Goal: Information Seeking & Learning: Check status

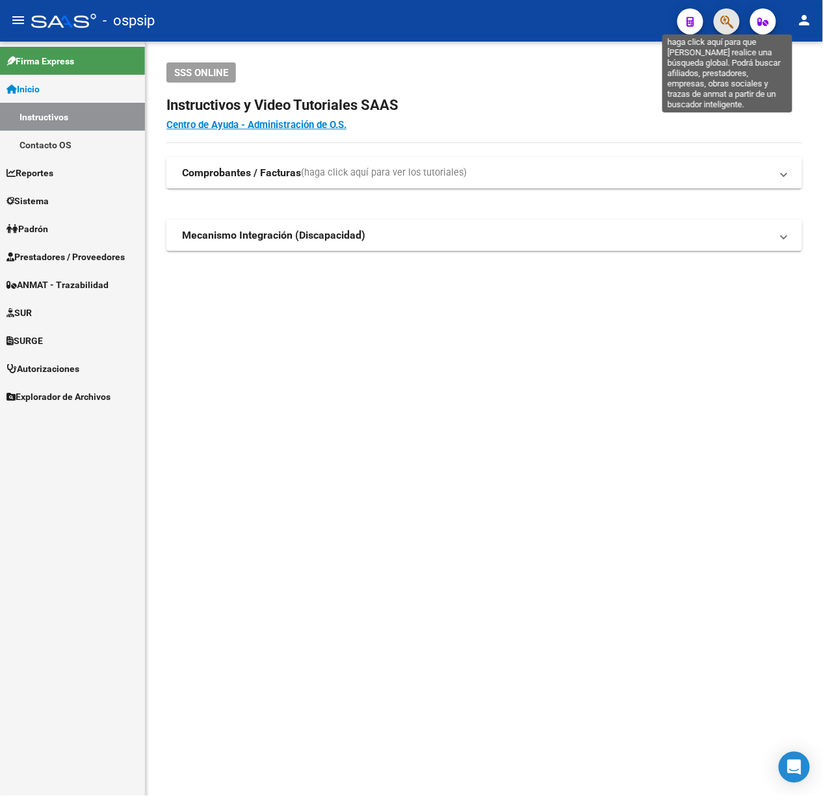
click at [733, 21] on icon "button" at bounding box center [726, 21] width 13 height 15
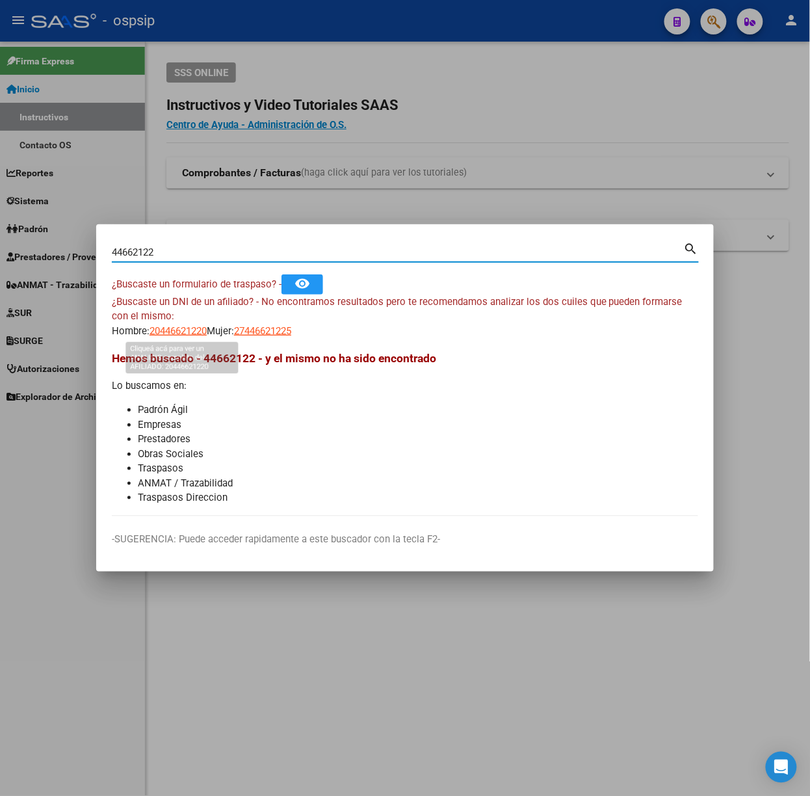
click at [159, 328] on span "20446621220" at bounding box center [178, 331] width 57 height 12
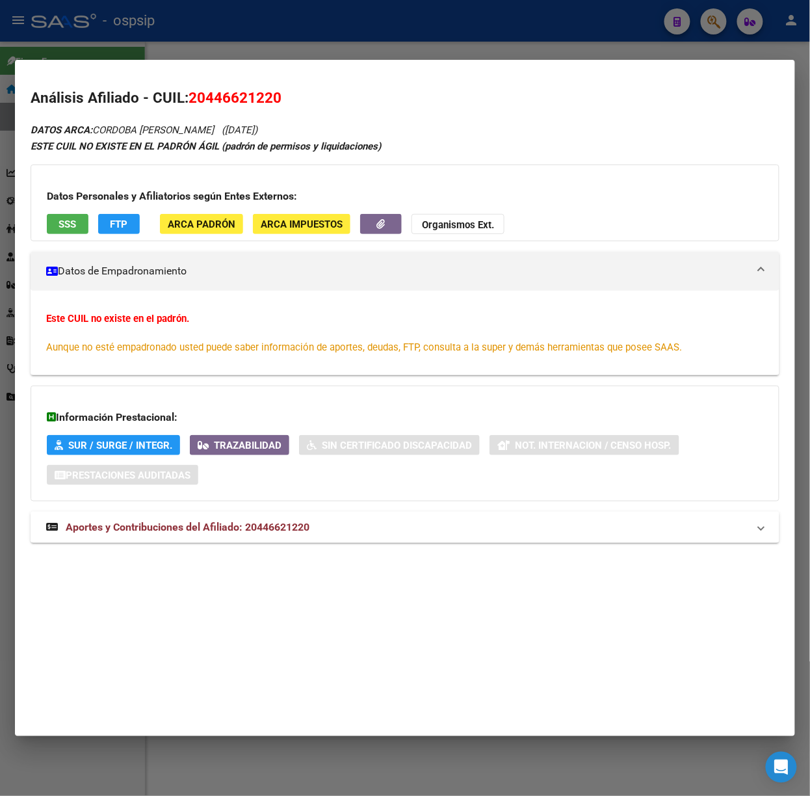
click at [243, 529] on span "Aportes y Contribuciones del Afiliado: 20446621220" at bounding box center [188, 527] width 244 height 12
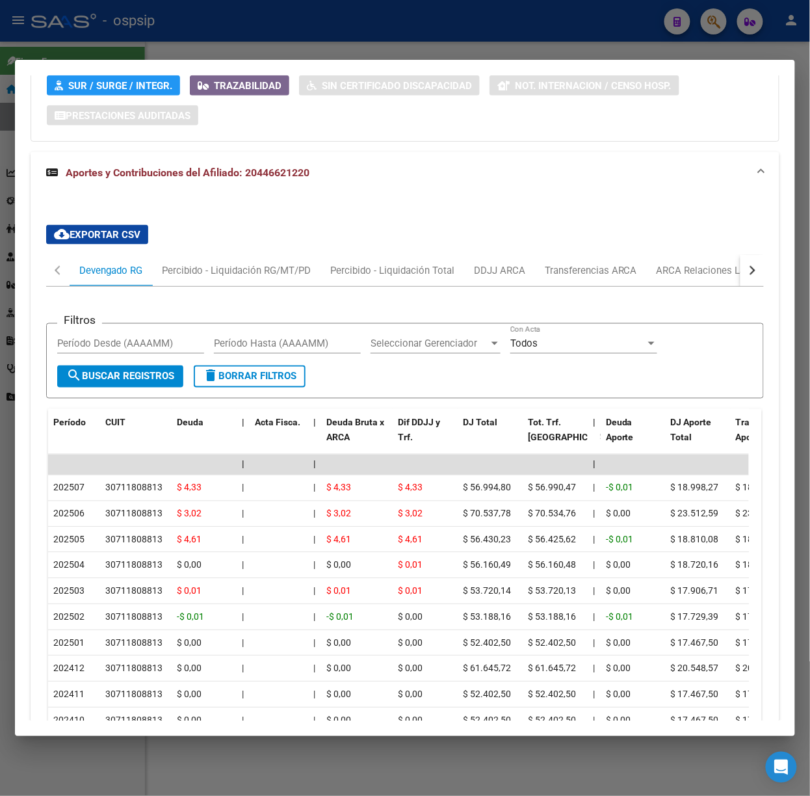
scroll to position [487, 0]
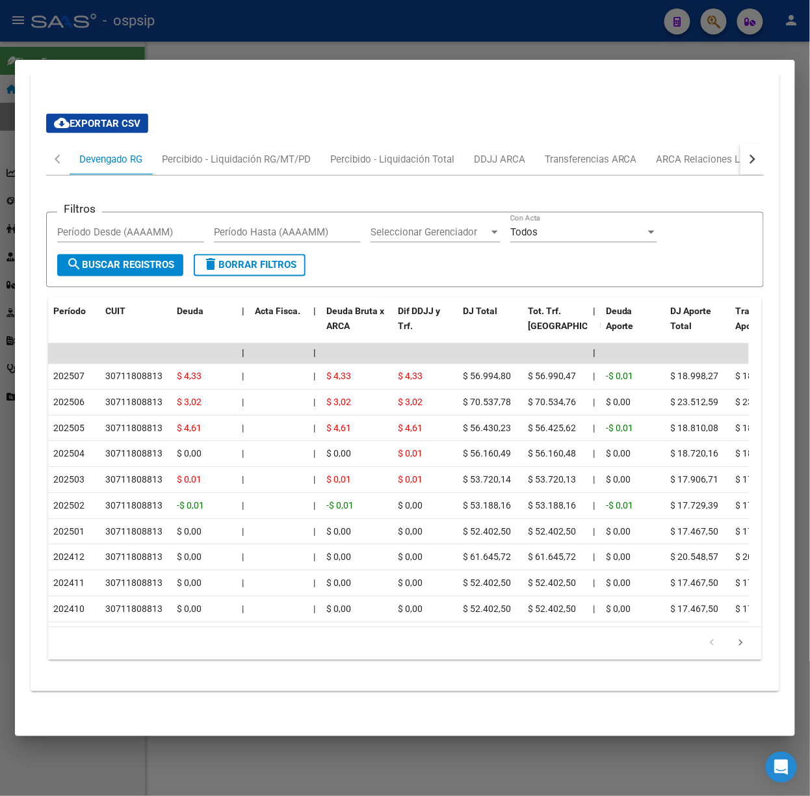
click at [250, 60] on mat-dialog-container "Análisis Afiliado - CUIL: 20446621220 DATOS ARCA: CORDOBA [PERSON_NAME] ([DATE]…" at bounding box center [405, 398] width 780 height 676
click at [240, 62] on mat-dialog-container "Análisis Afiliado - CUIL: 20446621220 DATOS ARCA: CORDOBA [PERSON_NAME] ([DATE]…" at bounding box center [405, 398] width 780 height 676
click at [229, 50] on div at bounding box center [405, 398] width 810 height 796
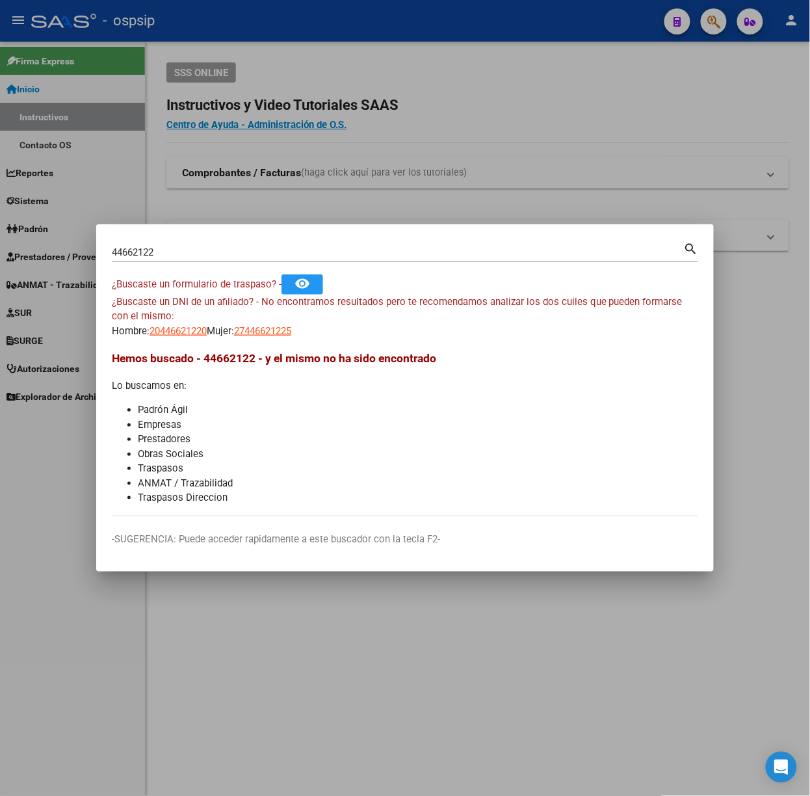
click at [173, 256] on input "44662122" at bounding box center [398, 252] width 572 height 12
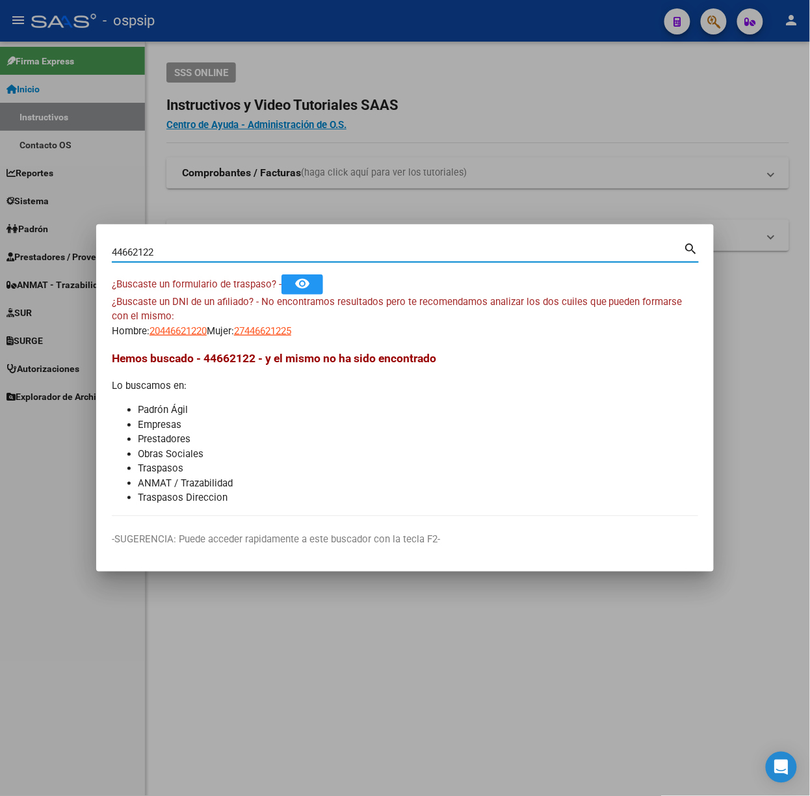
click at [173, 256] on input "44662122" at bounding box center [398, 252] width 572 height 12
type input "32250000"
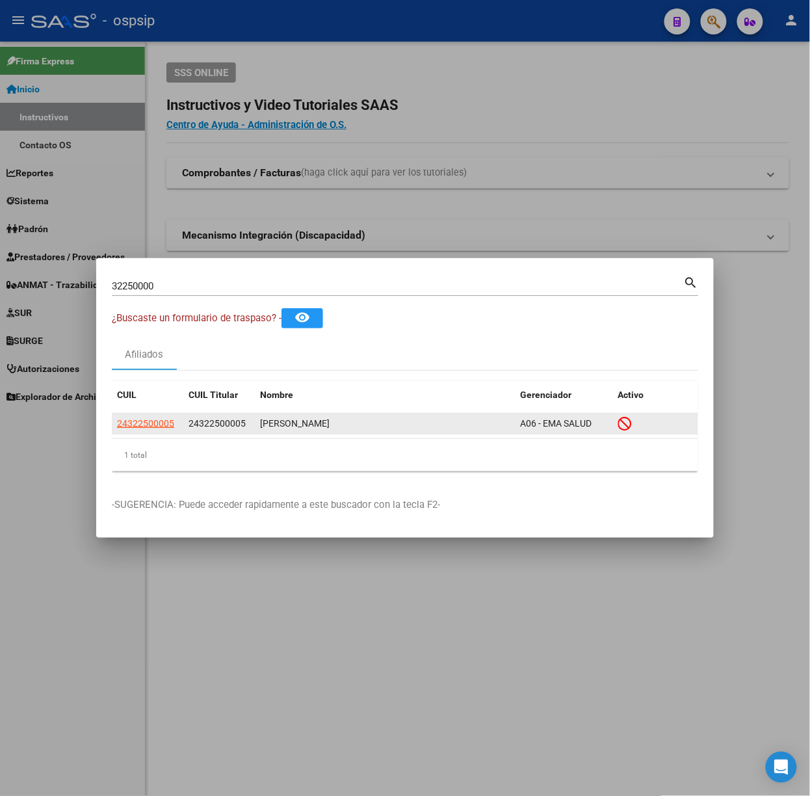
click at [150, 417] on app-link-go-to "24322500005" at bounding box center [145, 423] width 57 height 15
click at [150, 421] on span "24322500005" at bounding box center [145, 423] width 57 height 10
type textarea "24322500005"
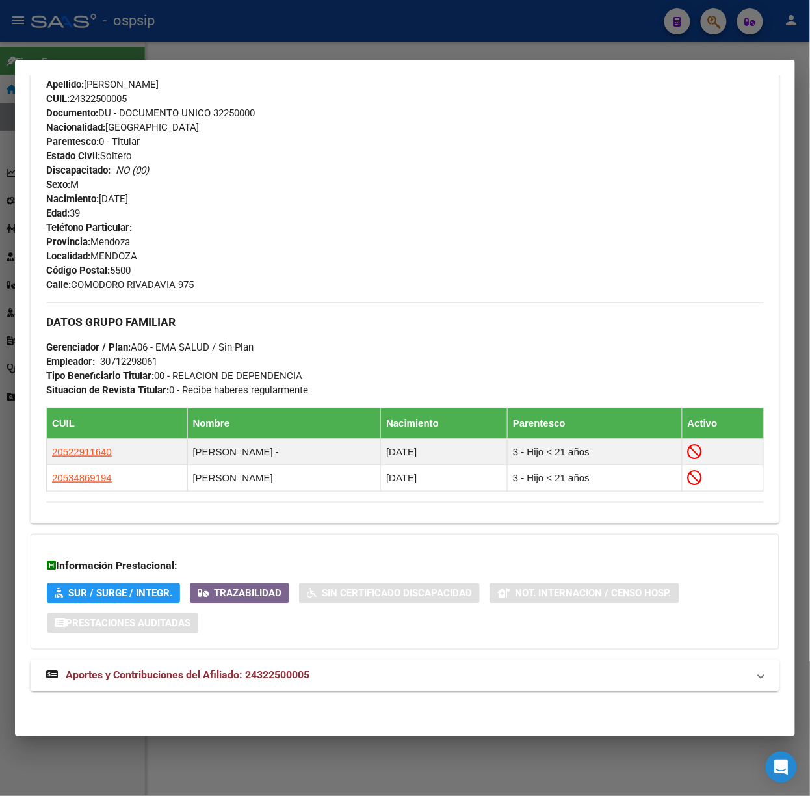
click at [306, 663] on mat-expansion-panel-header "Aportes y Contribuciones del Afiliado: 24322500005" at bounding box center [405, 675] width 749 height 31
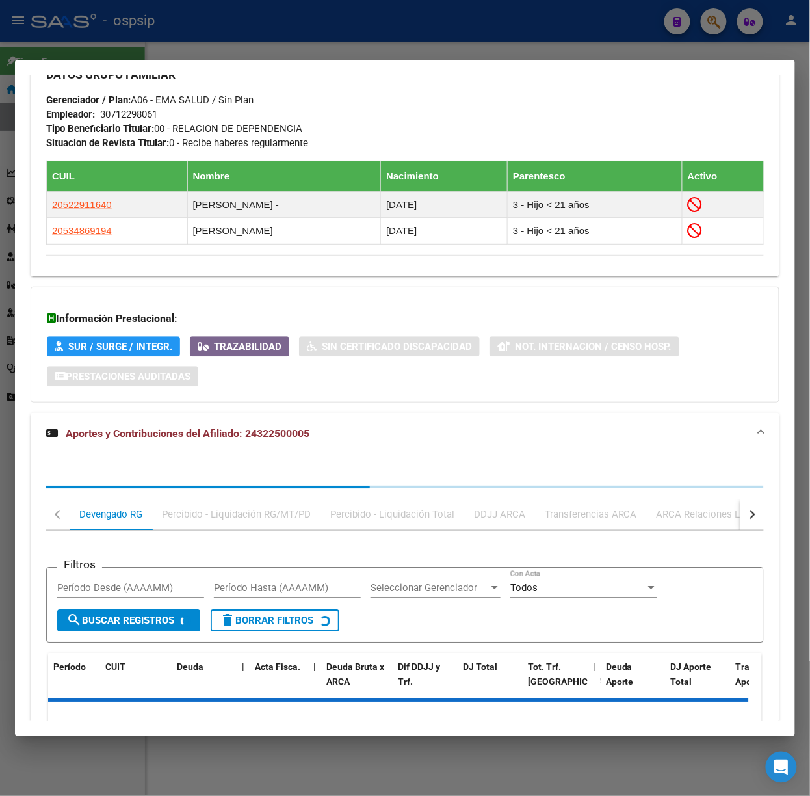
scroll to position [784, 0]
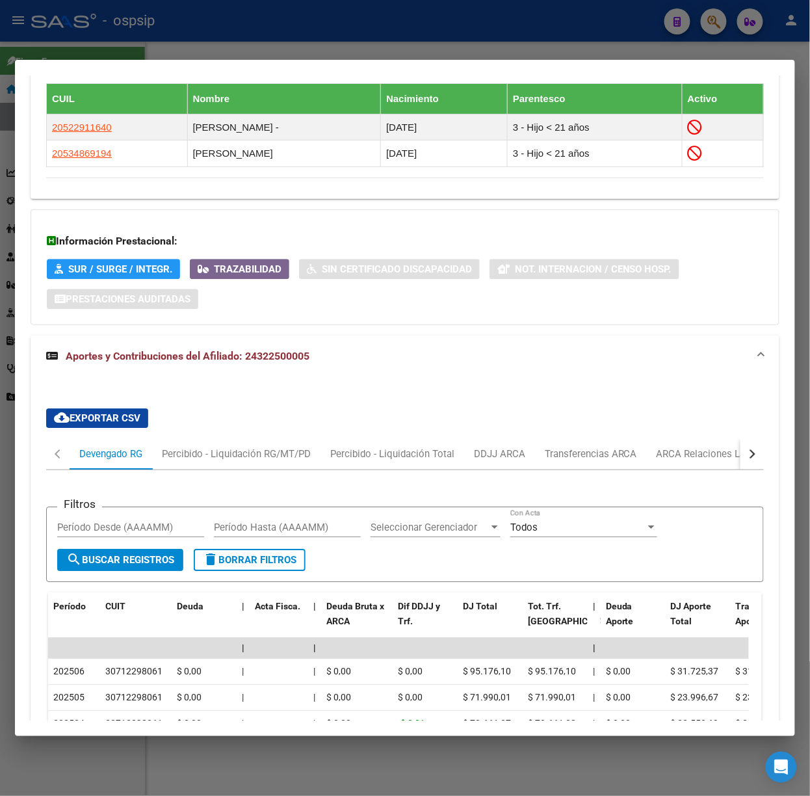
click at [321, 39] on div at bounding box center [405, 398] width 810 height 796
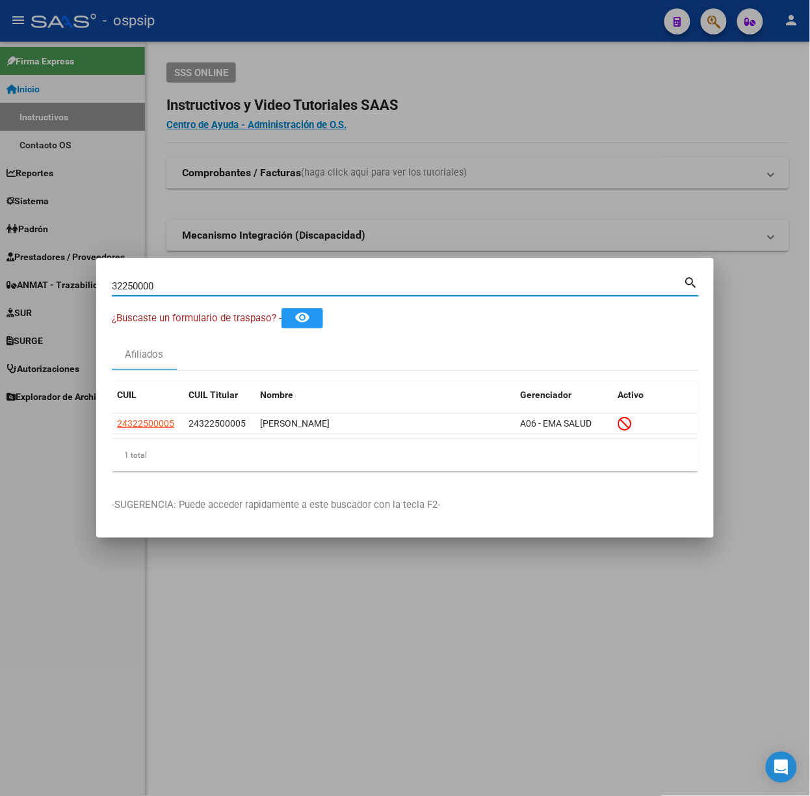
click at [221, 283] on input "32250000" at bounding box center [398, 286] width 572 height 12
type input "45358805"
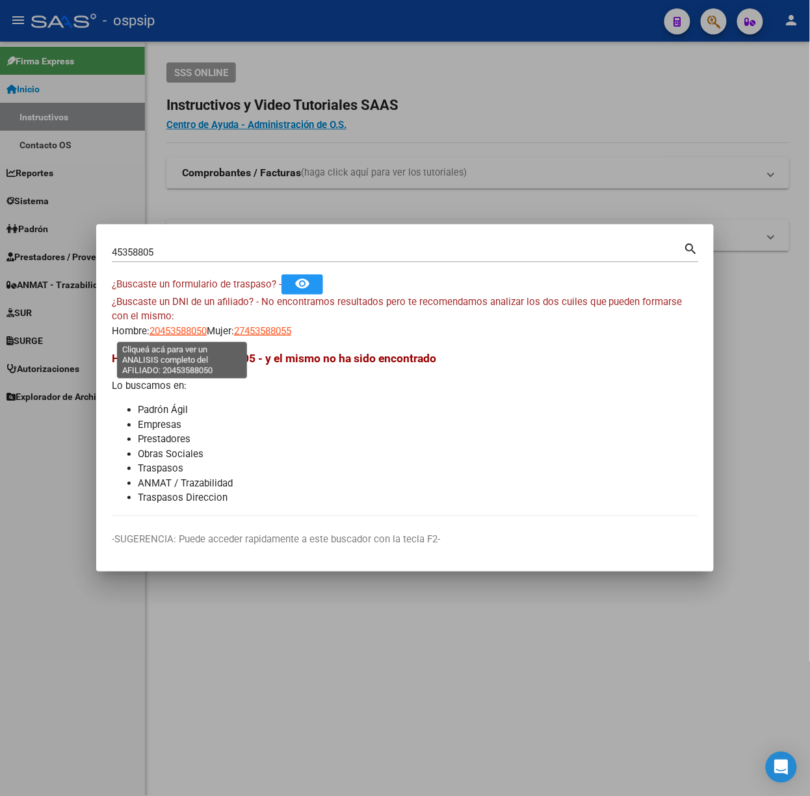
click at [188, 334] on span "20453588050" at bounding box center [178, 331] width 57 height 12
type textarea "20453588050"
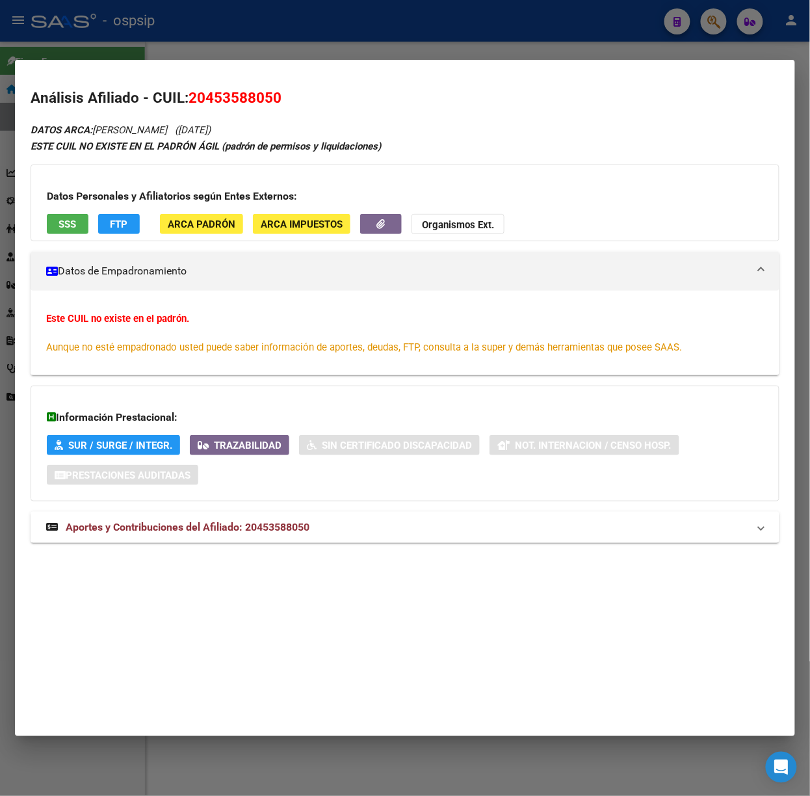
click at [274, 534] on strong "Aportes y Contribuciones del Afiliado: 20453588050" at bounding box center [177, 528] width 263 height 16
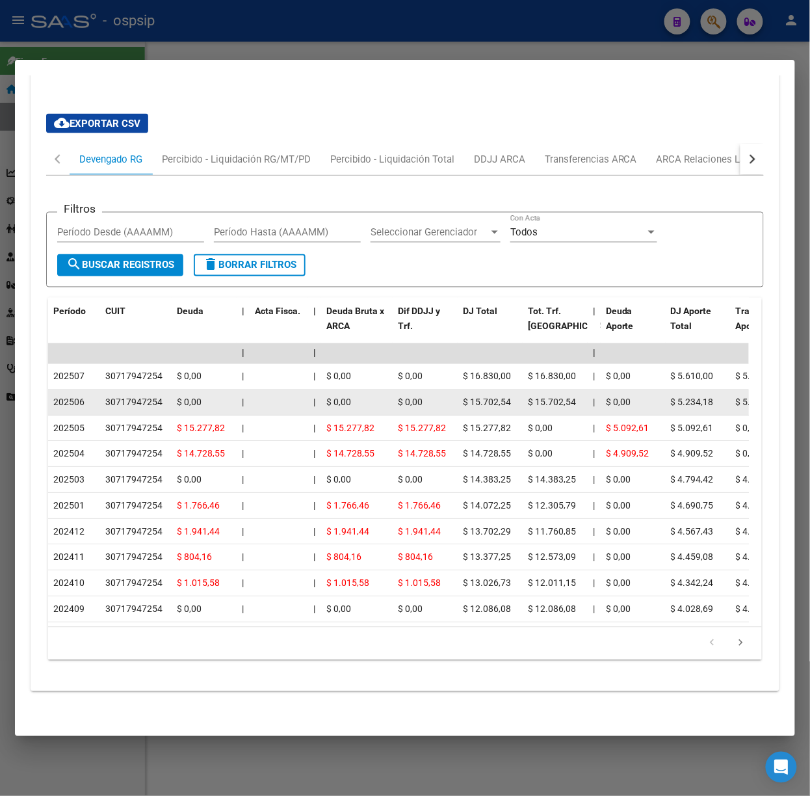
scroll to position [487, 0]
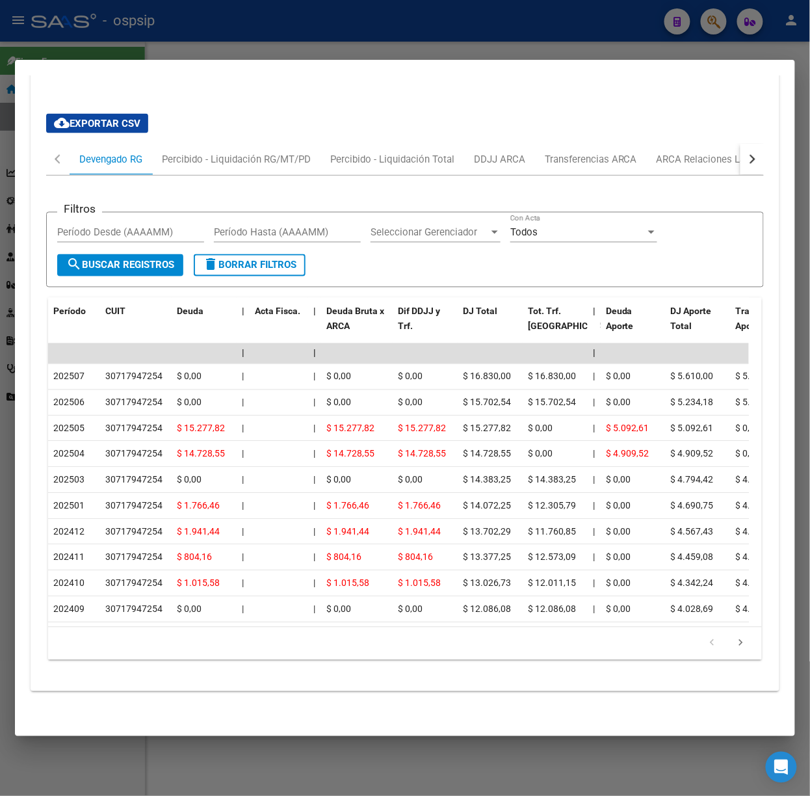
click at [202, 27] on div at bounding box center [405, 398] width 810 height 796
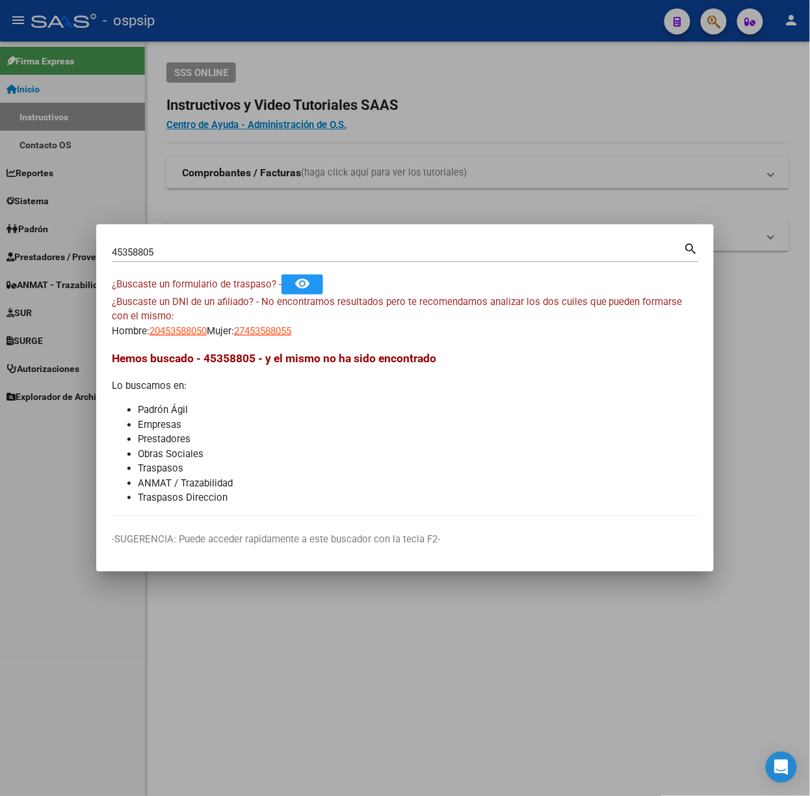
click at [172, 253] on input "45358805" at bounding box center [398, 252] width 572 height 12
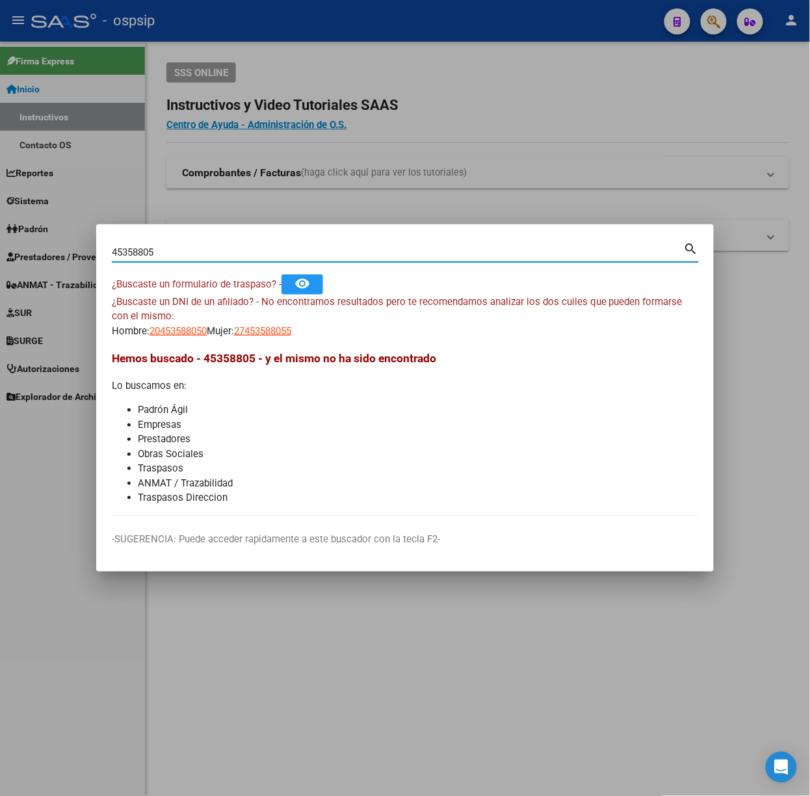
click at [172, 253] on input "45358805" at bounding box center [398, 252] width 572 height 12
type input "38760495"
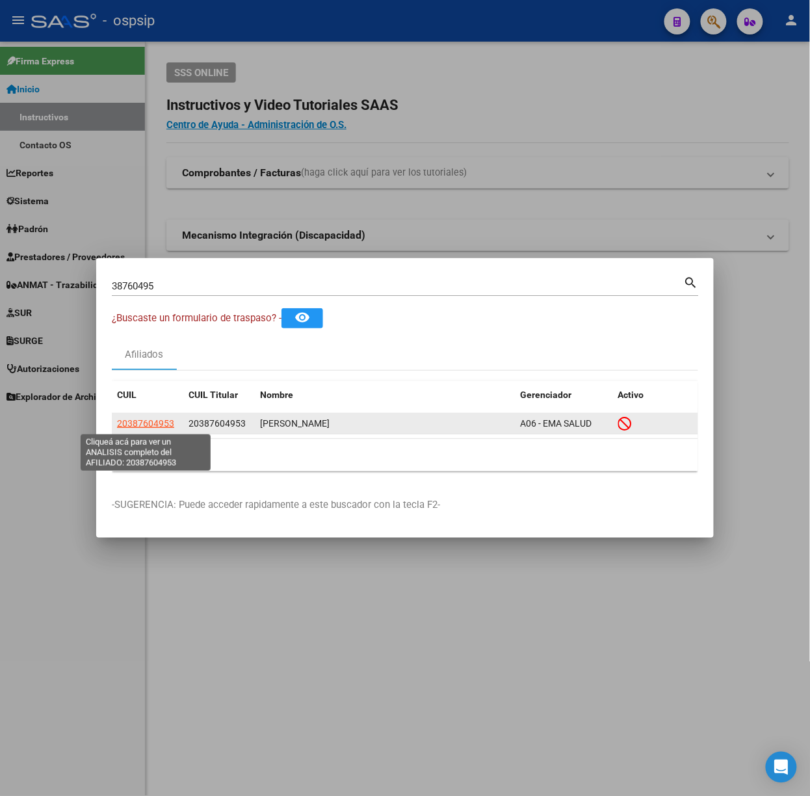
click at [138, 425] on span "20387604953" at bounding box center [145, 423] width 57 height 10
type textarea "20387604953"
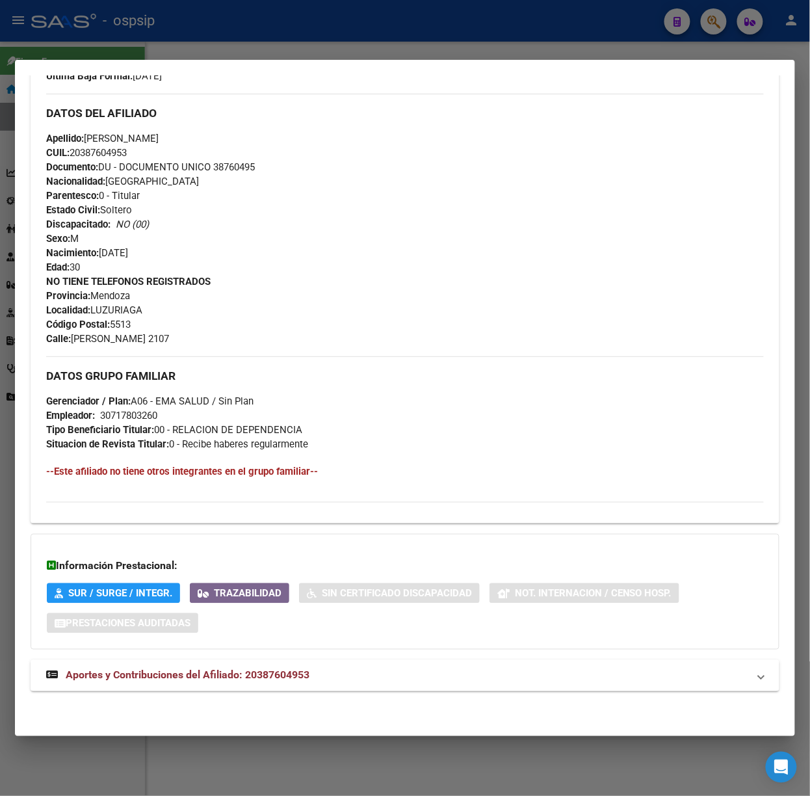
click at [299, 669] on span "Aportes y Contribuciones del Afiliado: 20387604953" at bounding box center [188, 675] width 244 height 12
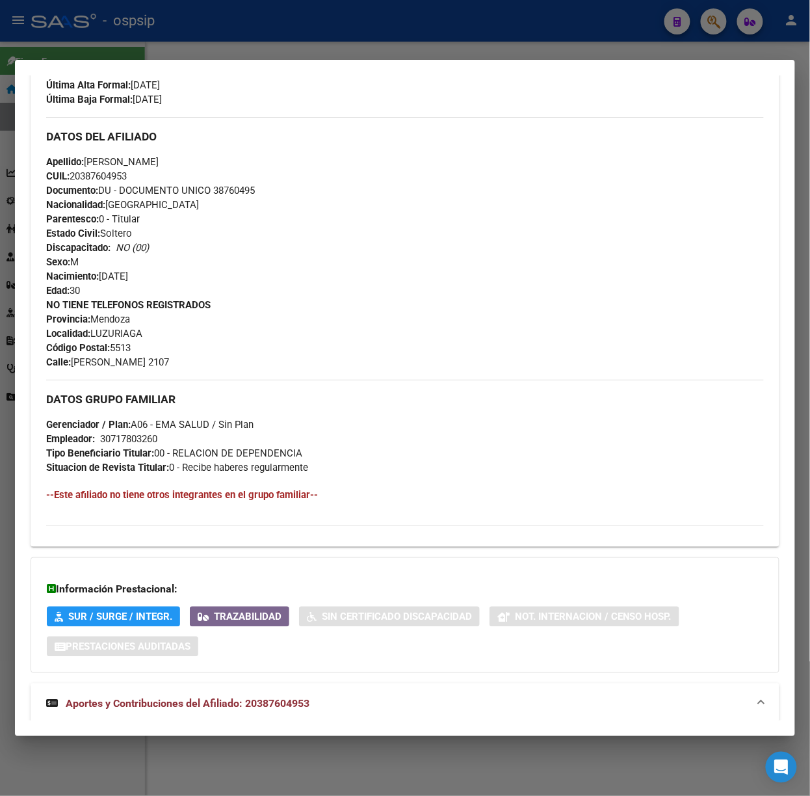
scroll to position [0, 0]
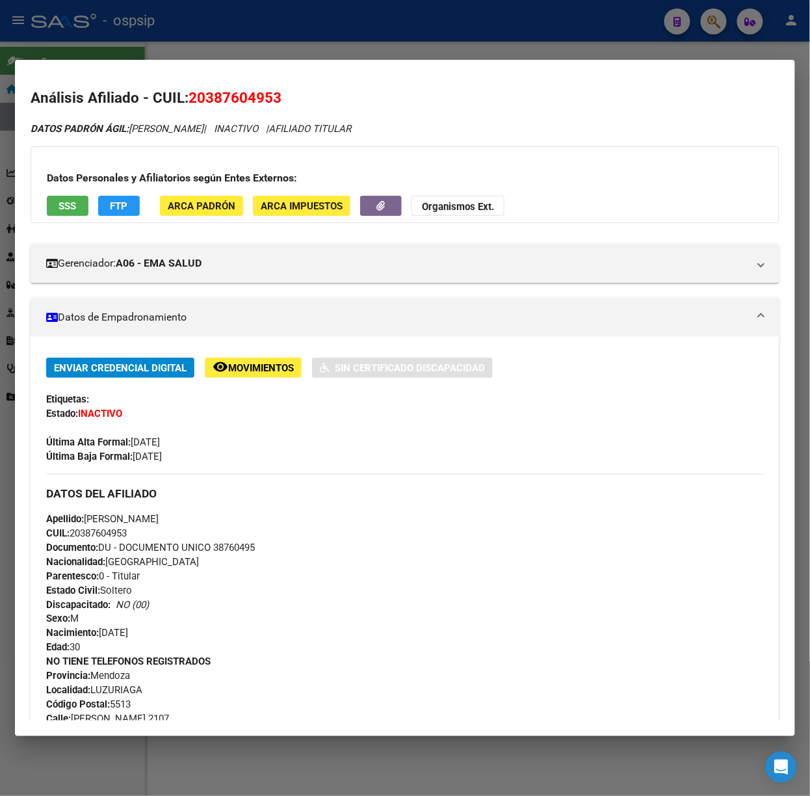
click at [101, 44] on div at bounding box center [405, 398] width 810 height 796
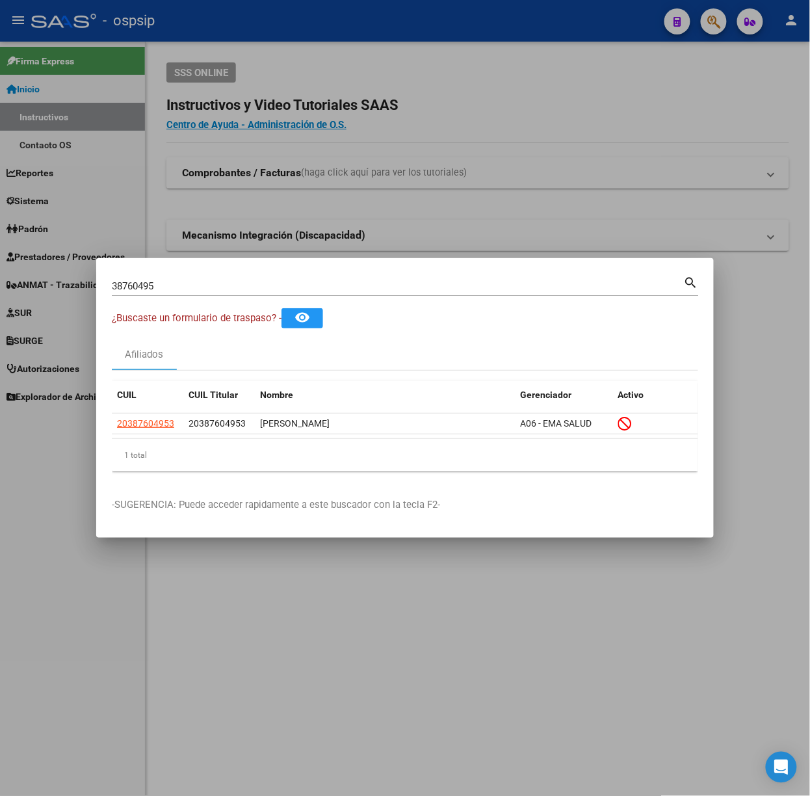
click at [160, 295] on div "38760495 Buscar (apellido, dni, [PERSON_NAME], [PERSON_NAME], cuit, obra social)" at bounding box center [398, 286] width 572 height 20
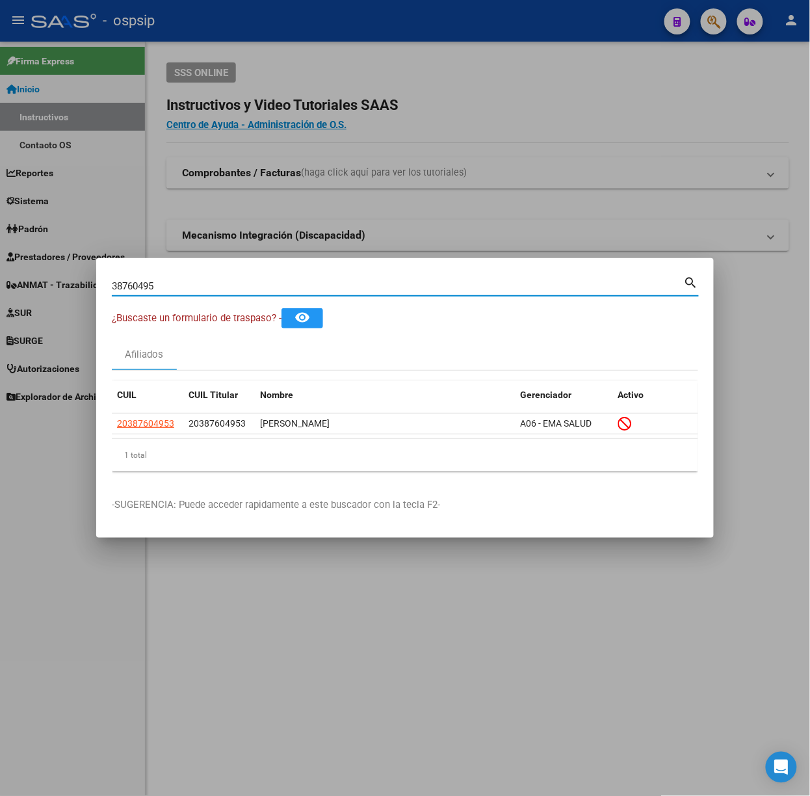
click at [161, 289] on input "38760495" at bounding box center [398, 286] width 572 height 12
type input "27340373"
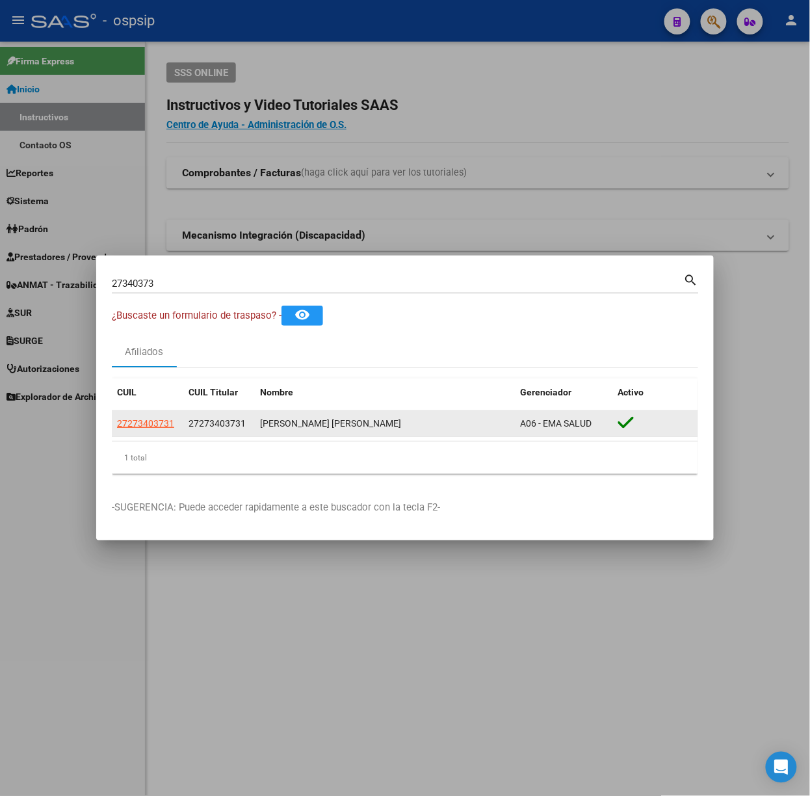
click at [115, 419] on datatable-body-cell "27273403731" at bounding box center [148, 423] width 72 height 25
click at [123, 419] on span "27273403731" at bounding box center [145, 423] width 57 height 10
type textarea "27273403731"
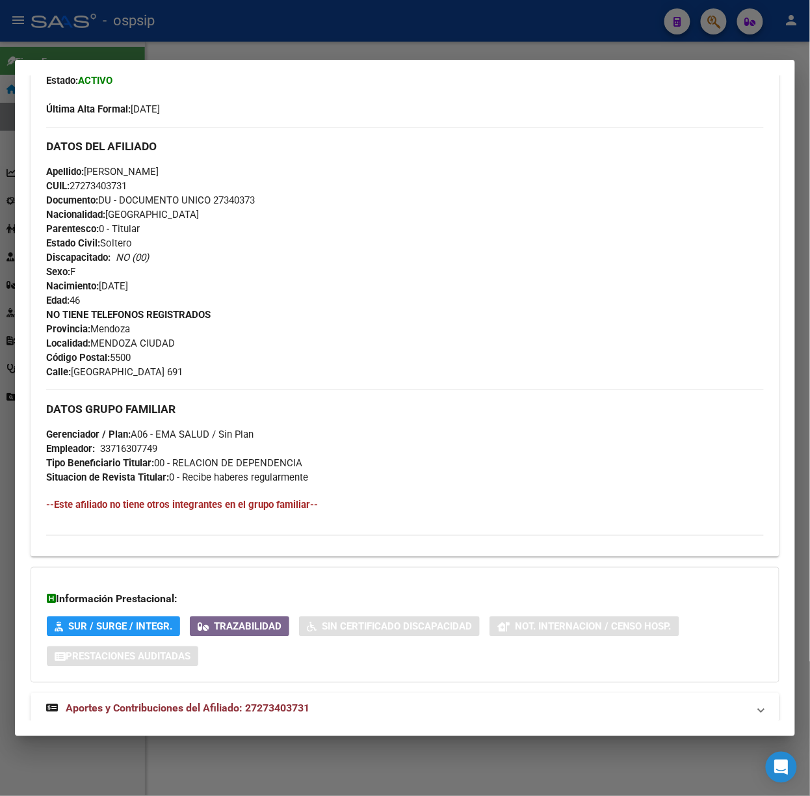
scroll to position [367, 0]
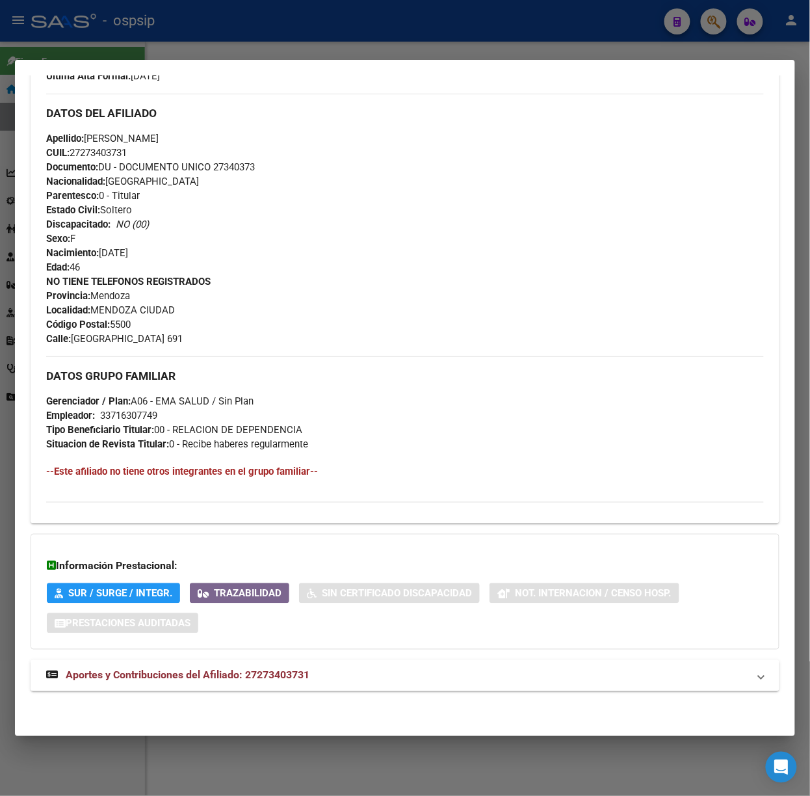
click at [257, 662] on mat-expansion-panel-header "Aportes y Contribuciones del Afiliado: 27273403731" at bounding box center [405, 675] width 749 height 31
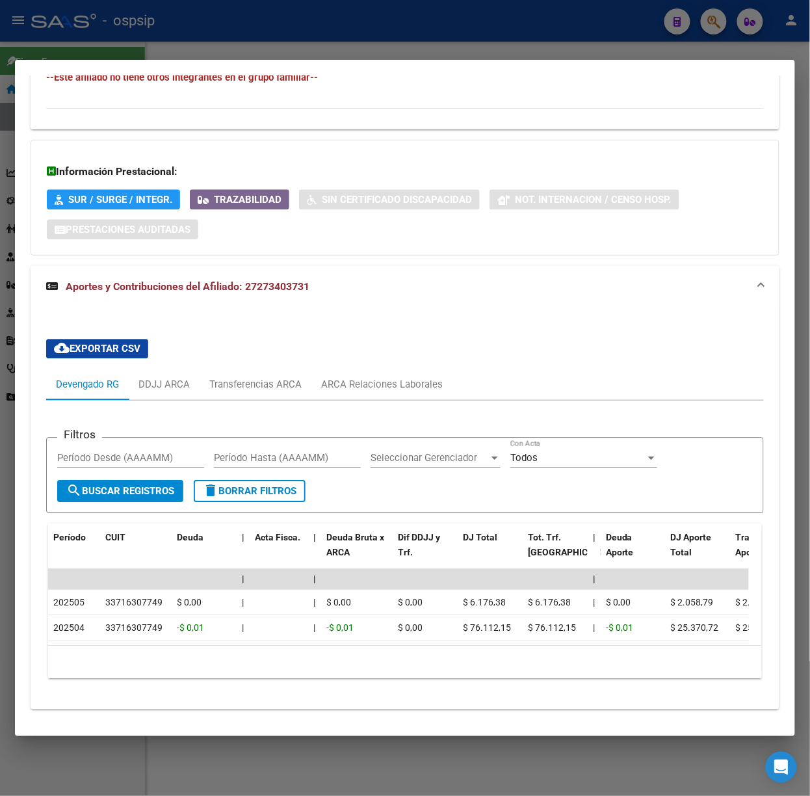
scroll to position [793, 0]
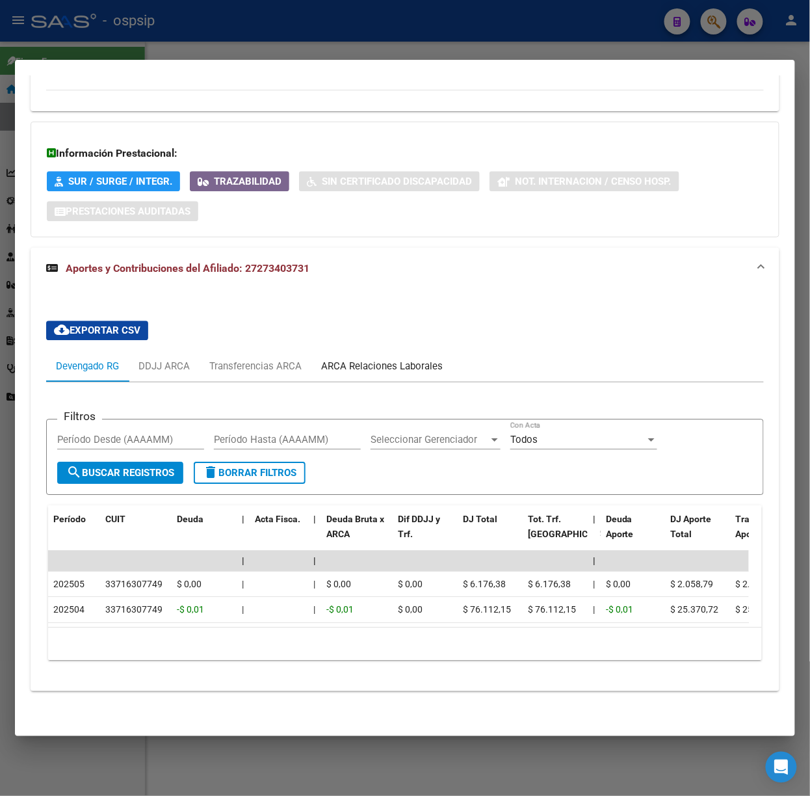
click at [438, 359] on div "ARCA Relaciones Laborales" at bounding box center [382, 366] width 122 height 14
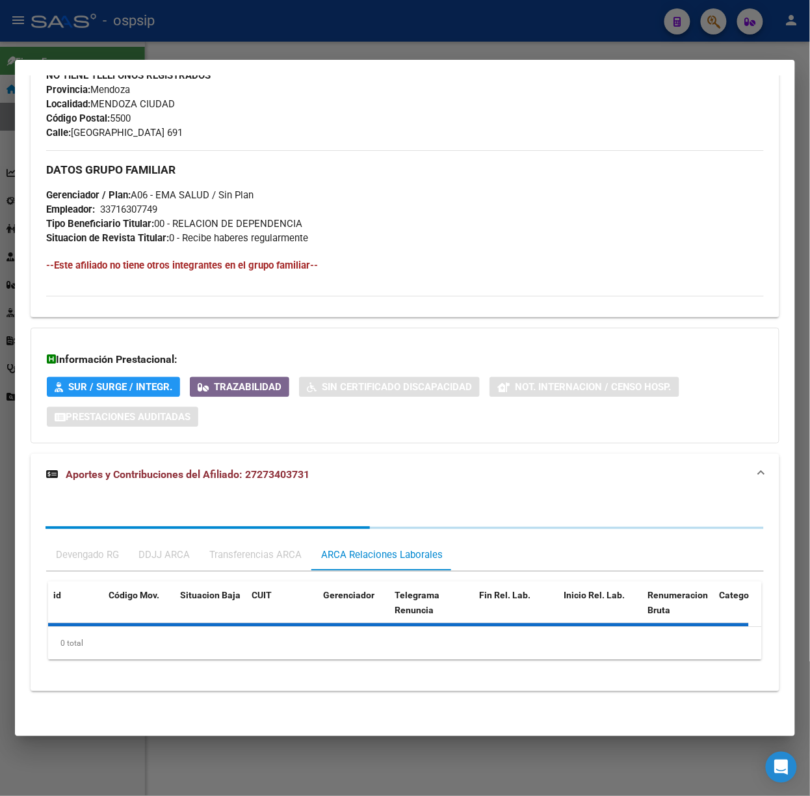
scroll to position [670, 0]
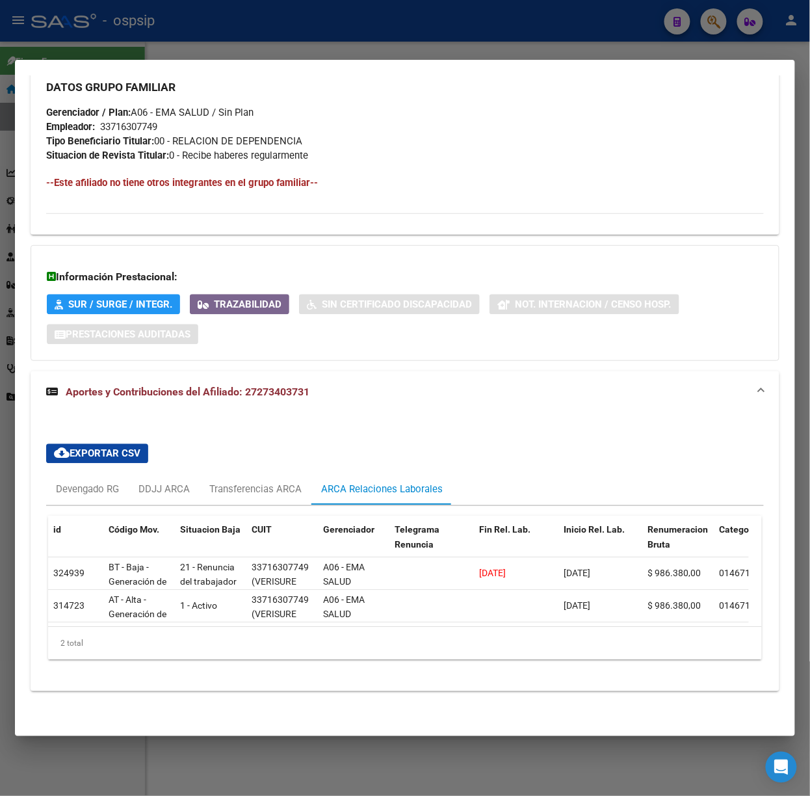
drag, startPoint x: 180, startPoint y: 25, endPoint x: 173, endPoint y: 64, distance: 39.7
click at [180, 25] on div at bounding box center [405, 398] width 810 height 796
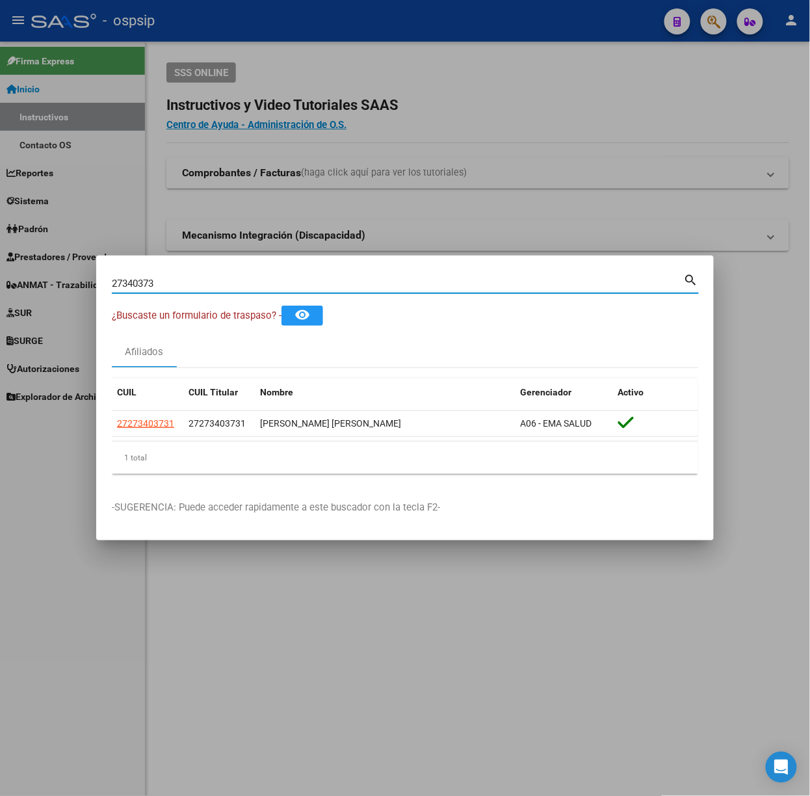
click at [160, 284] on input "27340373" at bounding box center [398, 284] width 572 height 12
type input "39953561"
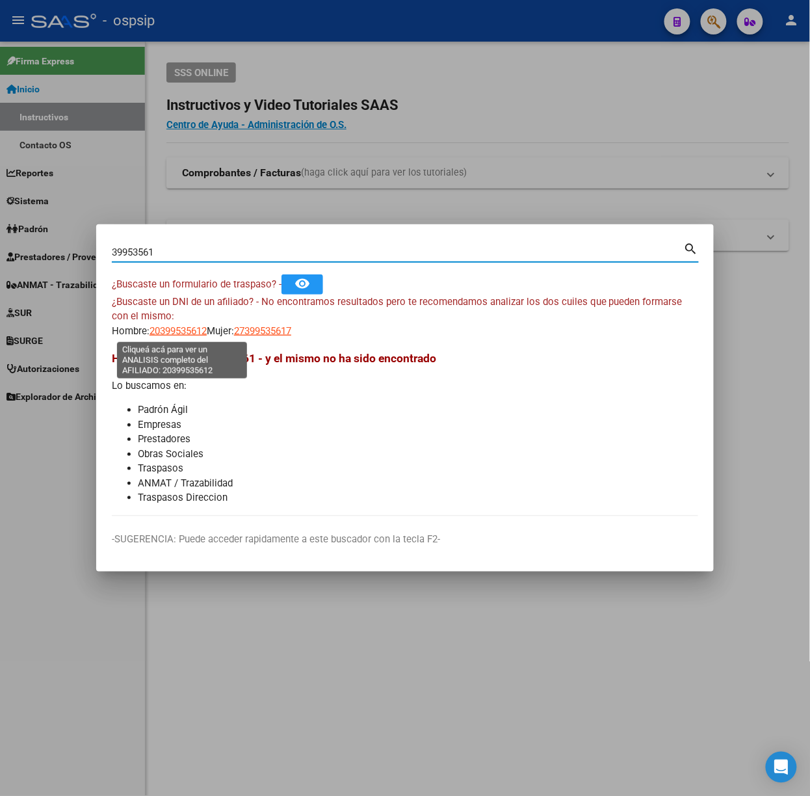
click at [161, 326] on span "20399535612" at bounding box center [178, 331] width 57 height 12
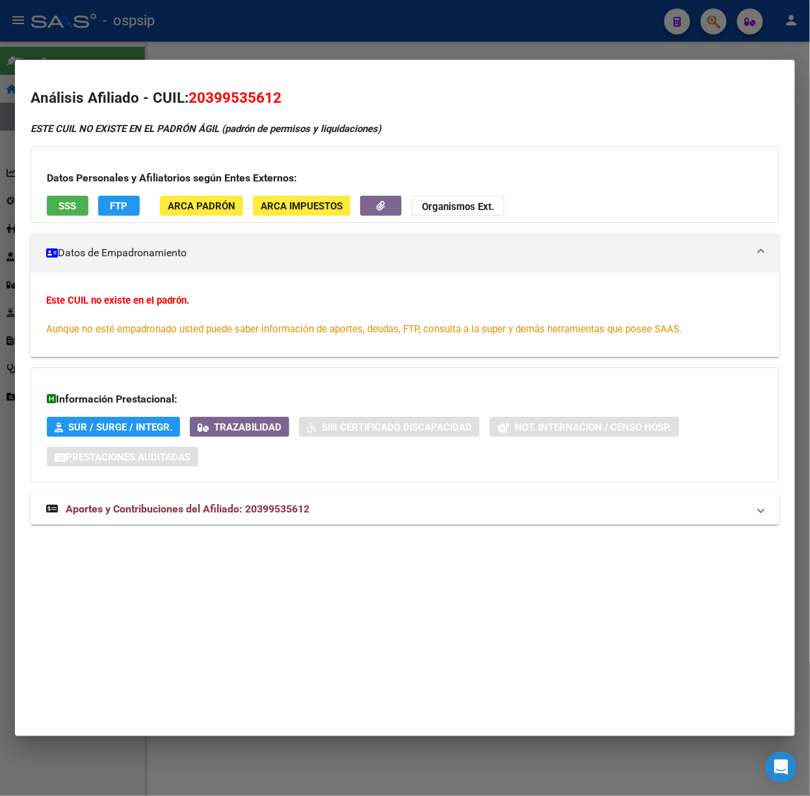
click at [191, 32] on div at bounding box center [405, 398] width 810 height 796
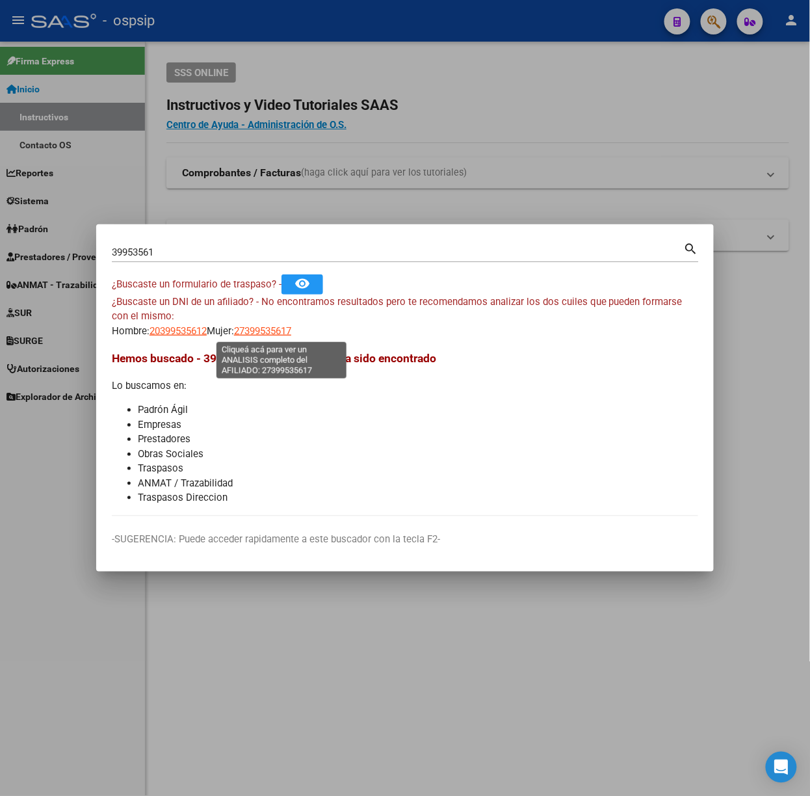
click at [276, 332] on span "27399535617" at bounding box center [262, 331] width 57 height 12
type textarea "27399535617"
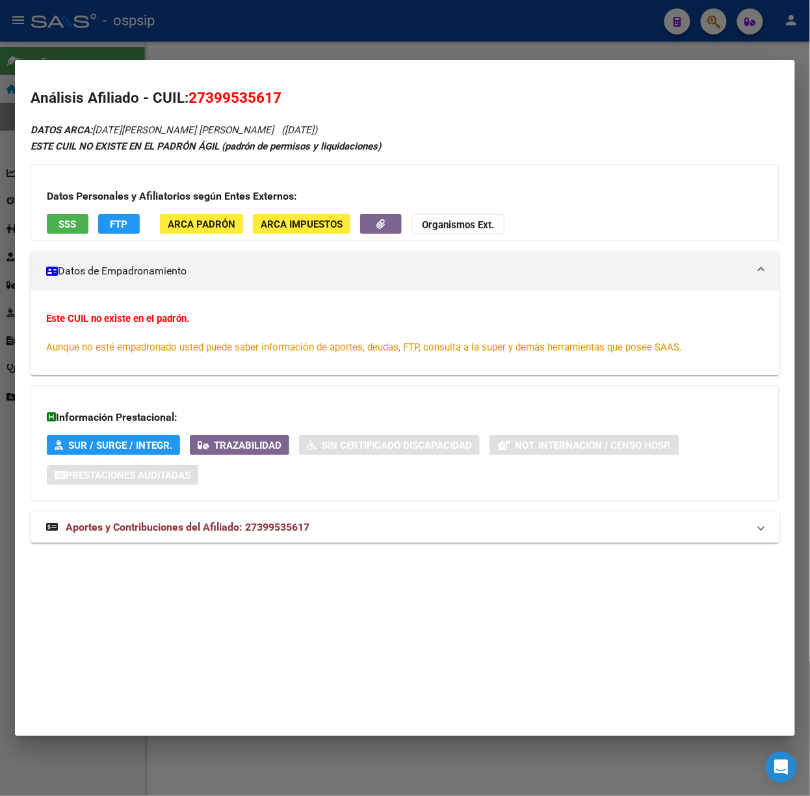
click at [256, 501] on div "Información Prestacional: SUR / SURGE / INTEGR. Trazabilidad Sin Certificado Di…" at bounding box center [405, 444] width 749 height 116
click at [263, 518] on mat-expansion-panel-header "Aportes y Contribuciones del Afiliado: 27399535617" at bounding box center [405, 527] width 749 height 31
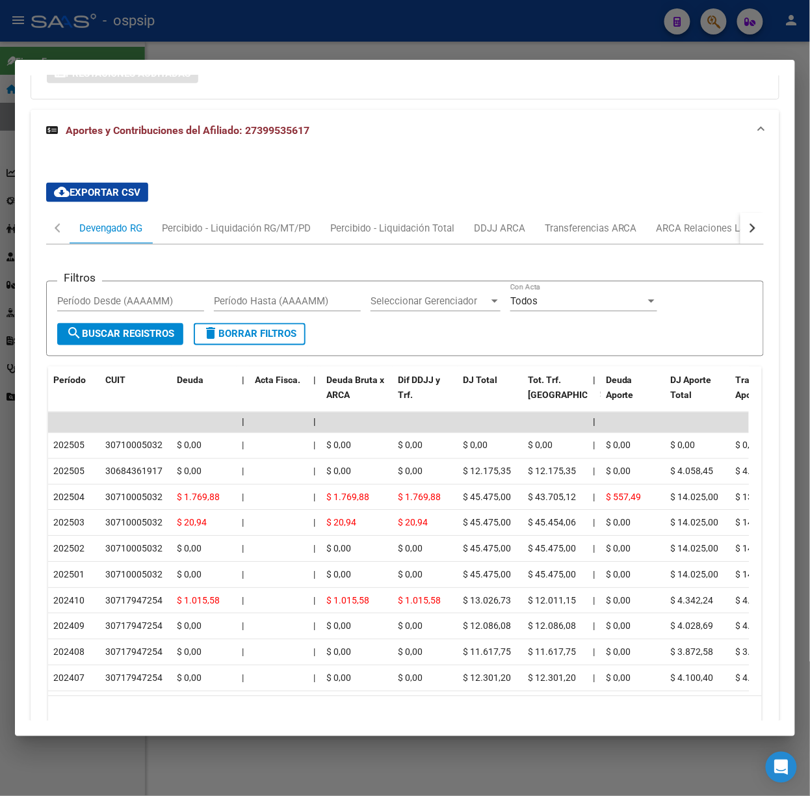
scroll to position [487, 0]
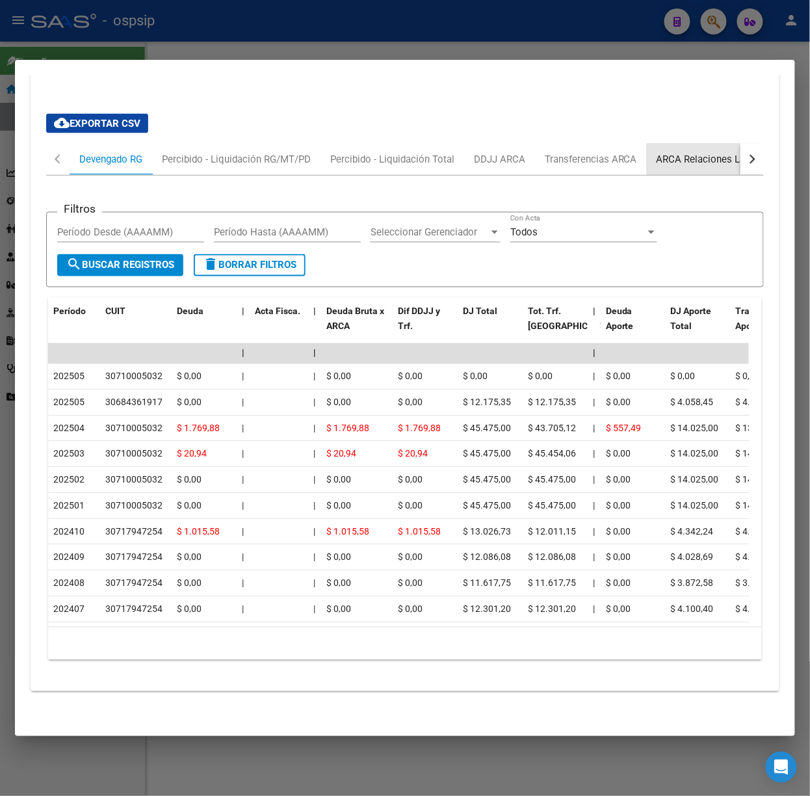
click at [688, 152] on div "ARCA Relaciones Laborales" at bounding box center [718, 159] width 122 height 14
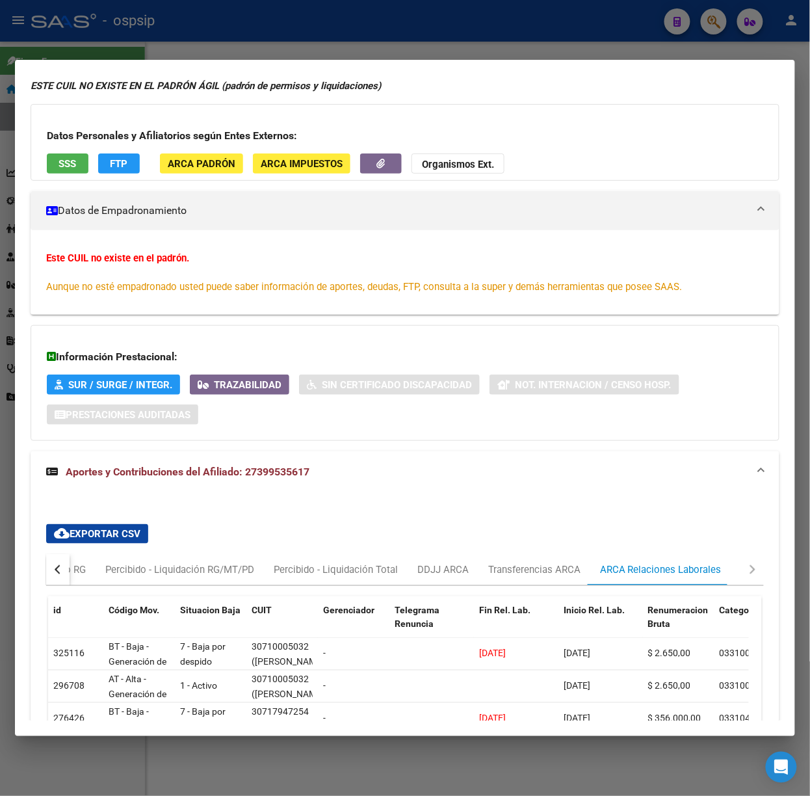
scroll to position [86, 0]
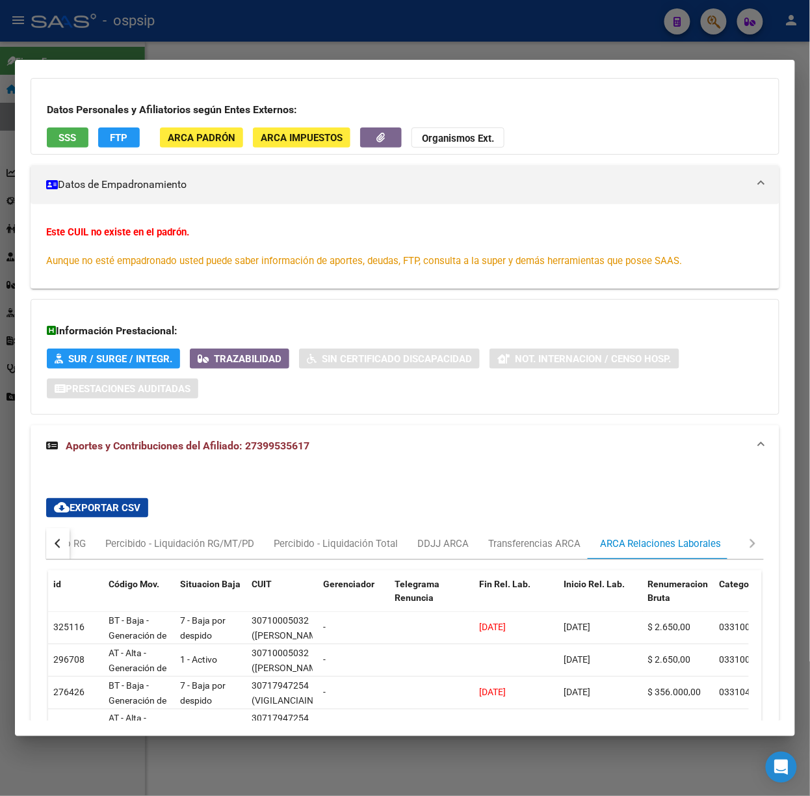
click at [326, 42] on div at bounding box center [405, 398] width 810 height 796
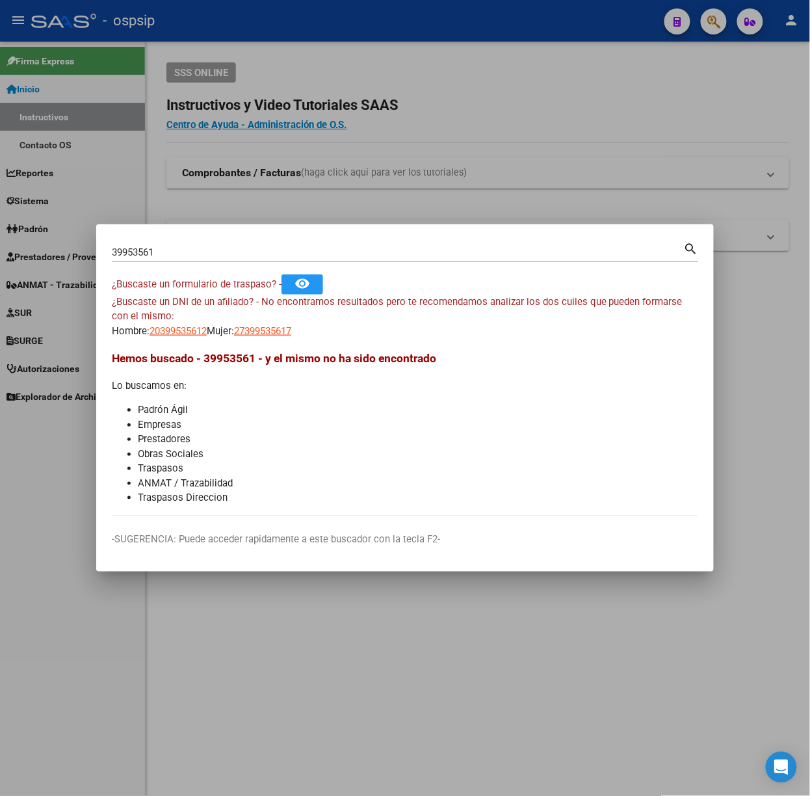
click at [222, 250] on input "39953561" at bounding box center [398, 252] width 572 height 12
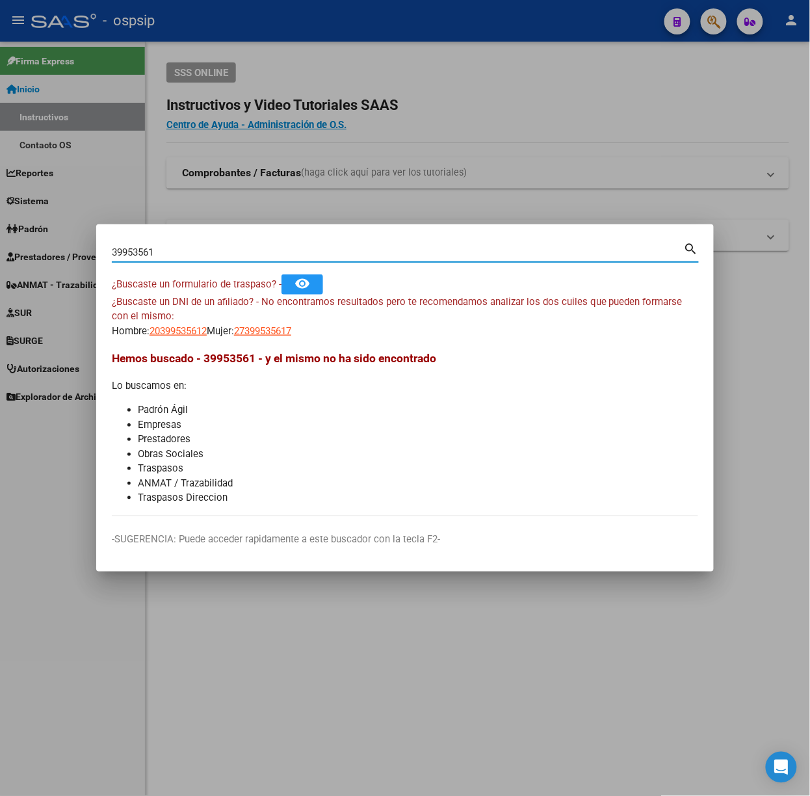
click at [222, 250] on input "39953561" at bounding box center [398, 252] width 572 height 12
type input "23536377"
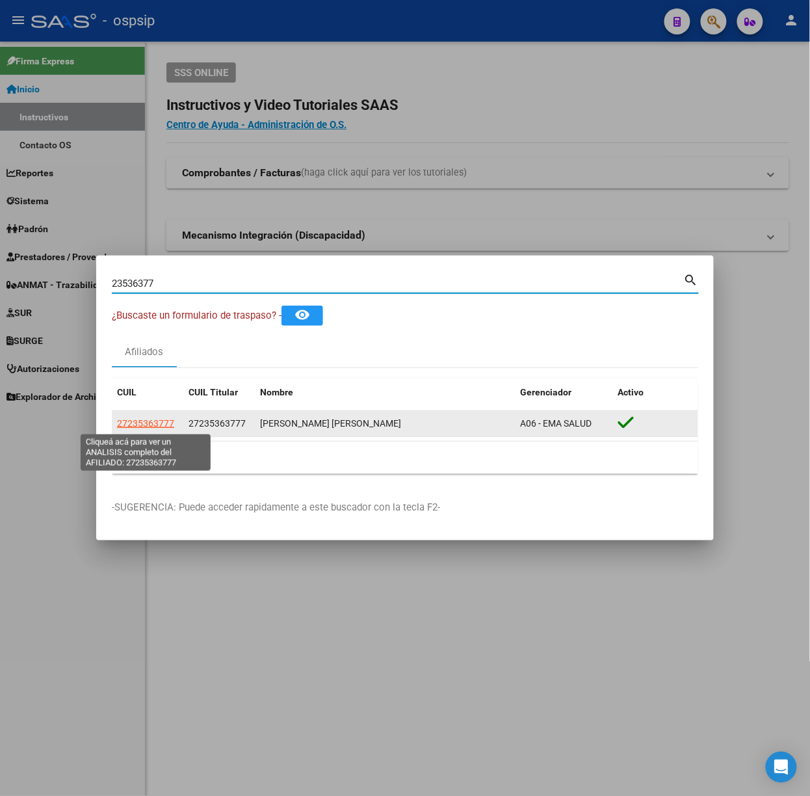
click at [155, 420] on span "27235363777" at bounding box center [145, 423] width 57 height 10
type textarea "27235363777"
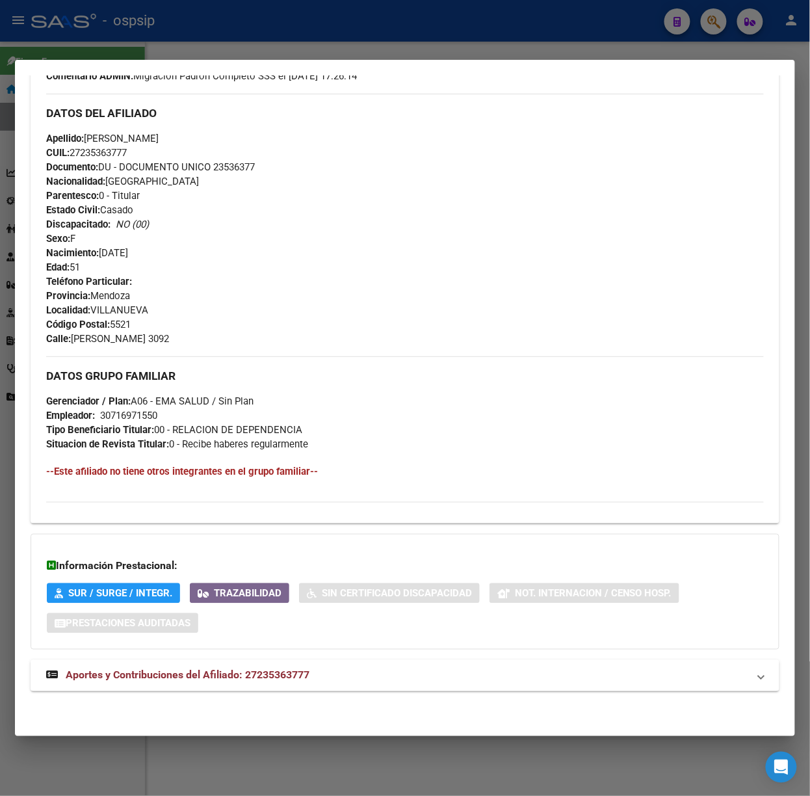
click at [308, 672] on span "Aportes y Contribuciones del Afiliado: 27235363777" at bounding box center [188, 675] width 244 height 12
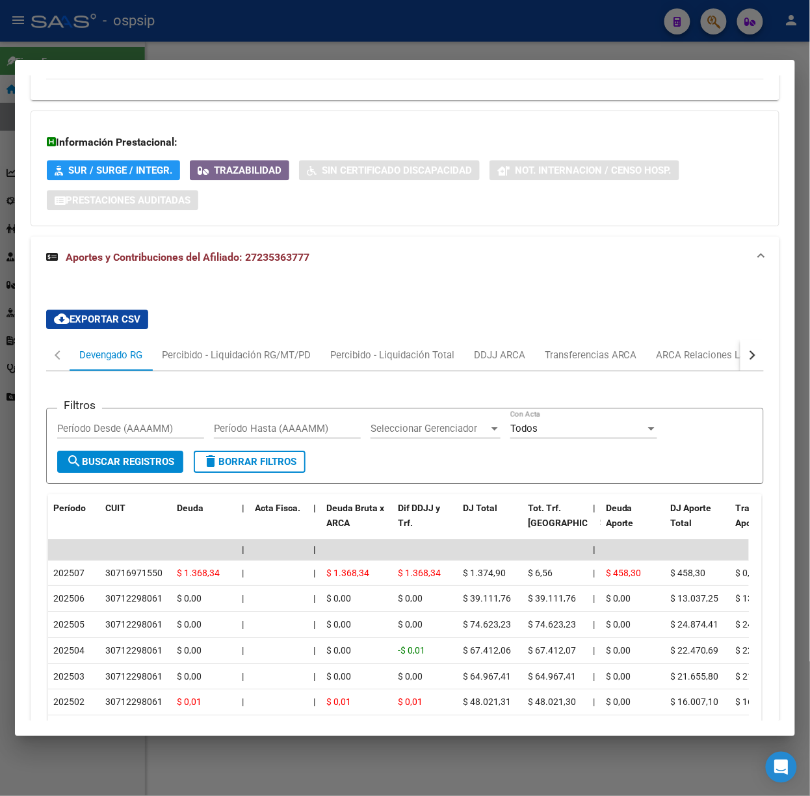
scroll to position [888, 0]
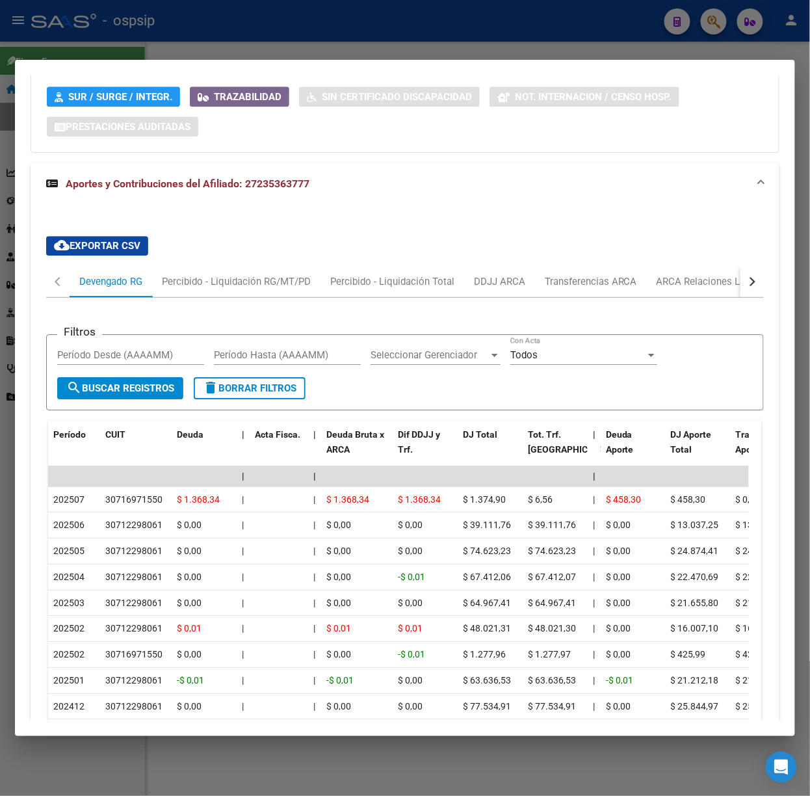
click at [175, 20] on div at bounding box center [405, 398] width 810 height 796
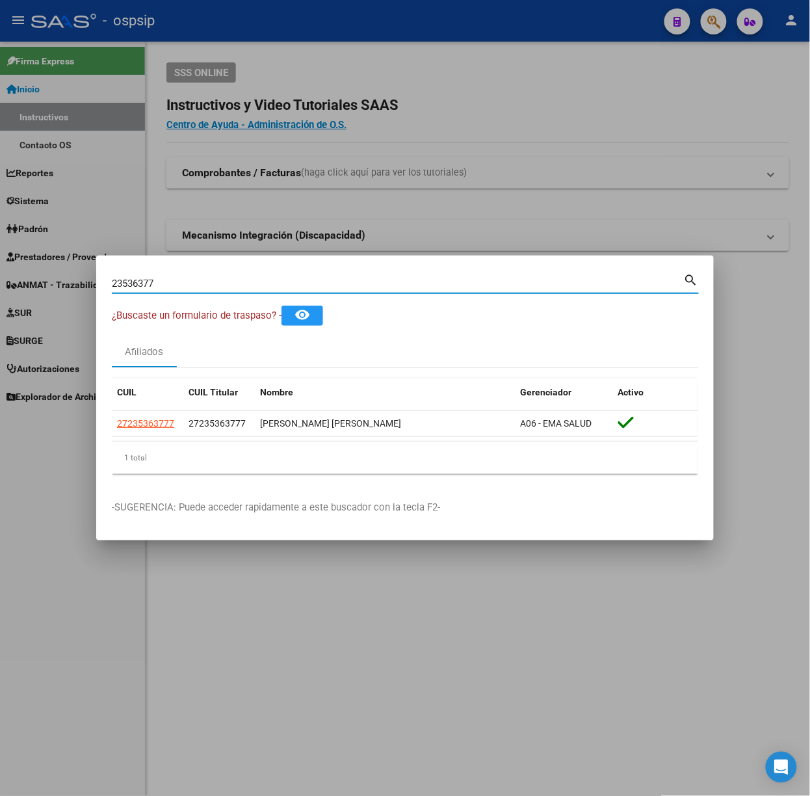
click at [202, 282] on input "23536377" at bounding box center [398, 284] width 572 height 12
type input "28952133"
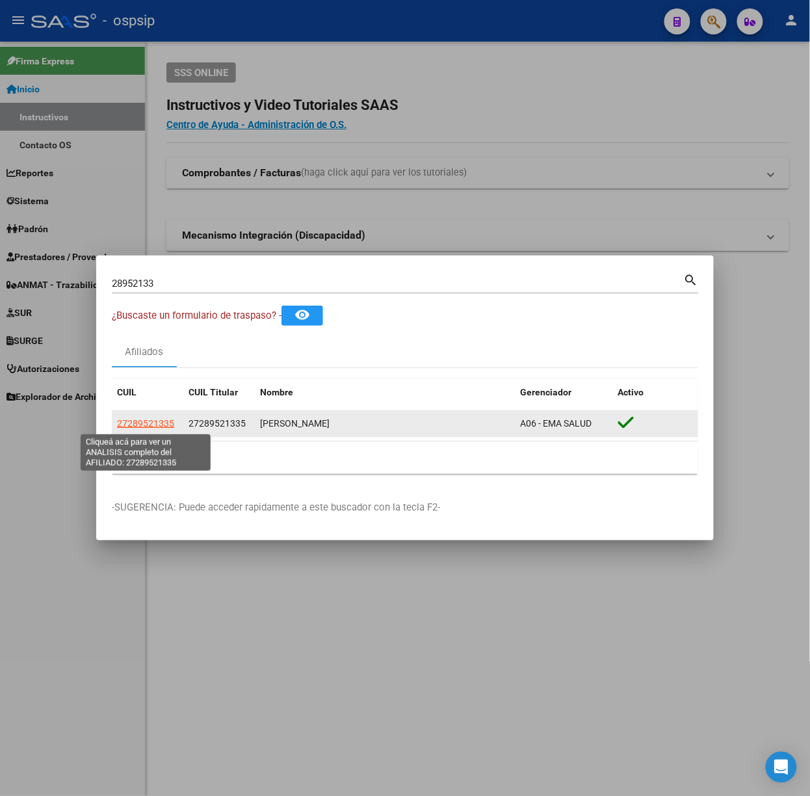
click at [153, 425] on span "27289521335" at bounding box center [145, 423] width 57 height 10
type textarea "27289521335"
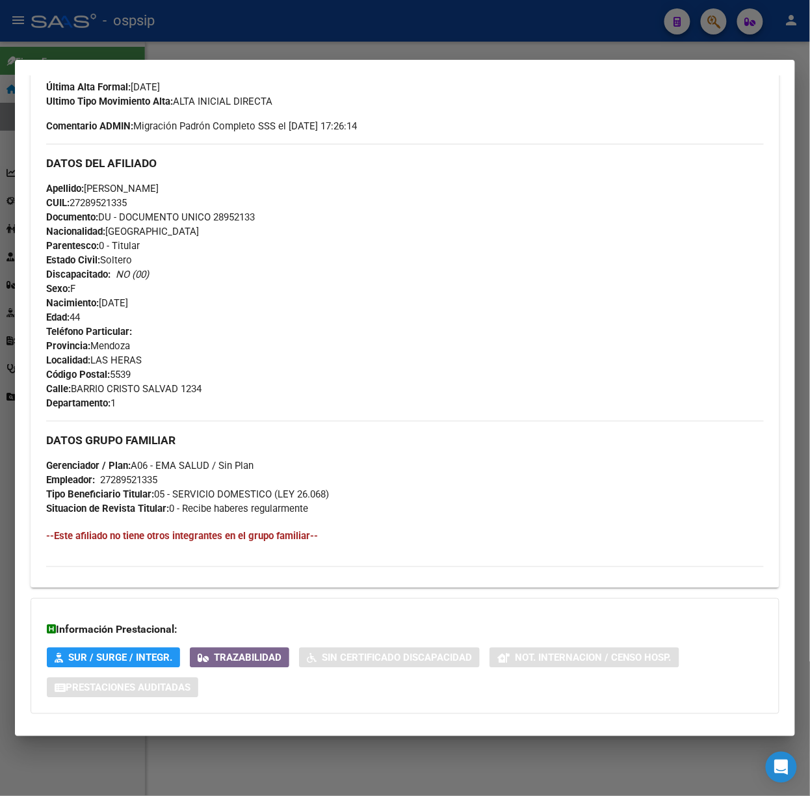
scroll to position [421, 0]
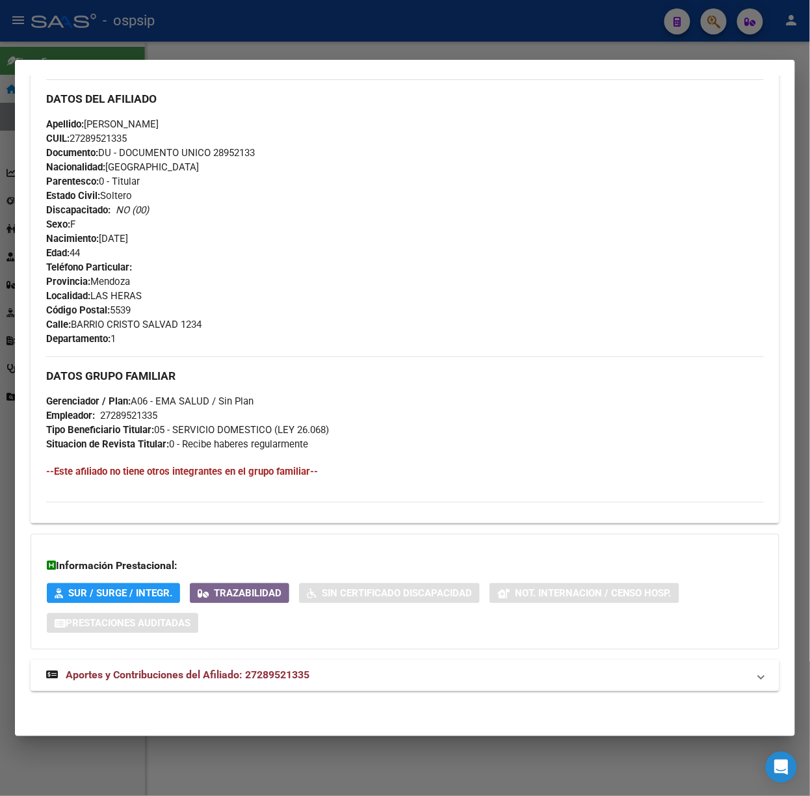
click at [290, 672] on span "Aportes y Contribuciones del Afiliado: 27289521335" at bounding box center [188, 675] width 244 height 12
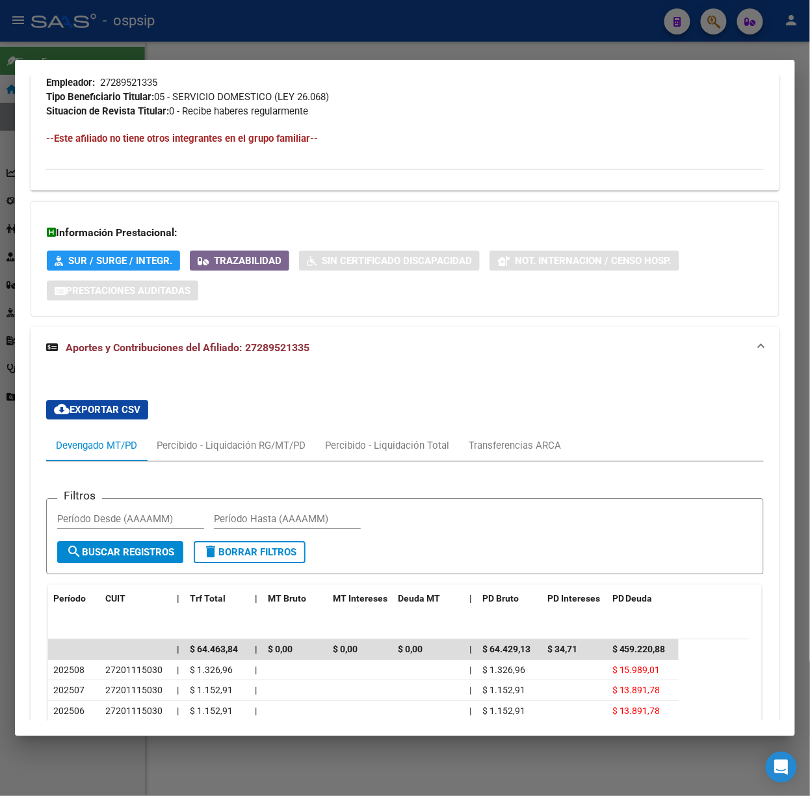
scroll to position [839, 0]
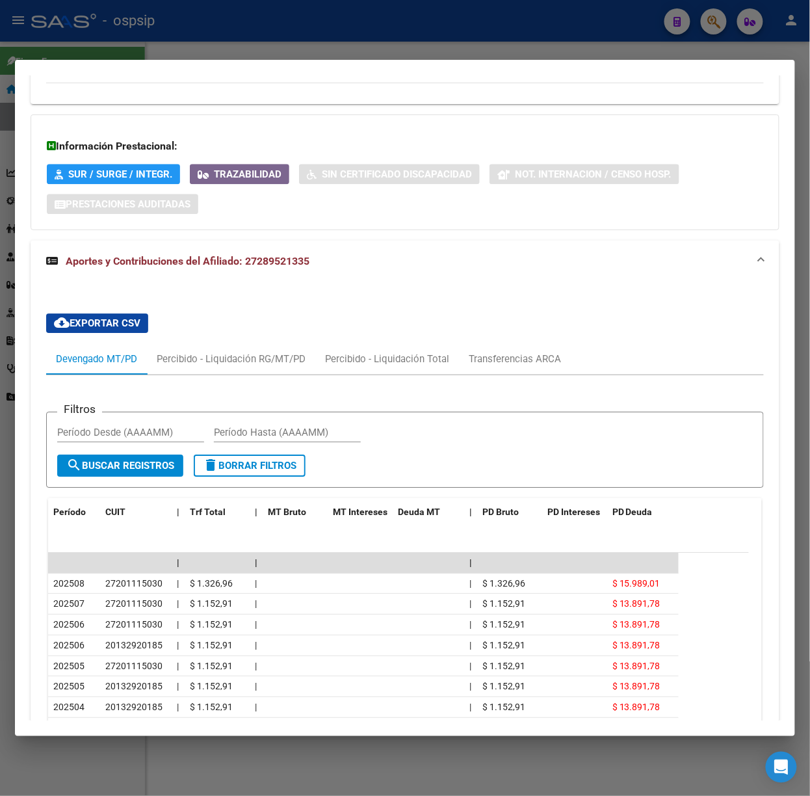
click at [221, 18] on div at bounding box center [405, 398] width 810 height 796
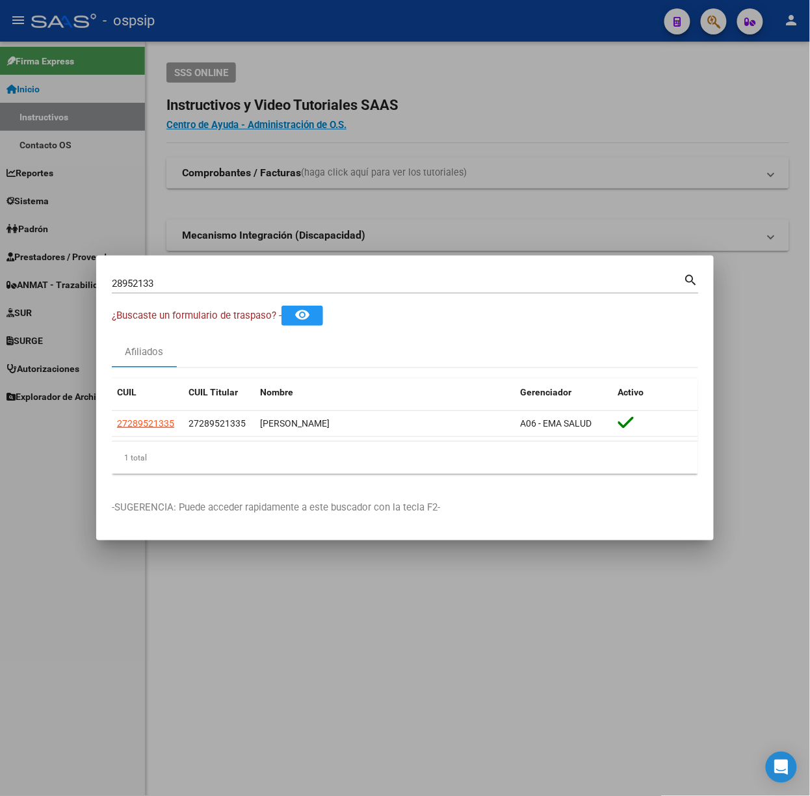
click at [204, 276] on div "28952133 Buscar (apellido, dni, [PERSON_NAME], [PERSON_NAME], cuit, obra social)" at bounding box center [398, 284] width 572 height 20
click at [209, 302] on div "28952133 Buscar (apellido, dni, [PERSON_NAME], [PERSON_NAME], cuit, obra social…" at bounding box center [405, 288] width 587 height 34
click at [186, 282] on input "28952133" at bounding box center [398, 284] width 572 height 12
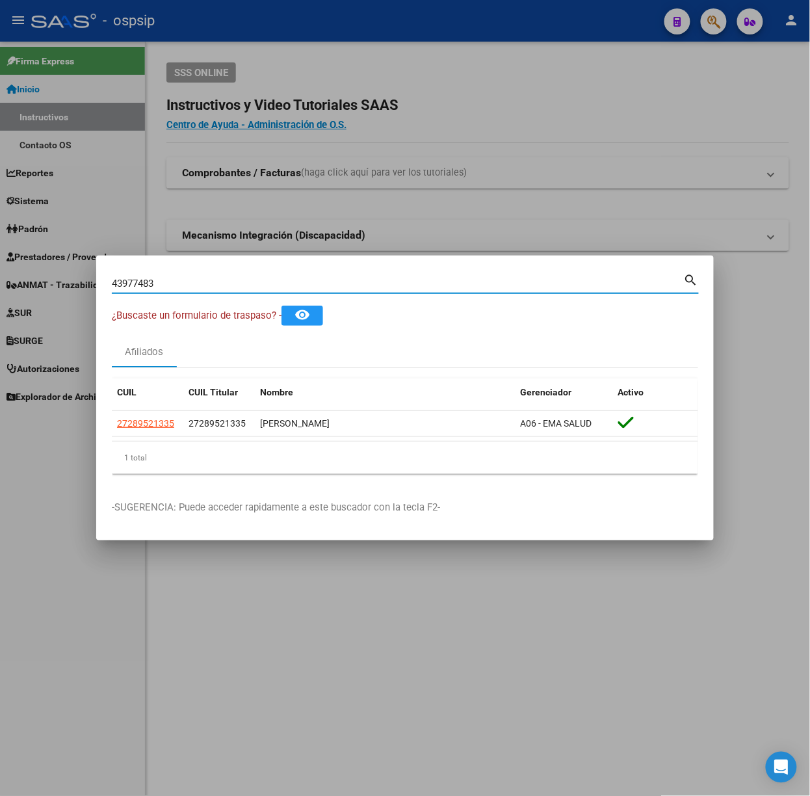
type input "43977483"
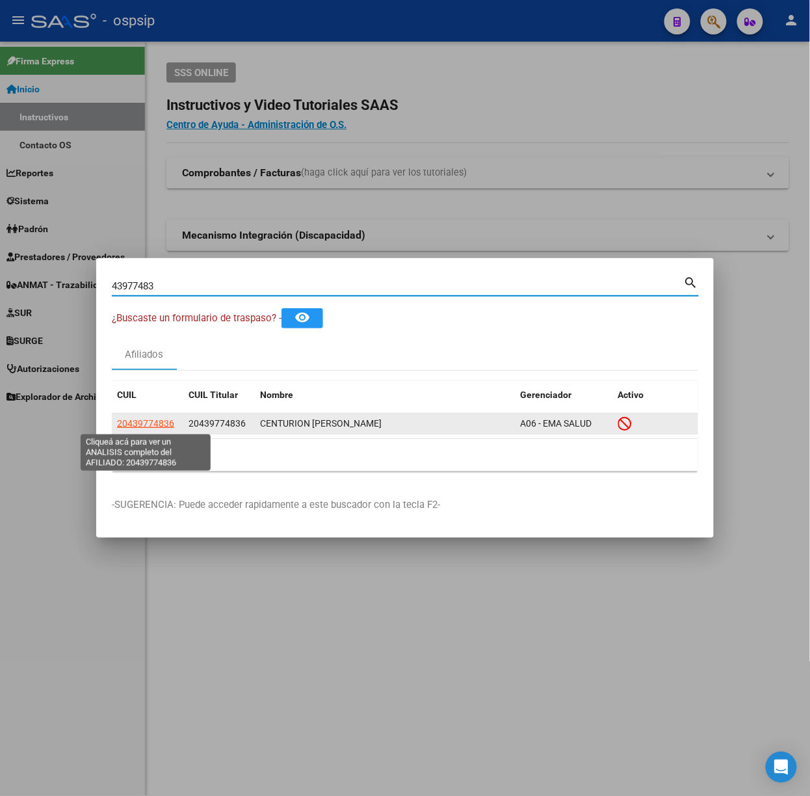
click at [149, 429] on span "20439774836" at bounding box center [145, 423] width 57 height 10
type textarea "20439774836"
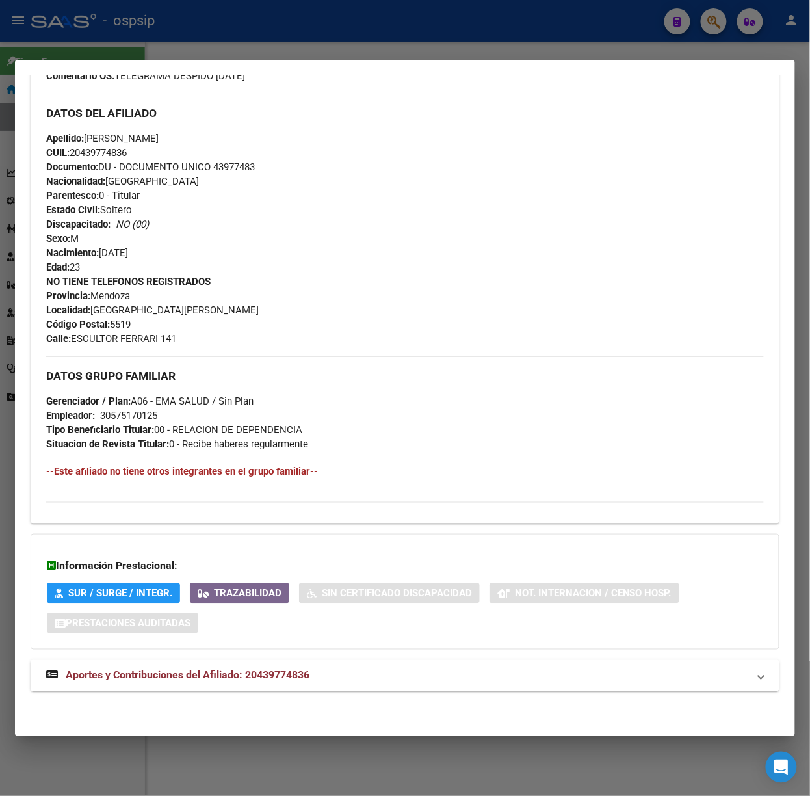
click at [358, 670] on mat-panel-title "Aportes y Contribuciones del Afiliado: 20439774836" at bounding box center [397, 676] width 702 height 16
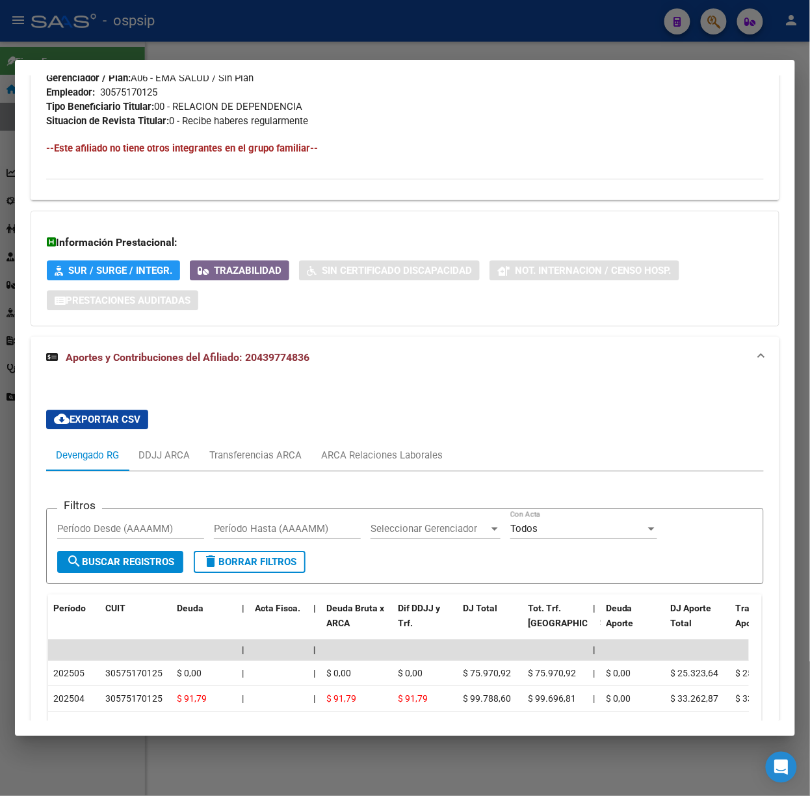
scroll to position [925, 0]
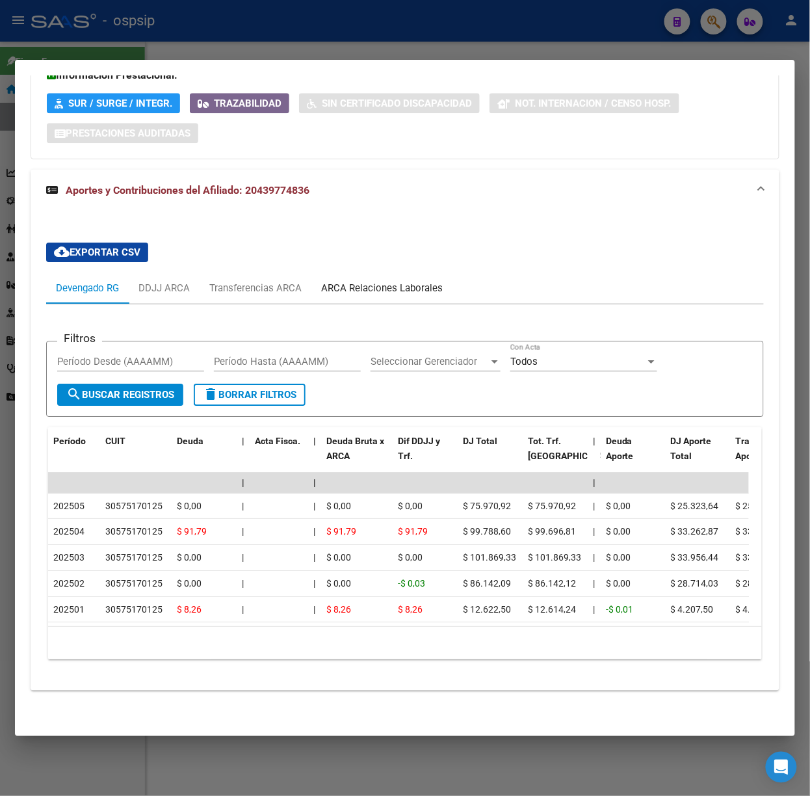
click at [421, 281] on div "ARCA Relaciones Laborales" at bounding box center [382, 288] width 122 height 14
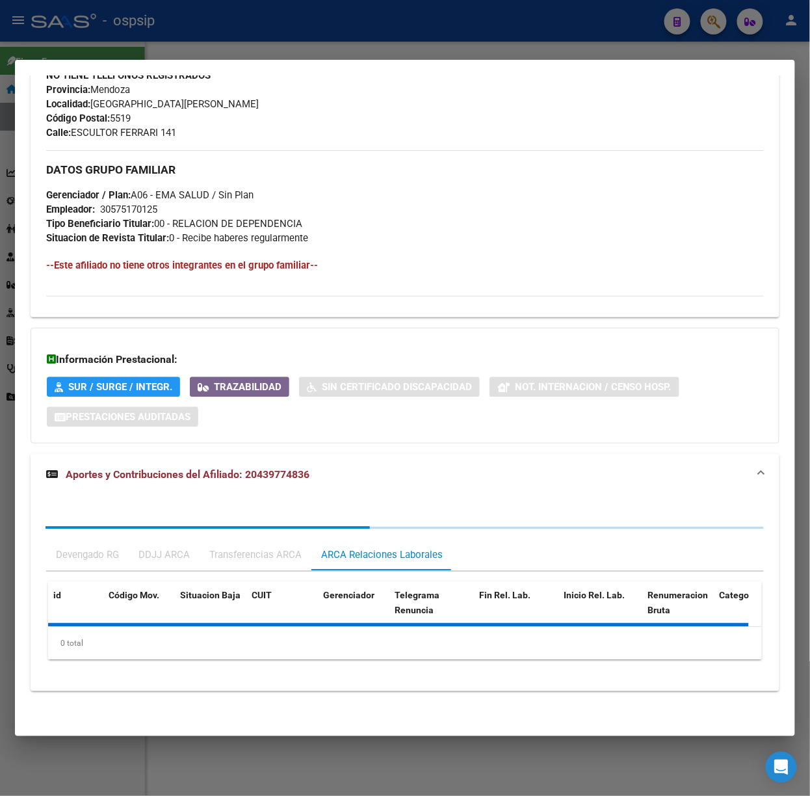
scroll to position [788, 0]
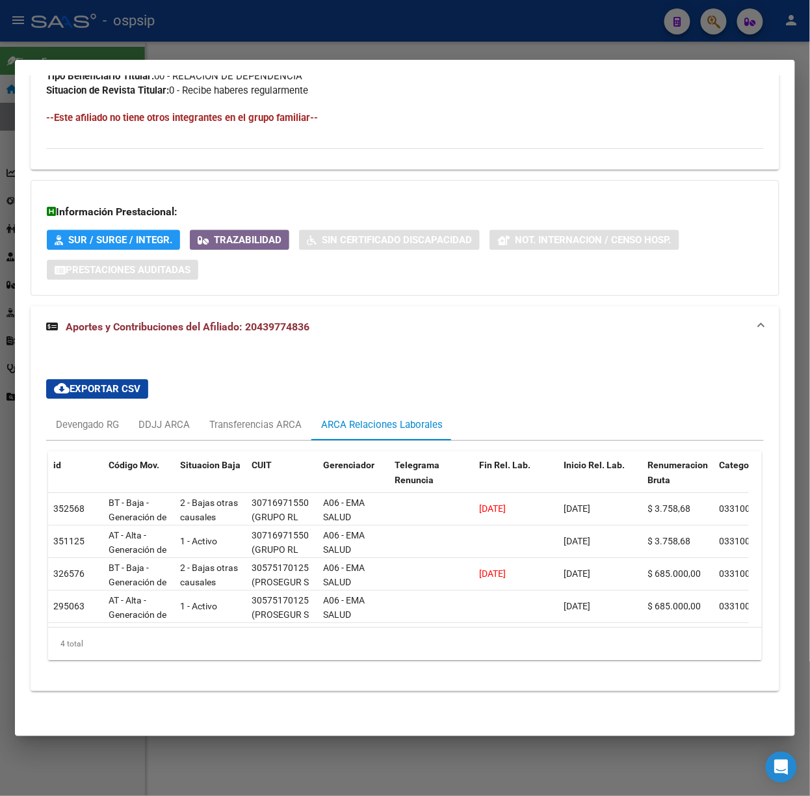
click at [172, 19] on div at bounding box center [405, 398] width 810 height 796
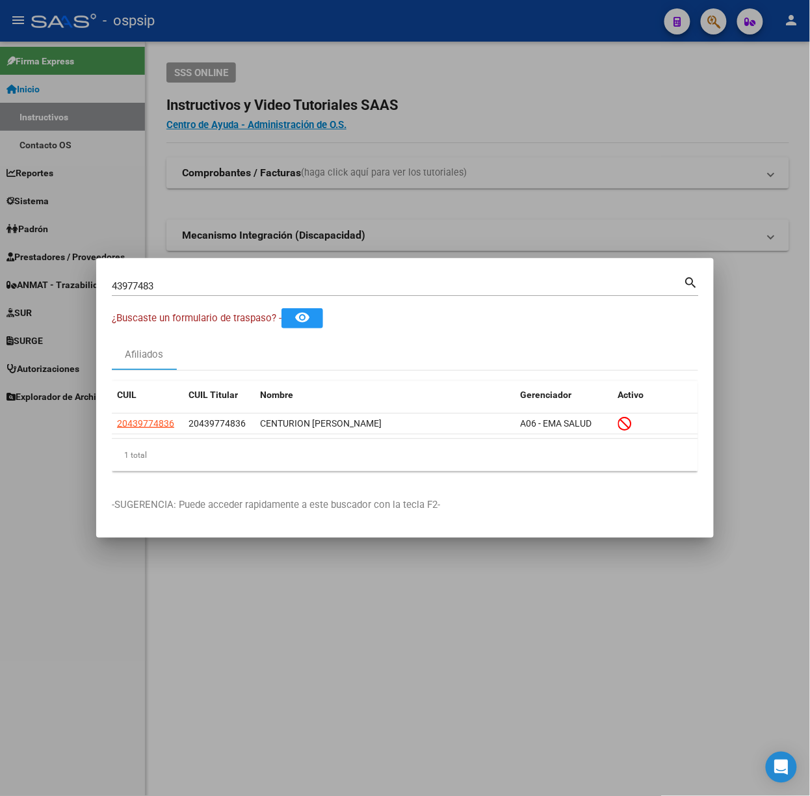
click at [202, 291] on input "43977483" at bounding box center [398, 286] width 572 height 12
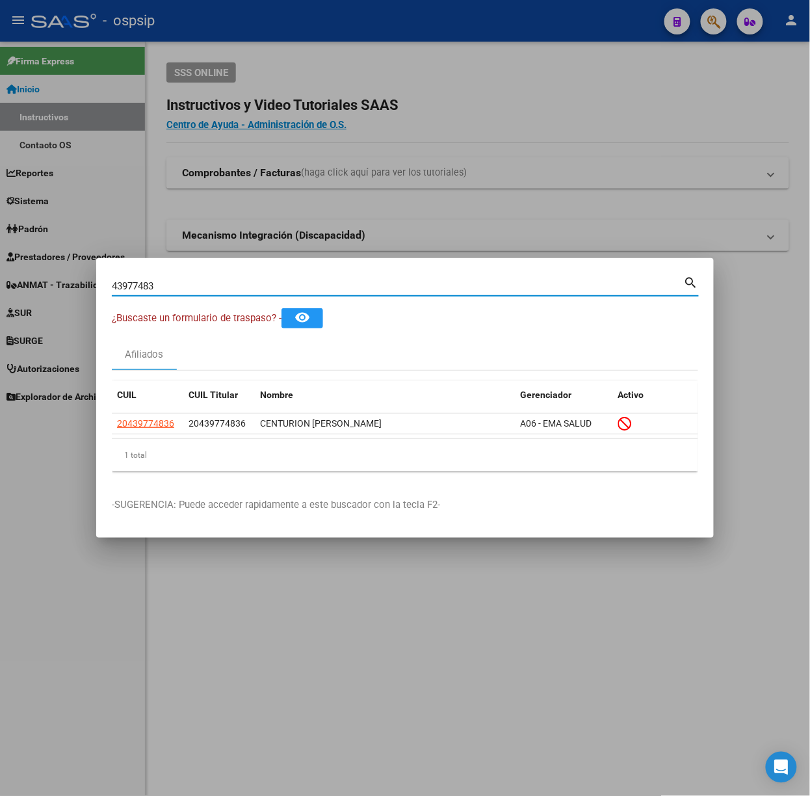
click at [202, 291] on input "43977483" at bounding box center [398, 286] width 572 height 12
type input "30450283"
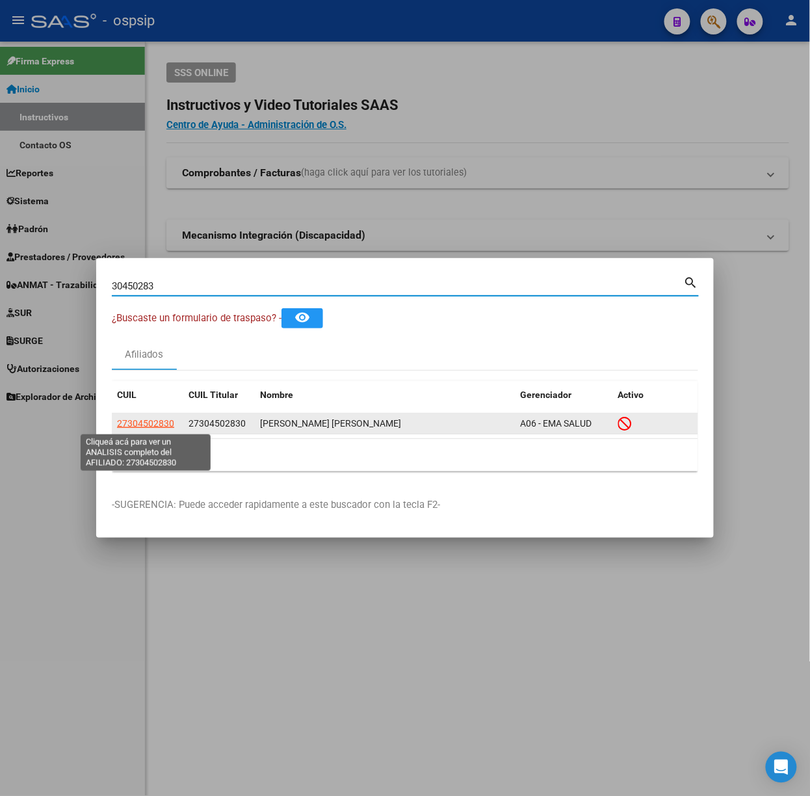
click at [152, 424] on span "27304502830" at bounding box center [145, 423] width 57 height 10
type textarea "27304502830"
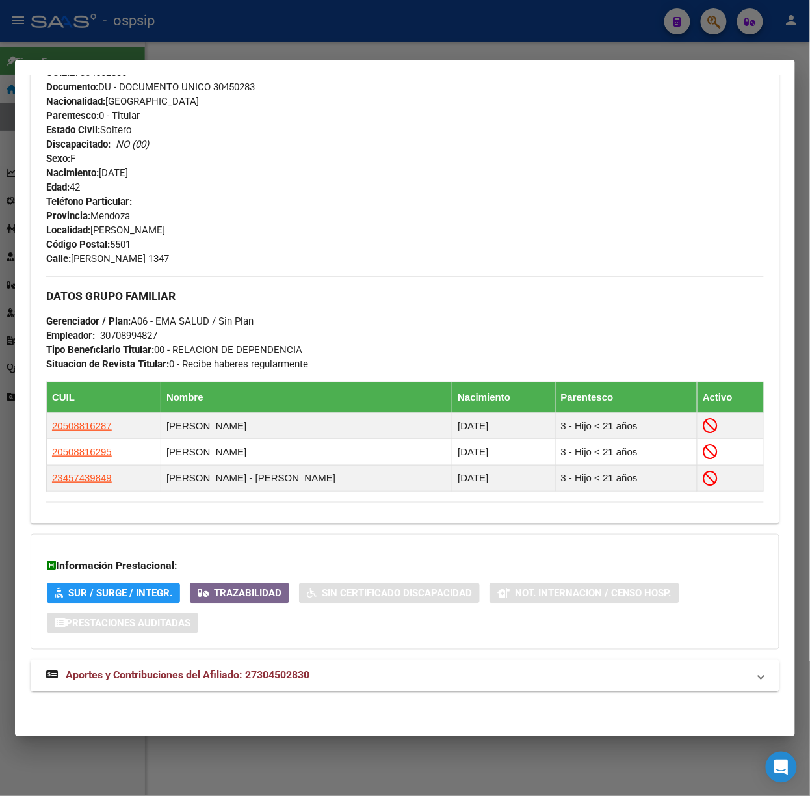
click at [292, 676] on span "Aportes y Contribuciones del Afiliado: 27304502830" at bounding box center [188, 675] width 244 height 12
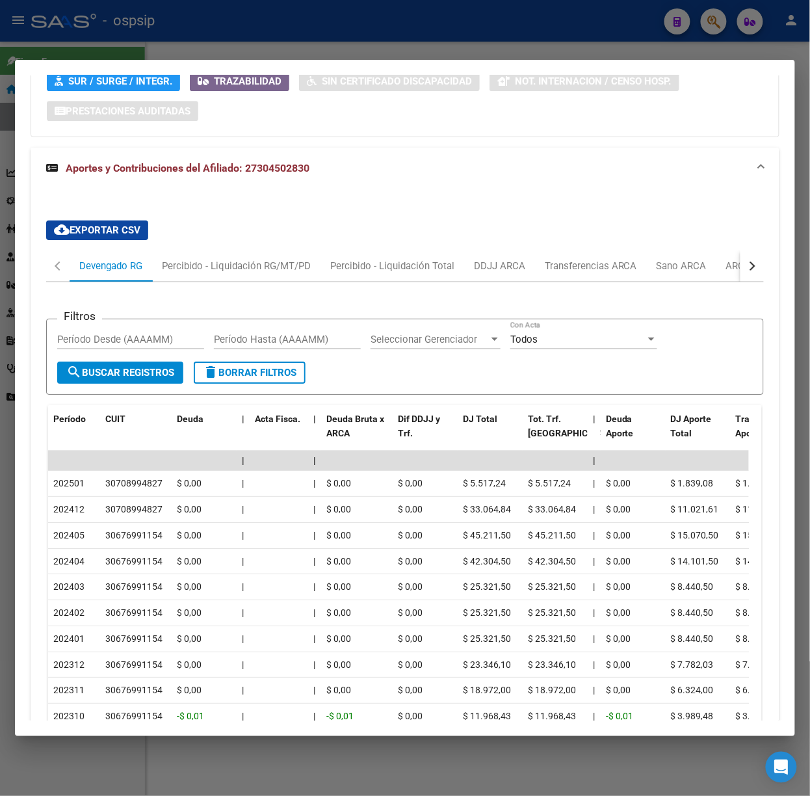
scroll to position [1137, 0]
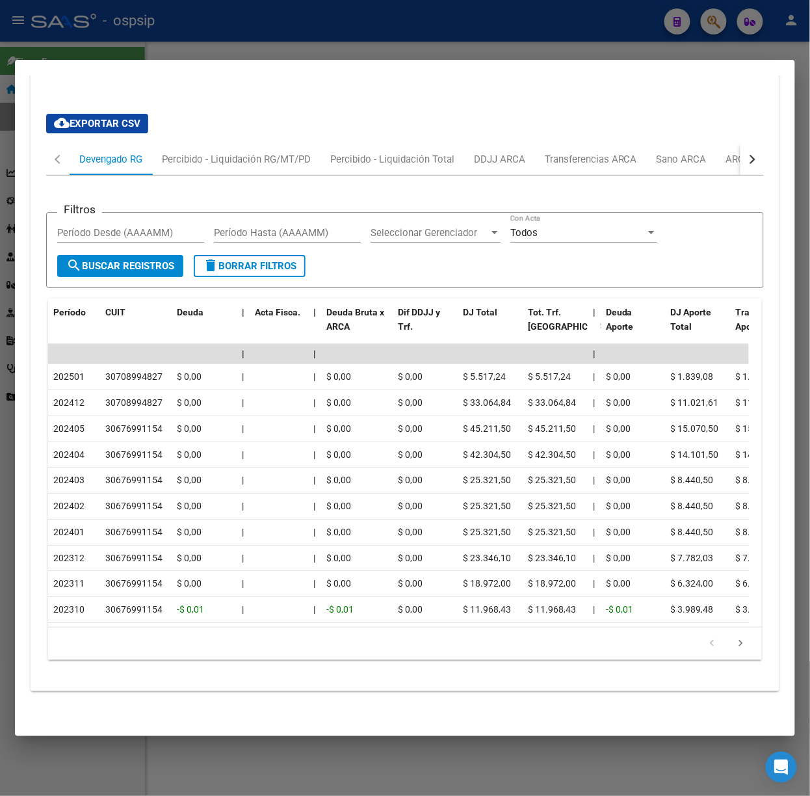
click at [760, 150] on div "cloud_download Exportar CSV Devengado RG Percibido - Liquidación RG/MT/PD Perci…" at bounding box center [405, 391] width 749 height 577
click at [741, 148] on button "button" at bounding box center [752, 159] width 23 height 31
click at [714, 152] on div "ARCA Relaciones Laborales" at bounding box center [662, 159] width 122 height 14
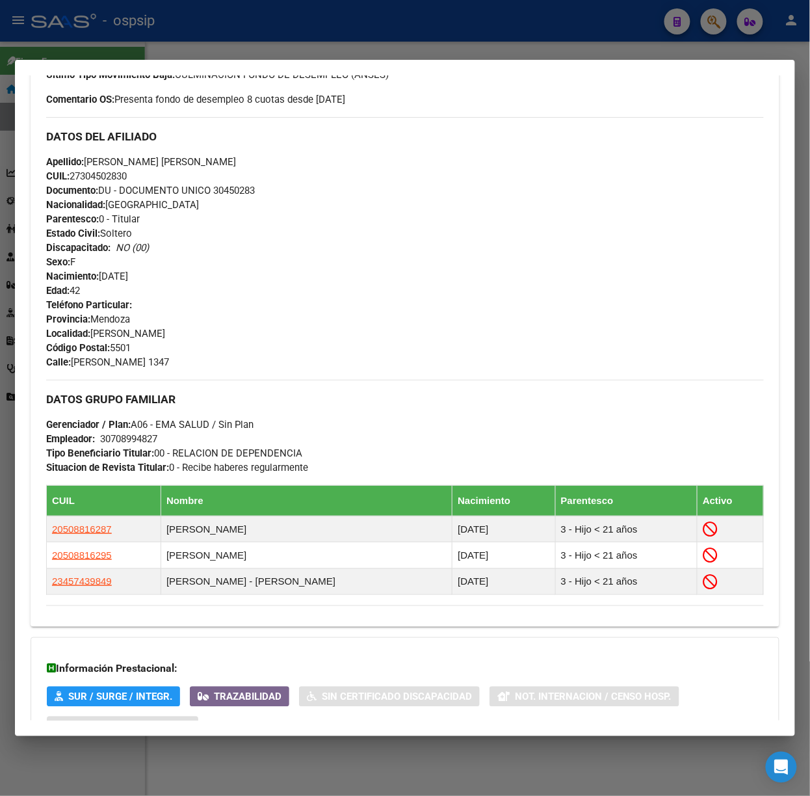
scroll to position [0, 0]
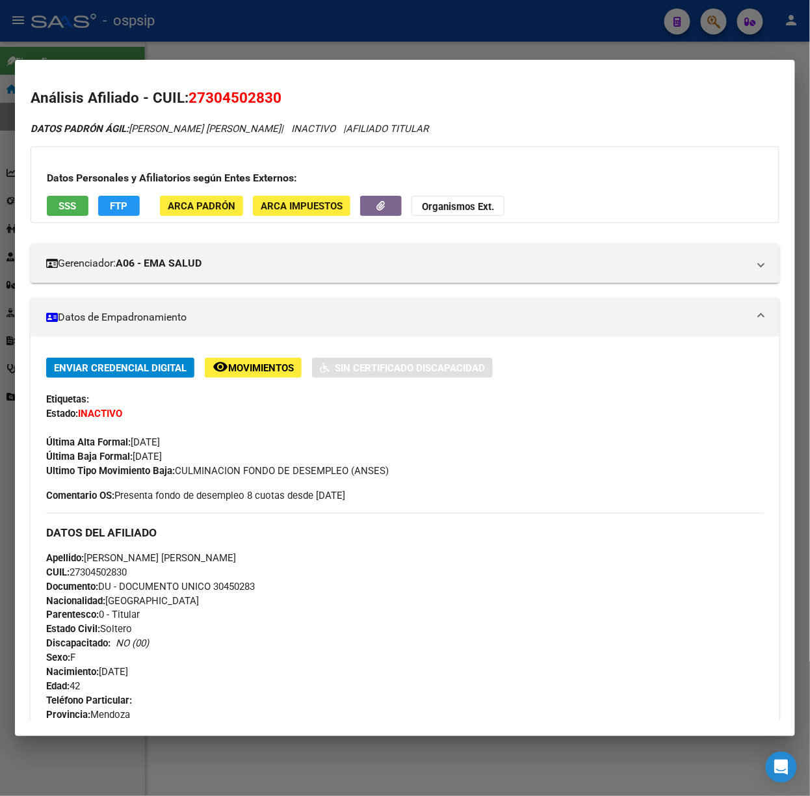
click at [50, 196] on button "SSS" at bounding box center [68, 206] width 42 height 20
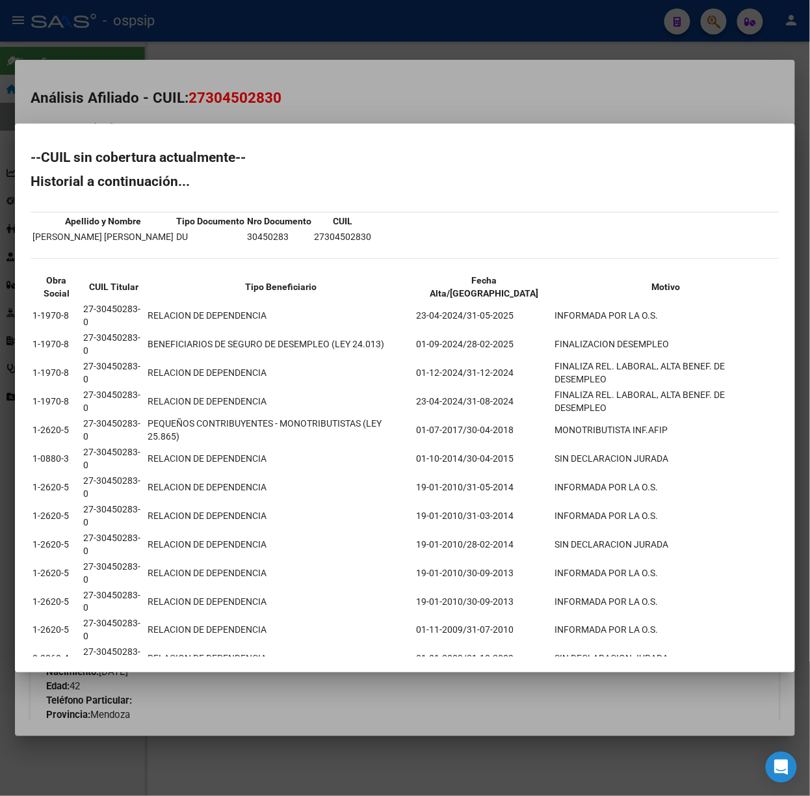
click at [416, 170] on div at bounding box center [405, 398] width 810 height 796
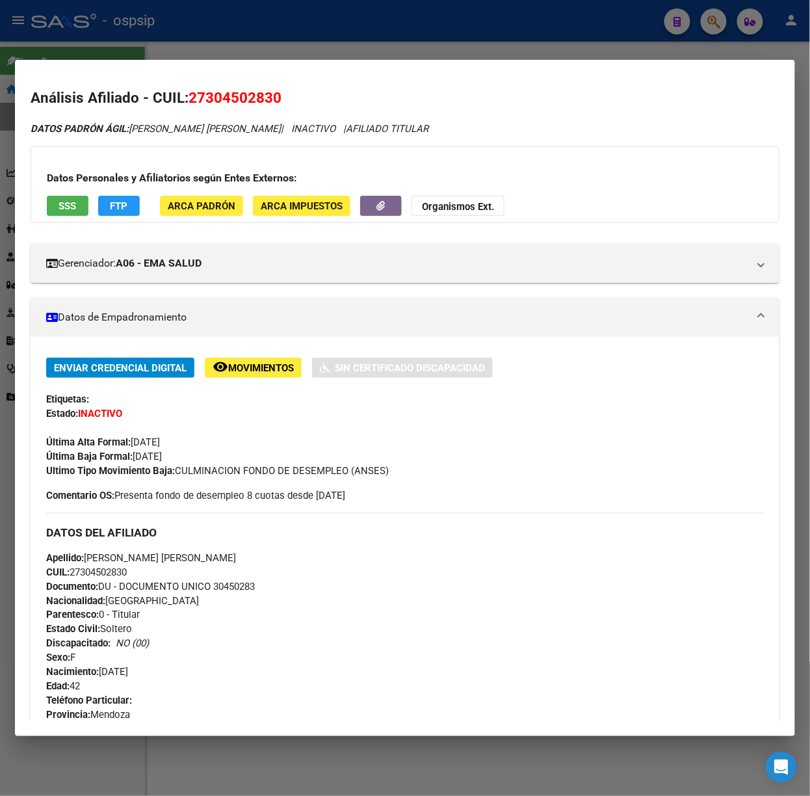
click at [81, 185] on h3 "Datos Personales y Afiliatorios según Entes Externos:" at bounding box center [405, 178] width 717 height 16
click at [65, 205] on span "SSS" at bounding box center [68, 206] width 18 height 12
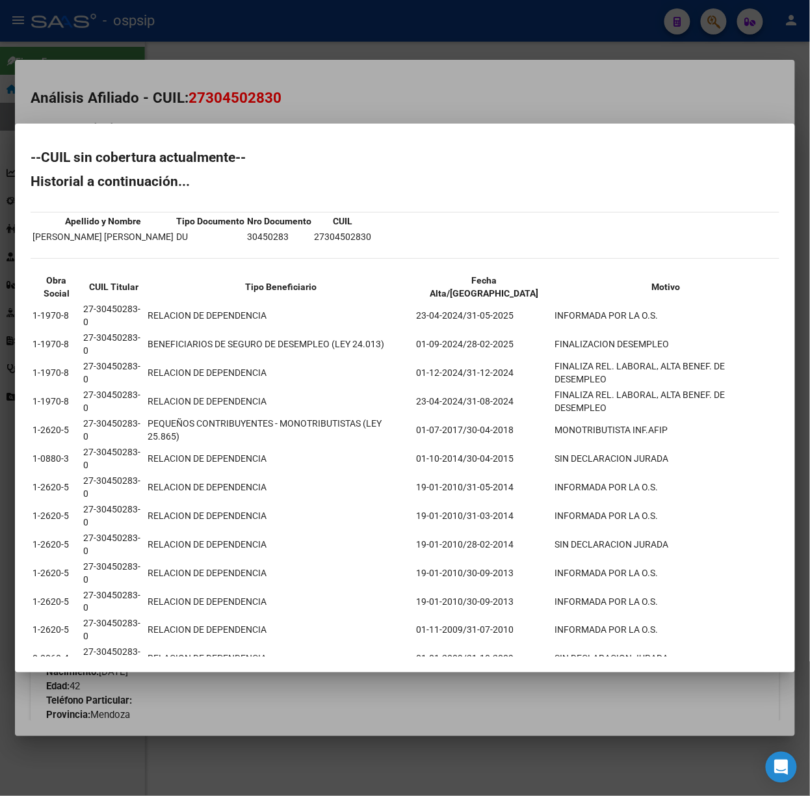
drag, startPoint x: 304, startPoint y: 134, endPoint x: 303, endPoint y: 172, distance: 38.4
click at [304, 134] on div at bounding box center [405, 398] width 810 height 796
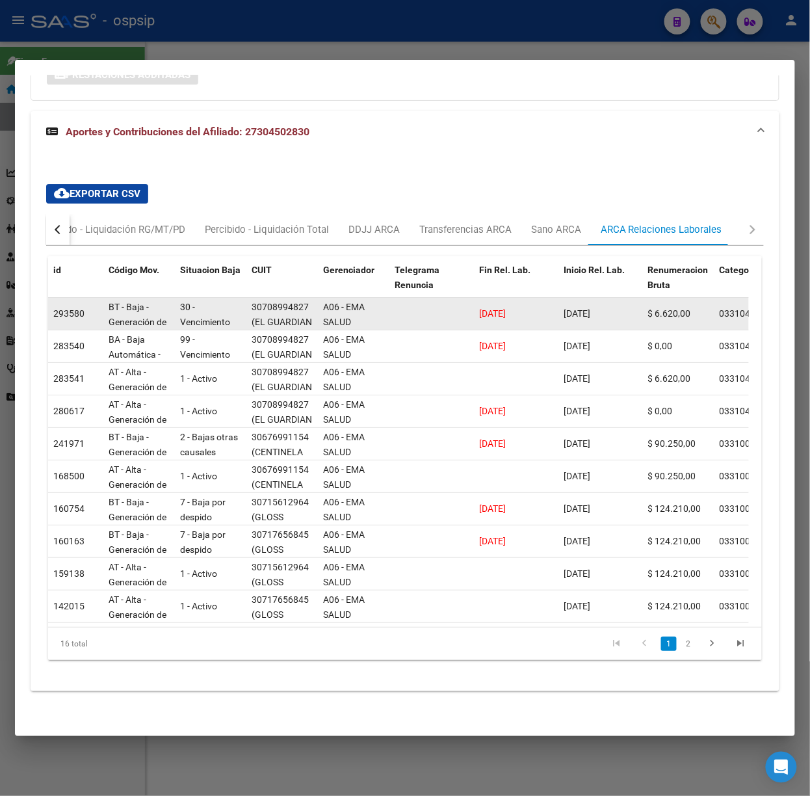
scroll to position [890, 0]
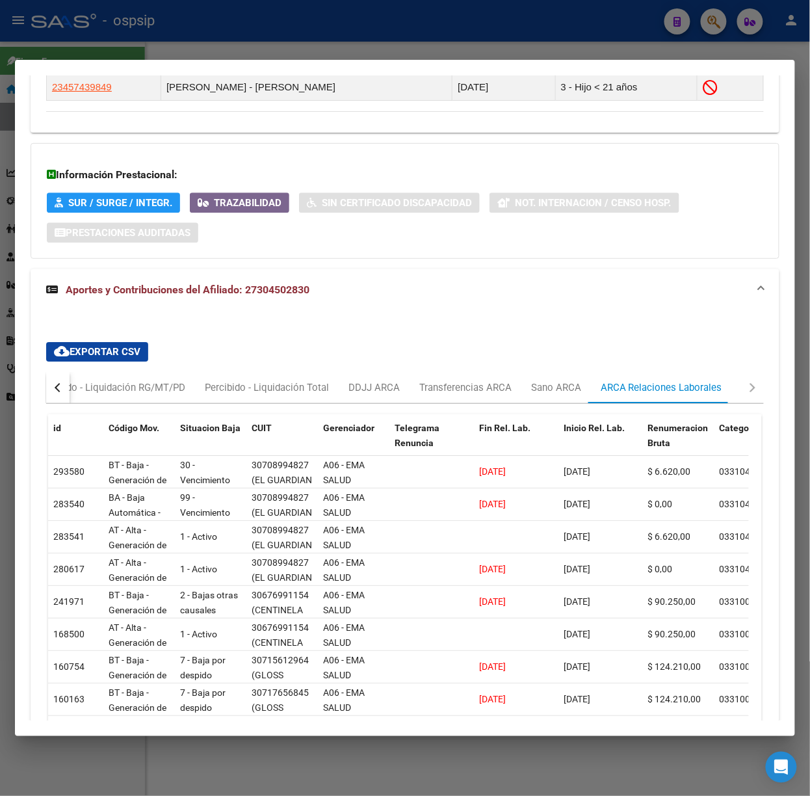
click at [123, 42] on div at bounding box center [405, 398] width 810 height 796
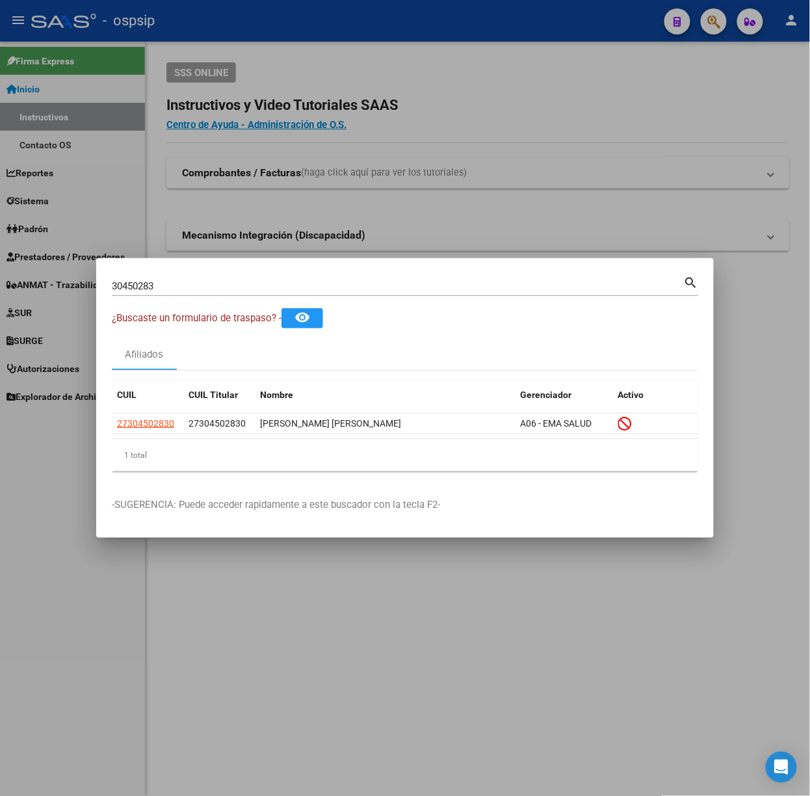
click at [224, 287] on input "30450283" at bounding box center [398, 286] width 572 height 12
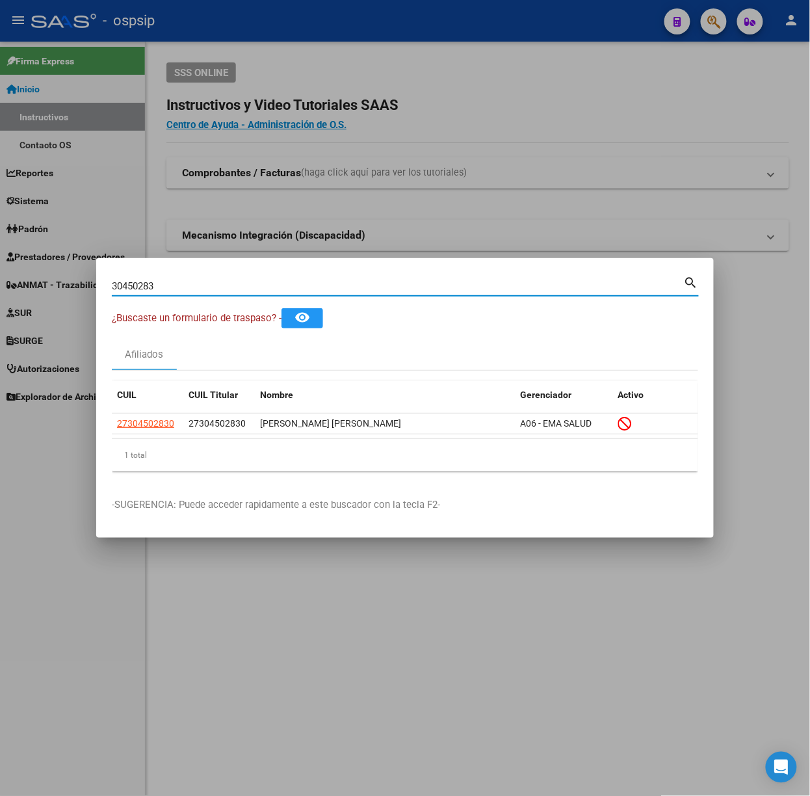
click at [224, 287] on input "30450283" at bounding box center [398, 286] width 572 height 12
type input "22142512"
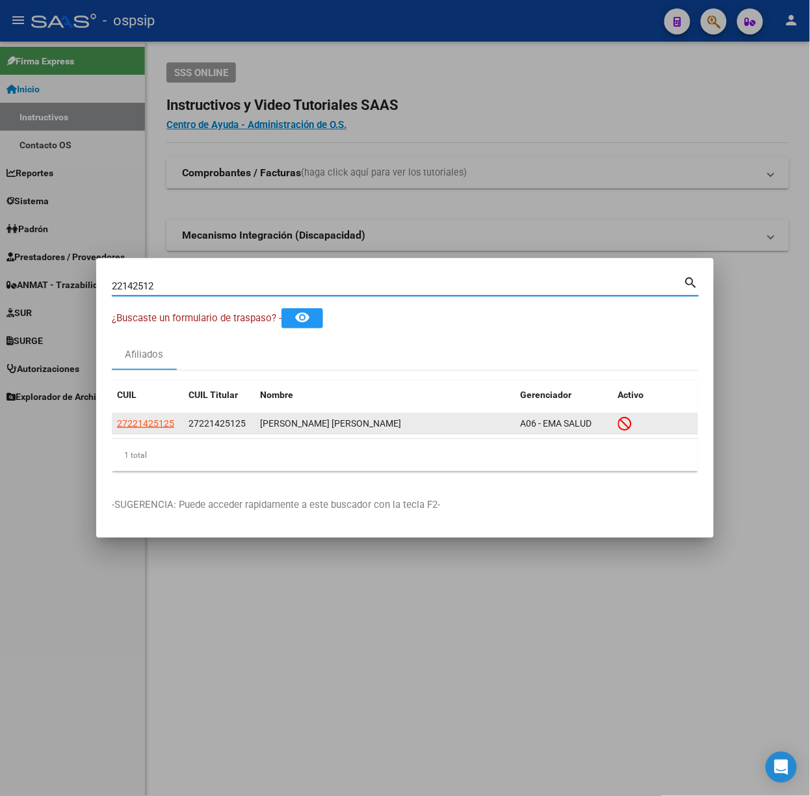
click at [146, 415] on datatable-body-cell "27221425125" at bounding box center [148, 424] width 72 height 20
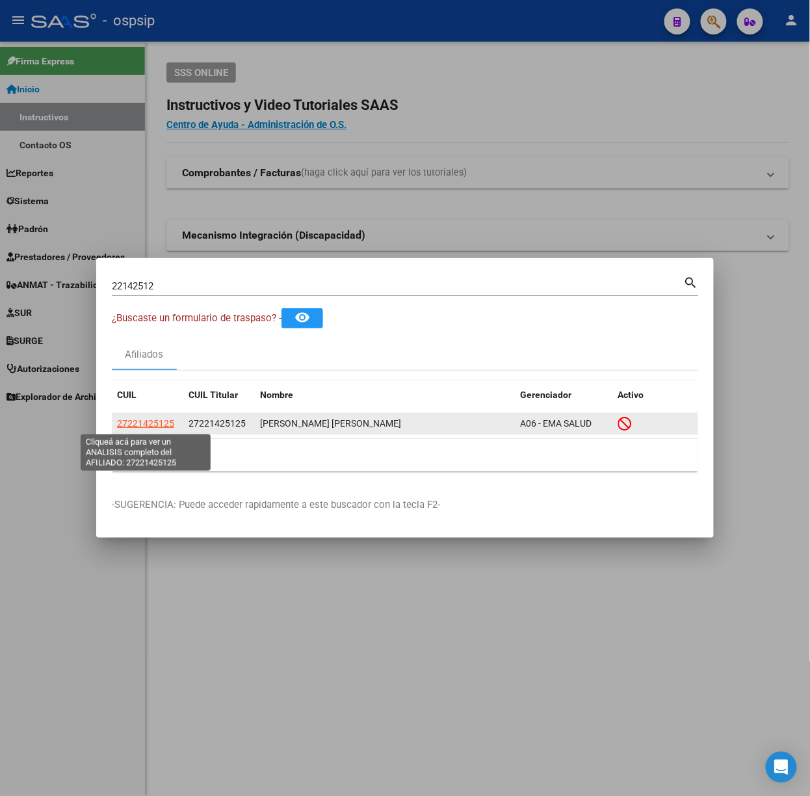
click at [146, 418] on span "27221425125" at bounding box center [145, 423] width 57 height 10
type textarea "27221425125"
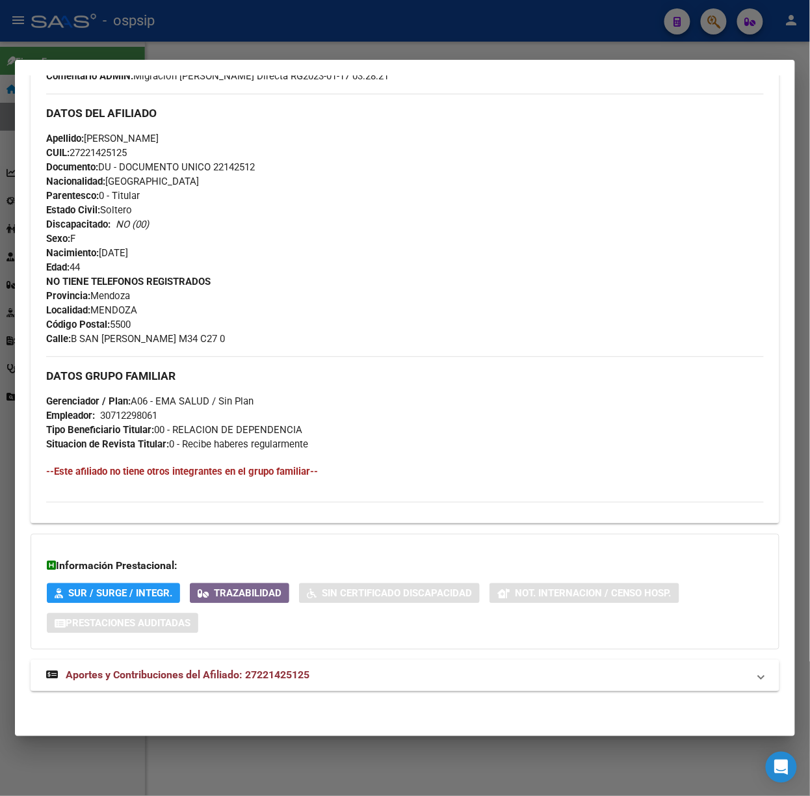
click at [332, 677] on mat-panel-title "Aportes y Contribuciones del Afiliado: 27221425125" at bounding box center [397, 676] width 702 height 16
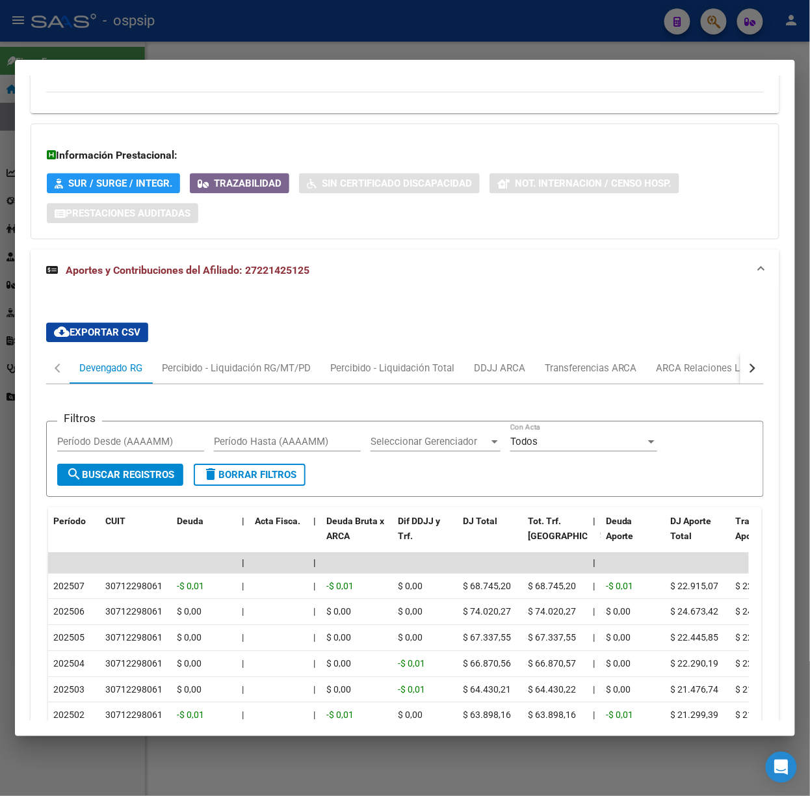
scroll to position [916, 0]
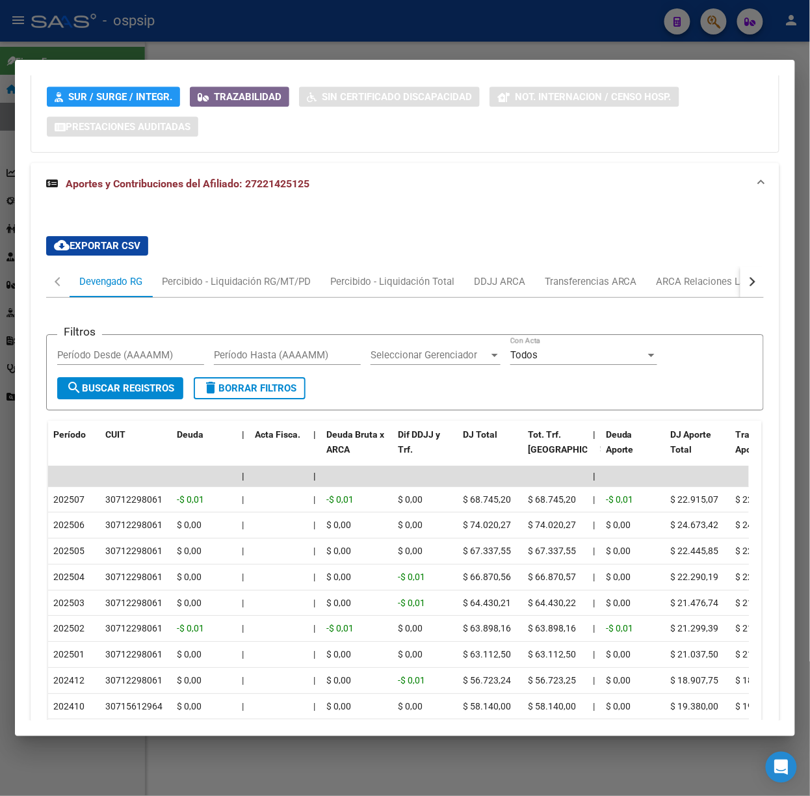
click at [222, 51] on div at bounding box center [405, 398] width 810 height 796
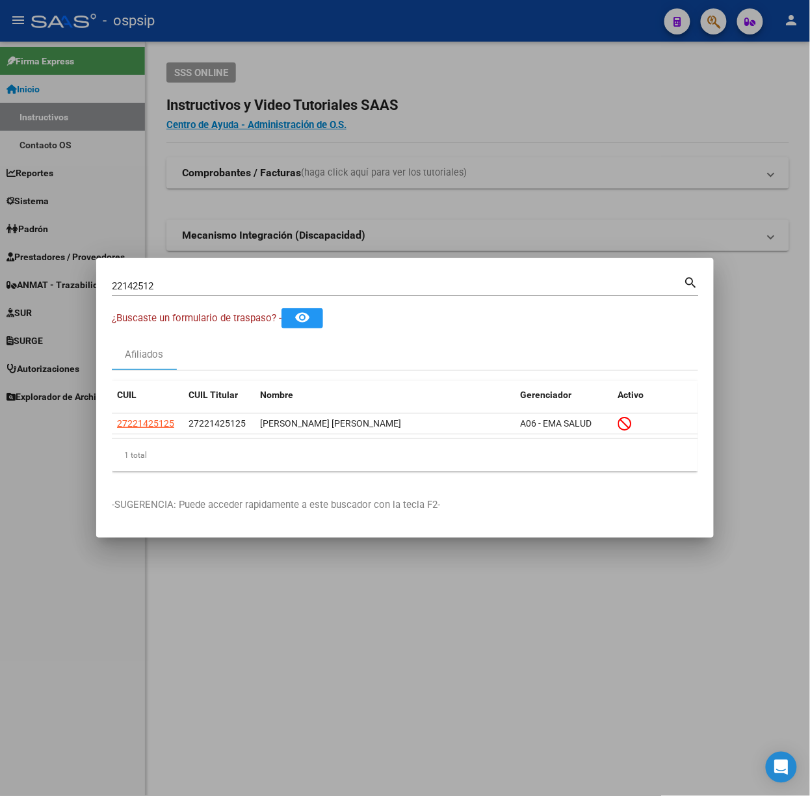
click at [277, 282] on input "22142512" at bounding box center [398, 286] width 572 height 12
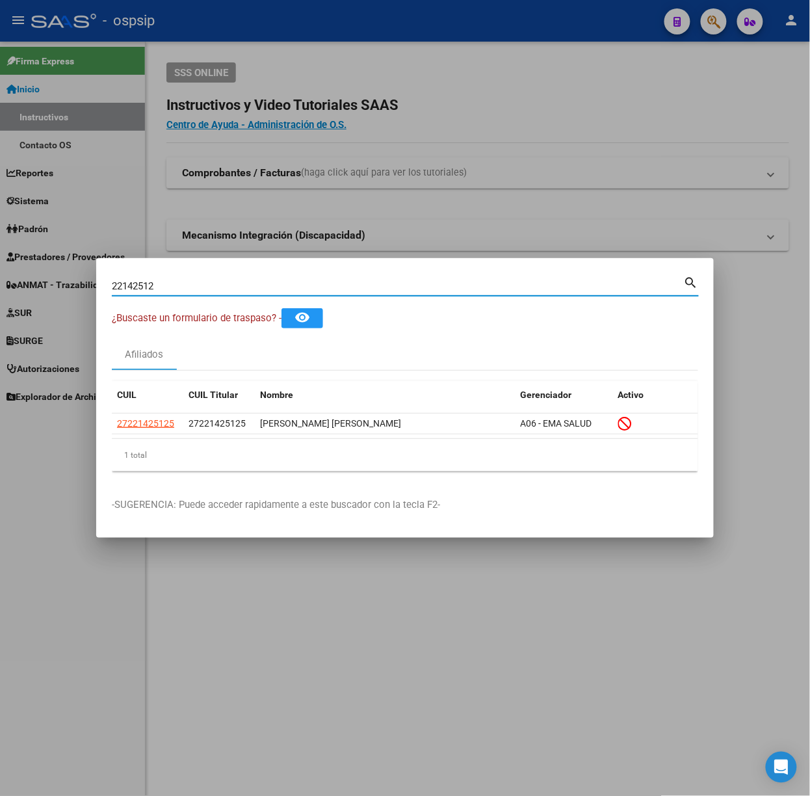
click at [277, 282] on input "22142512" at bounding box center [398, 286] width 572 height 12
type input "27411992"
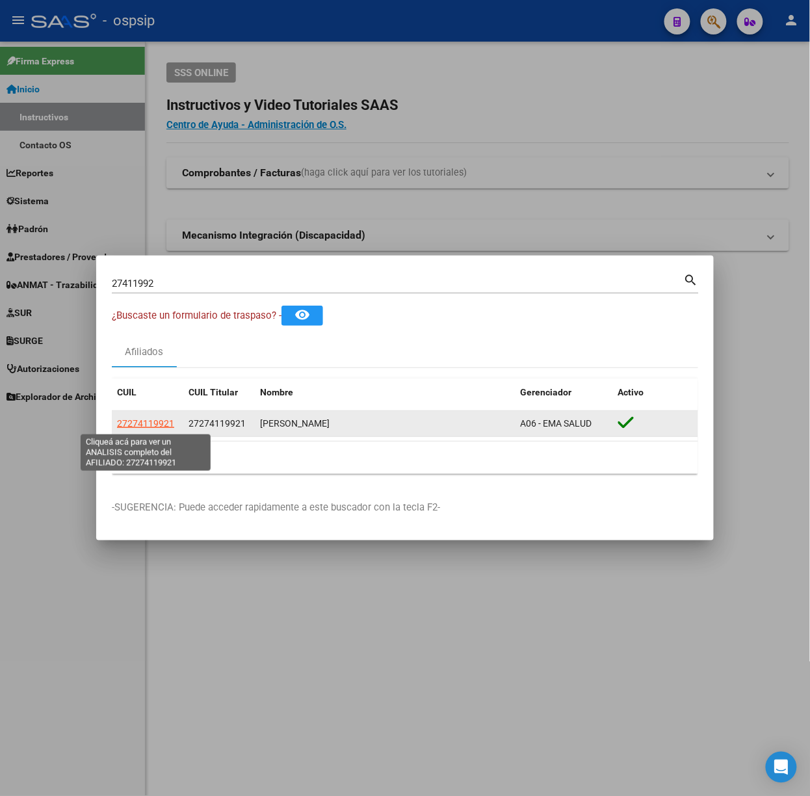
click at [148, 422] on span "27274119921" at bounding box center [145, 423] width 57 height 10
type textarea "27274119921"
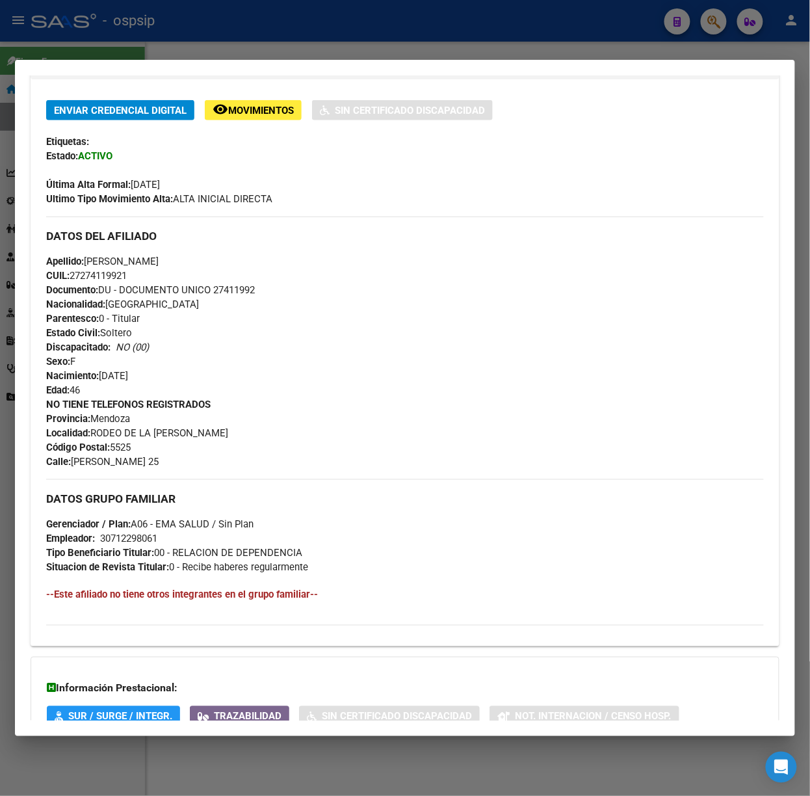
scroll to position [382, 0]
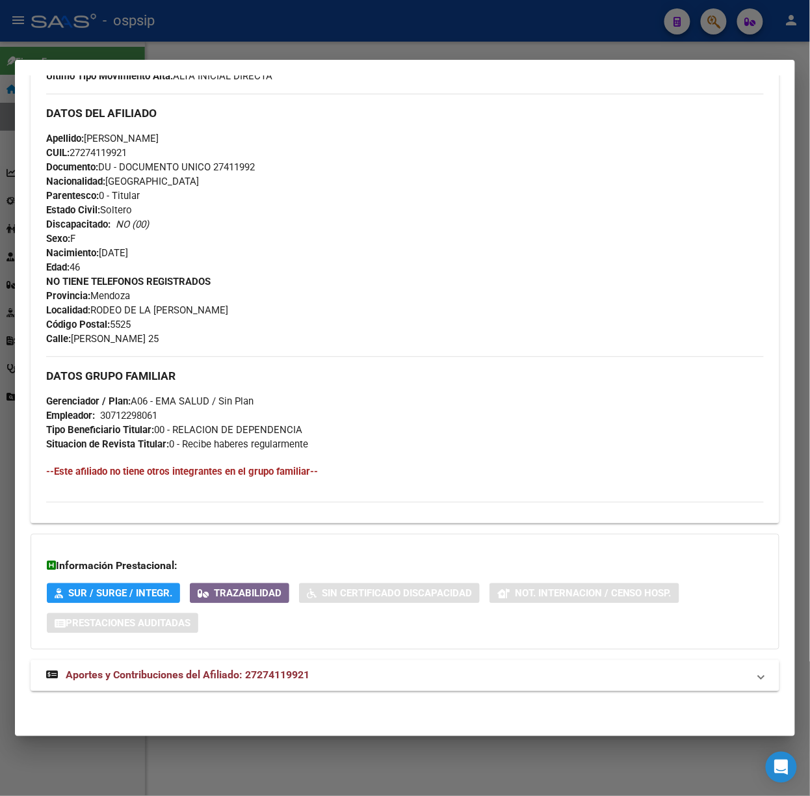
click at [256, 692] on div "DATOS PADRÓN ÁGIL: [PERSON_NAME] | ACTIVO | AFILIADO TITULAR Datos Personales y…" at bounding box center [405, 223] width 749 height 965
click at [248, 684] on mat-expansion-panel-header "Aportes y Contribuciones del Afiliado: 27274119921" at bounding box center [405, 675] width 749 height 31
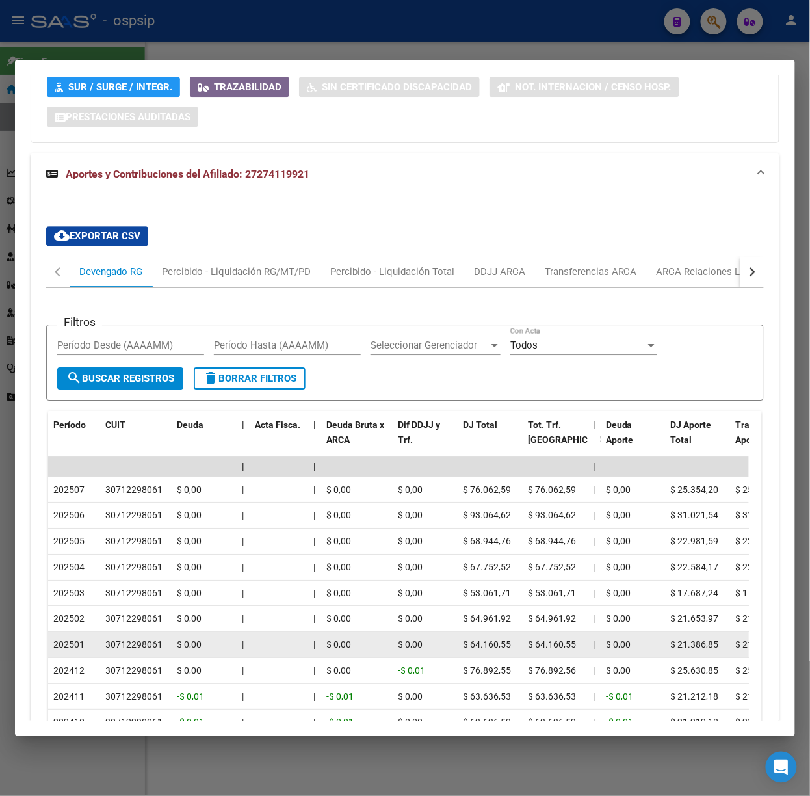
scroll to position [1016, 0]
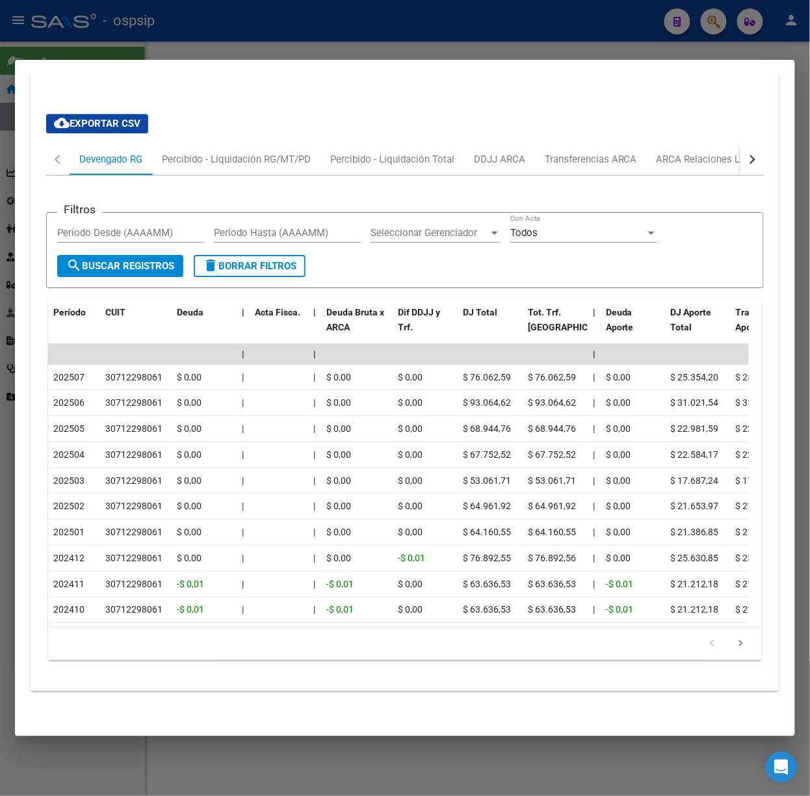
click at [165, 34] on div at bounding box center [405, 398] width 810 height 796
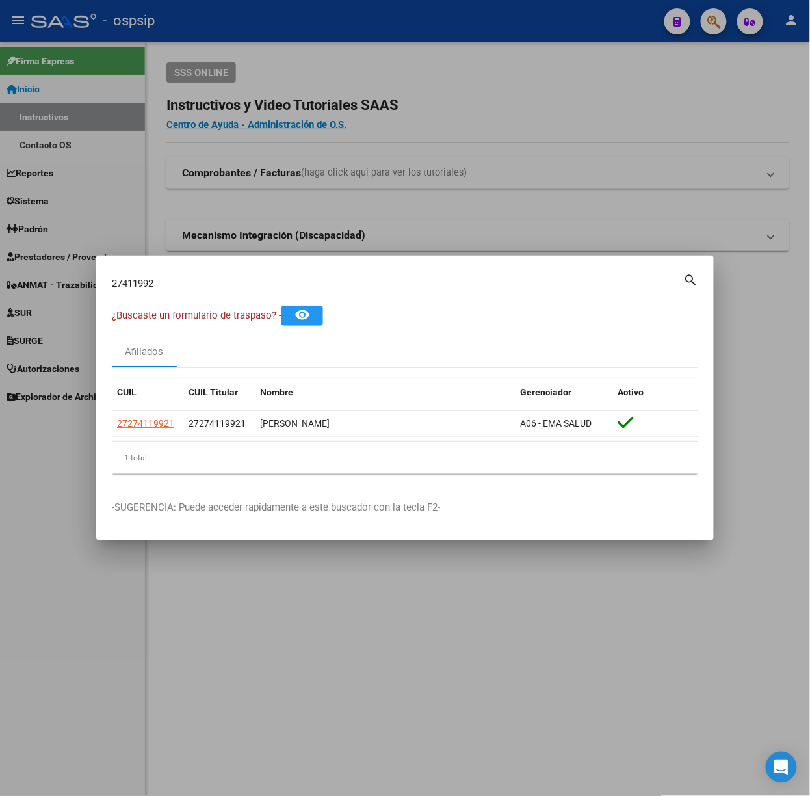
click at [159, 286] on input "27411992" at bounding box center [398, 284] width 572 height 12
type input "44878179"
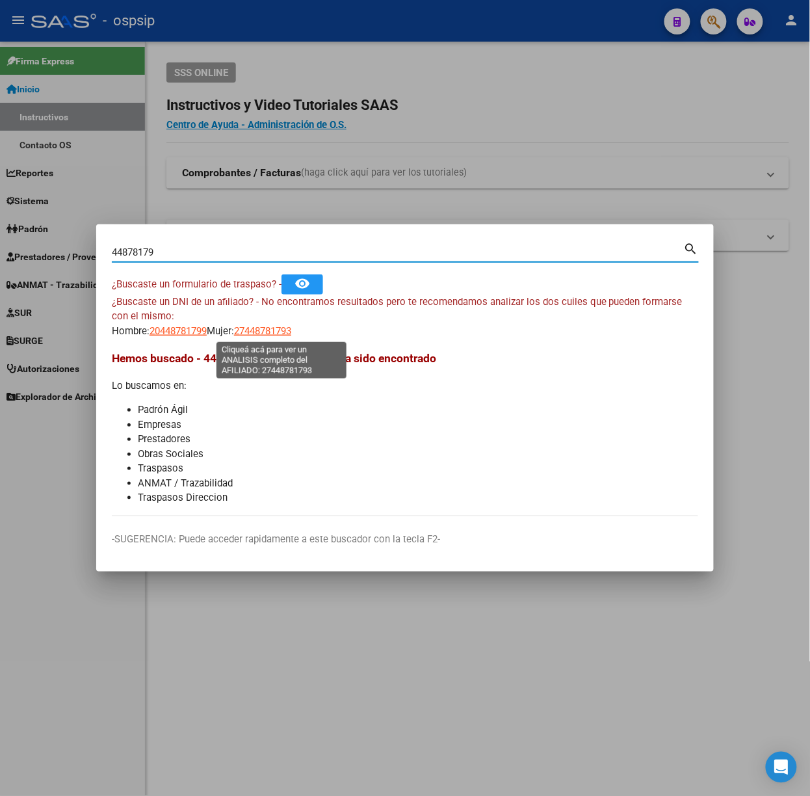
click at [263, 330] on span "27448781793" at bounding box center [262, 331] width 57 height 12
type textarea "27448781793"
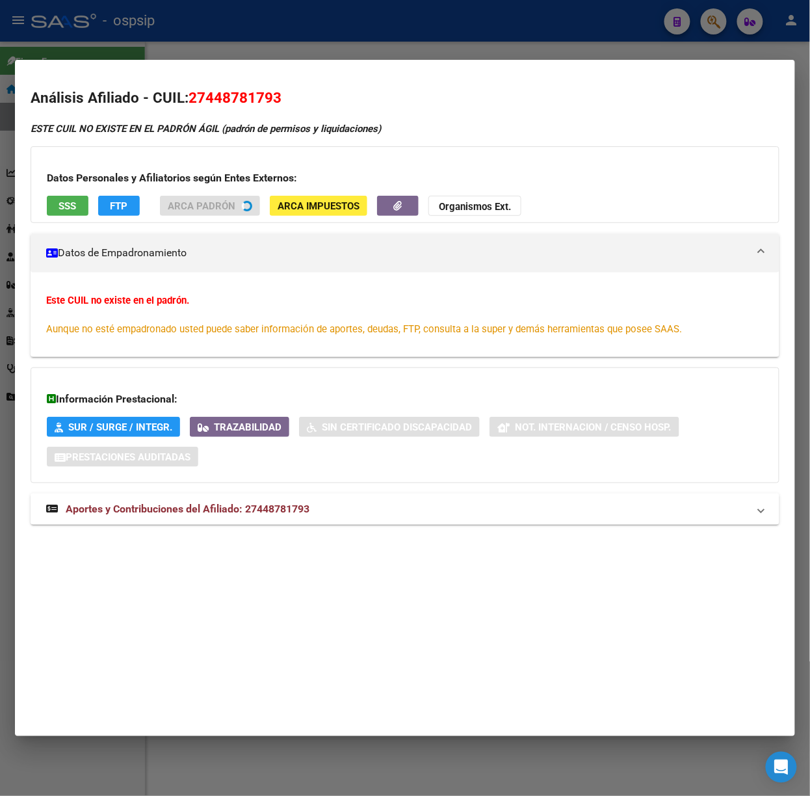
click at [291, 523] on mat-expansion-panel-header "Aportes y Contribuciones del Afiliado: 27448781793" at bounding box center [405, 509] width 749 height 31
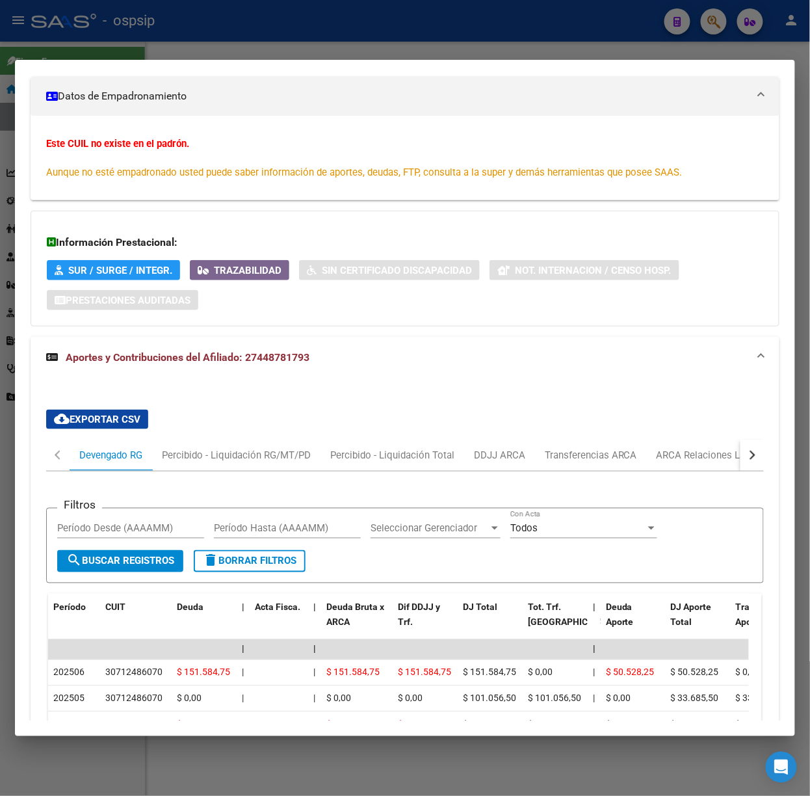
scroll to position [261, 0]
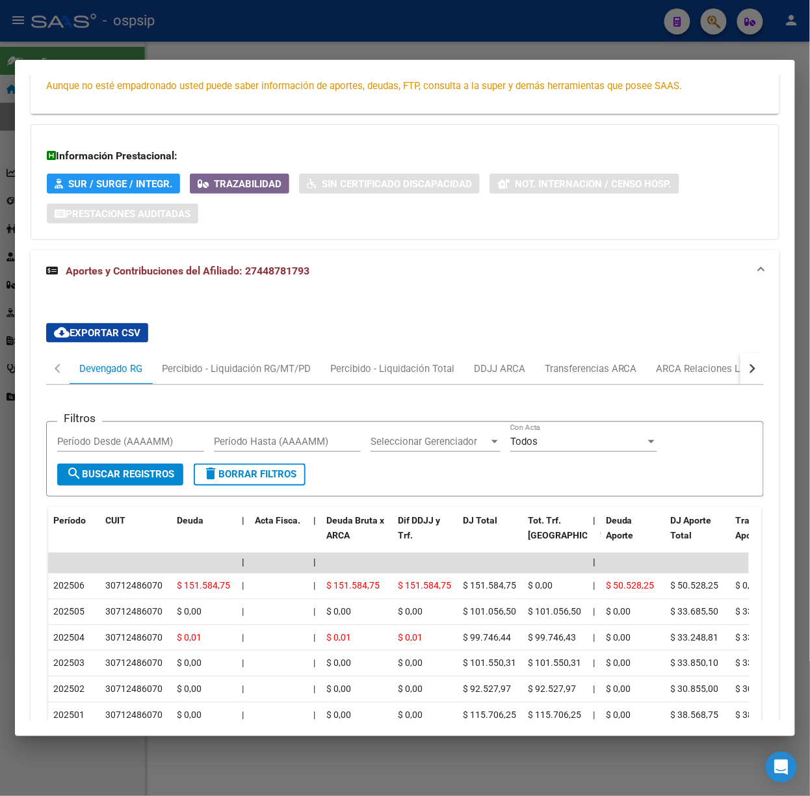
click at [174, 25] on div at bounding box center [405, 398] width 810 height 796
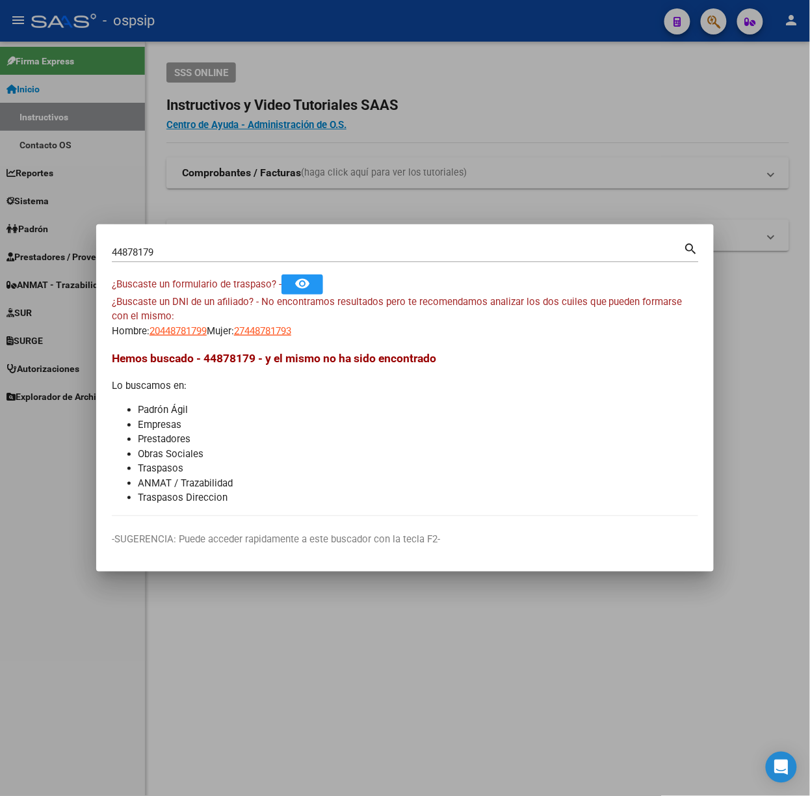
click at [169, 243] on div "44878179 Buscar (apellido, dni, cuil, [PERSON_NAME], cuit, obra social)" at bounding box center [398, 253] width 572 height 20
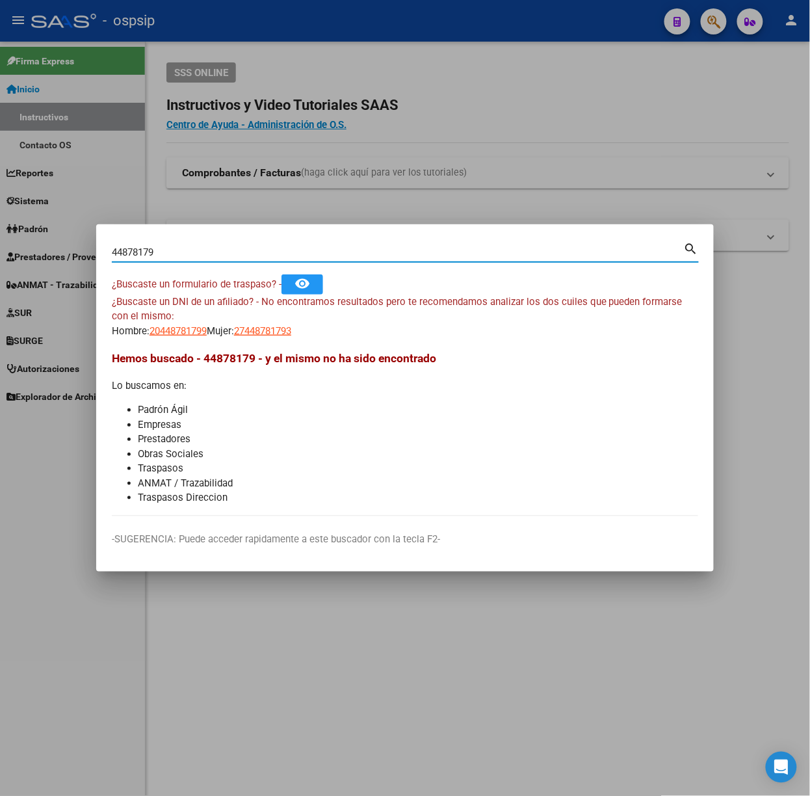
click at [172, 243] on div "44878179 Buscar (apellido, dni, cuil, [PERSON_NAME], cuit, obra social)" at bounding box center [398, 253] width 572 height 20
click at [182, 253] on input "44878179" at bounding box center [398, 252] width 572 height 12
type input "41868508"
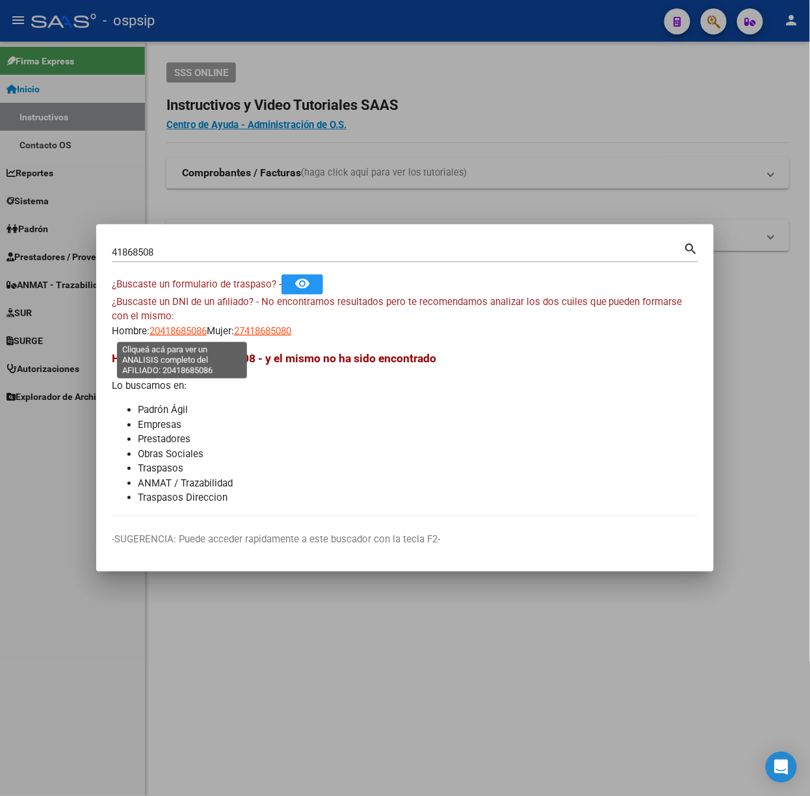
click at [175, 332] on span "20418685086" at bounding box center [178, 331] width 57 height 12
type textarea "20418685086"
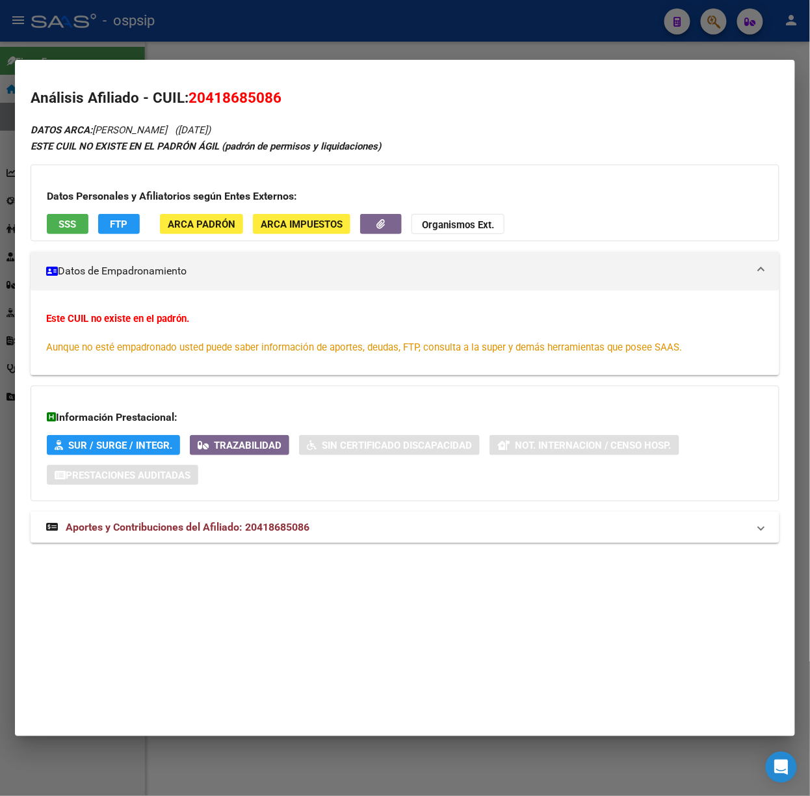
click at [302, 538] on mat-expansion-panel-header "Aportes y Contribuciones del Afiliado: 20418685086" at bounding box center [405, 527] width 749 height 31
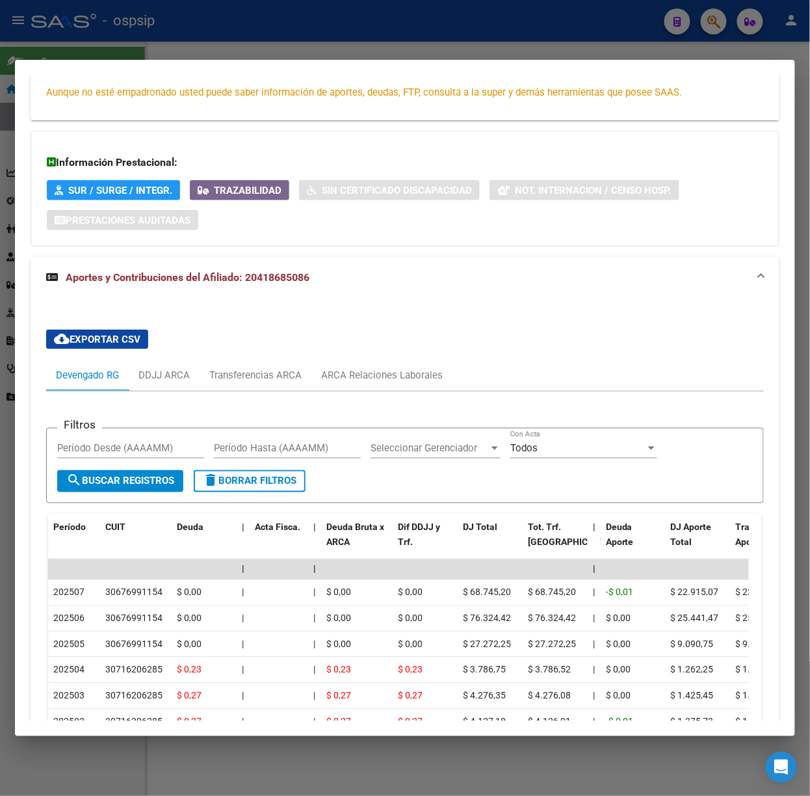
scroll to position [349, 0]
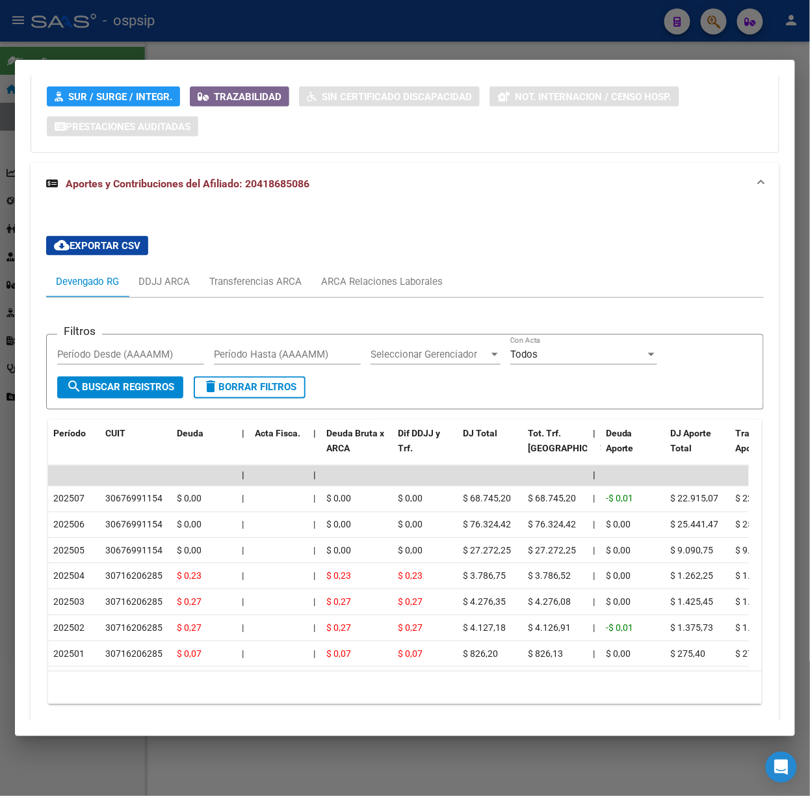
click at [257, 42] on div at bounding box center [405, 398] width 810 height 796
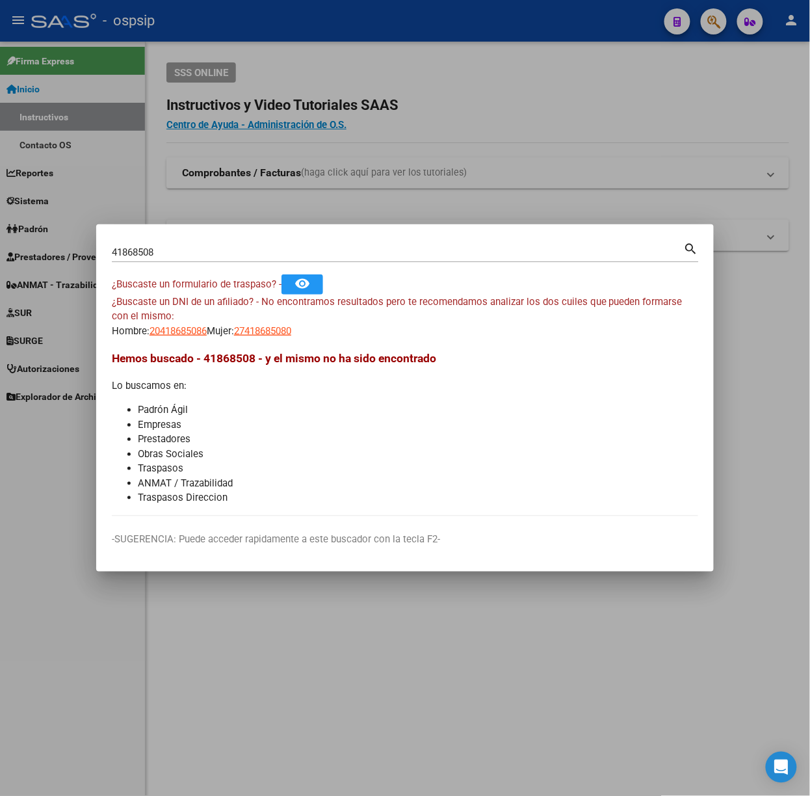
click at [273, 246] on input "41868508" at bounding box center [398, 252] width 572 height 12
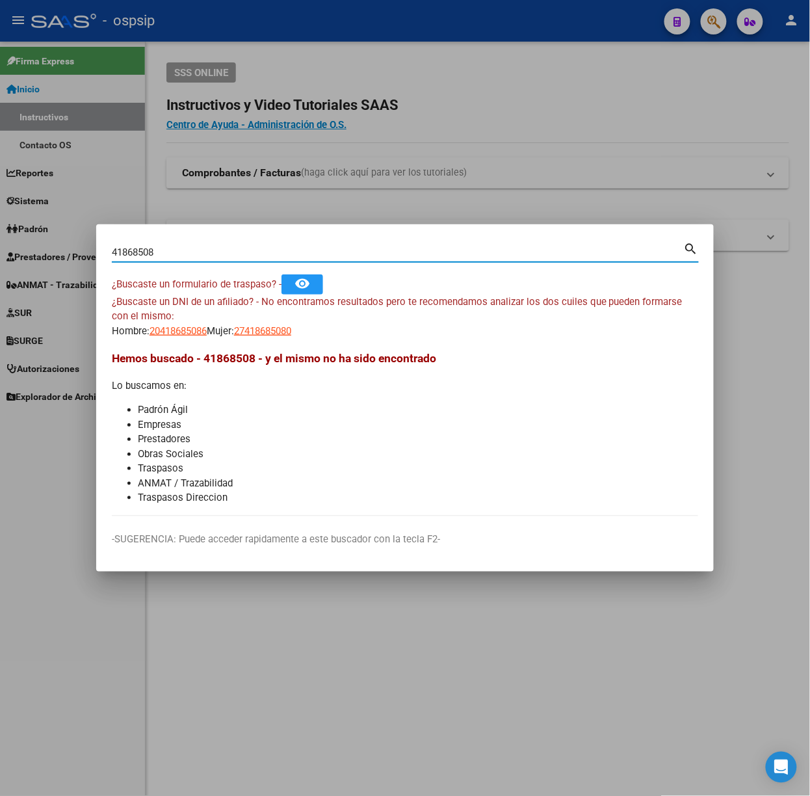
click at [273, 246] on input "41868508" at bounding box center [398, 252] width 572 height 12
type input "92697782"
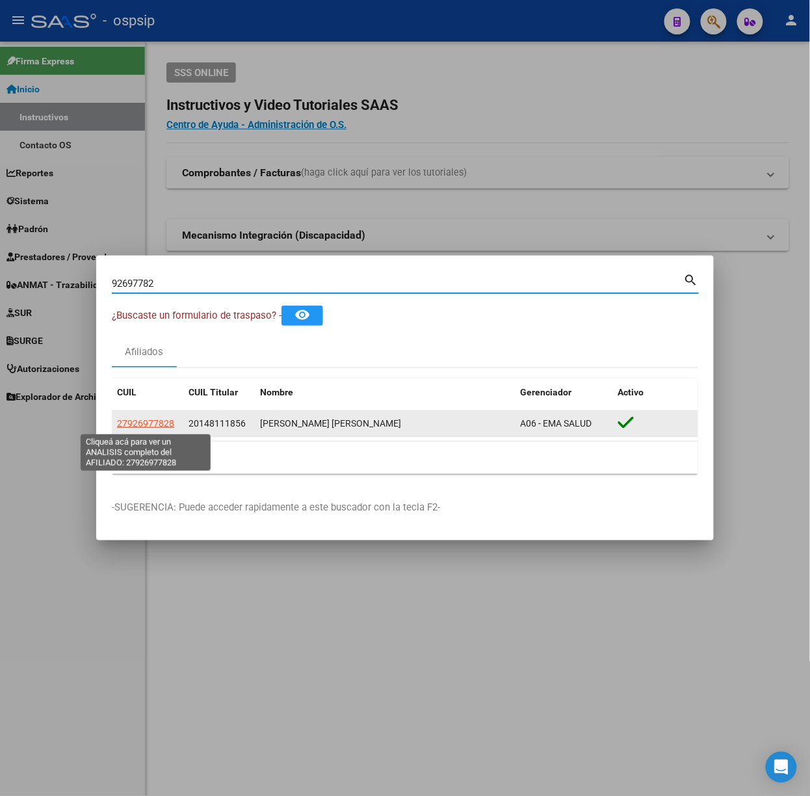
click at [170, 419] on span "27926977828" at bounding box center [145, 423] width 57 height 10
type textarea "27926977828"
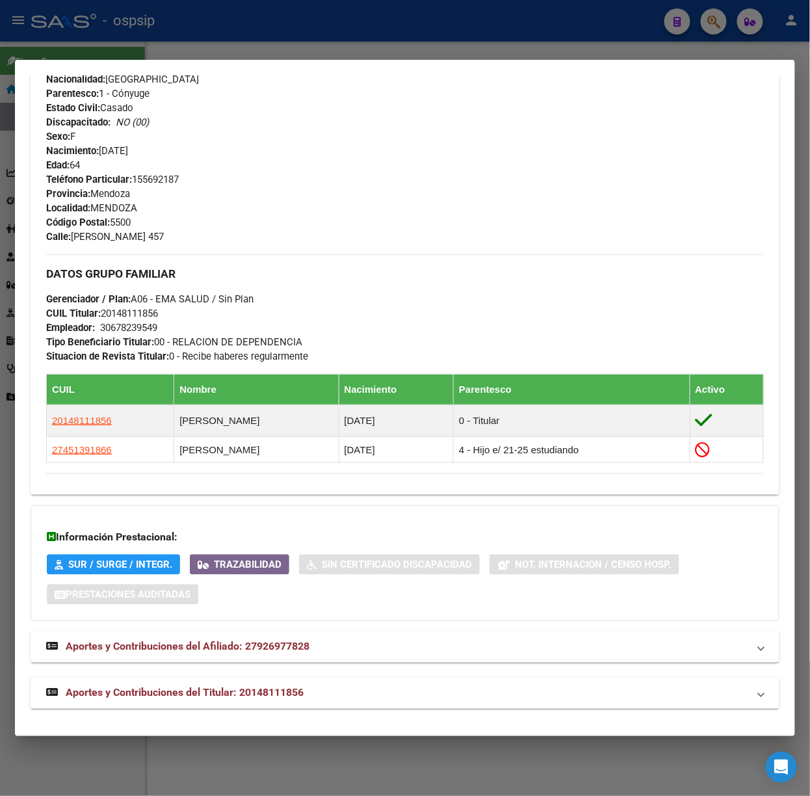
scroll to position [497, 0]
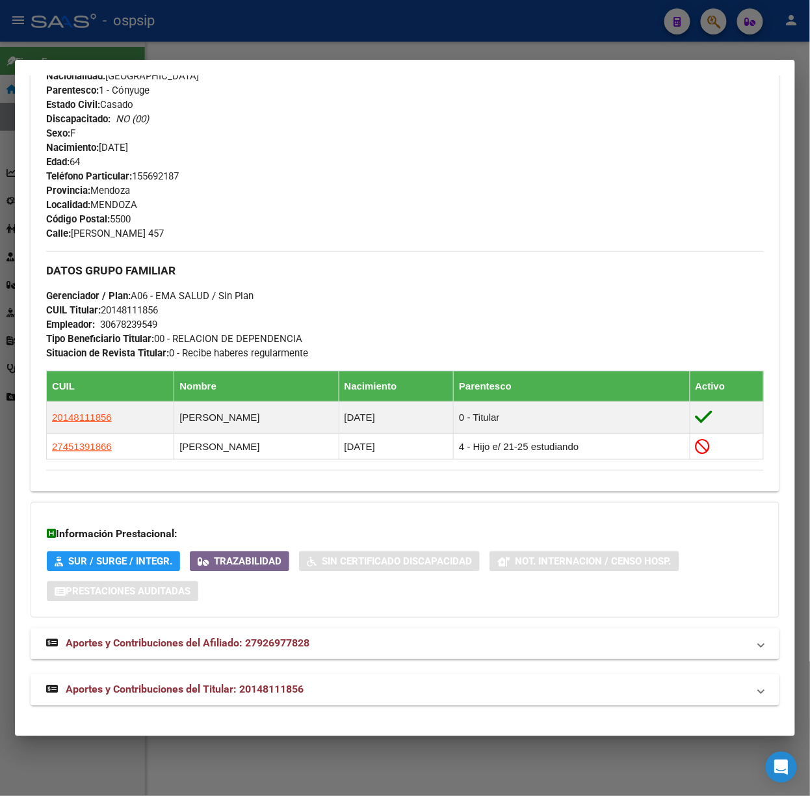
click at [297, 695] on span "Aportes y Contribuciones del Titular: 20148111856" at bounding box center [185, 689] width 238 height 12
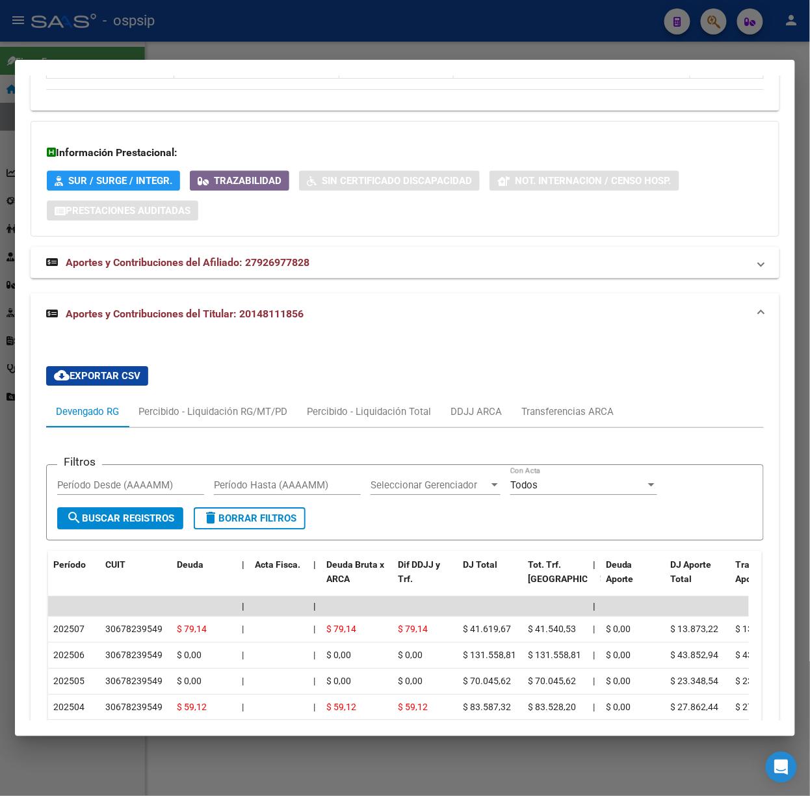
scroll to position [906, 0]
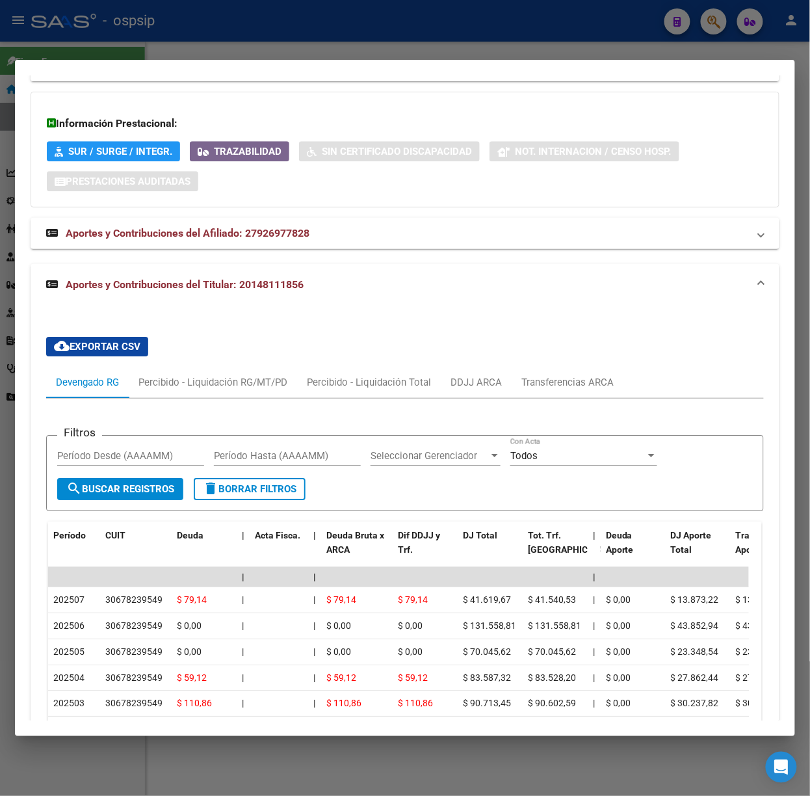
click at [172, 33] on div at bounding box center [405, 398] width 810 height 796
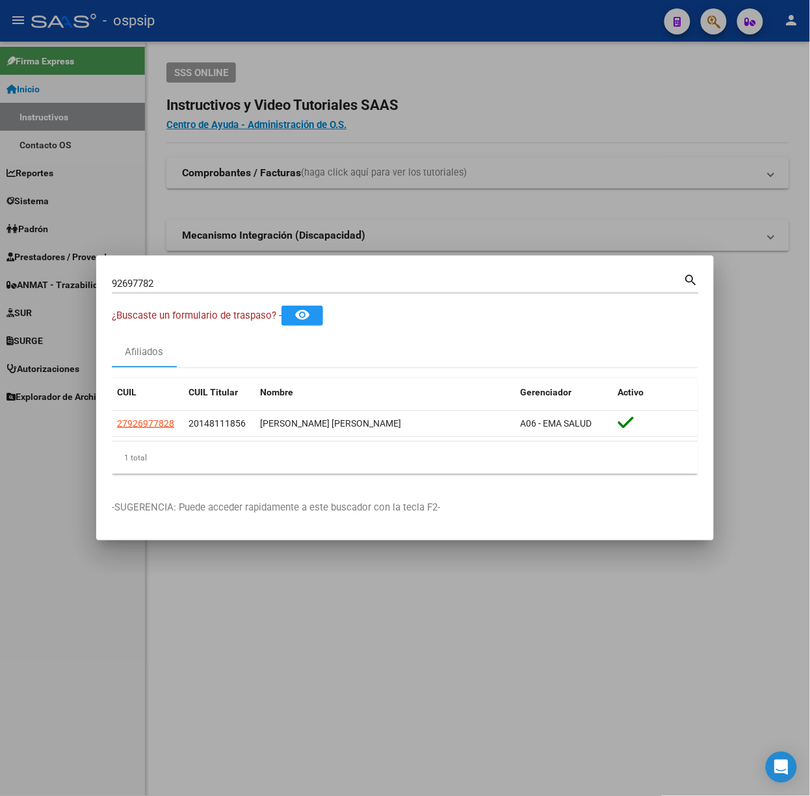
click at [185, 279] on input "92697782" at bounding box center [398, 284] width 572 height 12
type input "18083332"
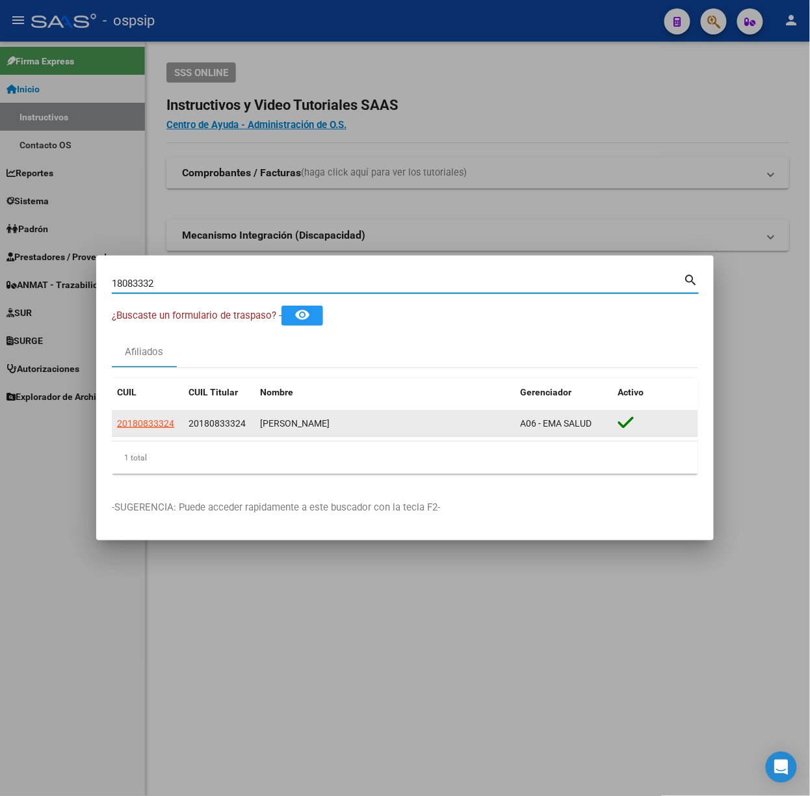
click at [146, 430] on app-link-go-to "20180833324" at bounding box center [145, 423] width 57 height 15
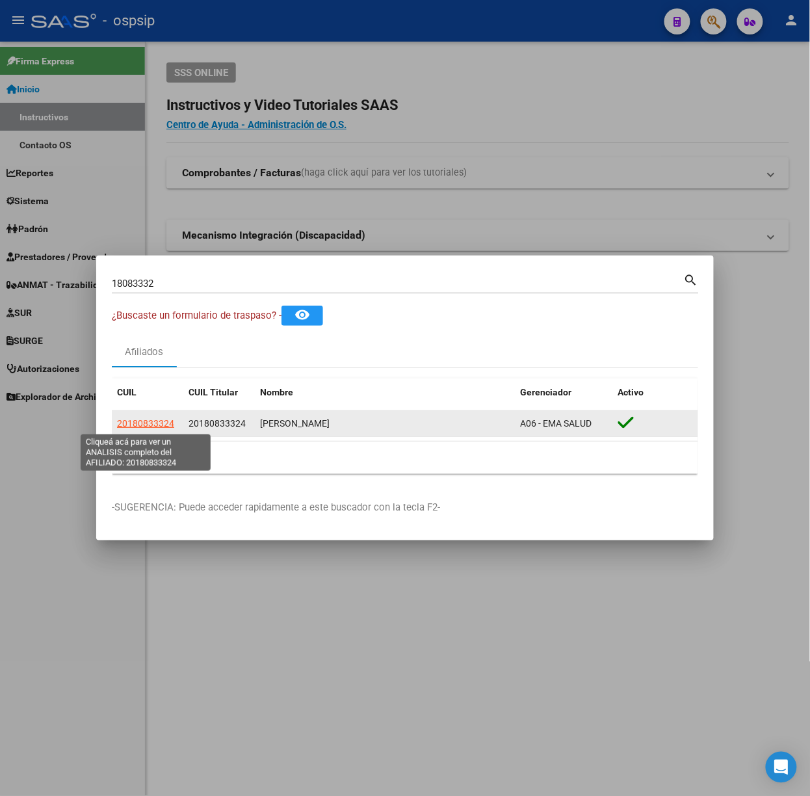
click at [144, 423] on span "20180833324" at bounding box center [145, 423] width 57 height 10
type textarea "20180833324"
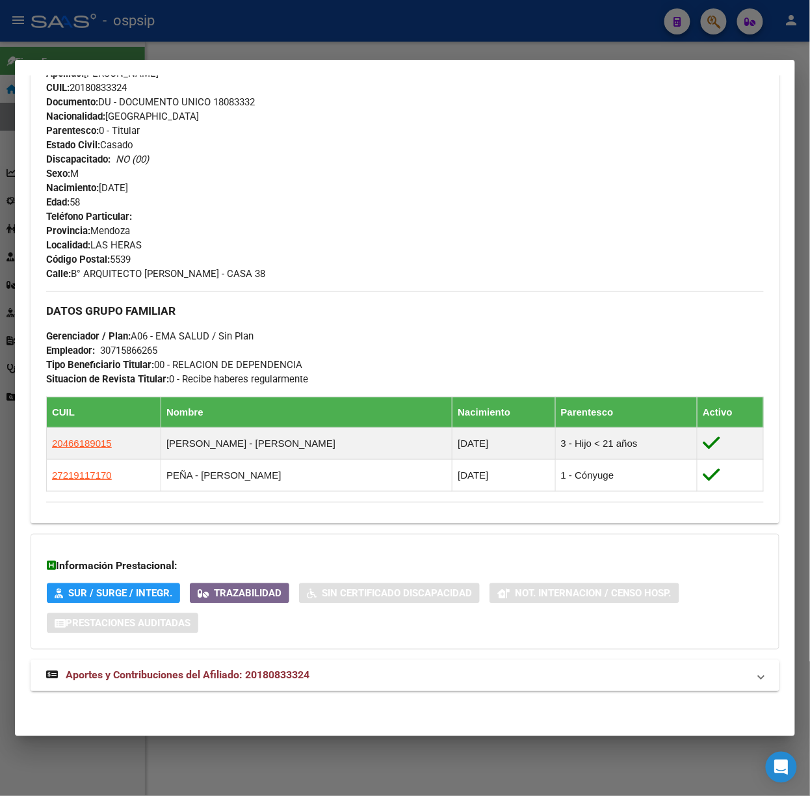
click at [282, 688] on mat-expansion-panel-header "Aportes y Contribuciones del Afiliado: 20180833324" at bounding box center [405, 675] width 749 height 31
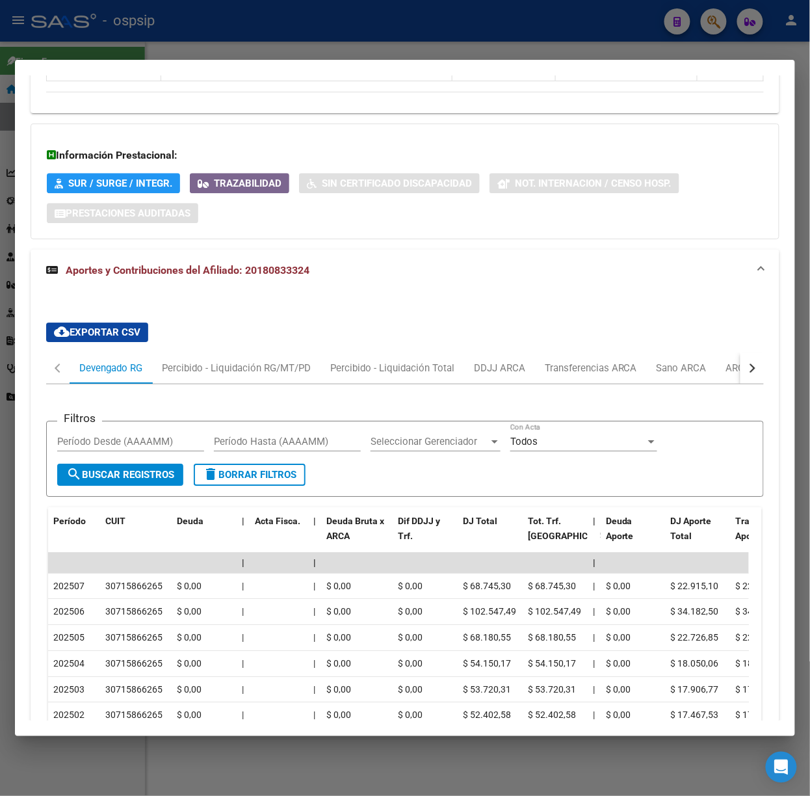
scroll to position [336, 0]
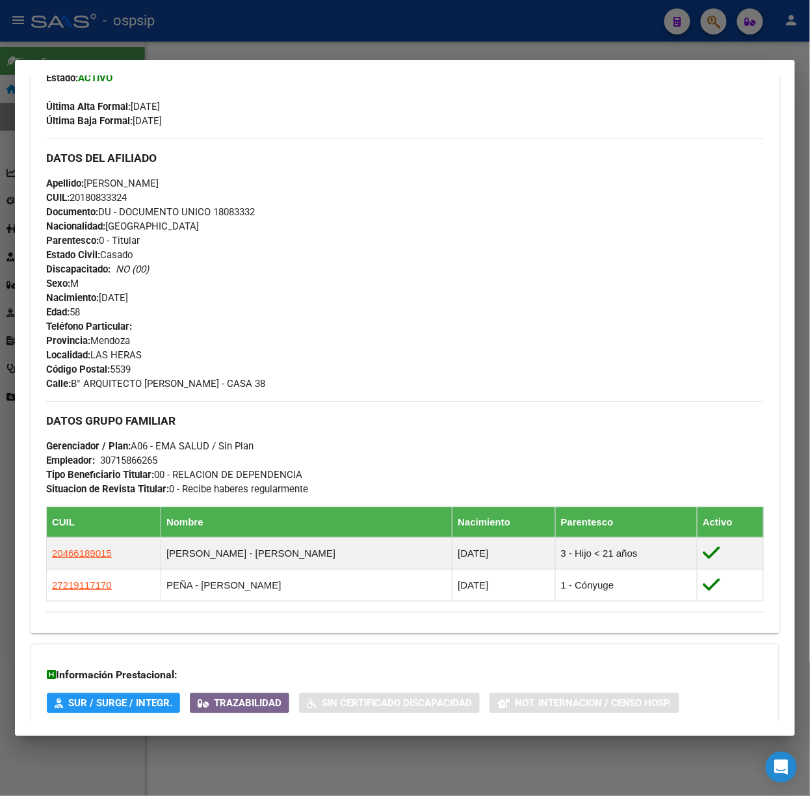
click at [113, 50] on div at bounding box center [405, 398] width 810 height 796
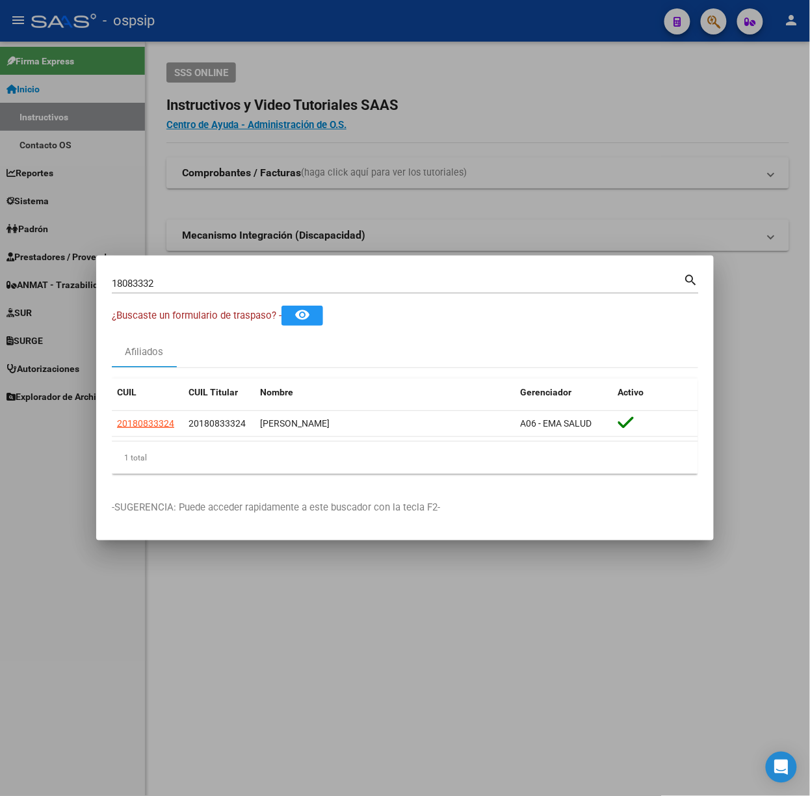
click at [174, 278] on input "18083332" at bounding box center [398, 284] width 572 height 12
type input "44249901"
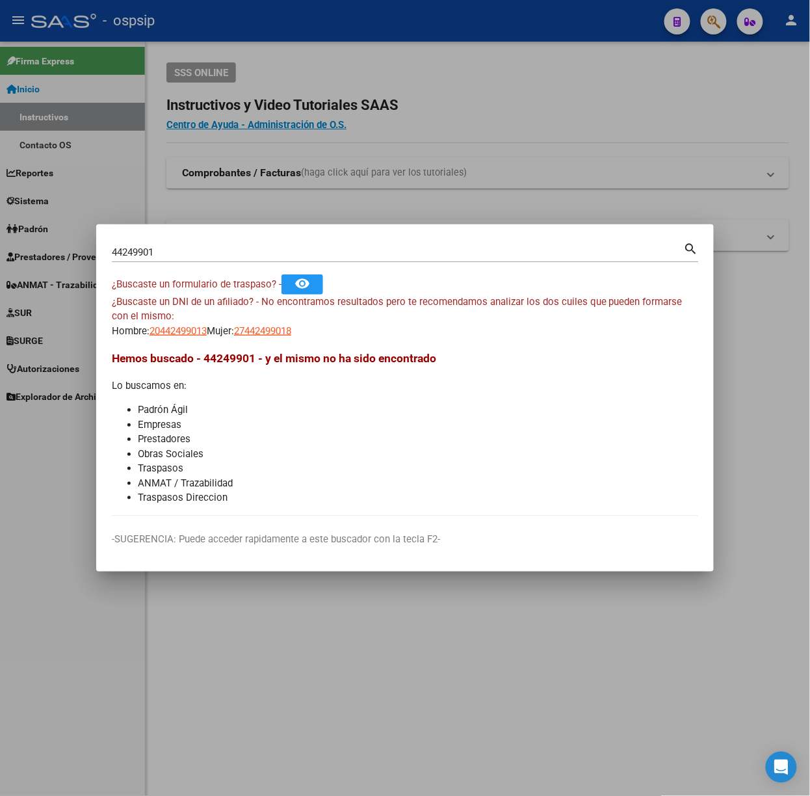
click at [188, 319] on div "¿Buscaste un DNI de un afiliado? - No encontramos resultados pero te recomendam…" at bounding box center [405, 317] width 587 height 44
click at [195, 326] on span "20442499013" at bounding box center [178, 331] width 57 height 12
type textarea "20442499013"
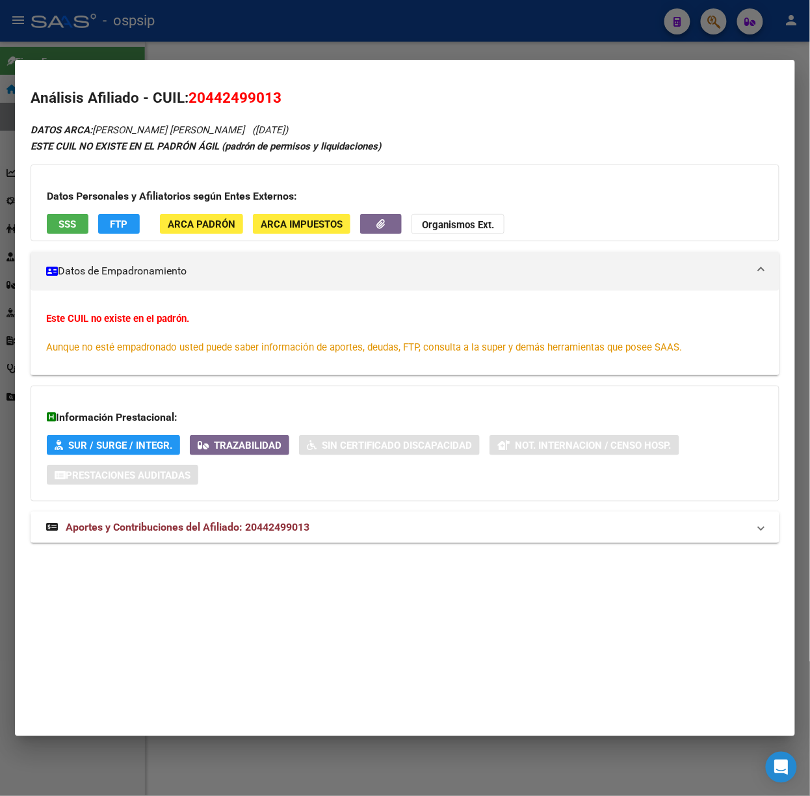
click at [291, 519] on mat-expansion-panel-header "Aportes y Contribuciones del Afiliado: 20442499013" at bounding box center [405, 527] width 749 height 31
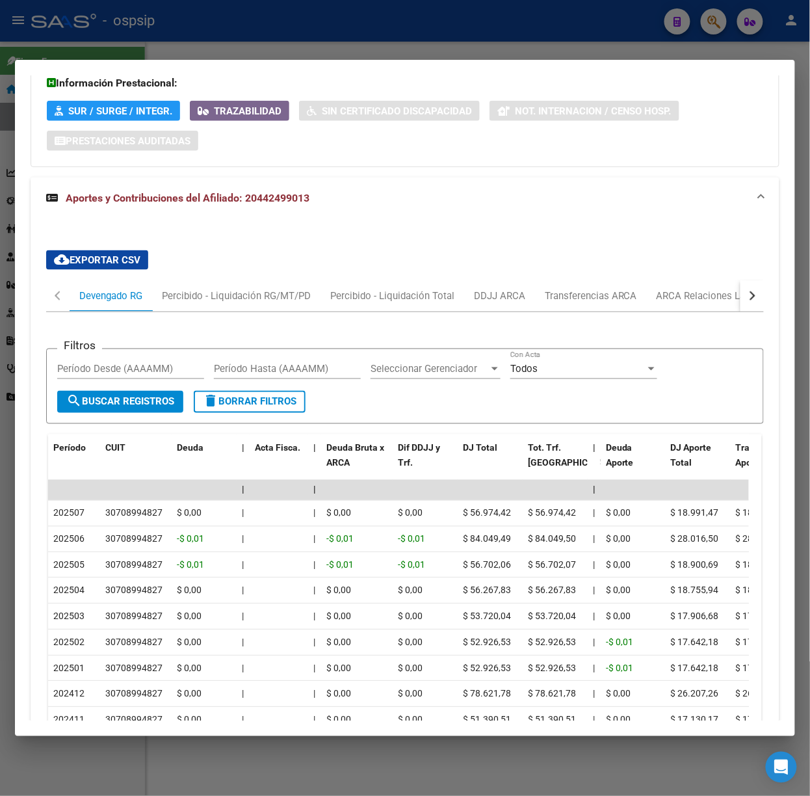
scroll to position [487, 0]
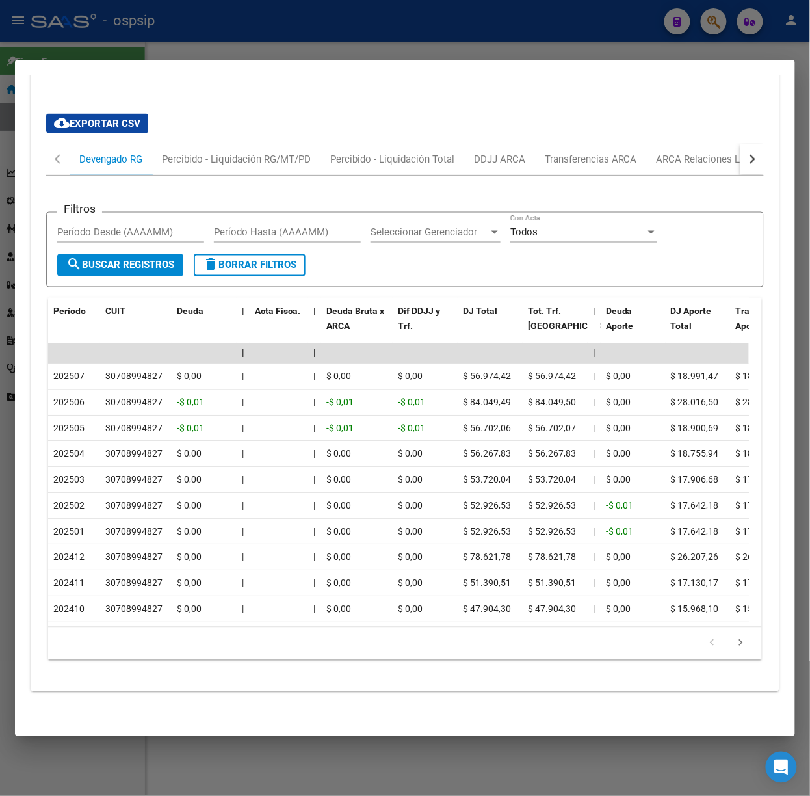
click at [138, 48] on div at bounding box center [405, 398] width 810 height 796
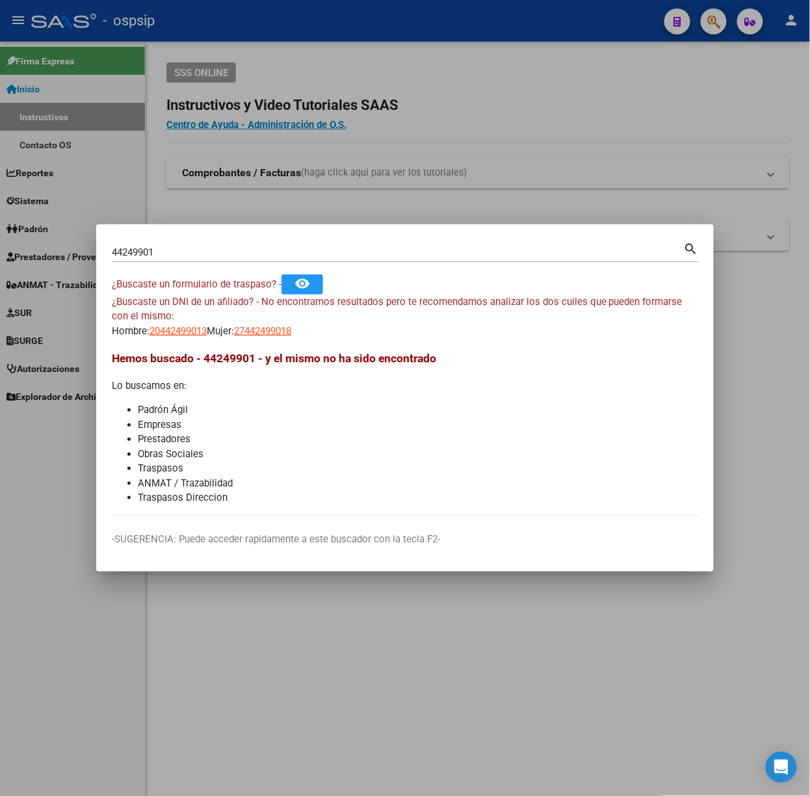
click at [217, 246] on input "44249901" at bounding box center [398, 252] width 572 height 12
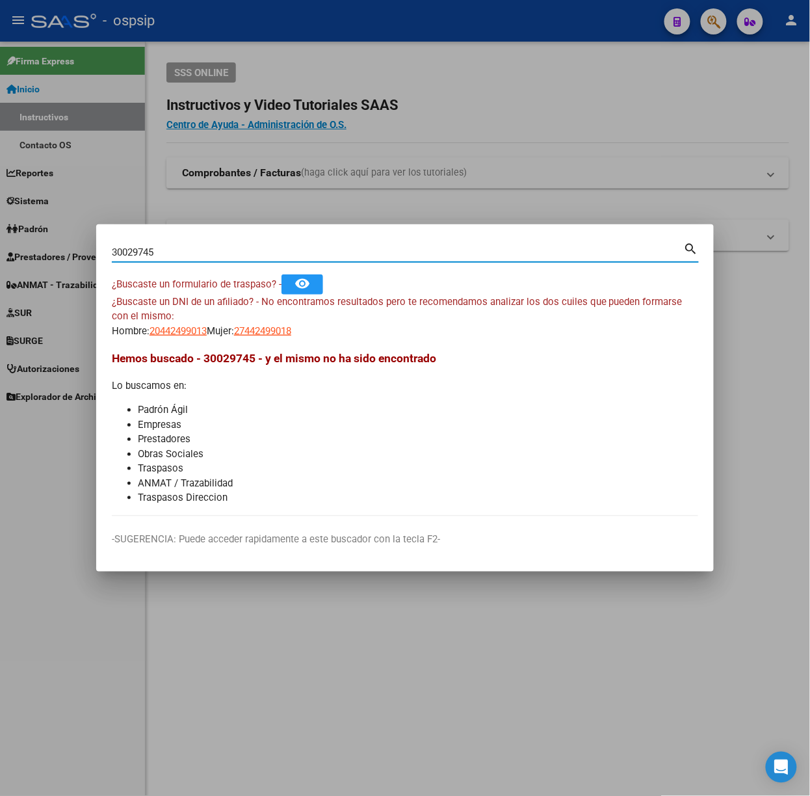
type input "30029745"
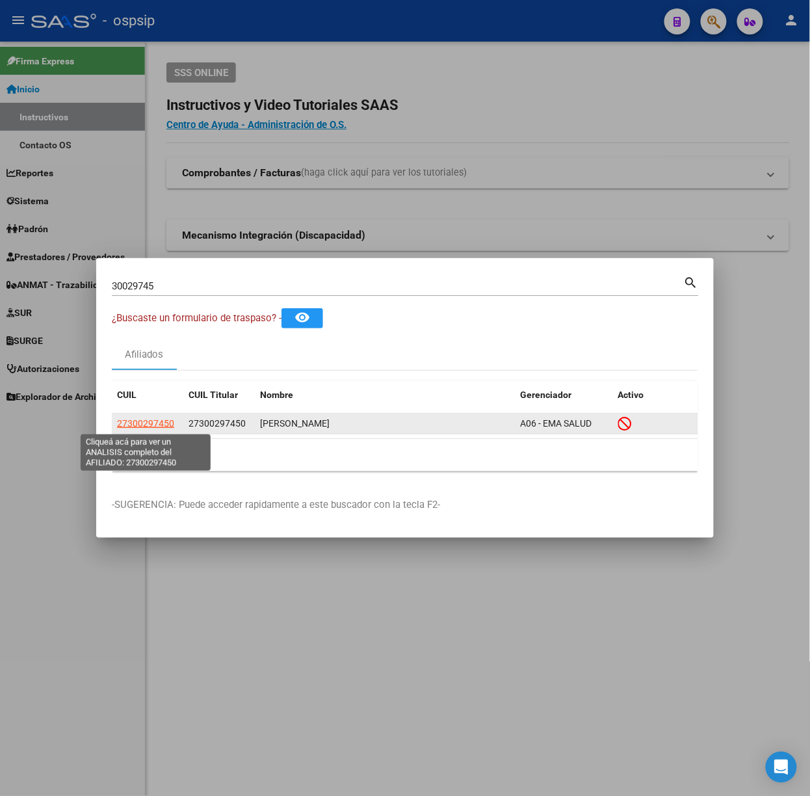
click at [157, 418] on span "27300297450" at bounding box center [145, 423] width 57 height 10
type textarea "27300297450"
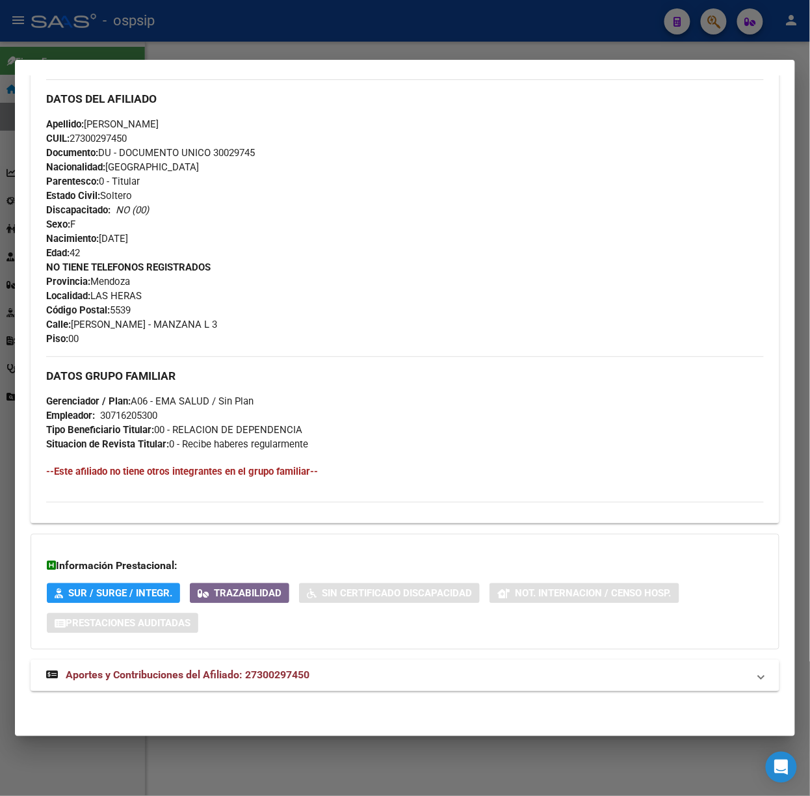
click at [297, 685] on mat-expansion-panel-header "Aportes y Contribuciones del Afiliado: 27300297450" at bounding box center [405, 675] width 749 height 31
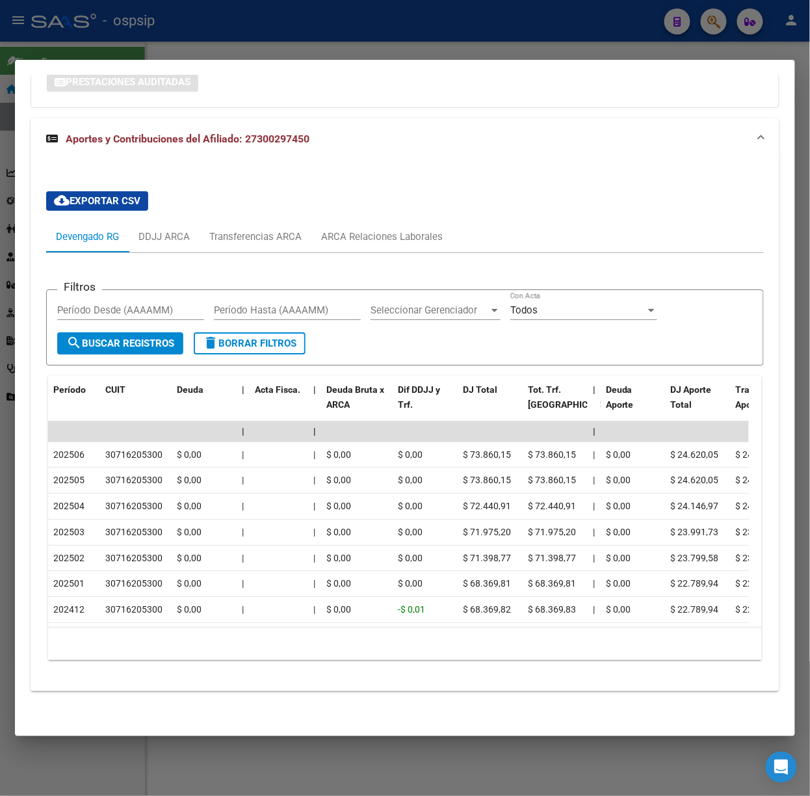
scroll to position [981, 0]
click at [157, 29] on div at bounding box center [405, 398] width 810 height 796
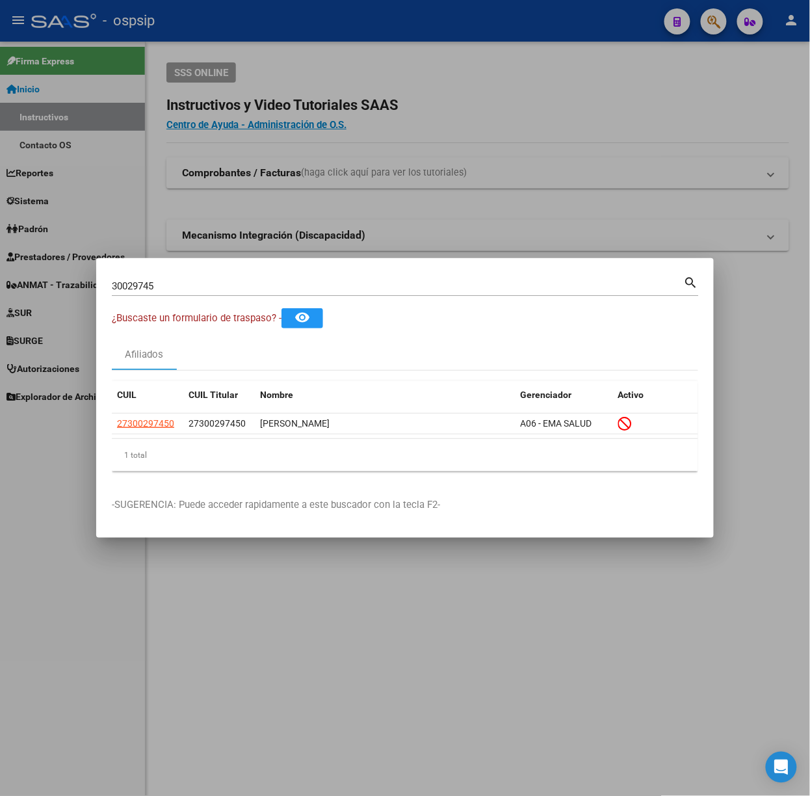
click at [233, 282] on input "30029745" at bounding box center [398, 286] width 572 height 12
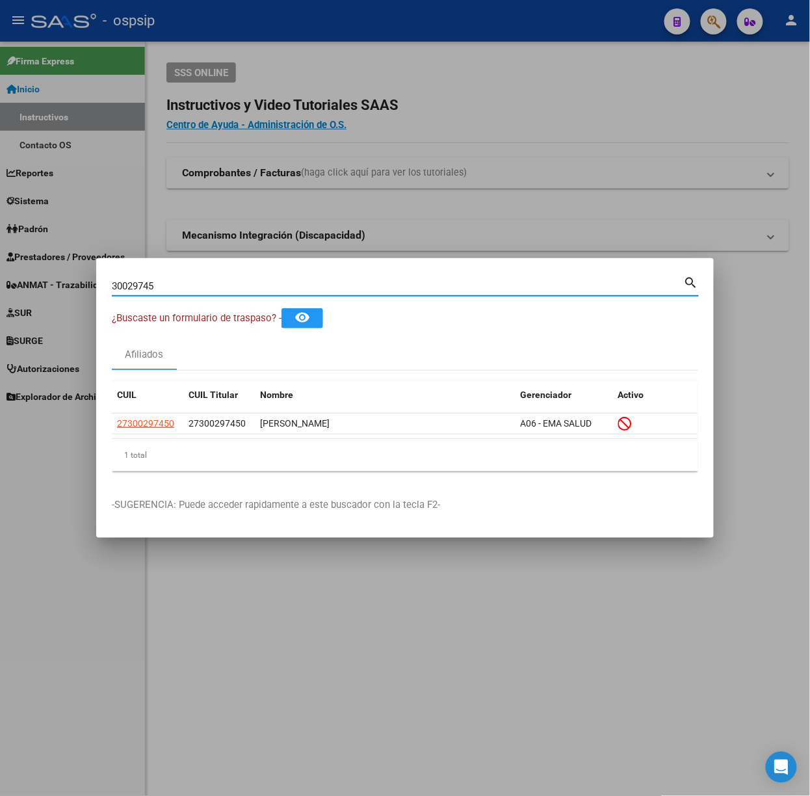
click at [233, 282] on input "30029745" at bounding box center [398, 286] width 572 height 12
type input "34872537"
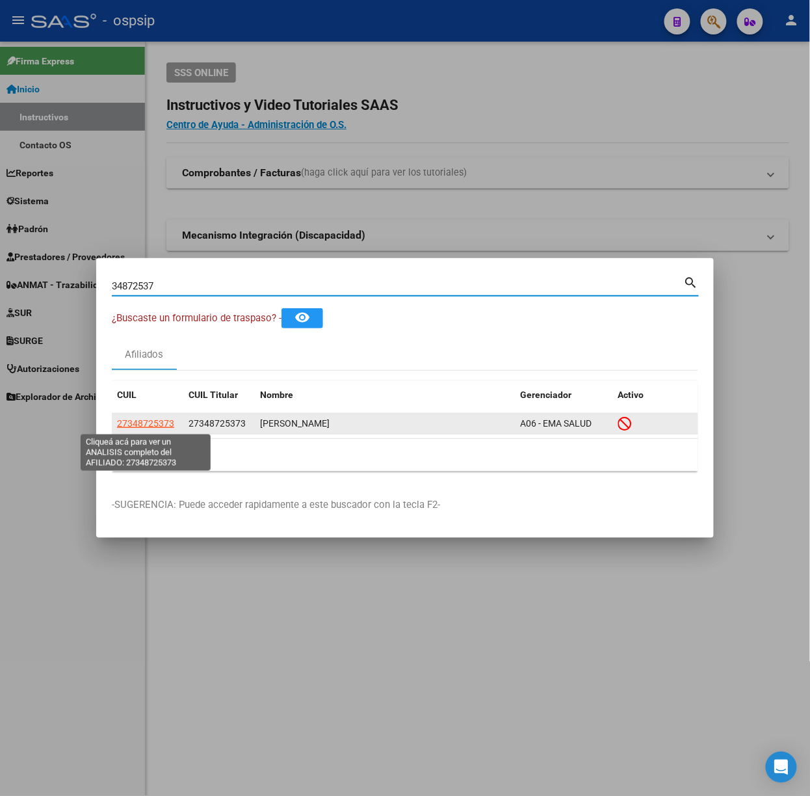
click at [149, 423] on span "27348725373" at bounding box center [145, 423] width 57 height 10
type textarea "27348725373"
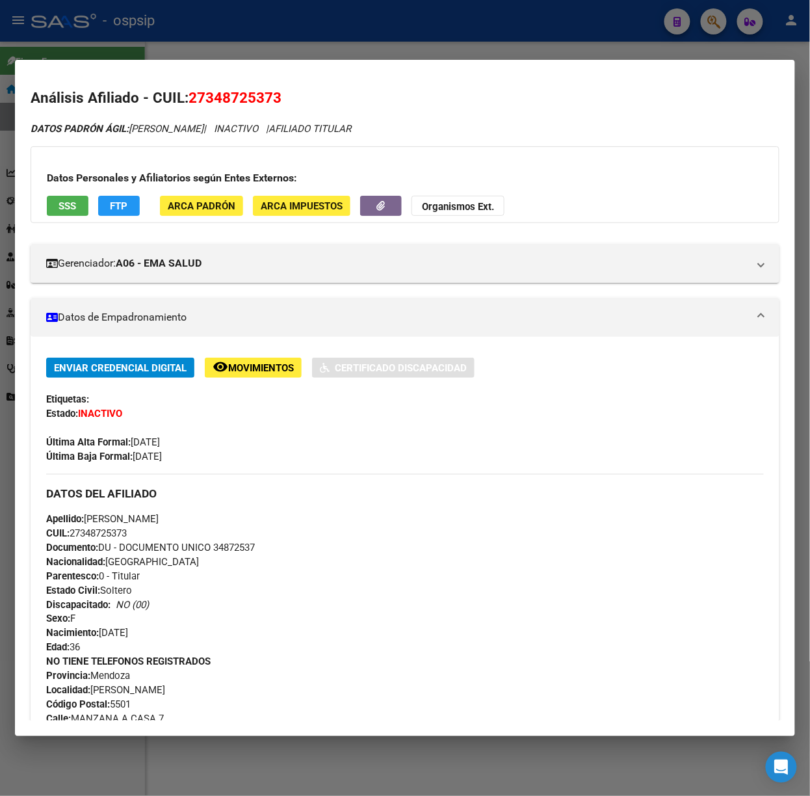
scroll to position [371, 0]
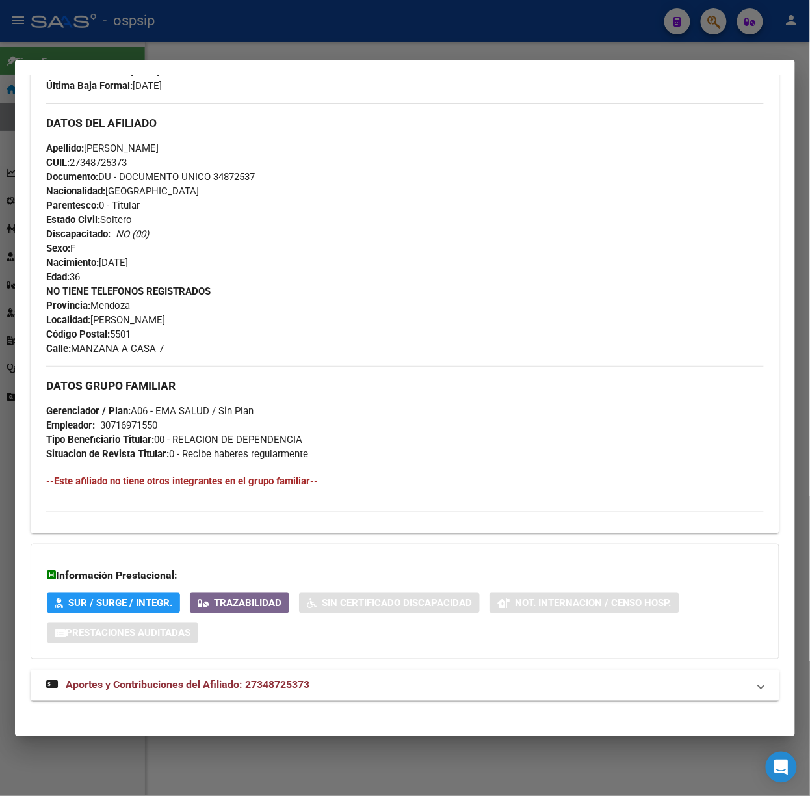
click at [300, 702] on div "DATOS PADRÓN ÁGIL: [PERSON_NAME] | INACTIVO | AFILIADO TITULAR Datos Personales…" at bounding box center [405, 233] width 749 height 965
click at [298, 690] on span "Aportes y Contribuciones del Afiliado: 27348725373" at bounding box center [188, 685] width 244 height 12
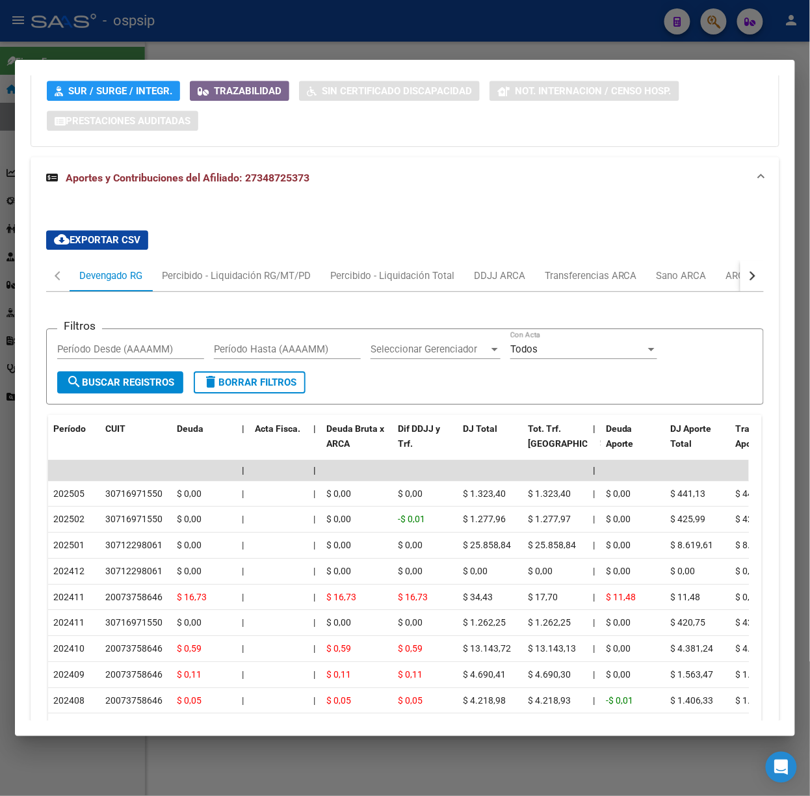
scroll to position [1016, 0]
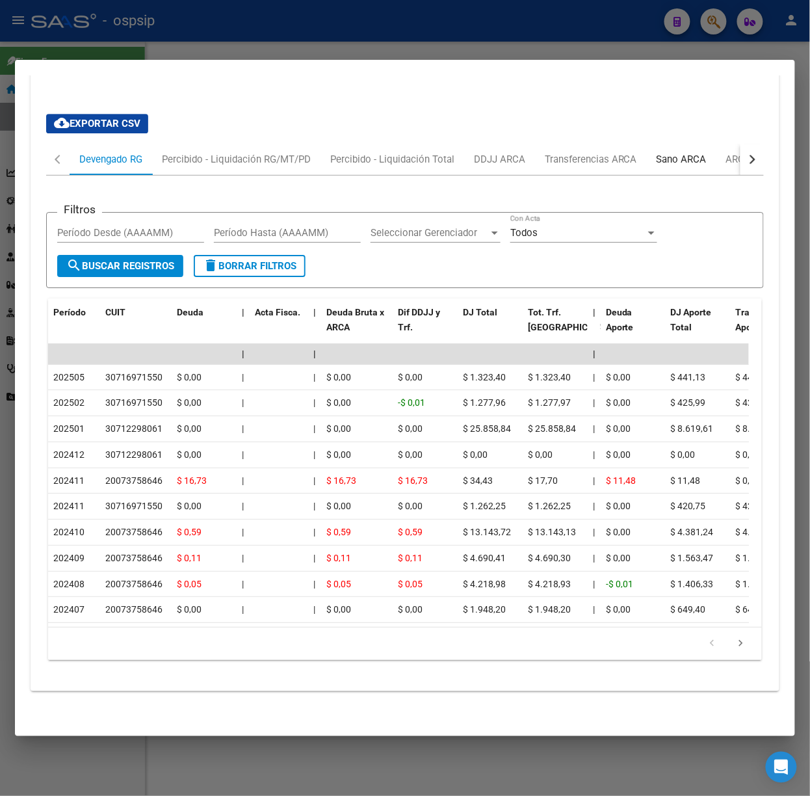
click at [711, 144] on div "Sano ARCA" at bounding box center [682, 159] width 70 height 31
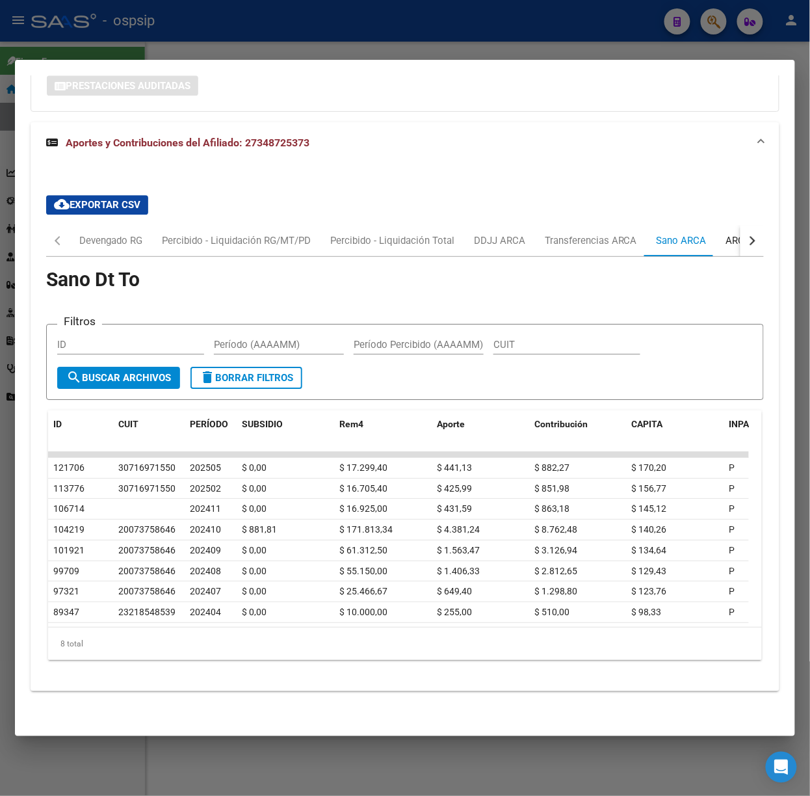
click at [717, 235] on div "ARCA Relaciones Laborales" at bounding box center [787, 240] width 141 height 31
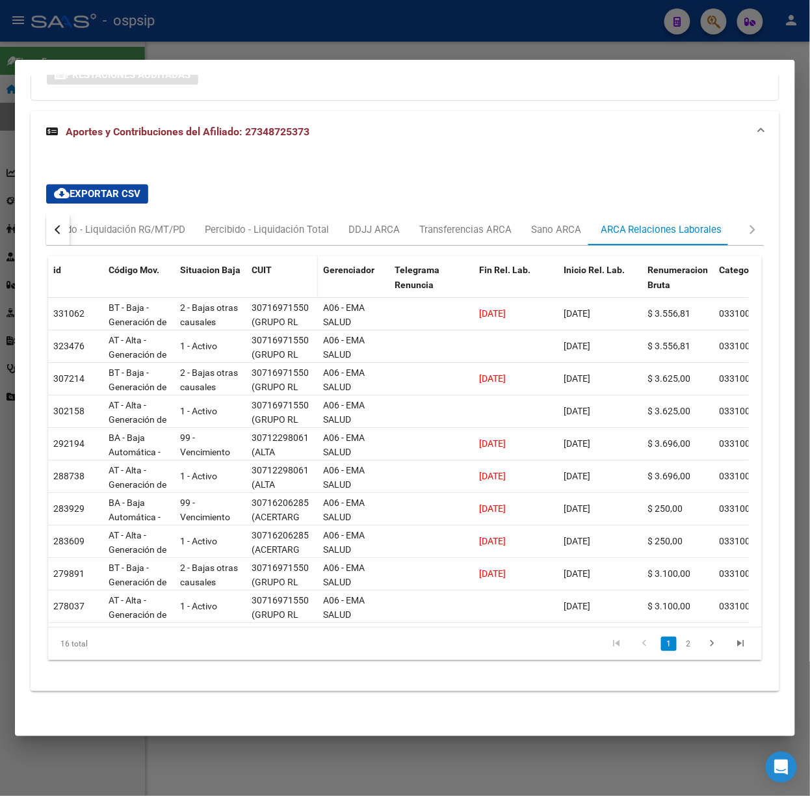
scroll to position [944, 0]
click at [96, 21] on div at bounding box center [405, 398] width 810 height 796
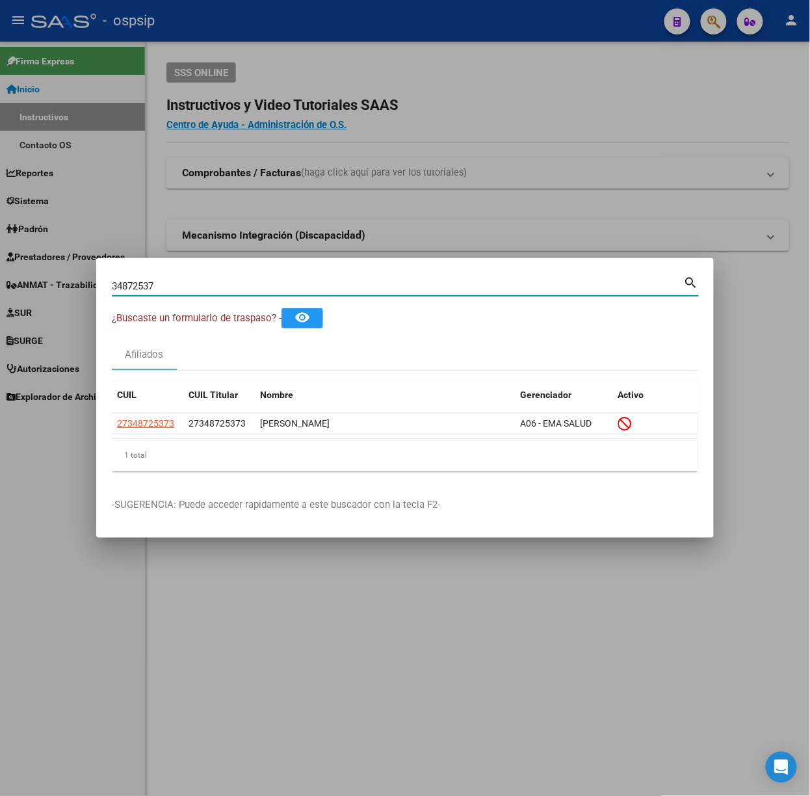
click at [170, 285] on input "34872537" at bounding box center [398, 286] width 572 height 12
type input "38414778"
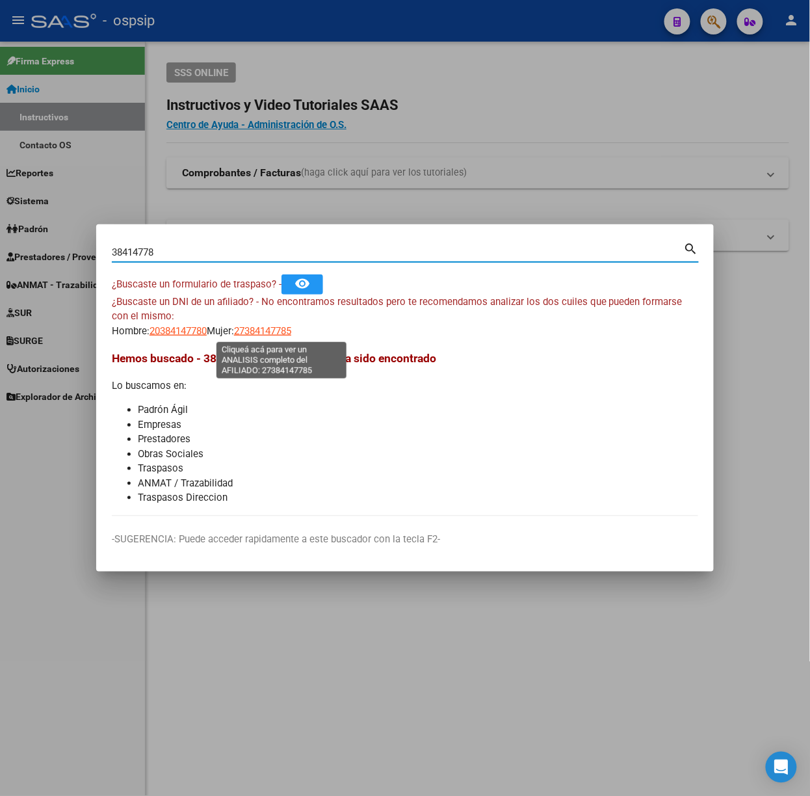
click at [291, 328] on span "27384147785" at bounding box center [262, 331] width 57 height 12
type textarea "27384147785"
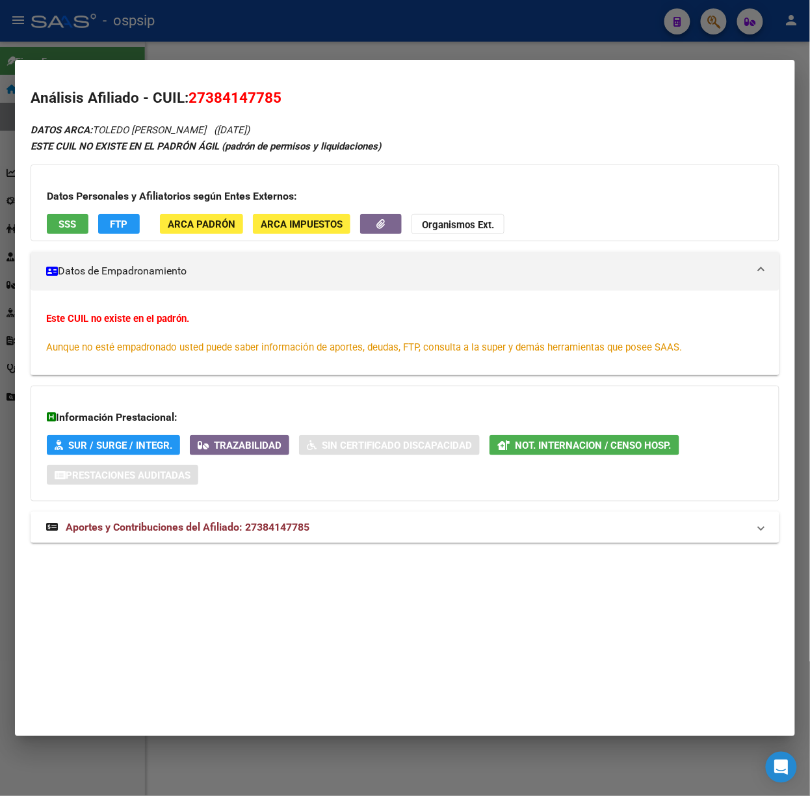
click at [516, 543] on mat-expansion-panel-header "Aportes y Contribuciones del Afiliado: 27384147785" at bounding box center [405, 527] width 749 height 31
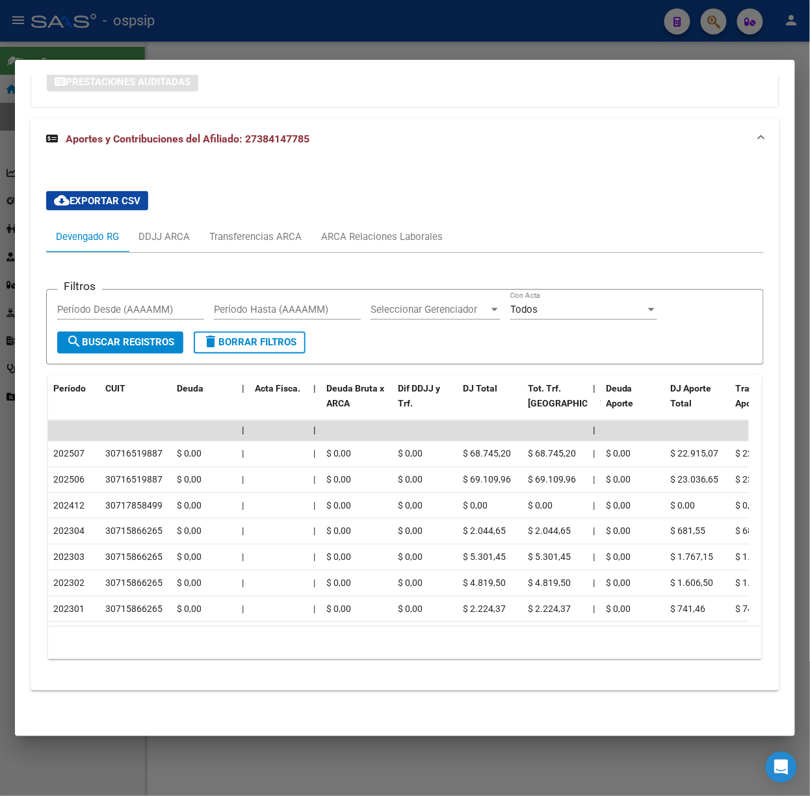
scroll to position [408, 0]
click at [170, 46] on div at bounding box center [405, 398] width 810 height 796
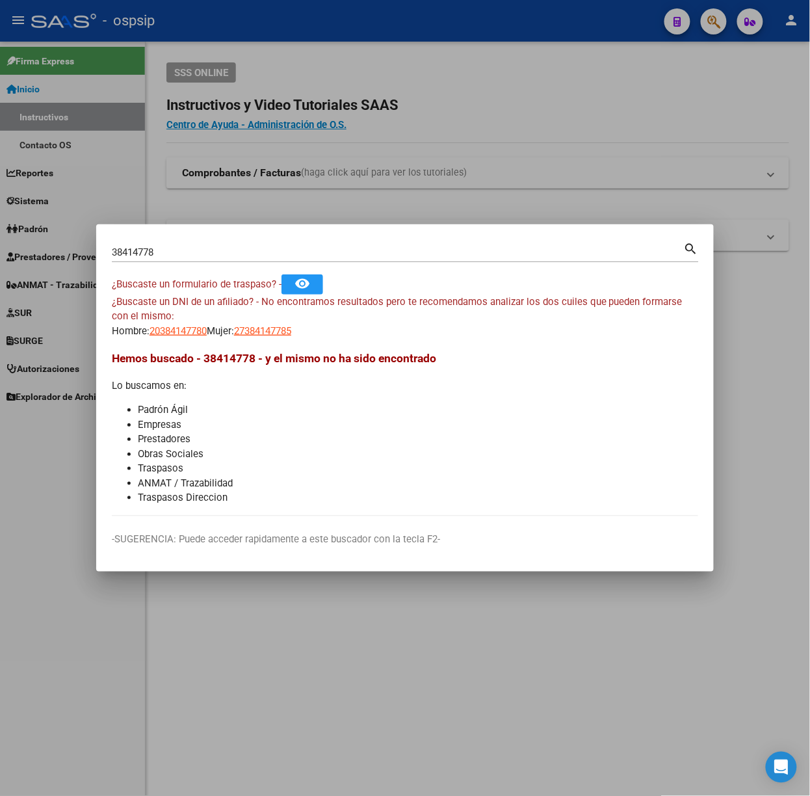
click at [220, 250] on input "38414778" at bounding box center [398, 252] width 572 height 12
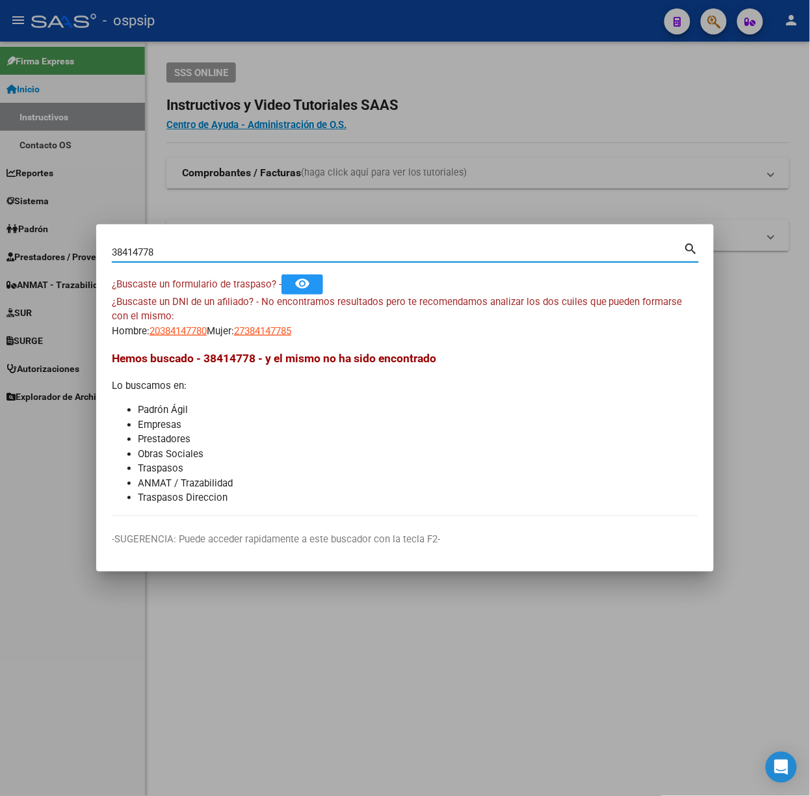
click at [220, 250] on input "38414778" at bounding box center [398, 252] width 572 height 12
type input "46663278"
click at [172, 333] on span "20466632784" at bounding box center [178, 331] width 57 height 12
type textarea "20466632784"
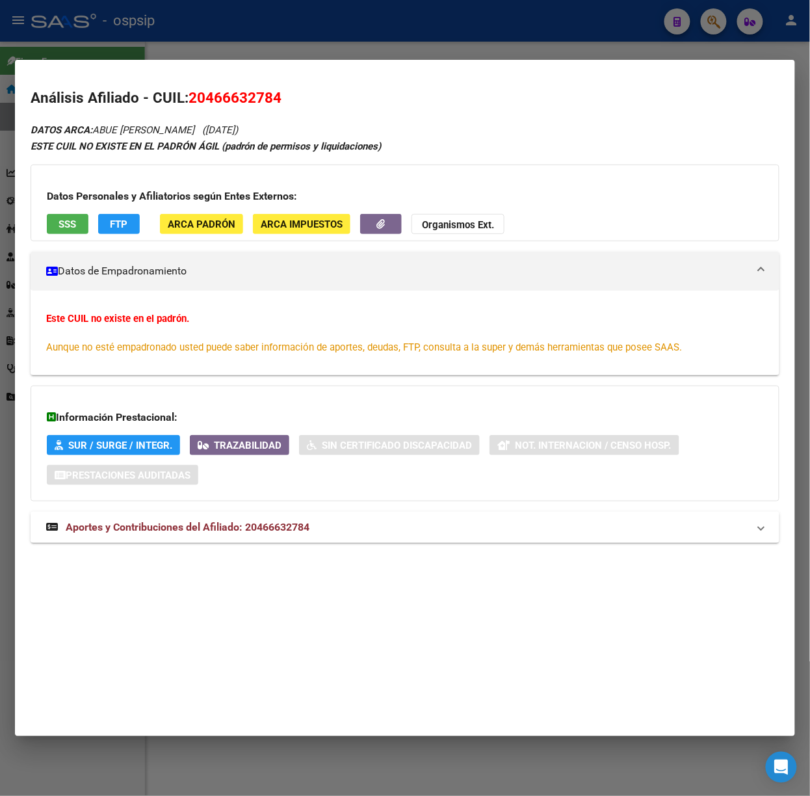
click at [326, 542] on mat-expansion-panel-header "Aportes y Contribuciones del Afiliado: 20466632784" at bounding box center [405, 527] width 749 height 31
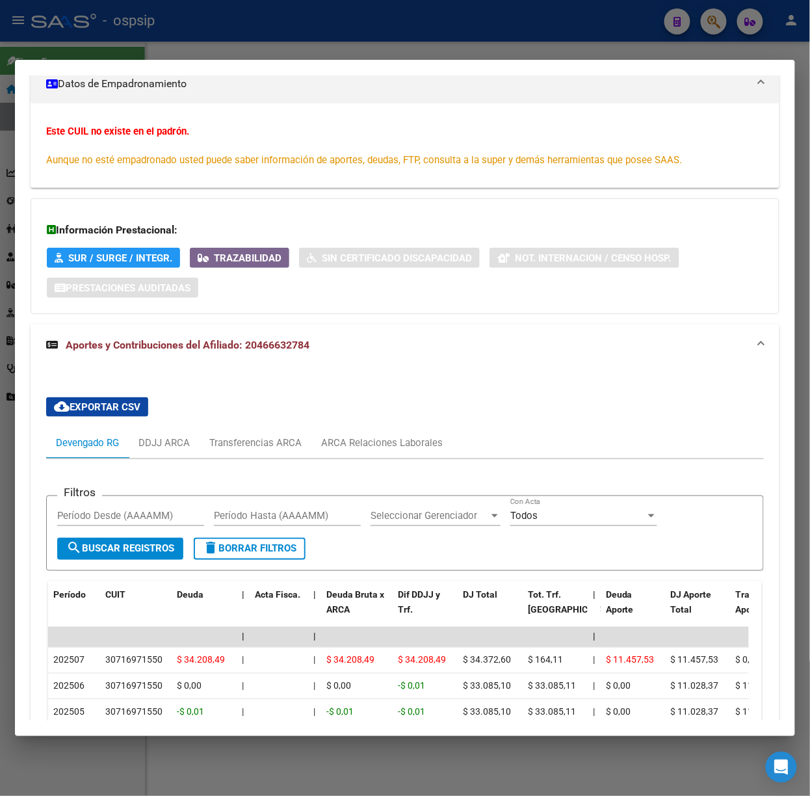
scroll to position [304, 0]
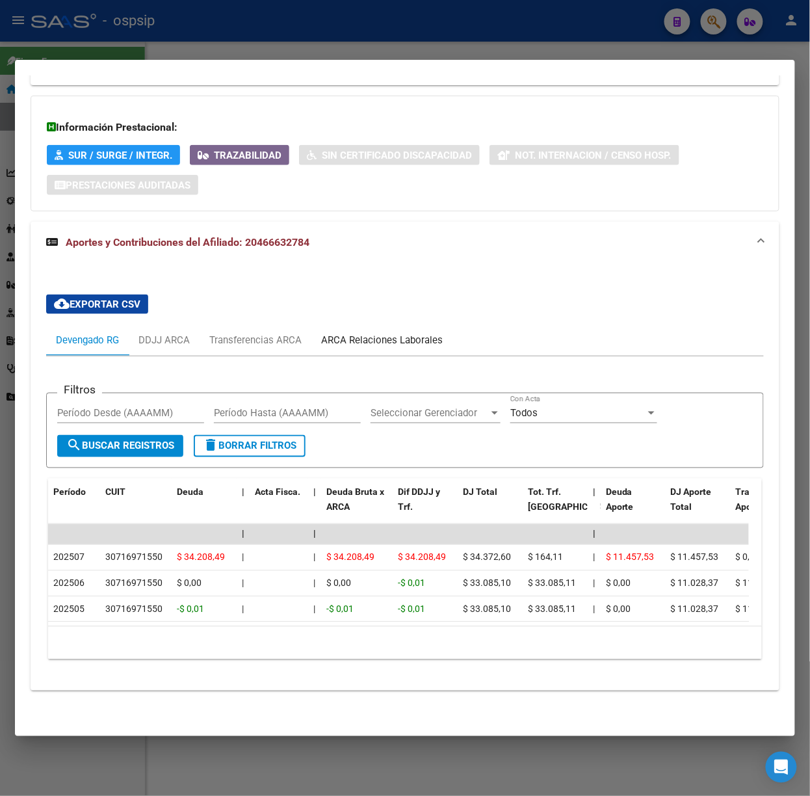
click at [404, 333] on div "ARCA Relaciones Laborales" at bounding box center [382, 340] width 122 height 14
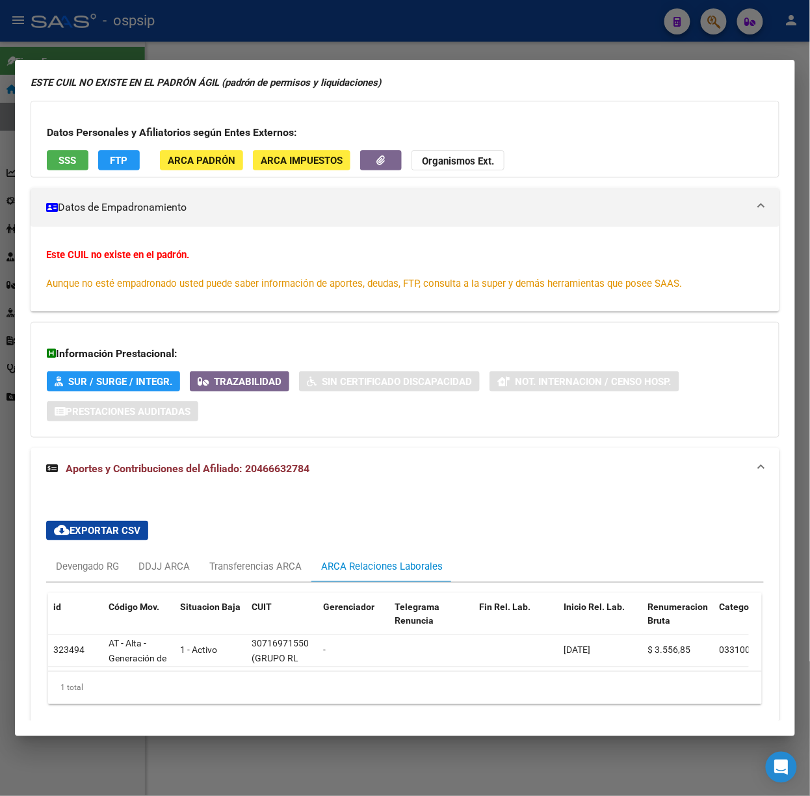
scroll to position [122, 0]
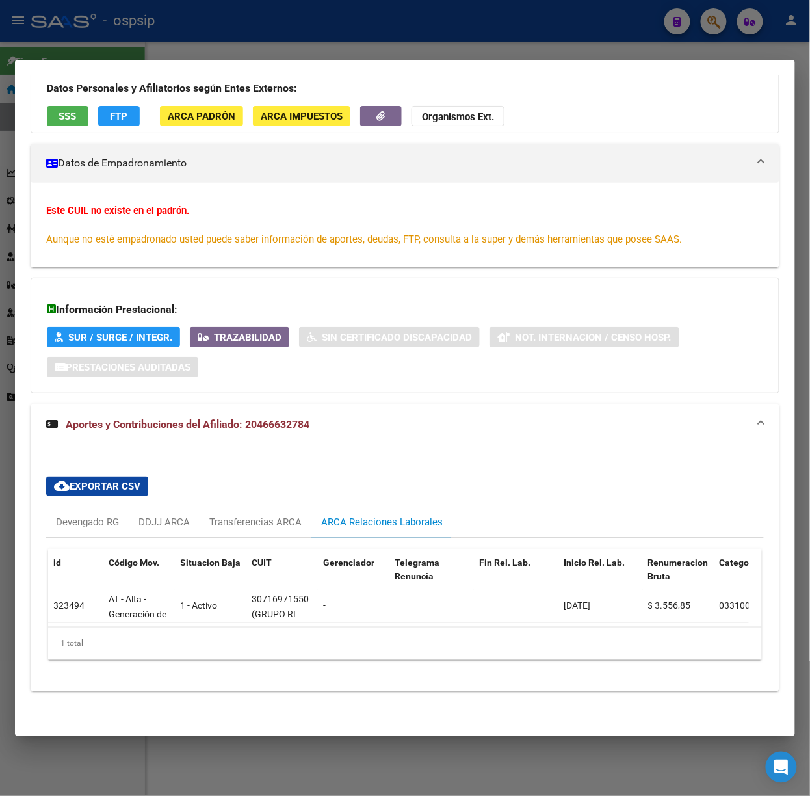
click at [362, 60] on mat-dialog-container "Análisis Afiliado - CUIL: 20466632784 DATOS ARCA: ABUE [PERSON_NAME] ([DATE]) E…" at bounding box center [405, 398] width 780 height 676
click at [239, 50] on div at bounding box center [405, 398] width 810 height 796
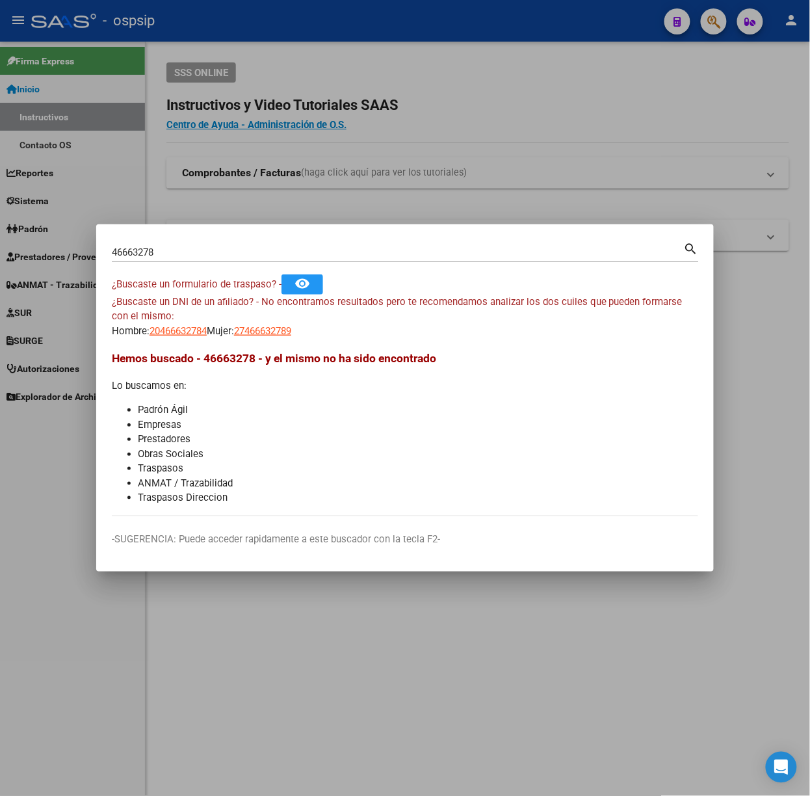
click at [194, 248] on input "46663278" at bounding box center [398, 252] width 572 height 12
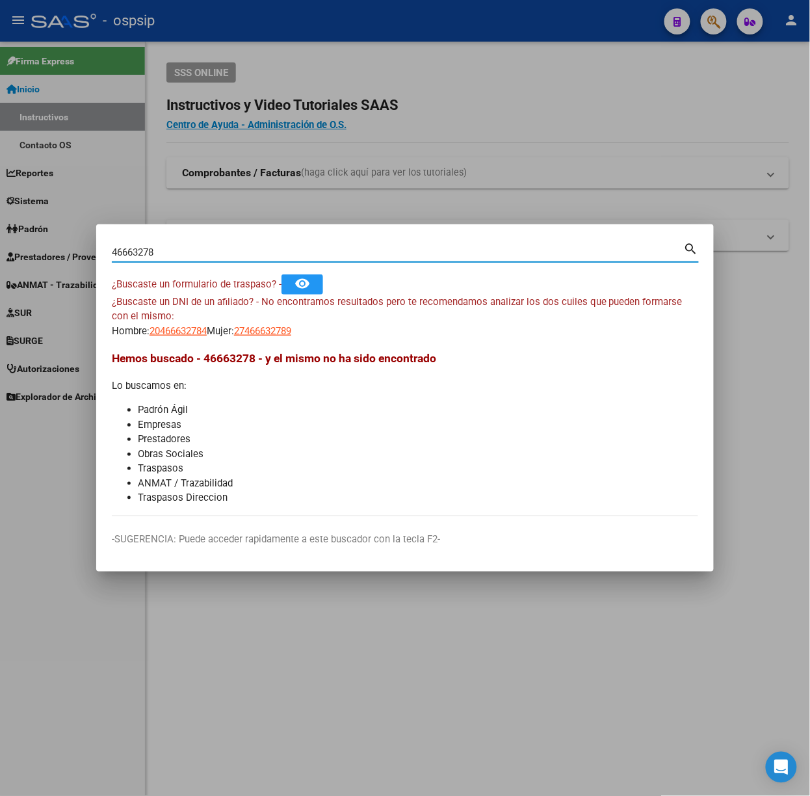
click at [194, 248] on input "46663278" at bounding box center [398, 252] width 572 height 12
type input "35200603"
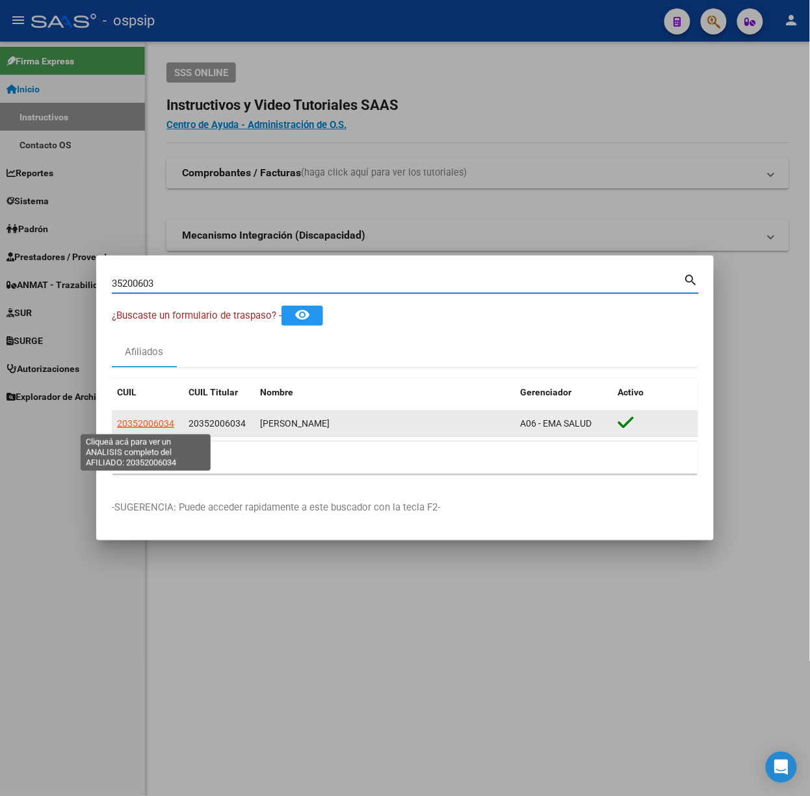
click at [152, 429] on span "20352006034" at bounding box center [145, 423] width 57 height 10
type textarea "20352006034"
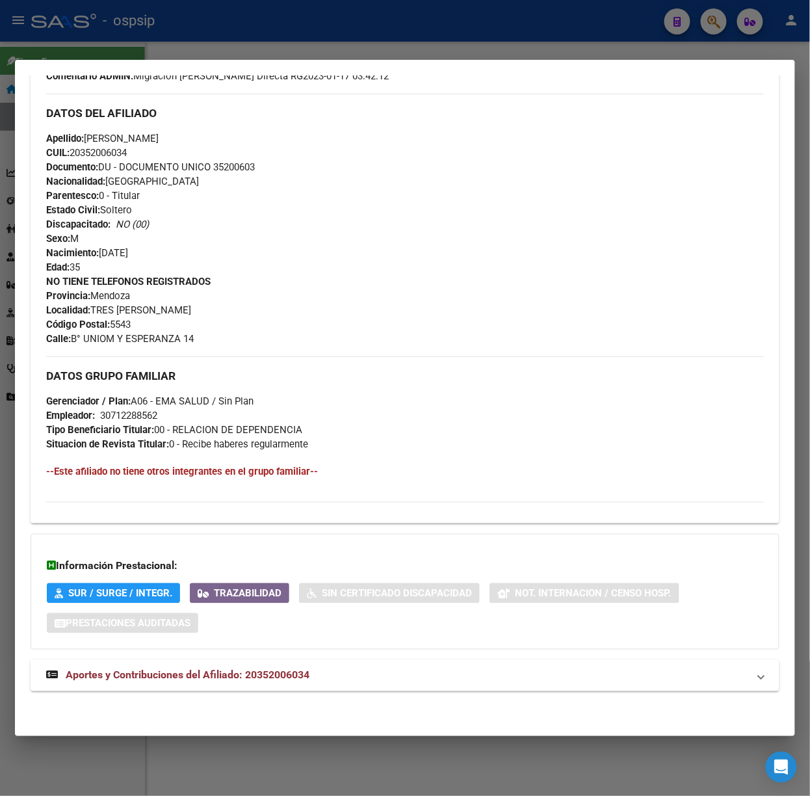
click at [352, 664] on mat-expansion-panel-header "Aportes y Contribuciones del Afiliado: 20352006034" at bounding box center [405, 675] width 749 height 31
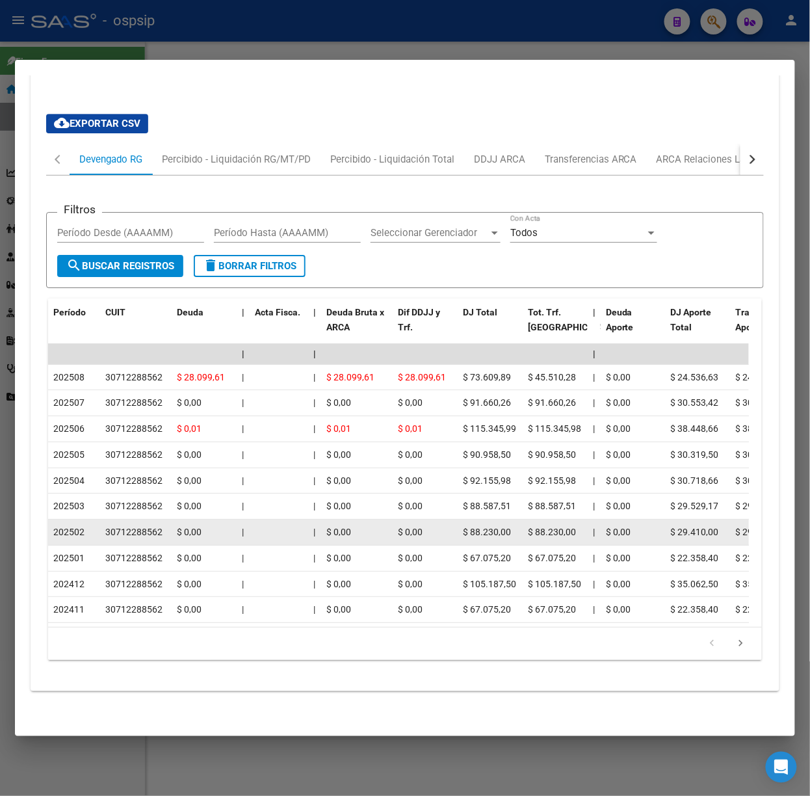
scroll to position [1026, 0]
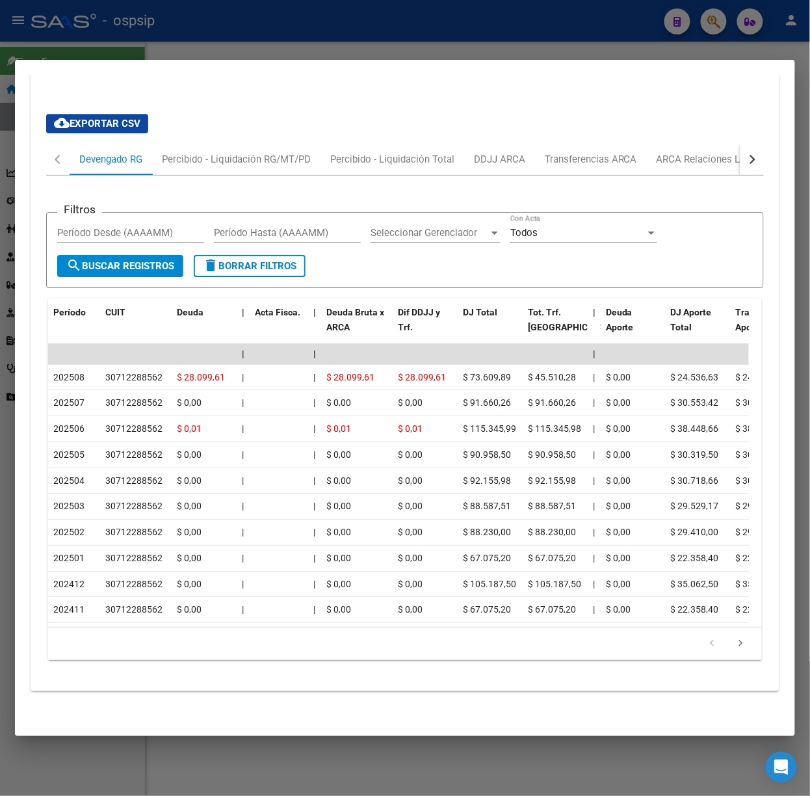
click at [248, 30] on div at bounding box center [405, 398] width 810 height 796
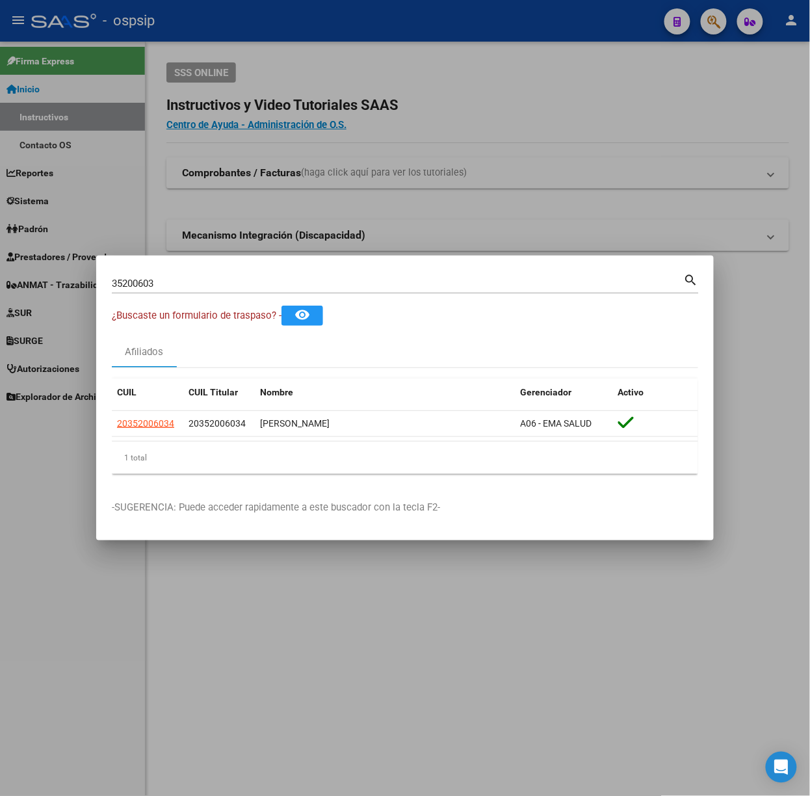
click at [233, 284] on input "35200603" at bounding box center [398, 284] width 572 height 12
type input "59465740"
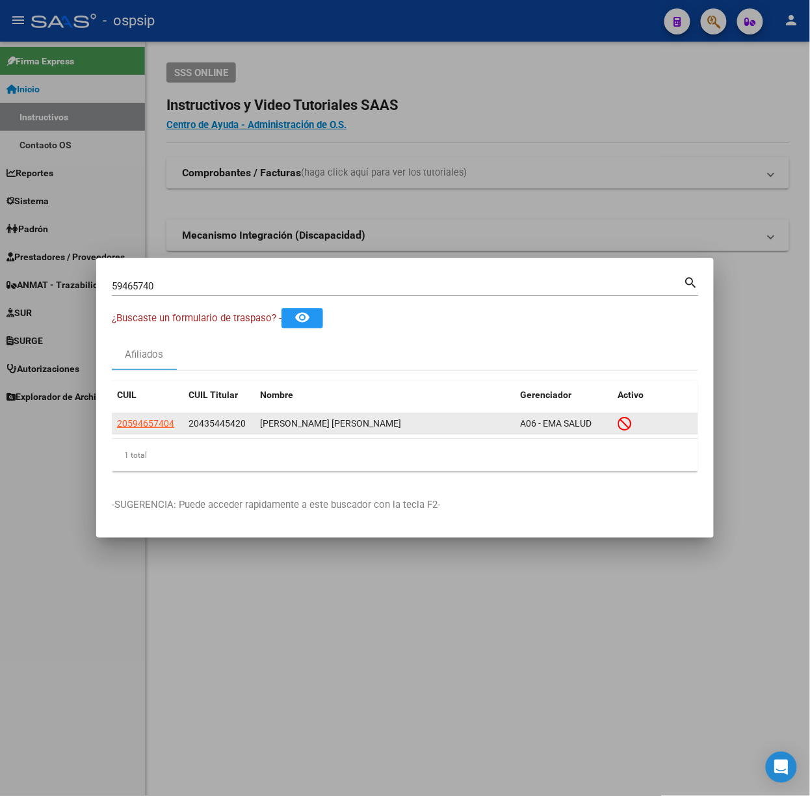
click at [149, 416] on app-link-go-to "20594657404" at bounding box center [145, 423] width 57 height 15
click at [152, 421] on span "20594657404" at bounding box center [145, 423] width 57 height 10
type textarea "20594657404"
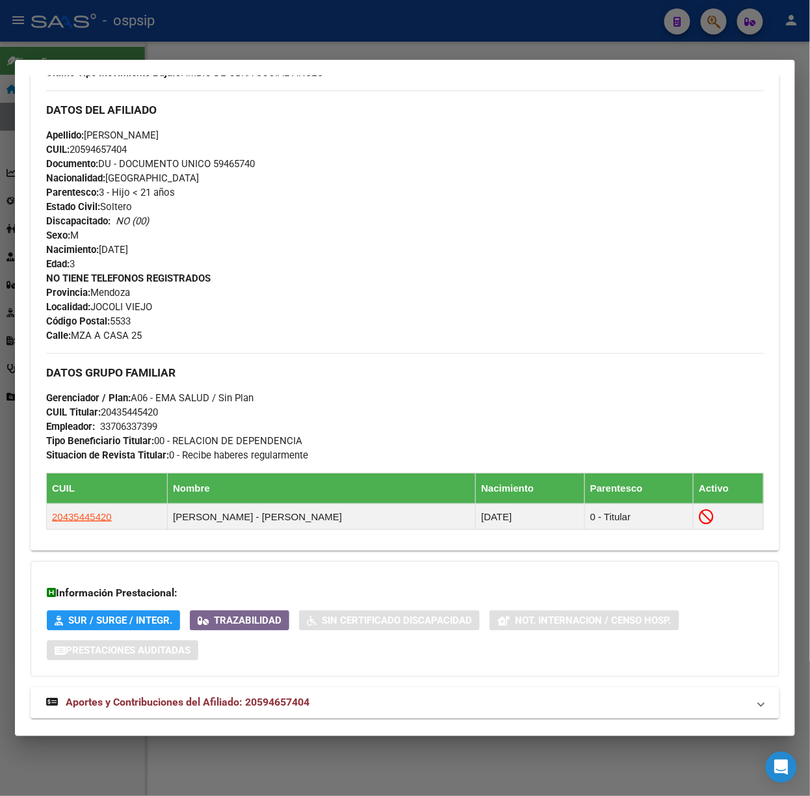
scroll to position [458, 0]
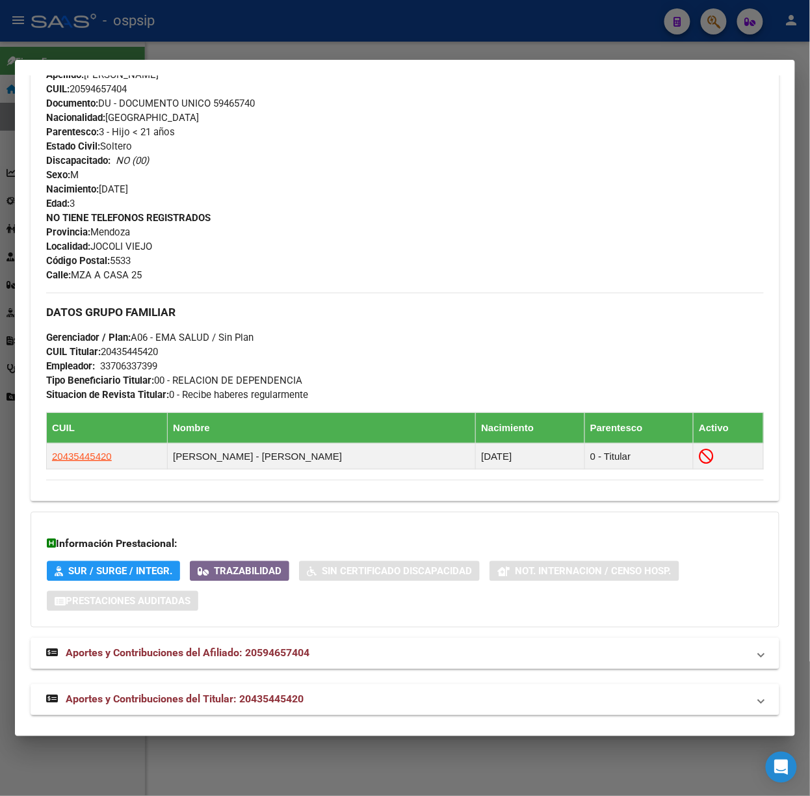
click at [243, 680] on div "DATOS PADRÓN ÁGIL: [PERSON_NAME] [PERSON_NAME] | INACTIVO | FAMILIAR DE: 204354…" at bounding box center [405, 189] width 749 height 1052
click at [250, 685] on div "DATOS PADRÓN ÁGIL: [PERSON_NAME] [PERSON_NAME] | INACTIVO | FAMILIAR DE: 204354…" at bounding box center [405, 189] width 749 height 1052
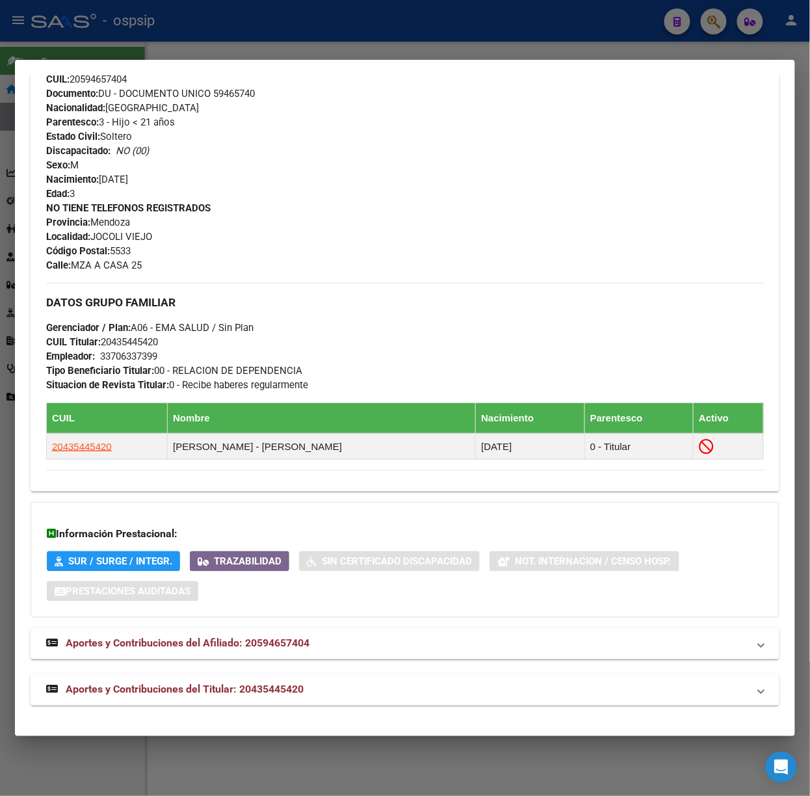
click at [328, 700] on mat-expansion-panel-header "Aportes y Contribuciones del Titular: 20435445420" at bounding box center [405, 689] width 749 height 31
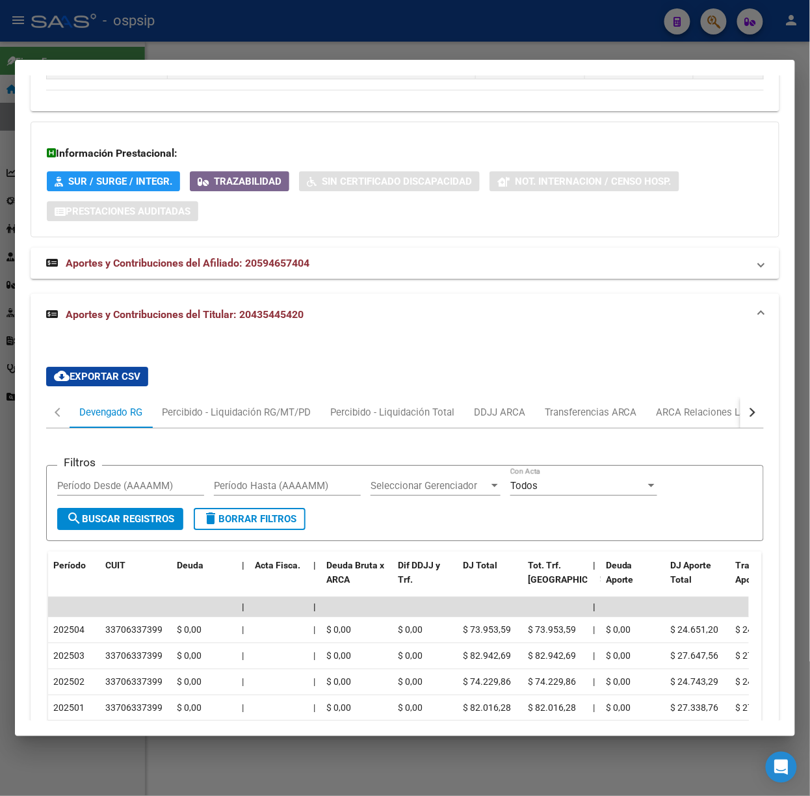
scroll to position [879, 0]
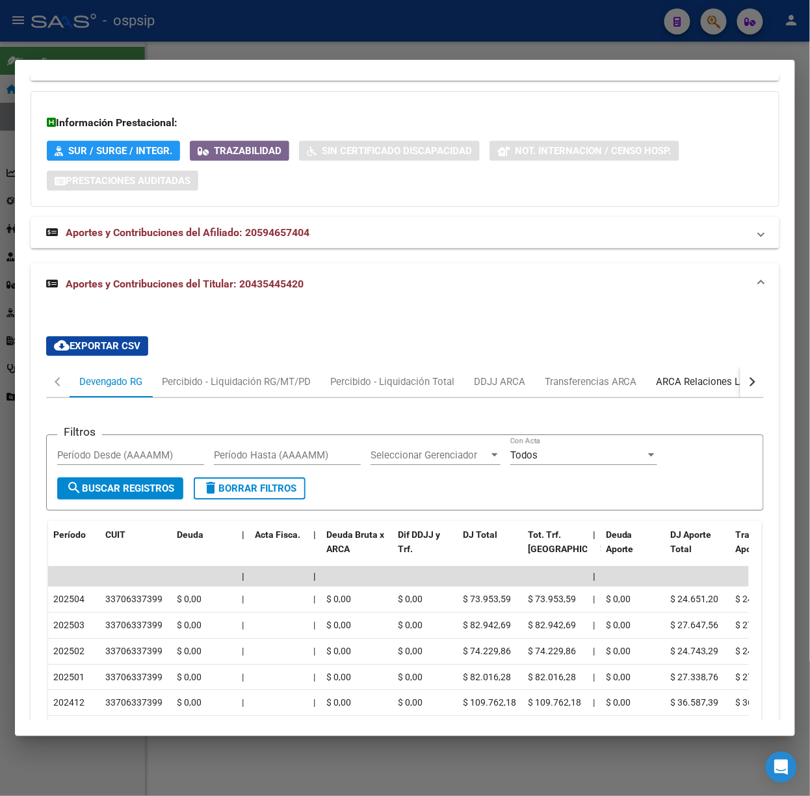
drag, startPoint x: 708, startPoint y: 388, endPoint x: 702, endPoint y: 391, distance: 7.0
click at [707, 388] on div "ARCA Relaciones Laborales" at bounding box center [718, 382] width 122 height 14
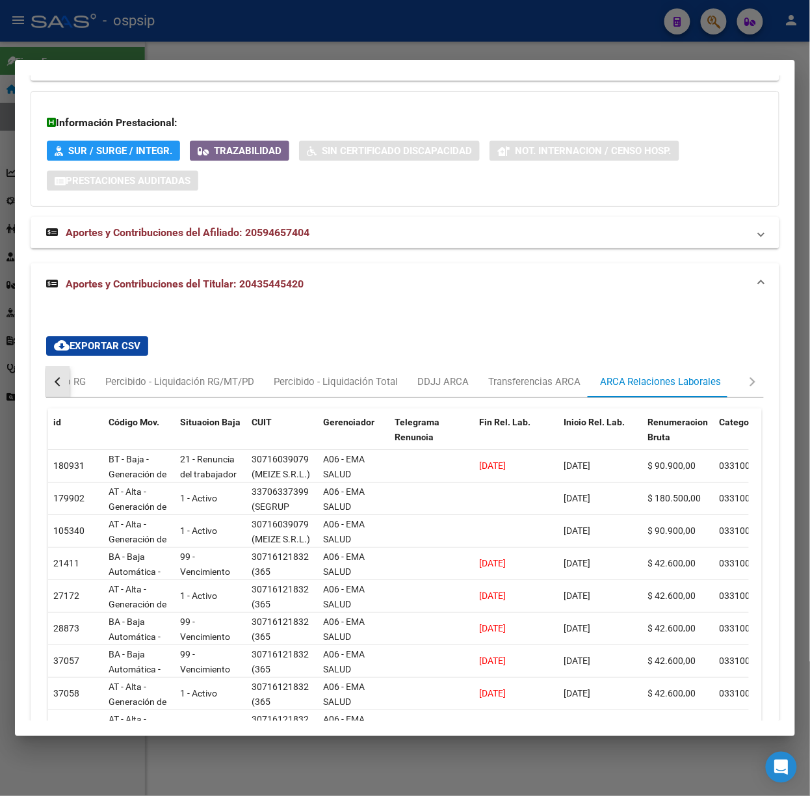
click at [59, 382] on div "button" at bounding box center [59, 381] width 9 height 9
click at [81, 384] on div "Devengado RG" at bounding box center [110, 382] width 63 height 14
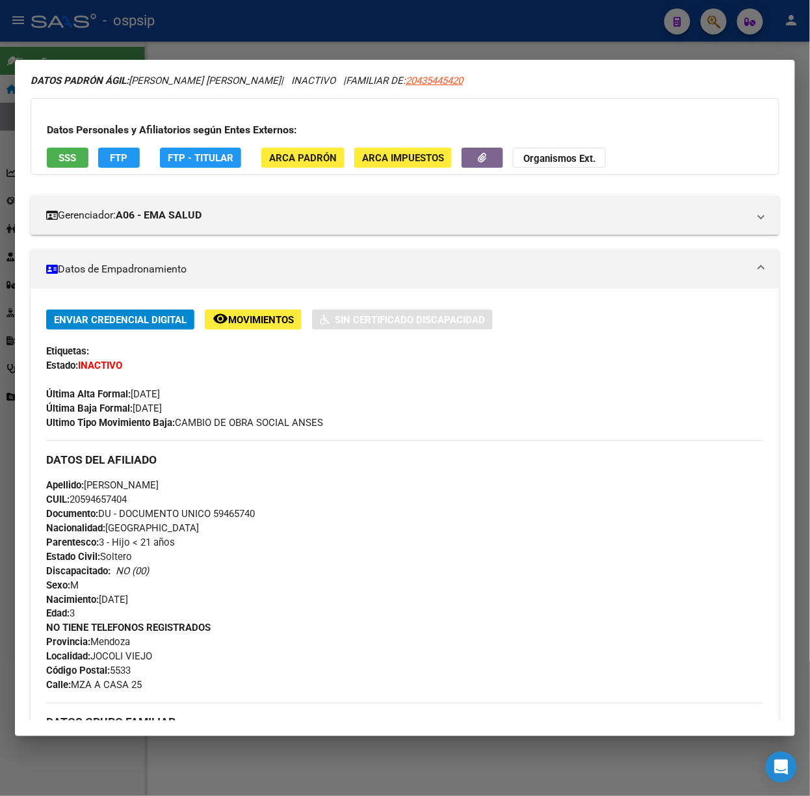
scroll to position [0, 0]
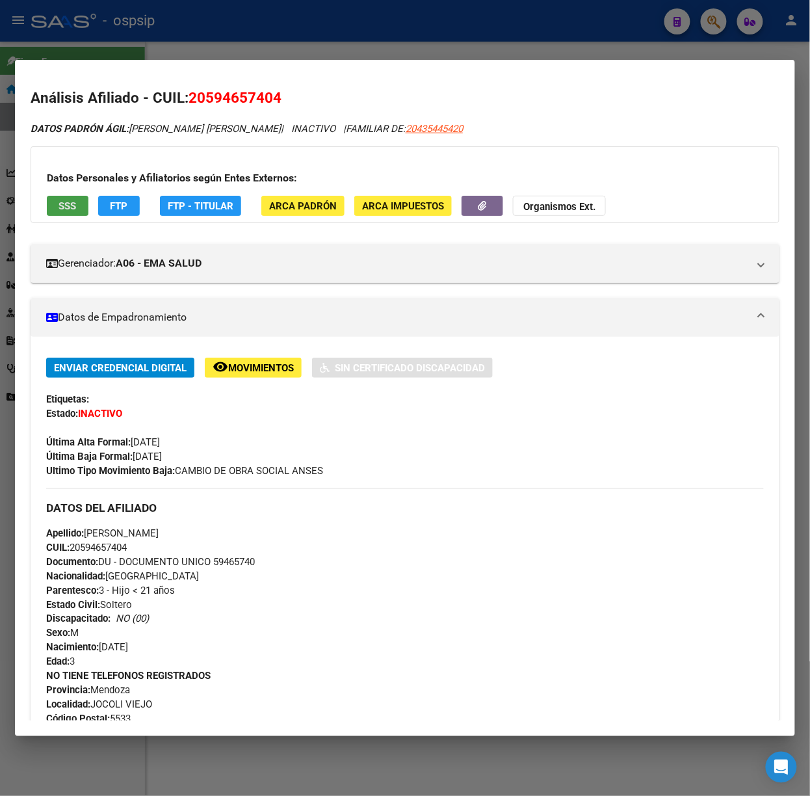
click at [72, 211] on span "SSS" at bounding box center [68, 206] width 18 height 12
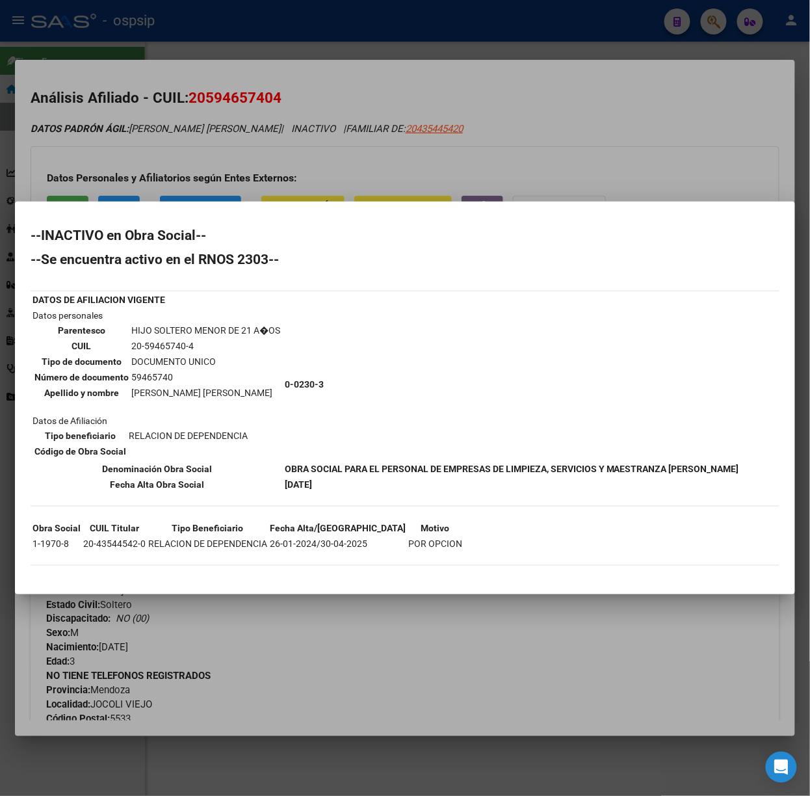
click at [241, 162] on div at bounding box center [405, 398] width 810 height 796
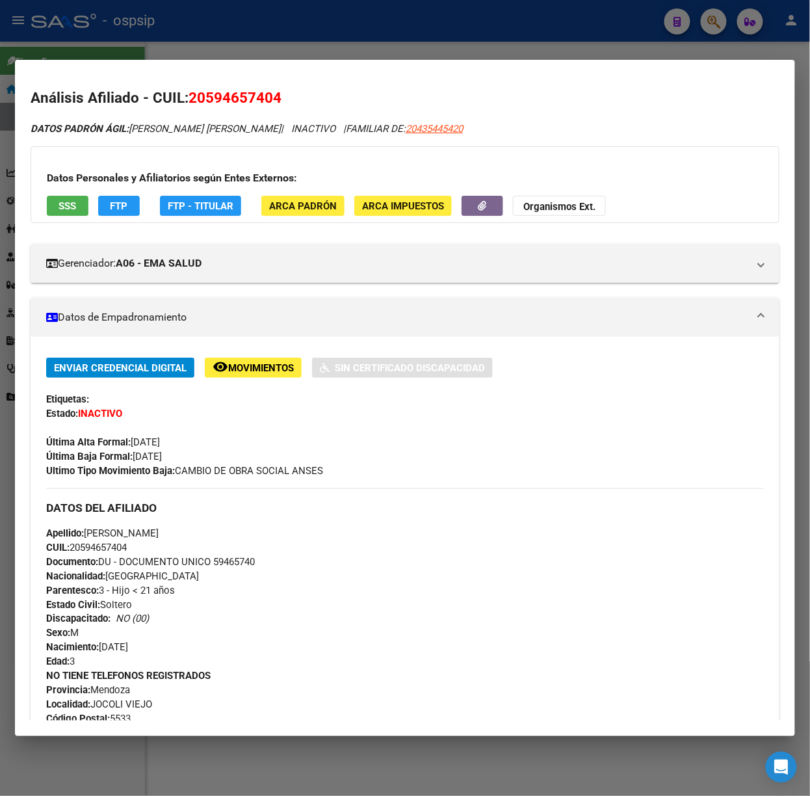
drag, startPoint x: 209, startPoint y: 40, endPoint x: 238, endPoint y: 99, distance: 65.7
click at [209, 40] on div at bounding box center [405, 398] width 810 height 796
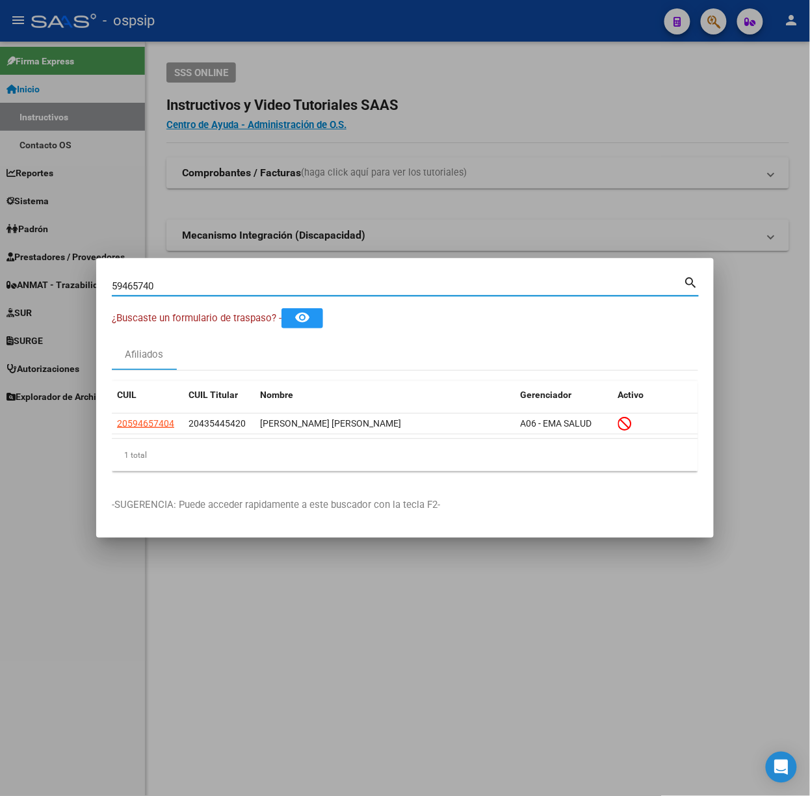
click at [193, 286] on input "59465740" at bounding box center [398, 286] width 572 height 12
type input "51013492"
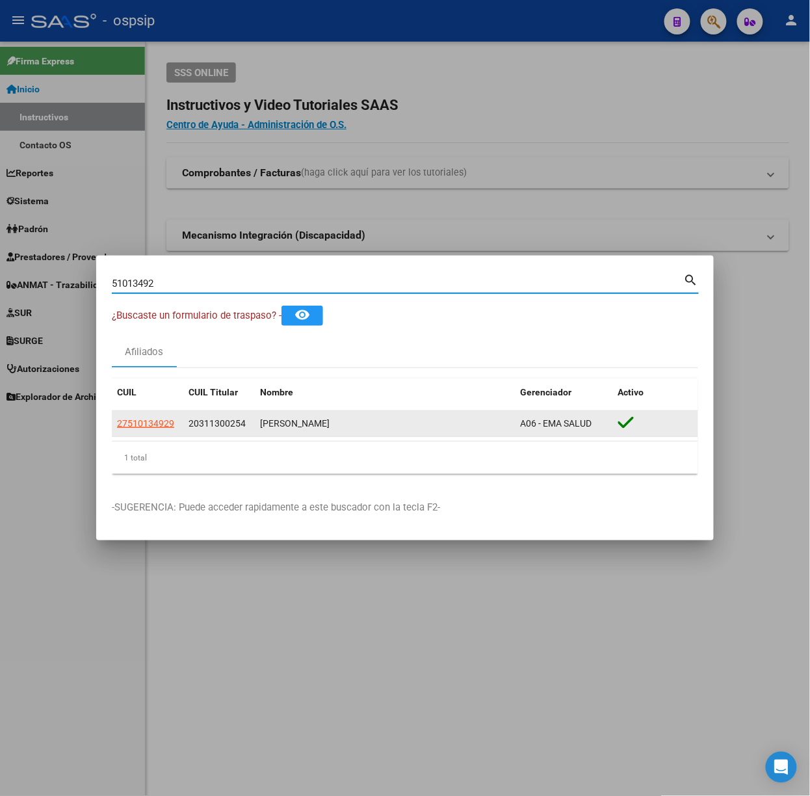
click at [166, 429] on span "27510134929" at bounding box center [145, 423] width 57 height 10
type textarea "27510134929"
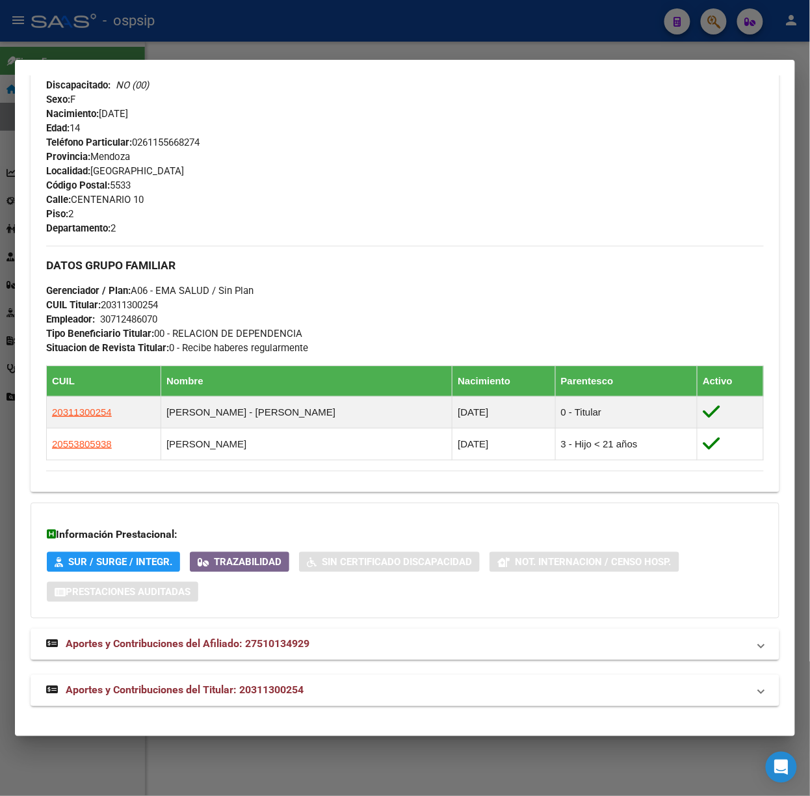
click at [290, 675] on mat-expansion-panel-header "Aportes y Contribuciones del Titular: 20311300254" at bounding box center [405, 690] width 749 height 31
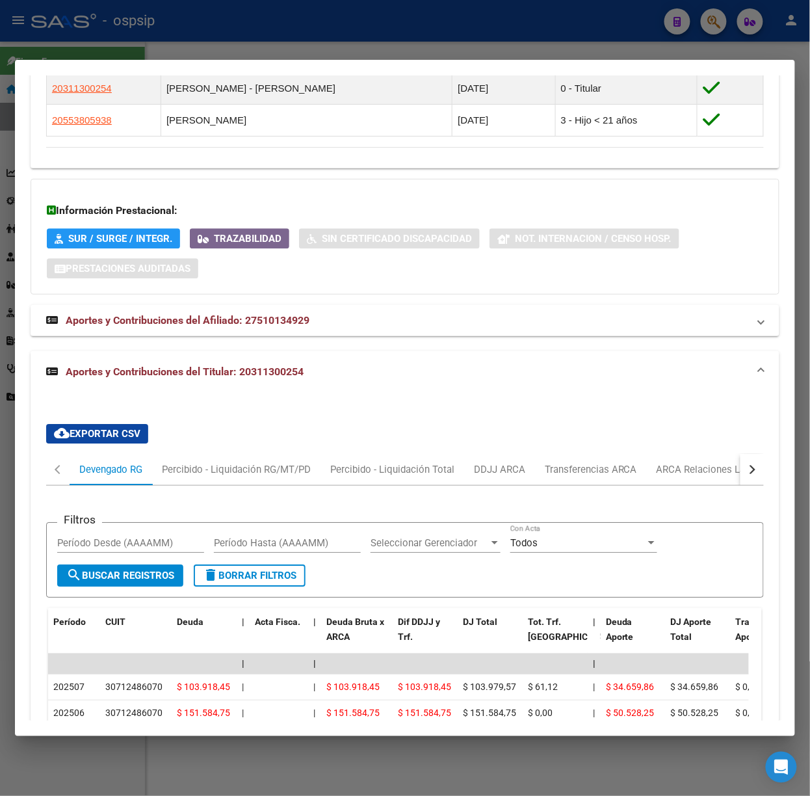
scroll to position [940, 0]
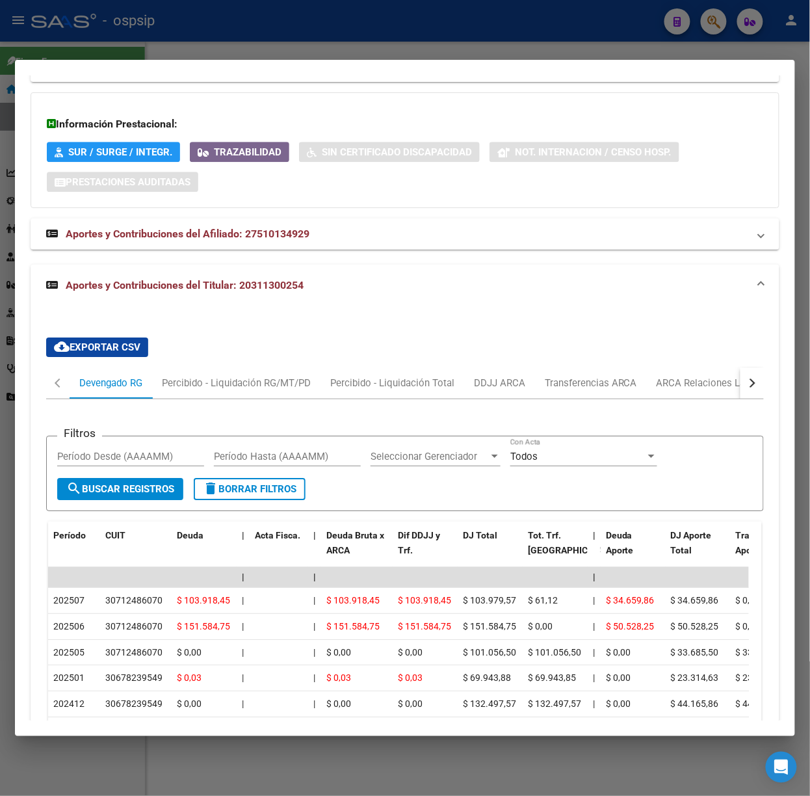
click at [227, 55] on div at bounding box center [405, 398] width 810 height 796
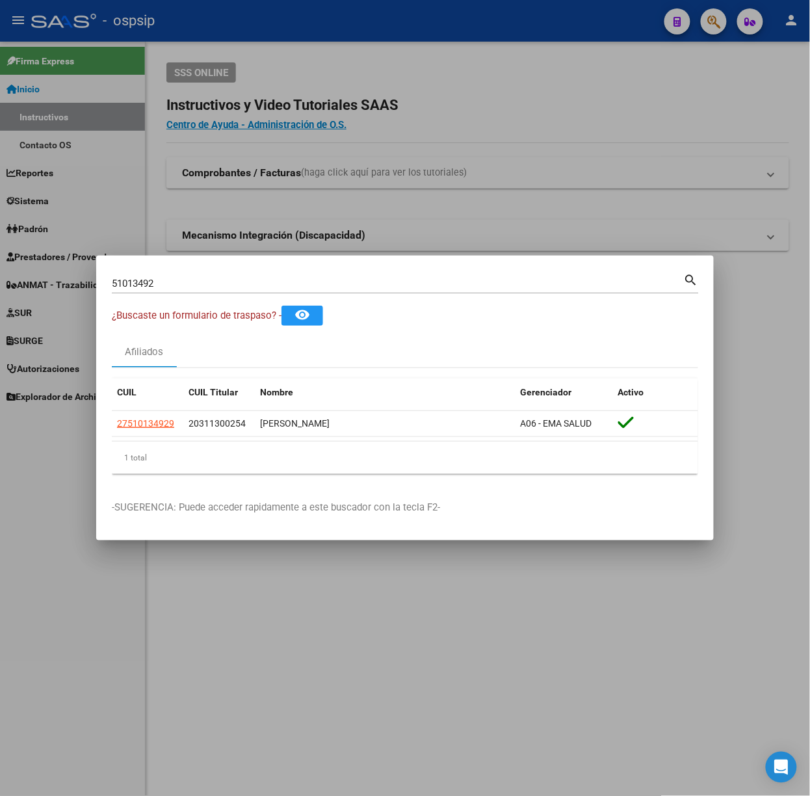
click at [235, 283] on input "51013492" at bounding box center [398, 284] width 572 height 12
type input "37512825"
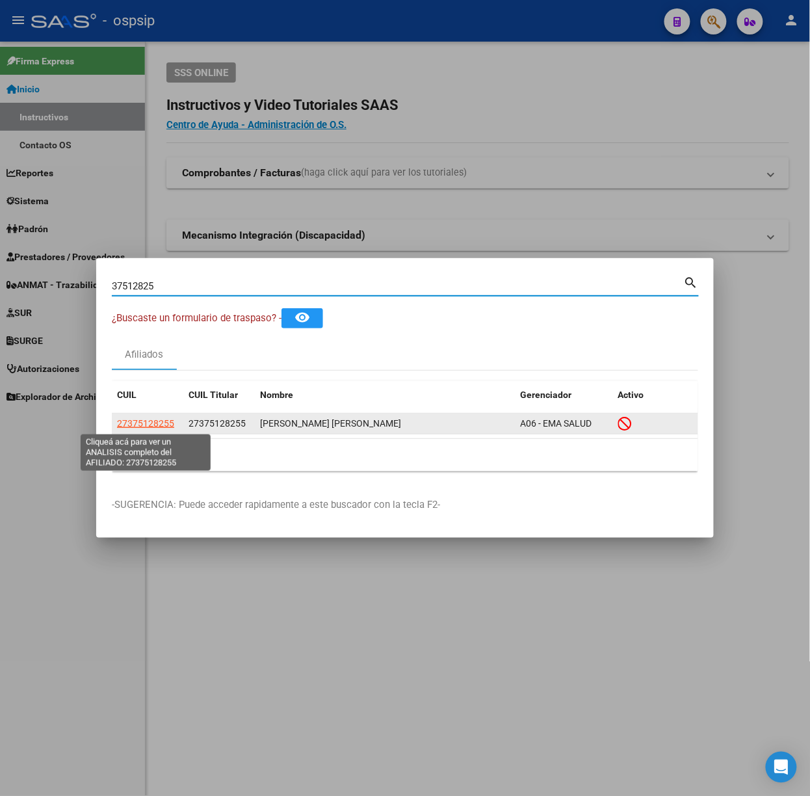
click at [141, 419] on span "27375128255" at bounding box center [145, 423] width 57 height 10
type textarea "27375128255"
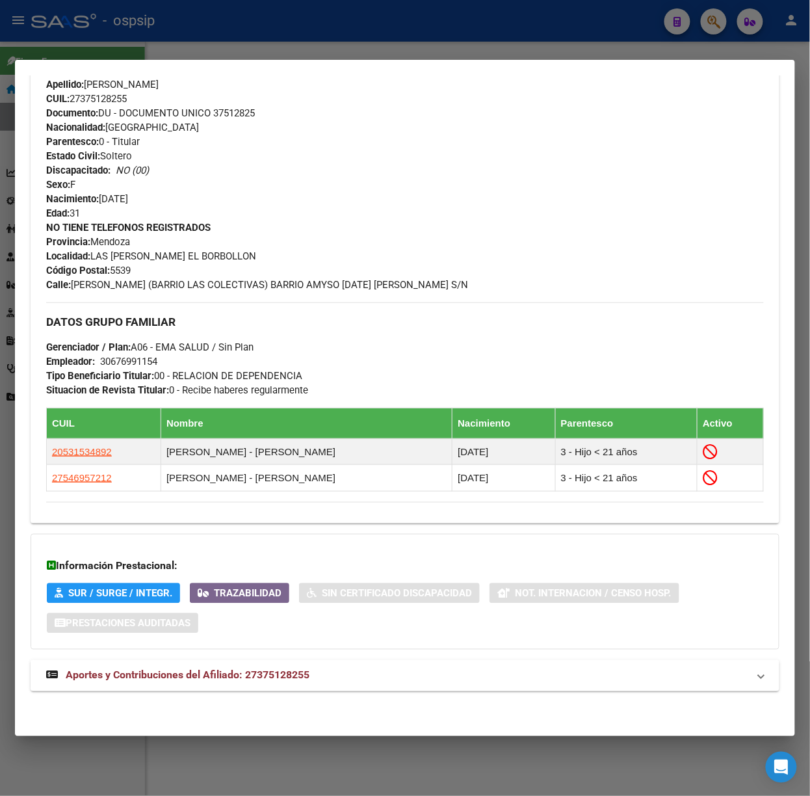
click at [326, 661] on mat-expansion-panel-header "Aportes y Contribuciones del Afiliado: 27375128255" at bounding box center [405, 675] width 749 height 31
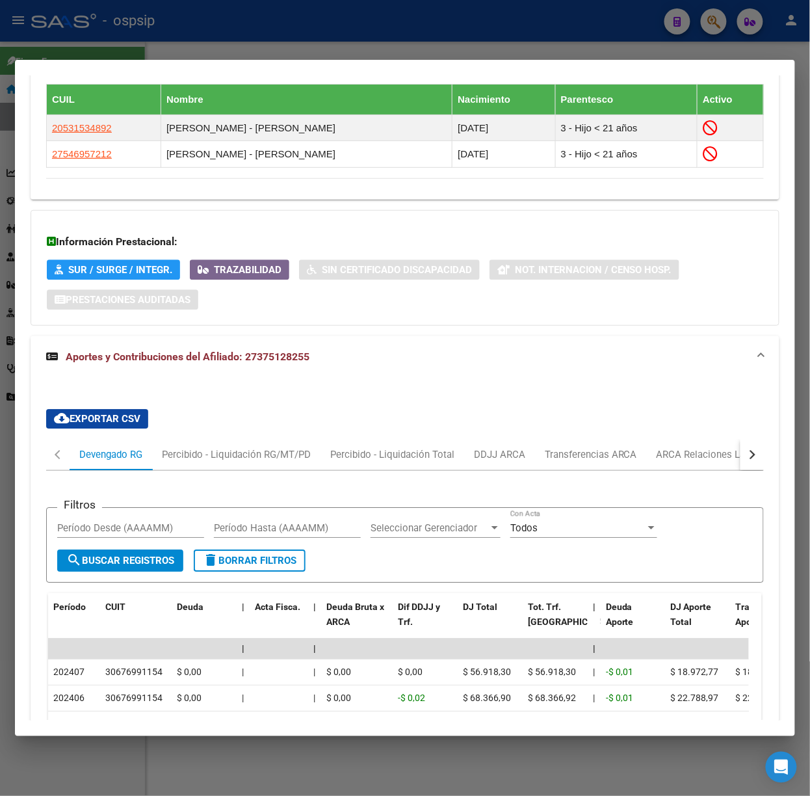
scroll to position [1109, 0]
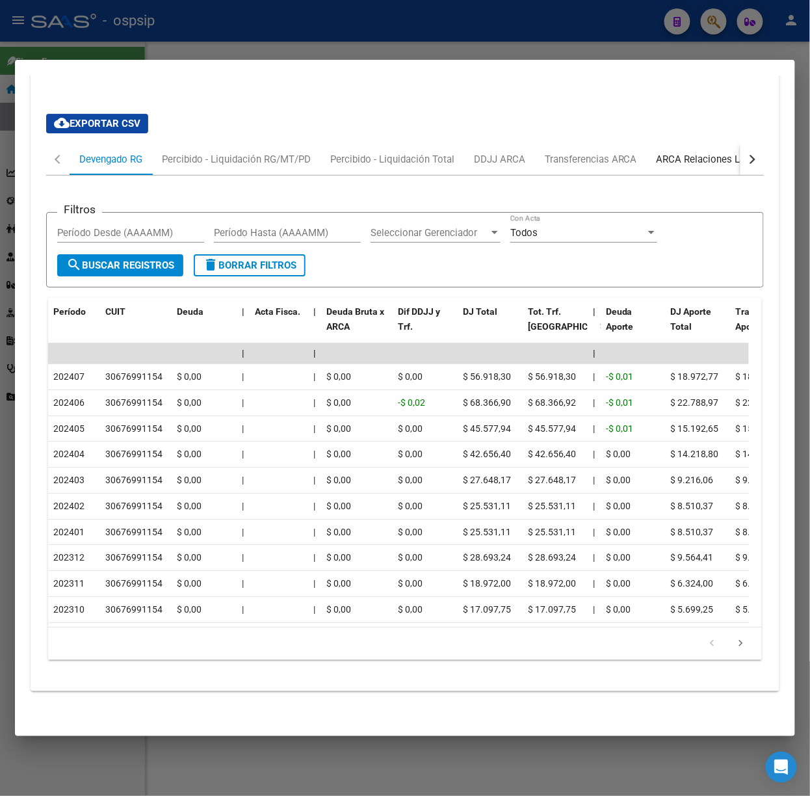
click at [706, 144] on div "ARCA Relaciones Laborales" at bounding box center [717, 159] width 141 height 31
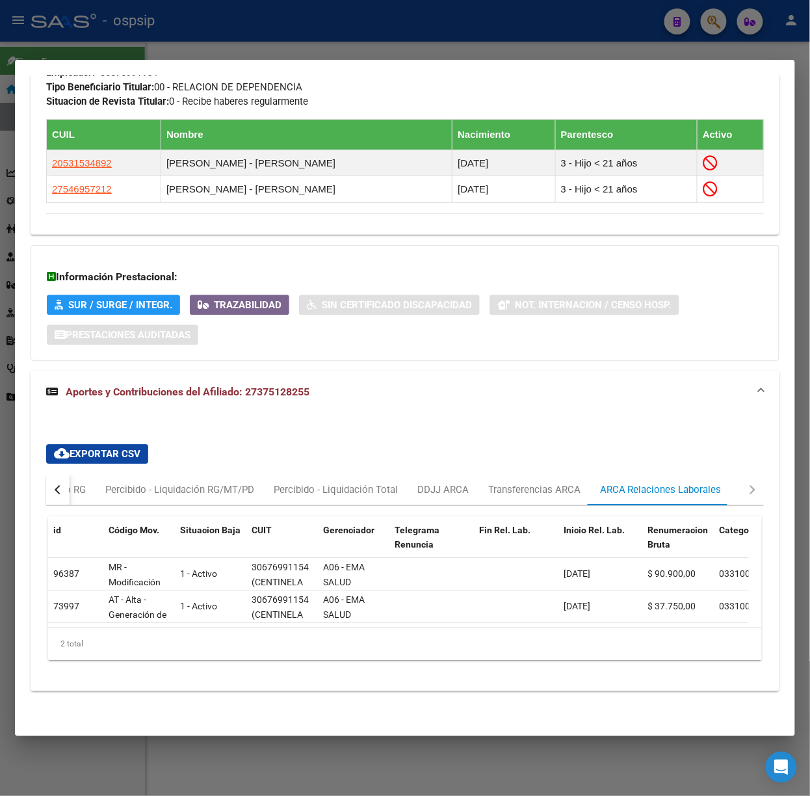
scroll to position [0, 0]
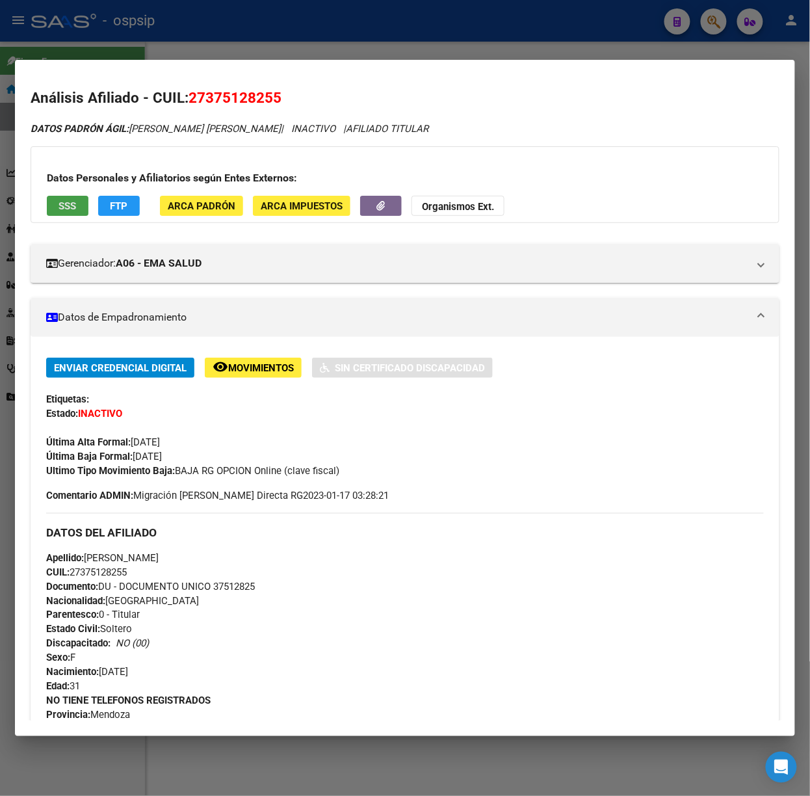
click at [73, 215] on button "SSS" at bounding box center [68, 206] width 42 height 20
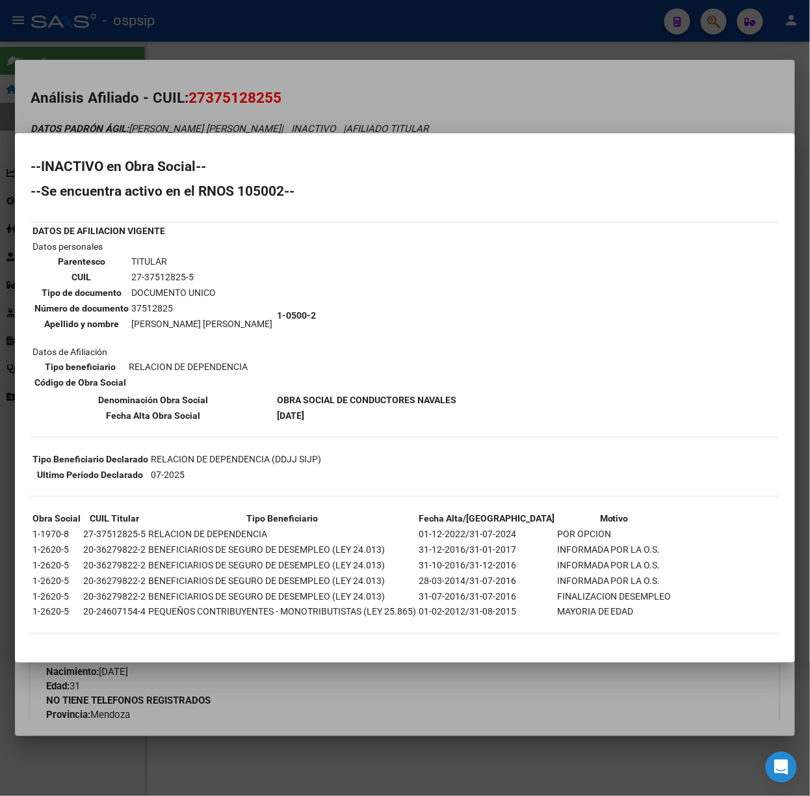
click at [215, 111] on div at bounding box center [405, 398] width 810 height 796
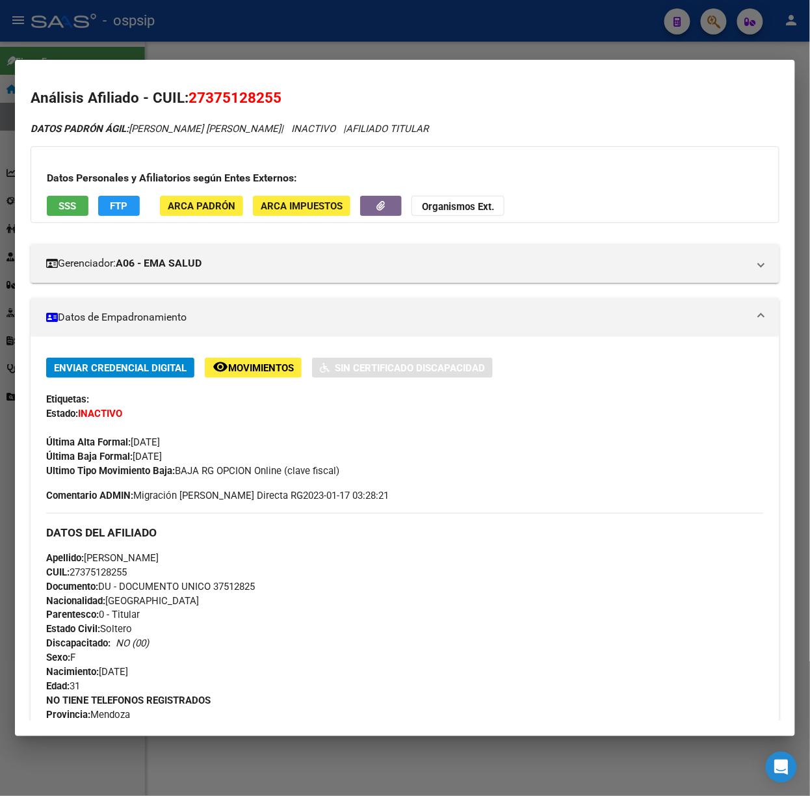
drag, startPoint x: 94, startPoint y: 27, endPoint x: 94, endPoint y: 136, distance: 109.2
click at [94, 27] on div at bounding box center [405, 398] width 810 height 796
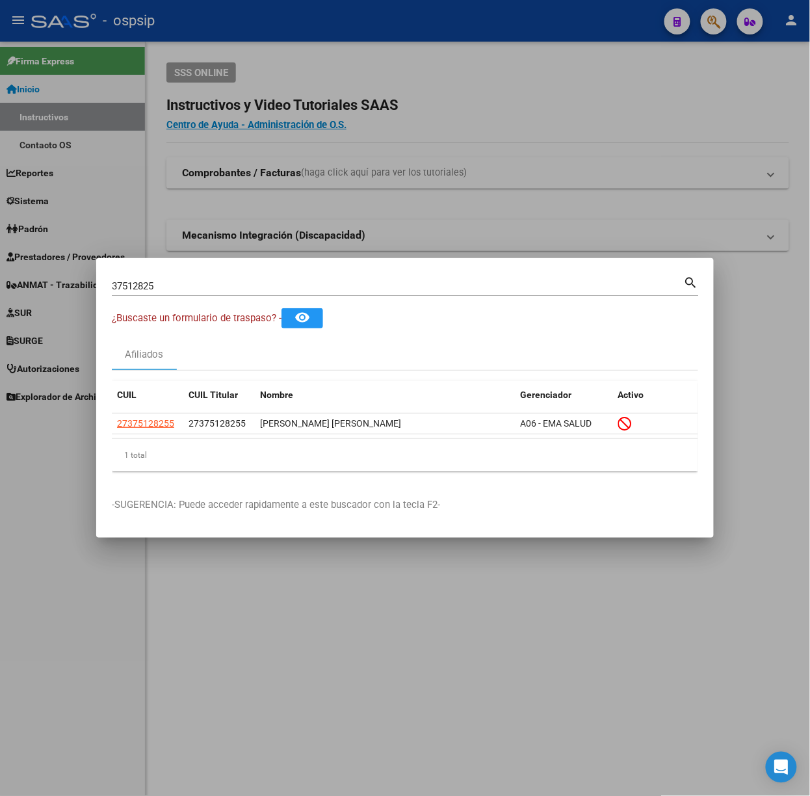
click at [156, 289] on input "37512825" at bounding box center [398, 286] width 572 height 12
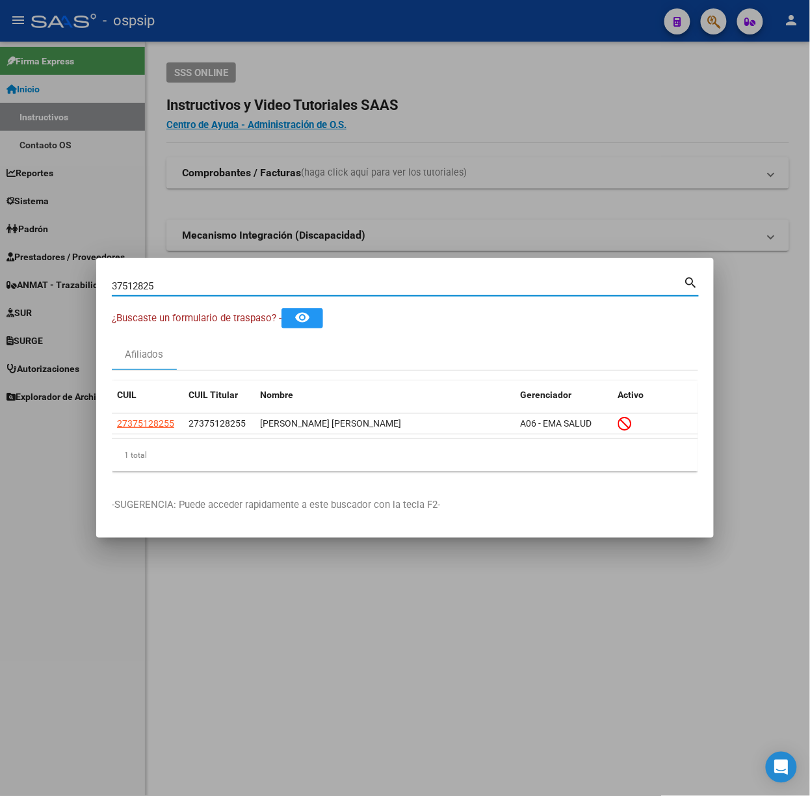
click at [156, 289] on input "37512825" at bounding box center [398, 286] width 572 height 12
type input "41366465"
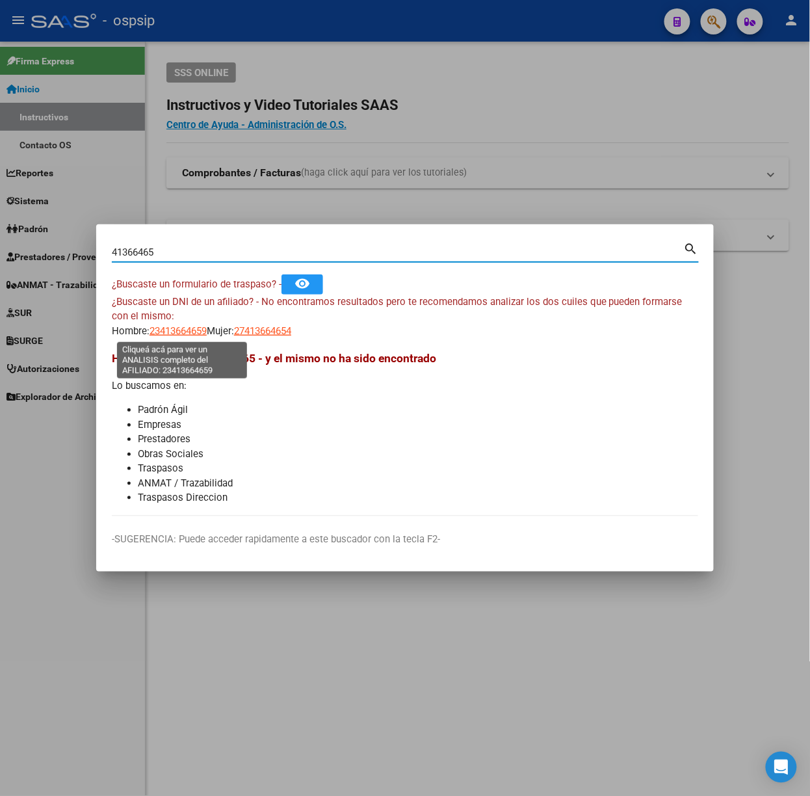
click at [193, 332] on span "23413664659" at bounding box center [178, 331] width 57 height 12
type textarea "23413664659"
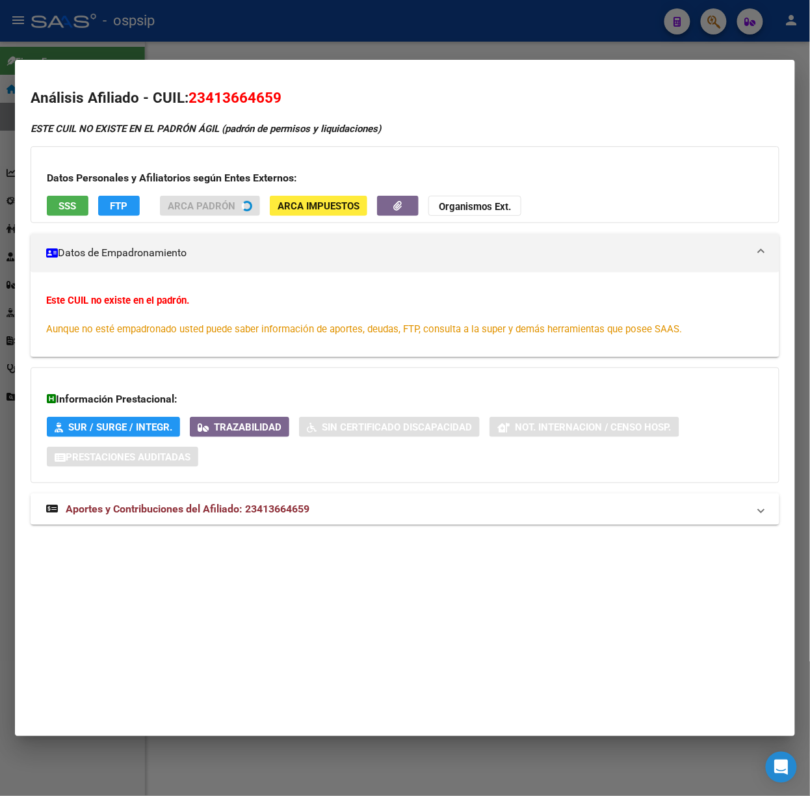
click at [298, 520] on mat-expansion-panel-header "Aportes y Contribuciones del Afiliado: 23413664659" at bounding box center [405, 509] width 749 height 31
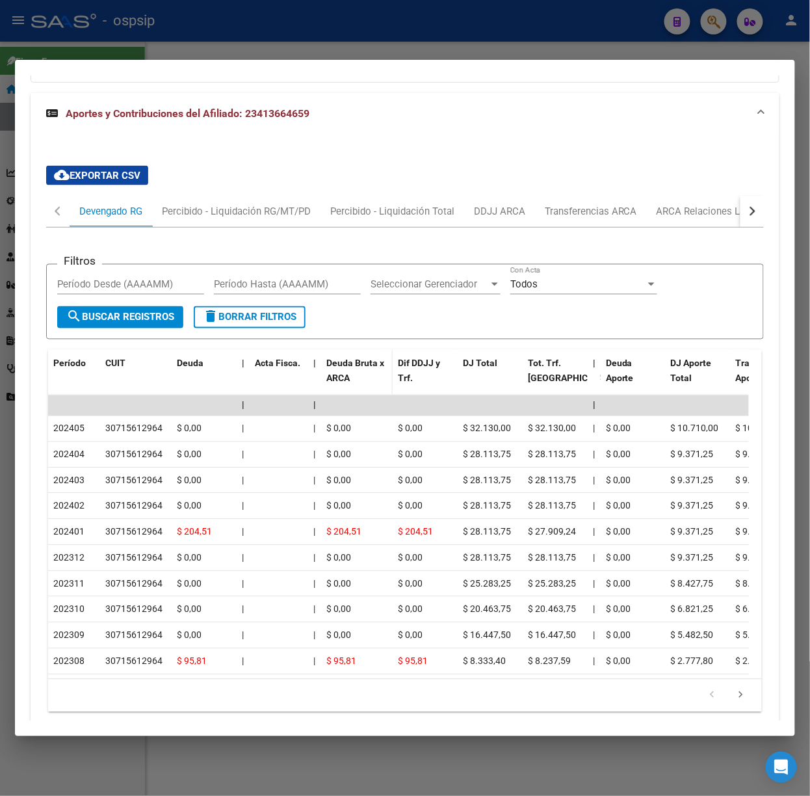
scroll to position [487, 0]
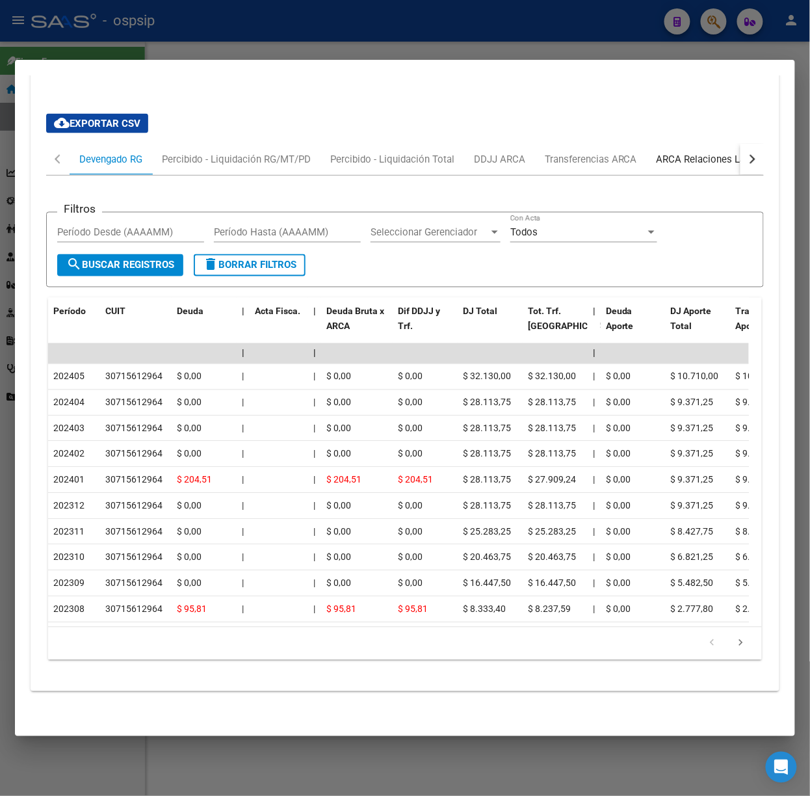
click at [704, 144] on div "ARCA Relaciones Laborales" at bounding box center [717, 159] width 141 height 31
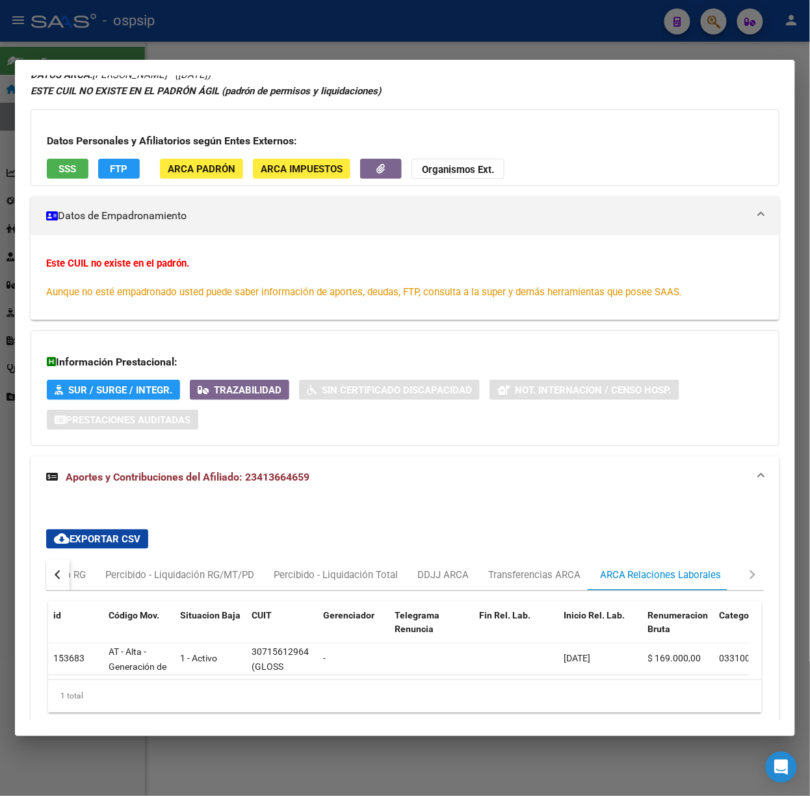
scroll to position [0, 0]
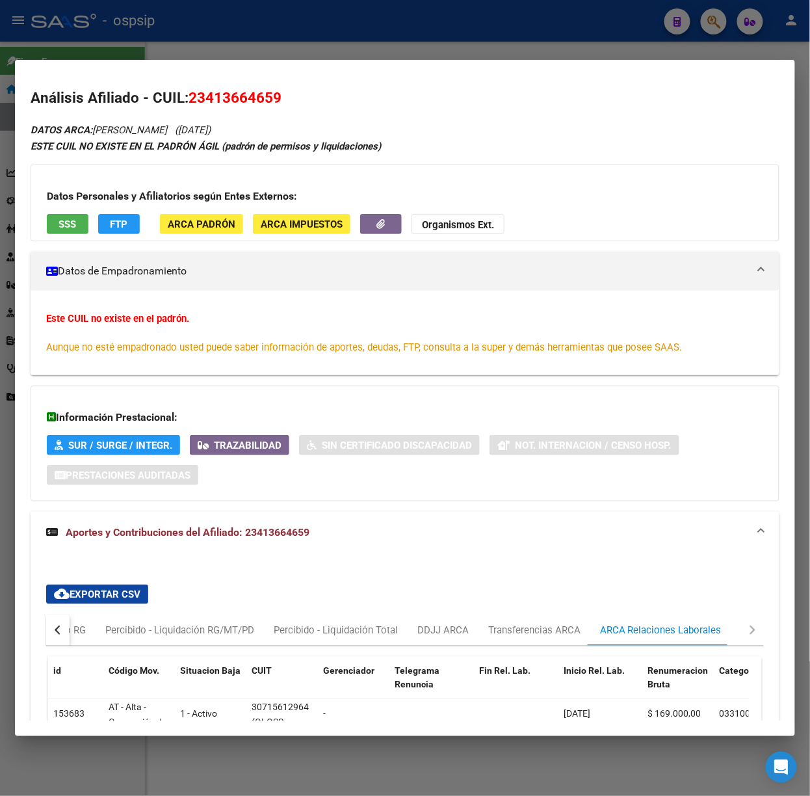
click at [79, 229] on button "SSS" at bounding box center [68, 224] width 42 height 20
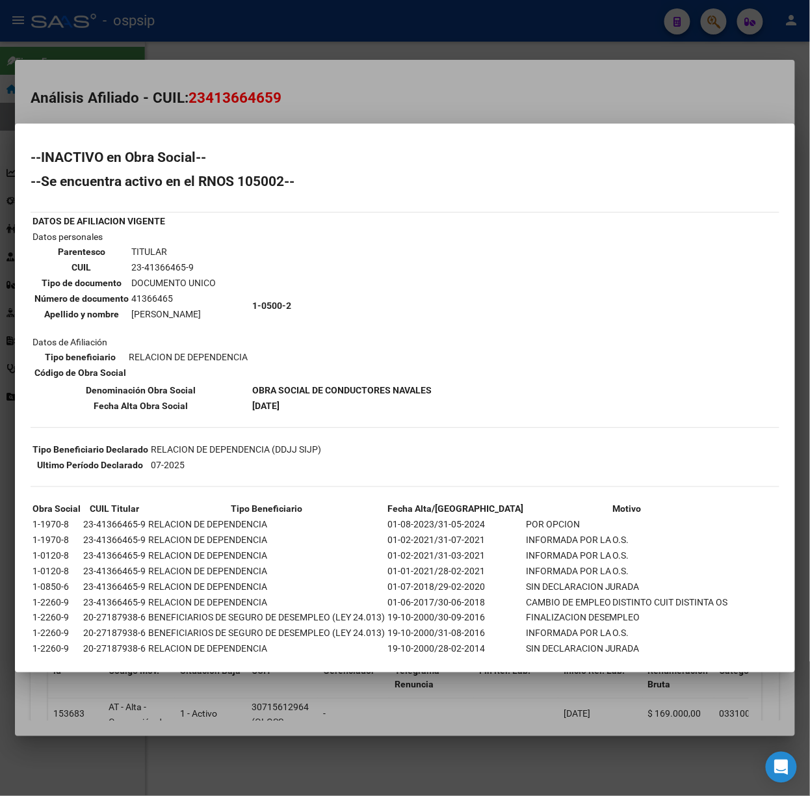
click at [173, 114] on div at bounding box center [405, 398] width 810 height 796
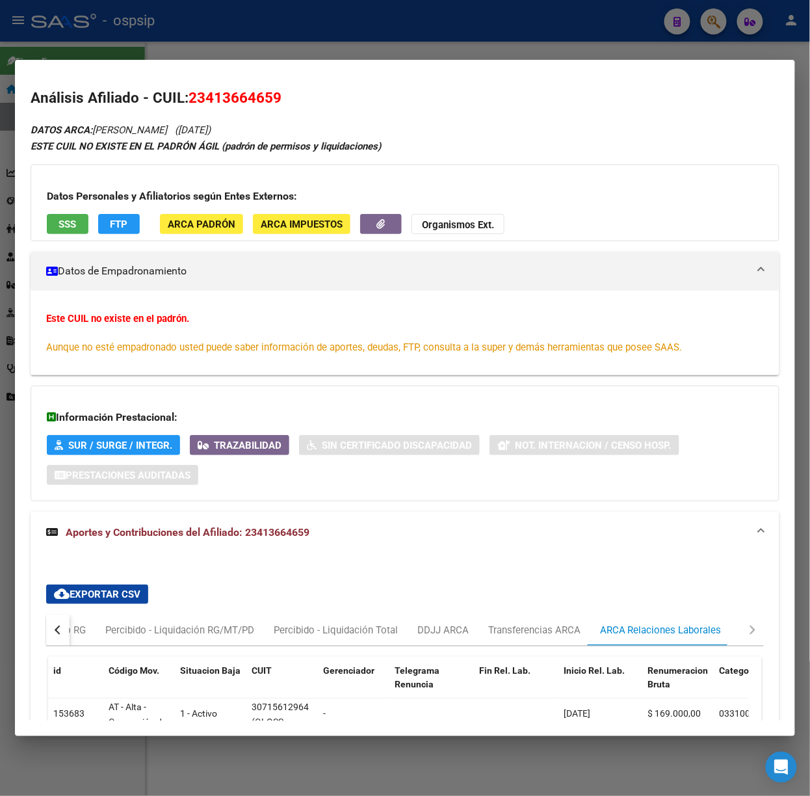
click at [147, 43] on div at bounding box center [405, 398] width 810 height 796
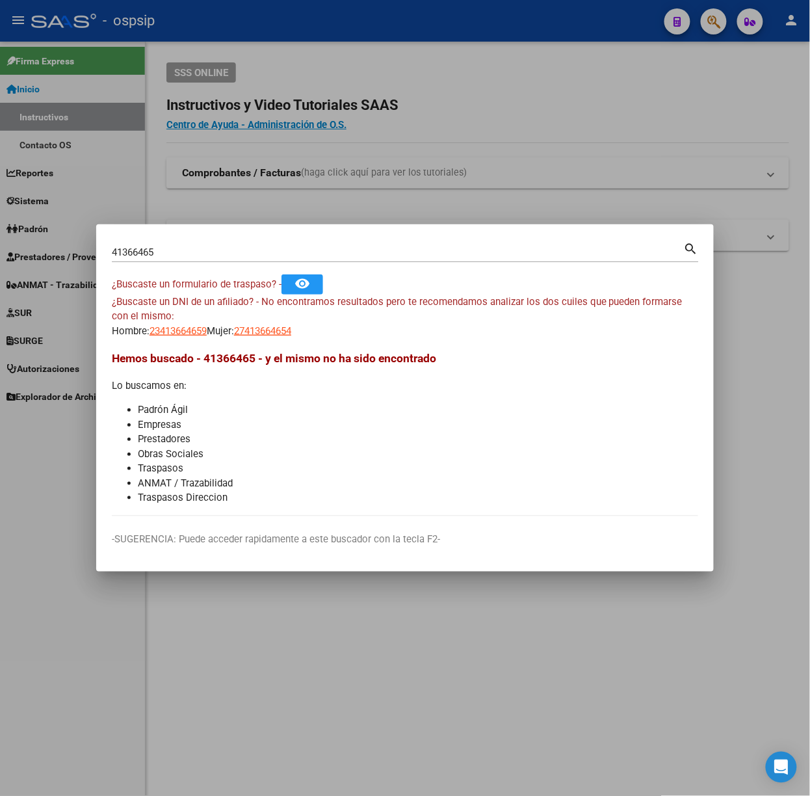
click at [180, 267] on div "41366465 Buscar (apellido, dni, [PERSON_NAME], [PERSON_NAME], cuit, obra social…" at bounding box center [405, 257] width 587 height 34
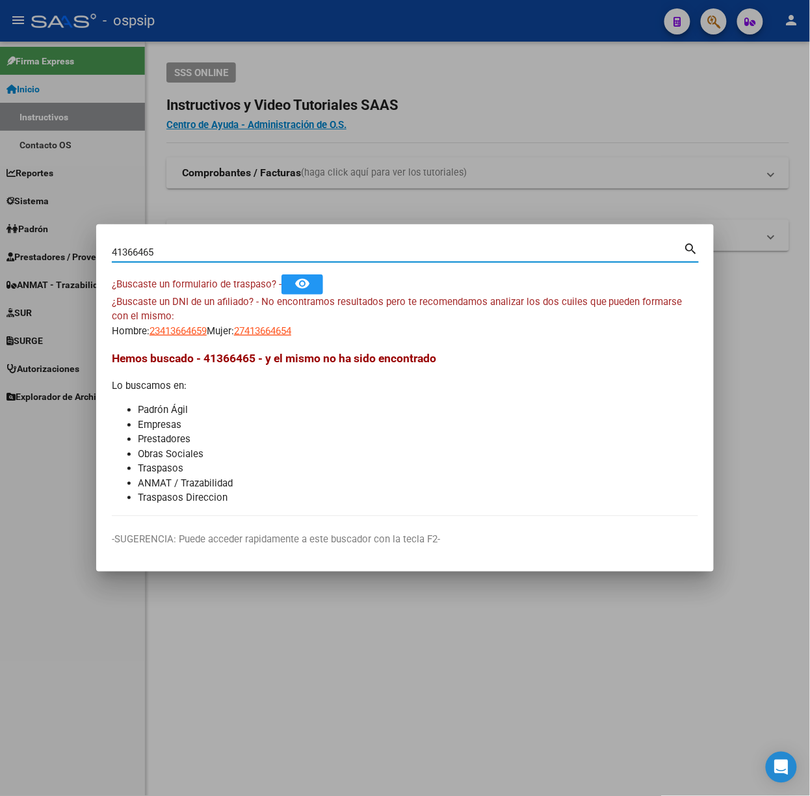
click at [180, 248] on input "41366465" at bounding box center [398, 252] width 572 height 12
type input "17171842"
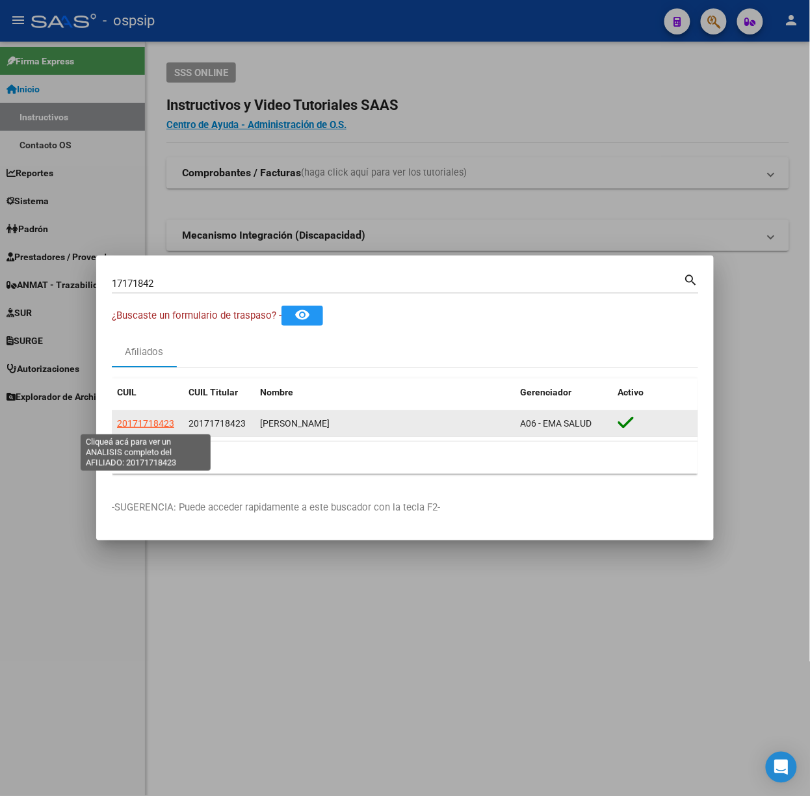
click at [166, 420] on span "20171718423" at bounding box center [145, 423] width 57 height 10
type textarea "20171718423"
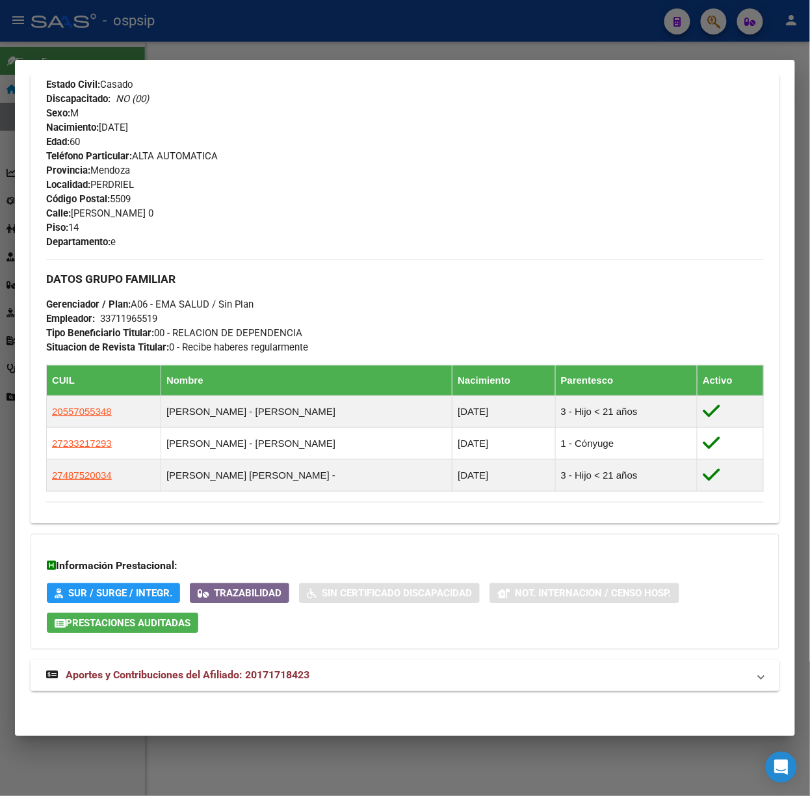
click at [277, 683] on strong "Aportes y Contribuciones del Afiliado: 20171718423" at bounding box center [177, 676] width 263 height 16
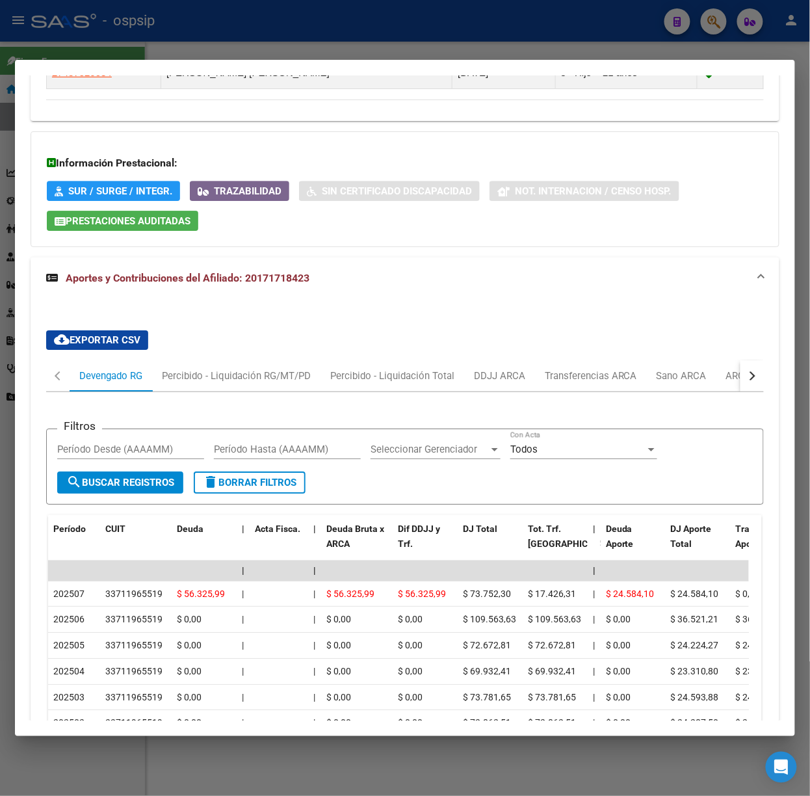
scroll to position [782, 0]
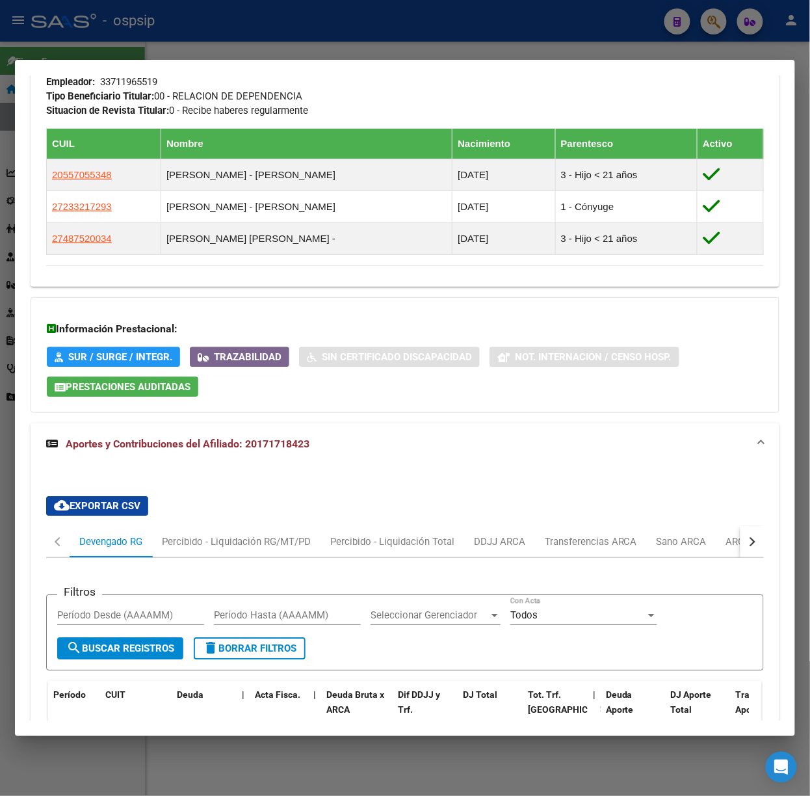
click at [186, 45] on div at bounding box center [405, 398] width 810 height 796
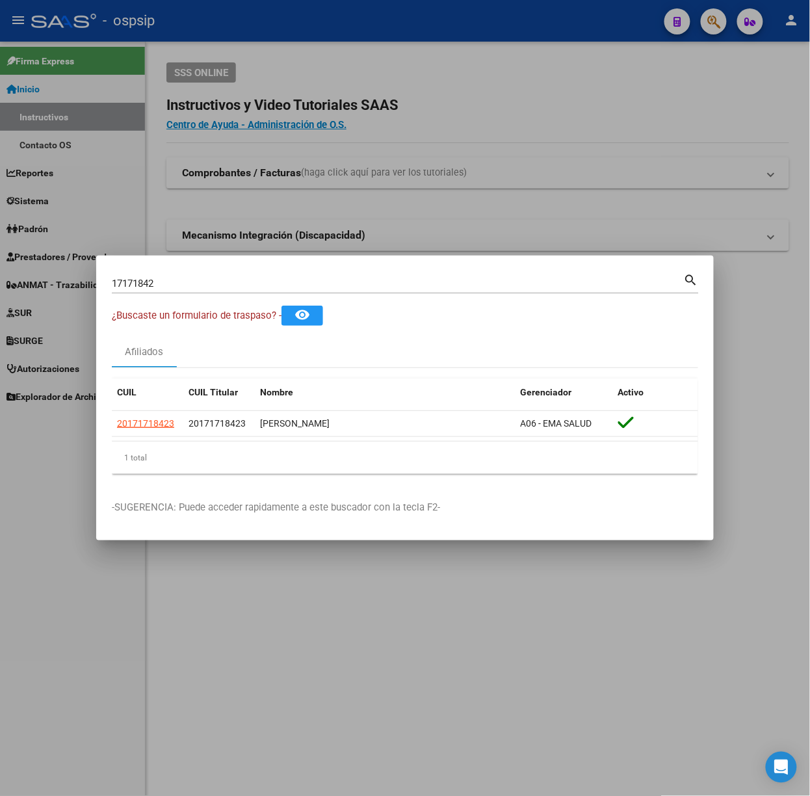
click at [198, 290] on div "17171842 Buscar (apellido, dni, cuil, [PERSON_NAME], cuit, obra social)" at bounding box center [398, 284] width 572 height 20
click at [195, 281] on input "17171842" at bounding box center [398, 284] width 572 height 12
type input "25472704"
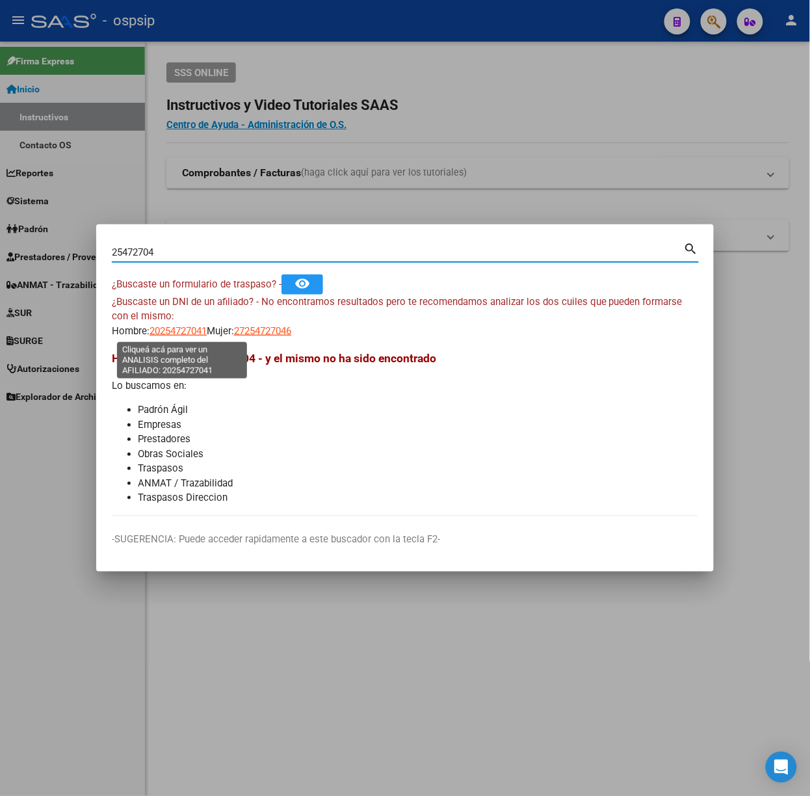
click at [178, 325] on span "20254727041" at bounding box center [178, 331] width 57 height 12
type textarea "20254727041"
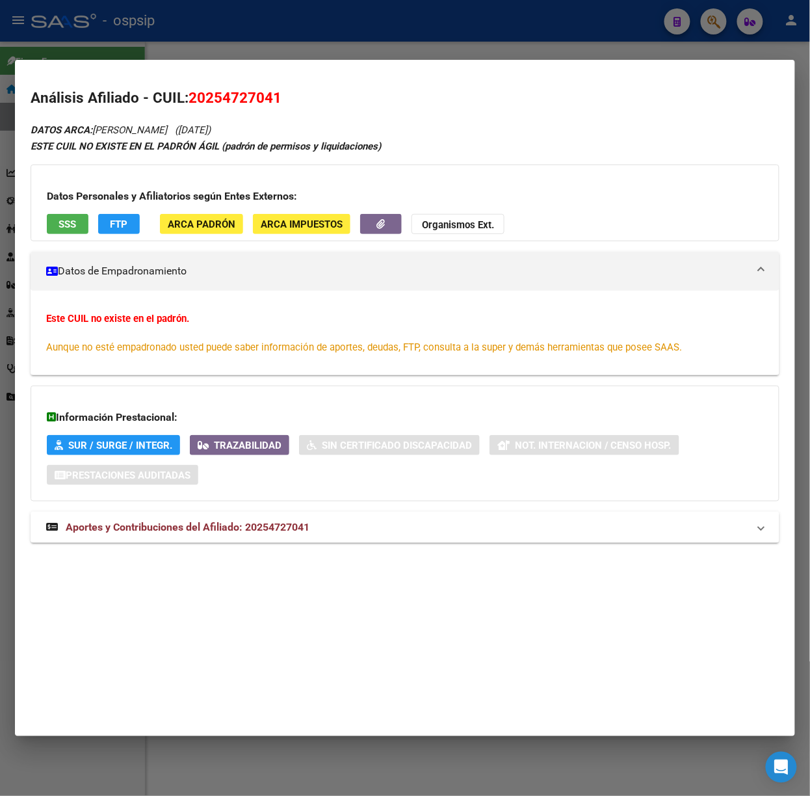
click at [292, 510] on div "DATOS ARCA: [PERSON_NAME] ([DATE]) ESTE CUIL NO EXISTE EN EL PADRÓN ÁGIL (padró…" at bounding box center [405, 340] width 749 height 436
click at [294, 523] on span "Aportes y Contribuciones del Afiliado: 20254727041" at bounding box center [188, 527] width 244 height 12
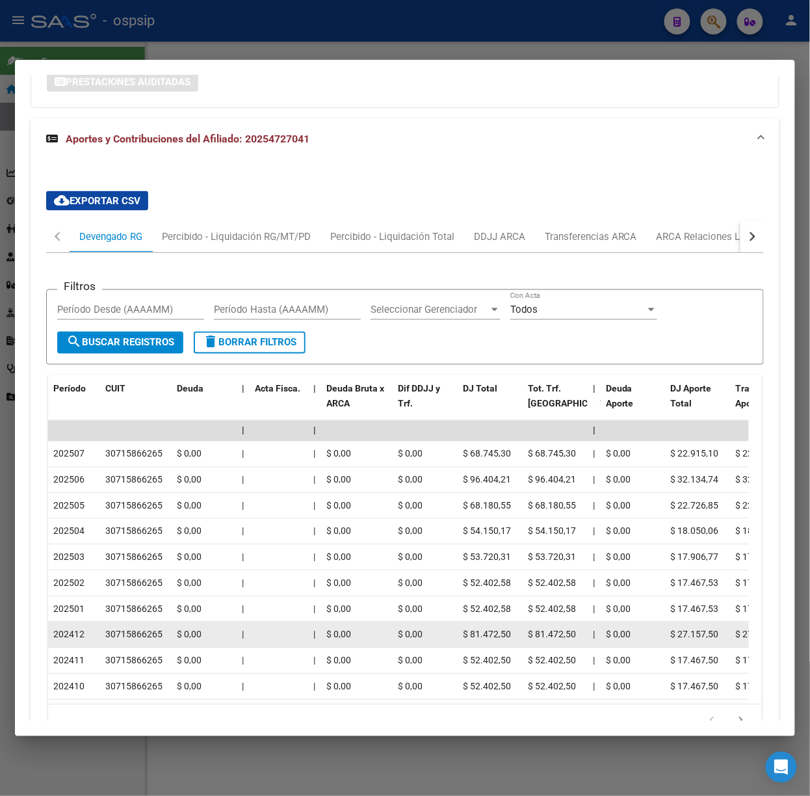
scroll to position [487, 0]
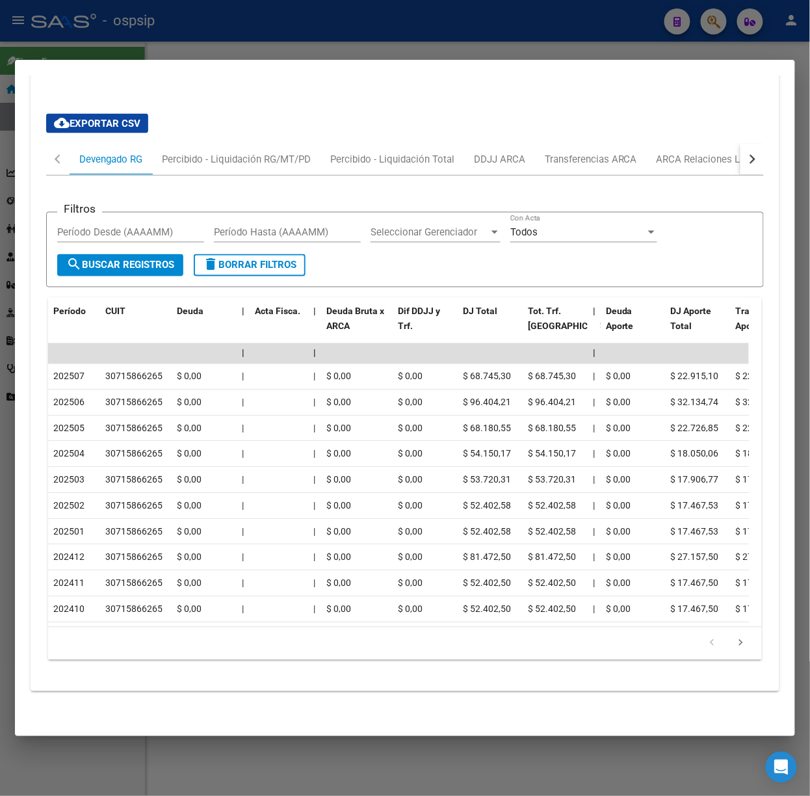
click at [148, 36] on div at bounding box center [405, 398] width 810 height 796
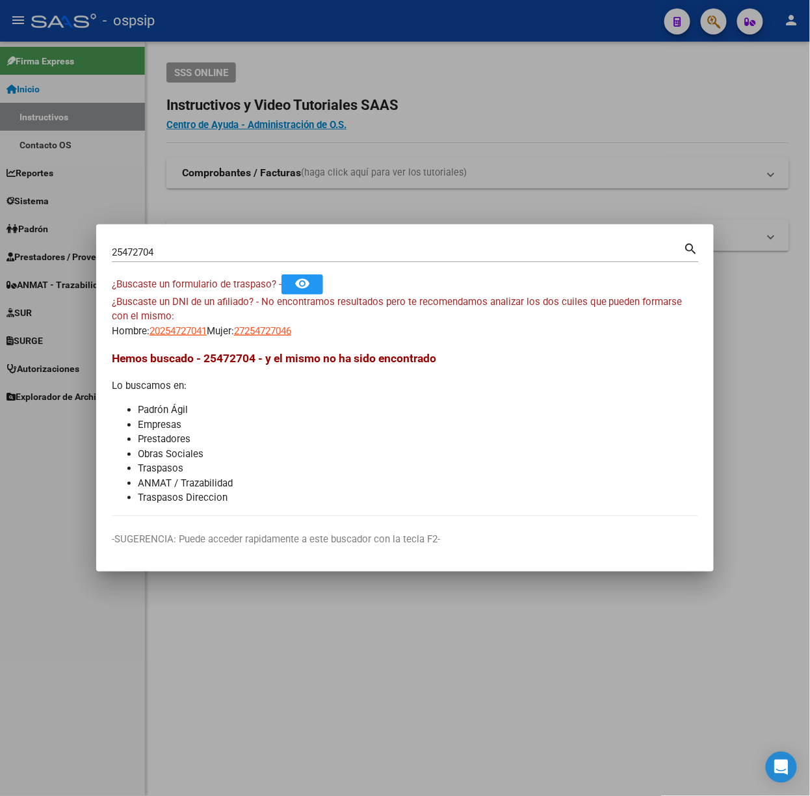
click at [178, 263] on div "25472704 Buscar (apellido, dni, [PERSON_NAME], [PERSON_NAME], cuit, obra social…" at bounding box center [405, 257] width 587 height 34
click at [168, 250] on input "25472704" at bounding box center [398, 252] width 572 height 12
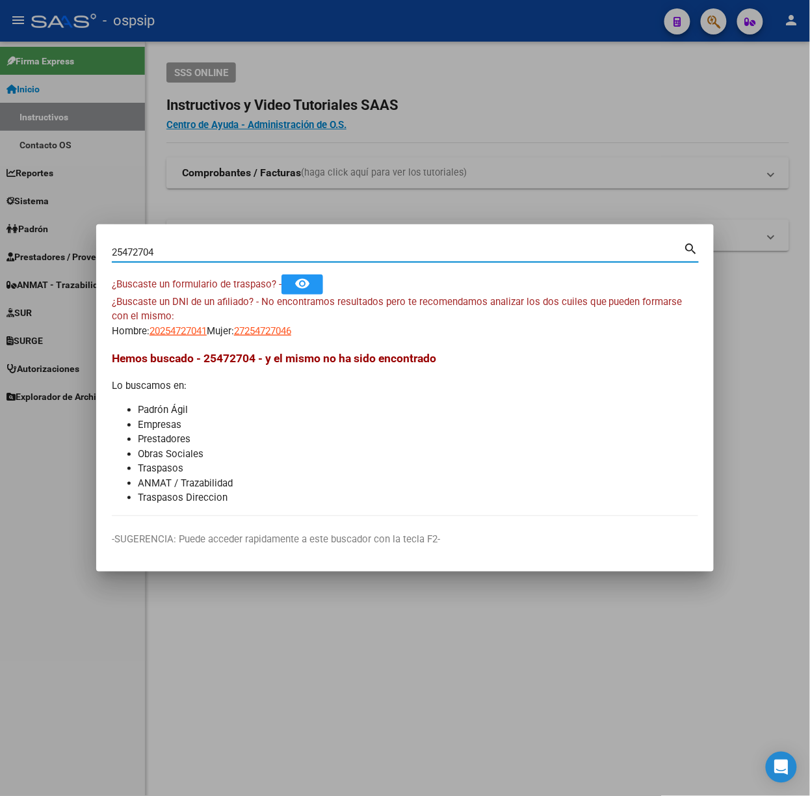
click at [168, 250] on input "25472704" at bounding box center [398, 252] width 572 height 12
type input "46163136"
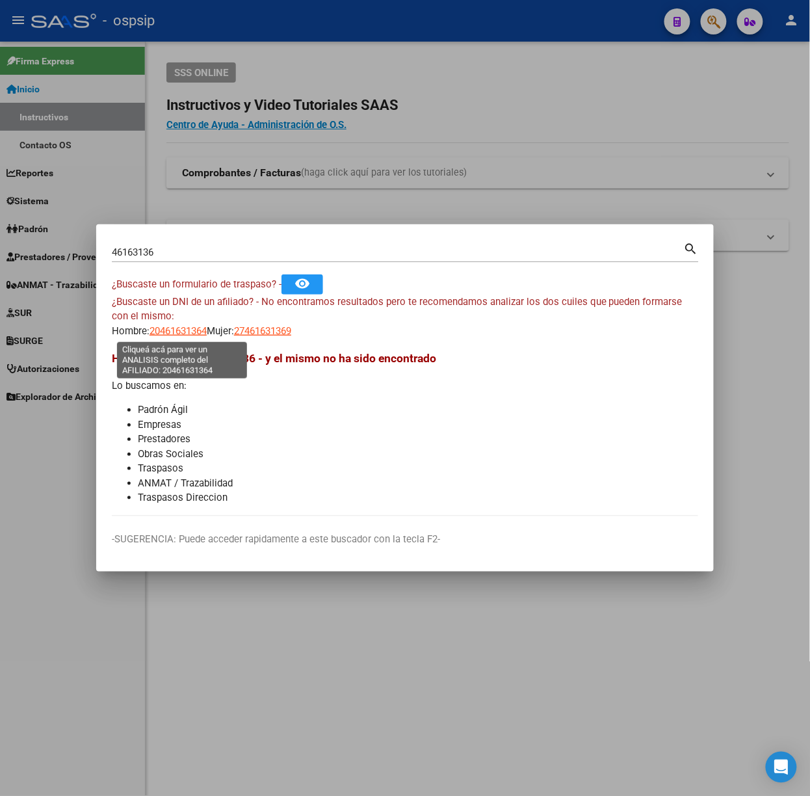
click at [161, 336] on span "20461631364" at bounding box center [178, 331] width 57 height 12
type textarea "20461631364"
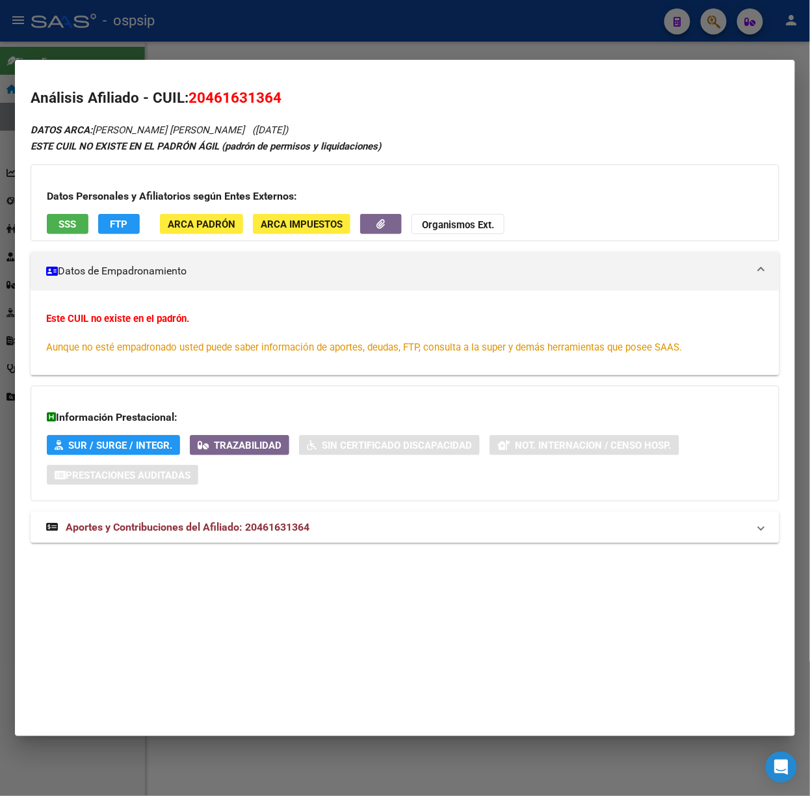
click at [198, 515] on mat-expansion-panel-header "Aportes y Contribuciones del Afiliado: 20461631364" at bounding box center [405, 527] width 749 height 31
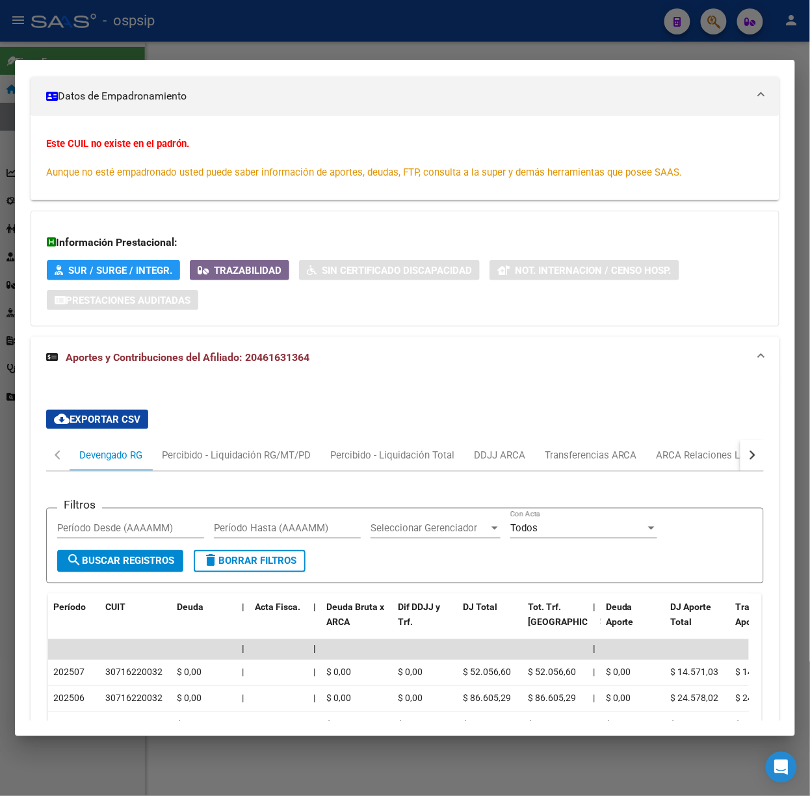
scroll to position [261, 0]
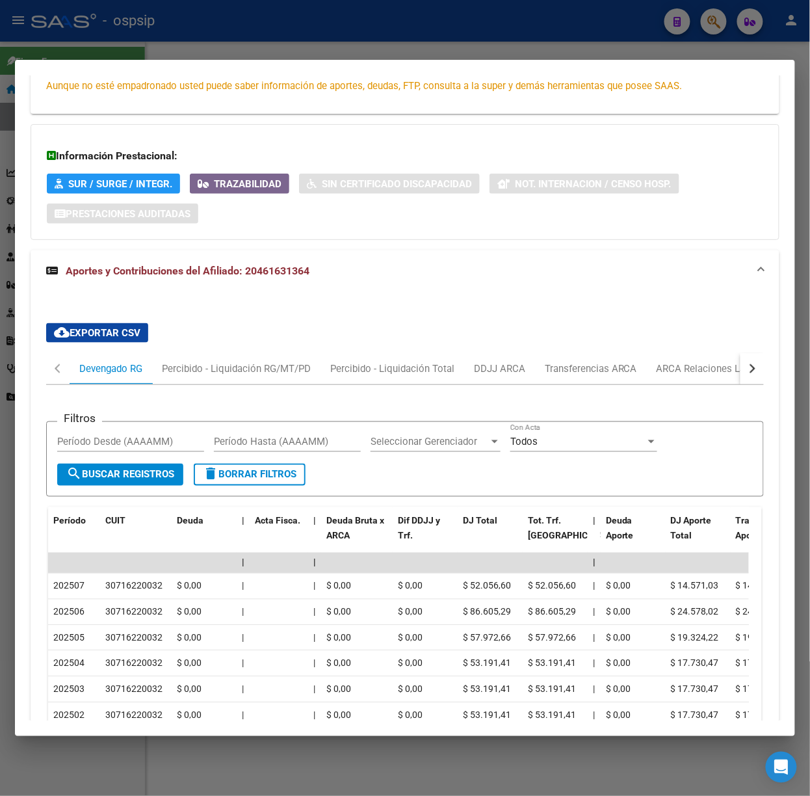
click at [276, 42] on div at bounding box center [405, 398] width 810 height 796
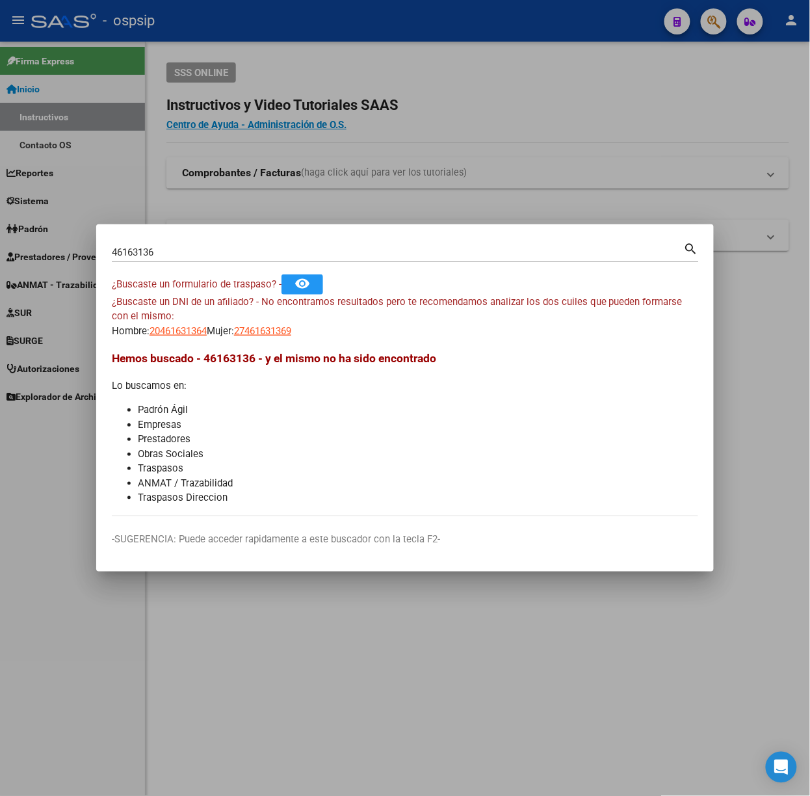
click at [233, 260] on div "46163136 Buscar (apellido, dni, [PERSON_NAME], [PERSON_NAME], cuit, obra social)" at bounding box center [398, 253] width 572 height 20
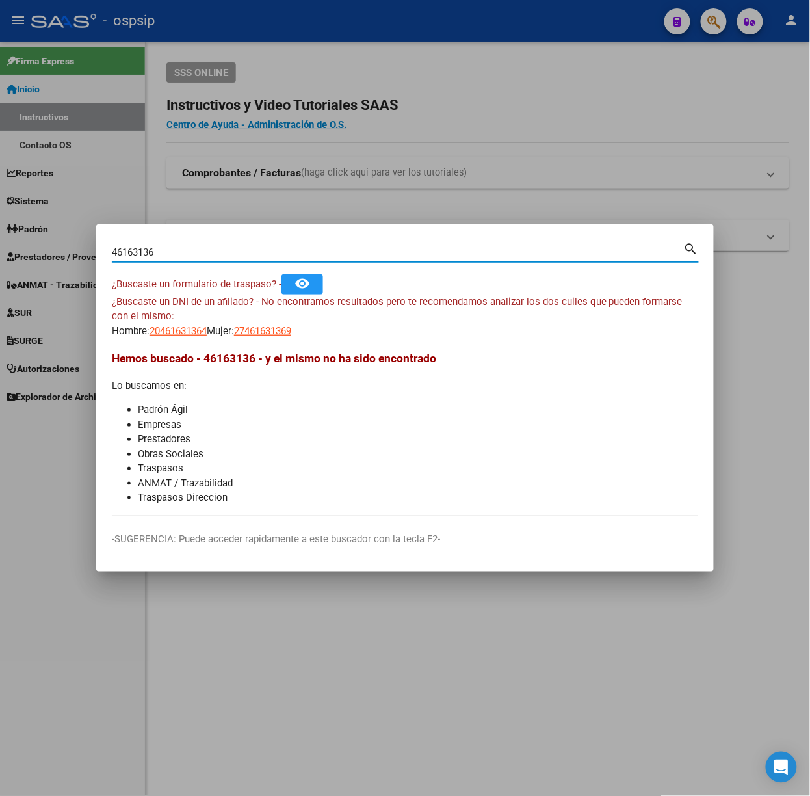
click at [233, 258] on div "46163136 Buscar (apellido, dni, [PERSON_NAME], [PERSON_NAME], cuit, obra social)" at bounding box center [398, 253] width 572 height 20
click at [219, 246] on input "46163136" at bounding box center [398, 252] width 572 height 12
type input "37496353"
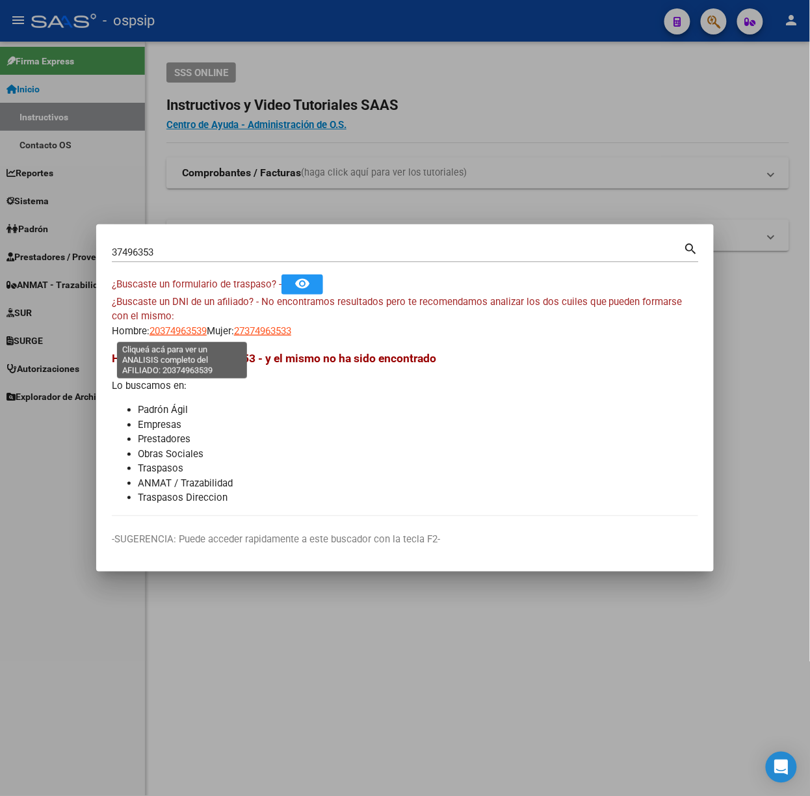
click at [183, 328] on span "20374963539" at bounding box center [178, 331] width 57 height 12
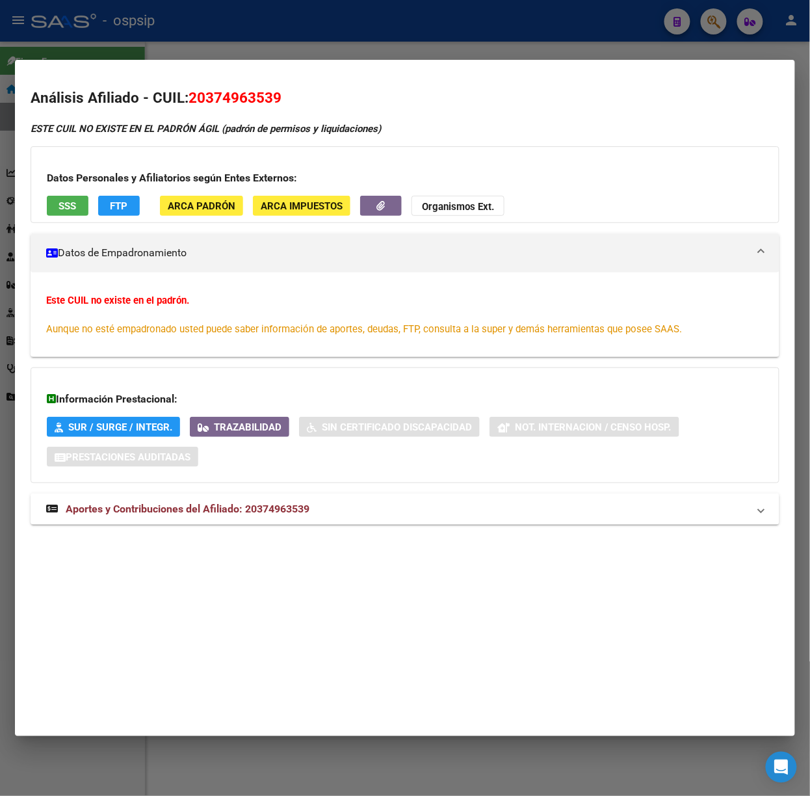
click at [237, 6] on div at bounding box center [405, 398] width 810 height 796
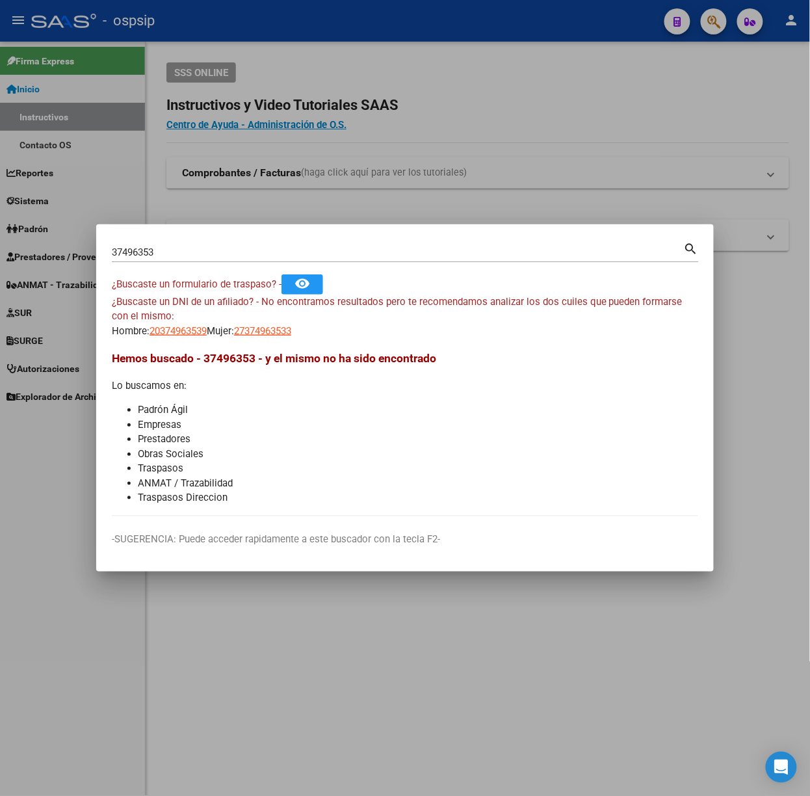
click at [261, 347] on mat-dialog-content "37496353 Buscar (apellido, dni, cuil, nro traspaso, cuit, obra social) search ¿…" at bounding box center [405, 378] width 618 height 276
click at [261, 339] on mat-dialog-content "37496353 Buscar (apellido, dni, cuil, nro traspaso, cuit, obra social) search ¿…" at bounding box center [405, 378] width 618 height 276
click at [260, 331] on span "27374963533" at bounding box center [262, 331] width 57 height 12
type textarea "27374963533"
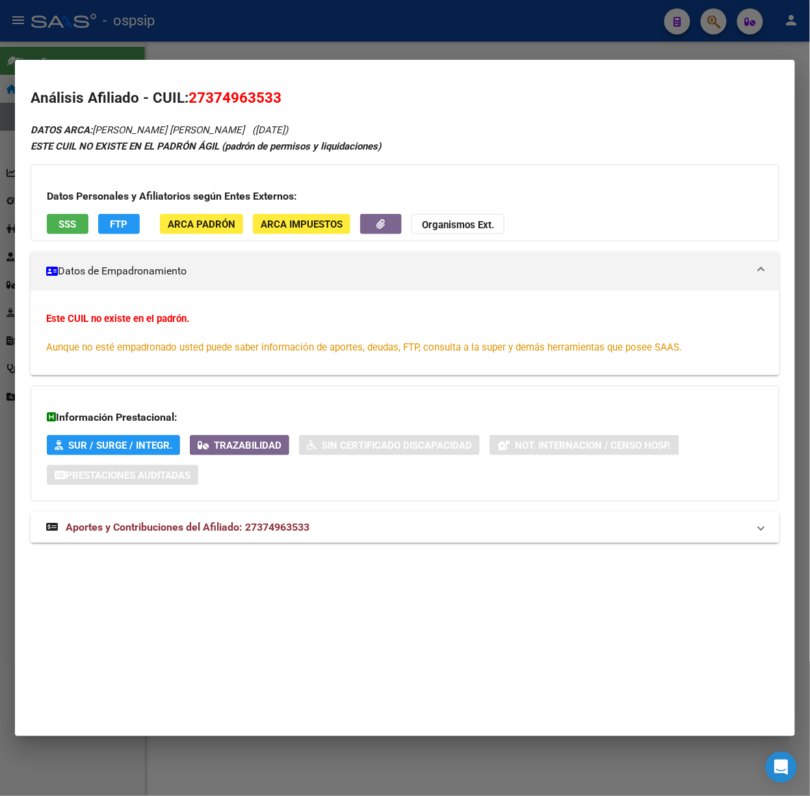
click at [215, 40] on div at bounding box center [405, 398] width 810 height 796
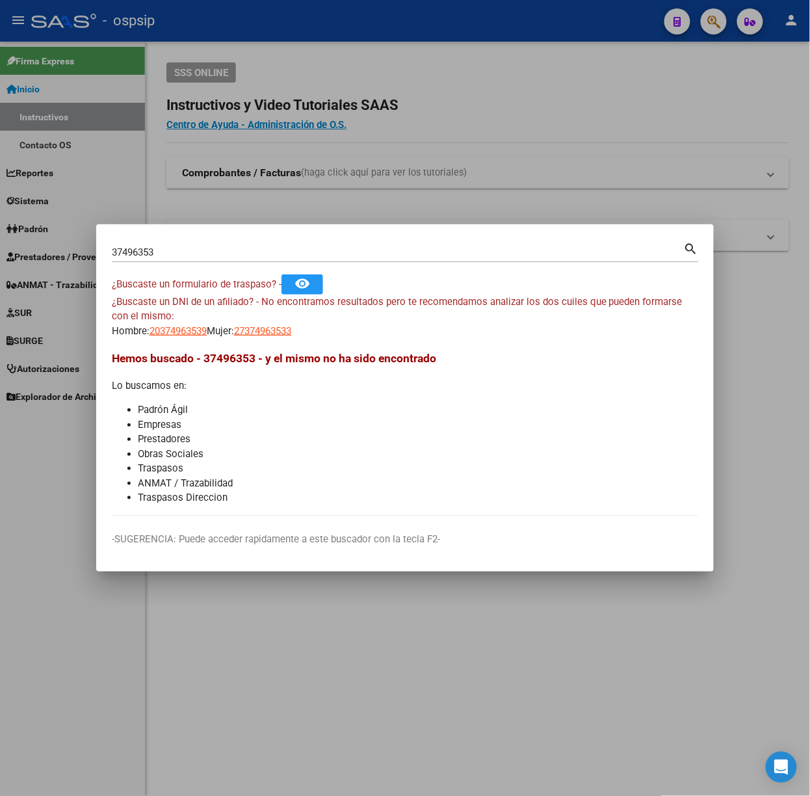
click at [200, 235] on mat-dialog-container "37496353 Buscar (apellido, dni, cuil, nro traspaso, cuit, obra social) search ¿…" at bounding box center [405, 397] width 618 height 347
click at [201, 241] on div "37496353 Buscar (apellido, dni, [PERSON_NAME], [PERSON_NAME], cuit, obra social…" at bounding box center [405, 251] width 587 height 22
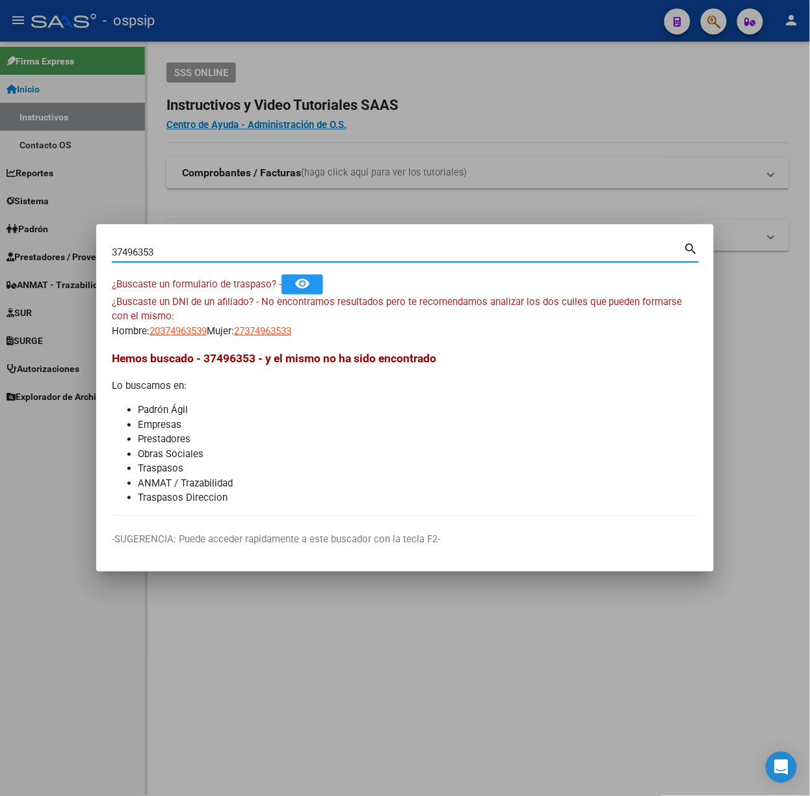
click at [209, 250] on input "37496353" at bounding box center [398, 252] width 572 height 12
click at [139, 250] on input "37496353" at bounding box center [398, 252] width 572 height 12
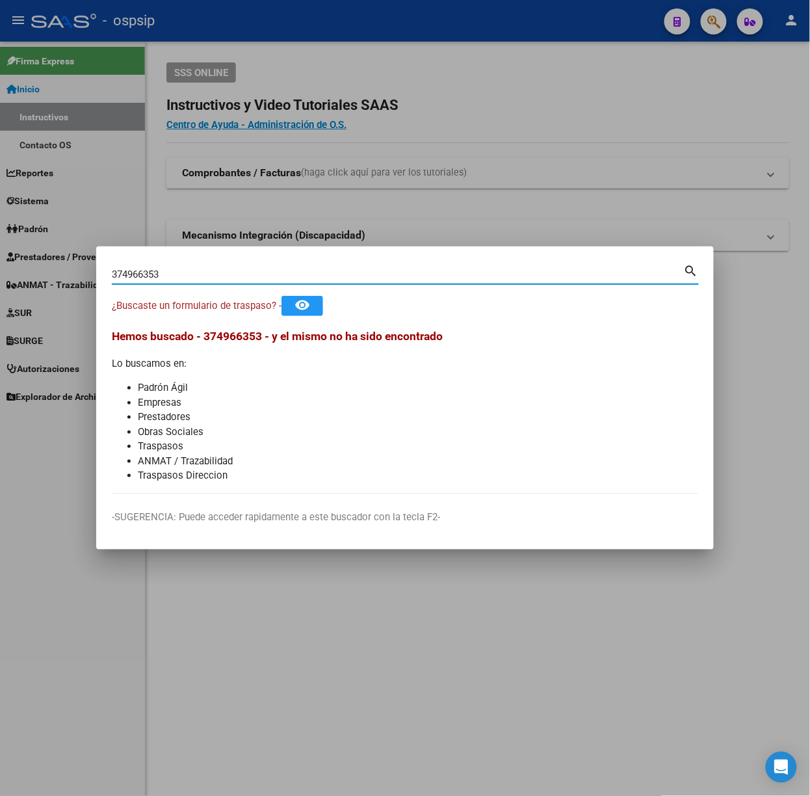
click at [169, 274] on input "374966353" at bounding box center [398, 275] width 572 height 12
type input "37496635"
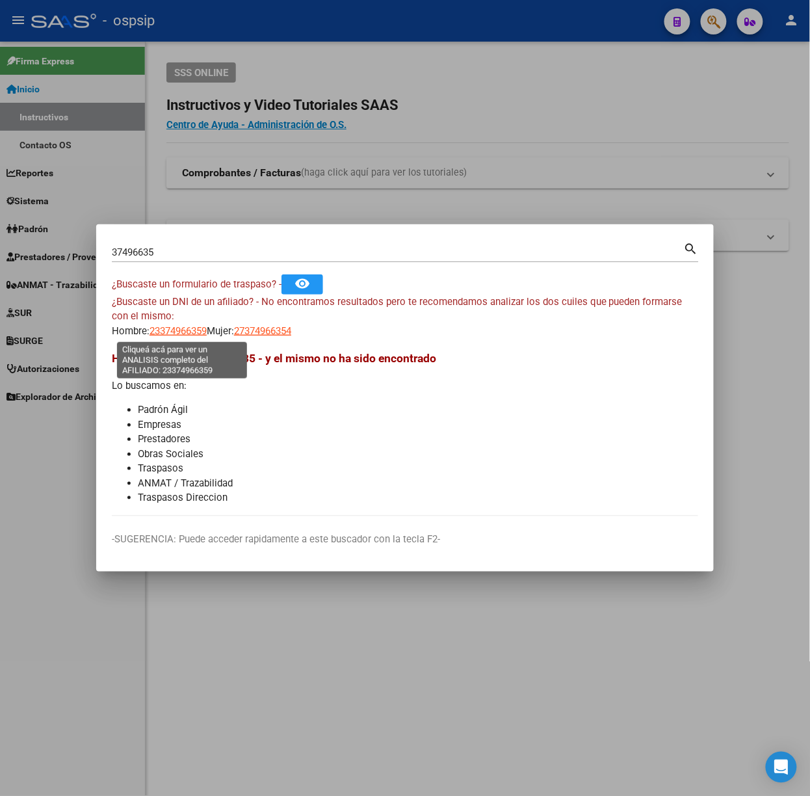
click at [180, 334] on span "23374966359" at bounding box center [178, 331] width 57 height 12
type textarea "23374966359"
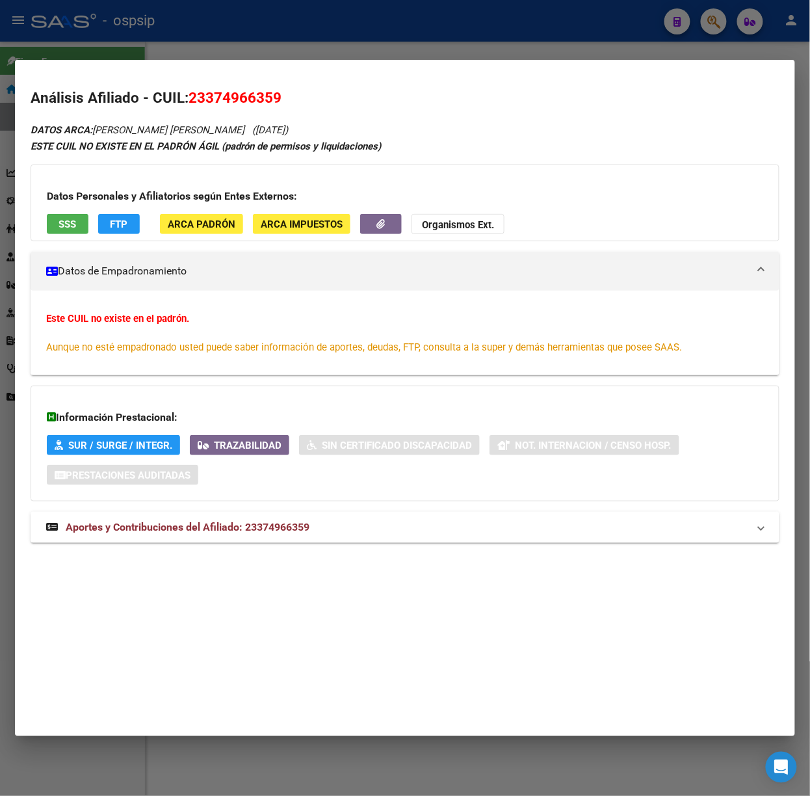
click at [165, 61] on mat-dialog-container "Análisis Afiliado - CUIL: 23374966359 DATOS ARCA: [PERSON_NAME] [PERSON_NAME] (…" at bounding box center [405, 398] width 780 height 676
click at [162, 53] on div at bounding box center [405, 398] width 810 height 796
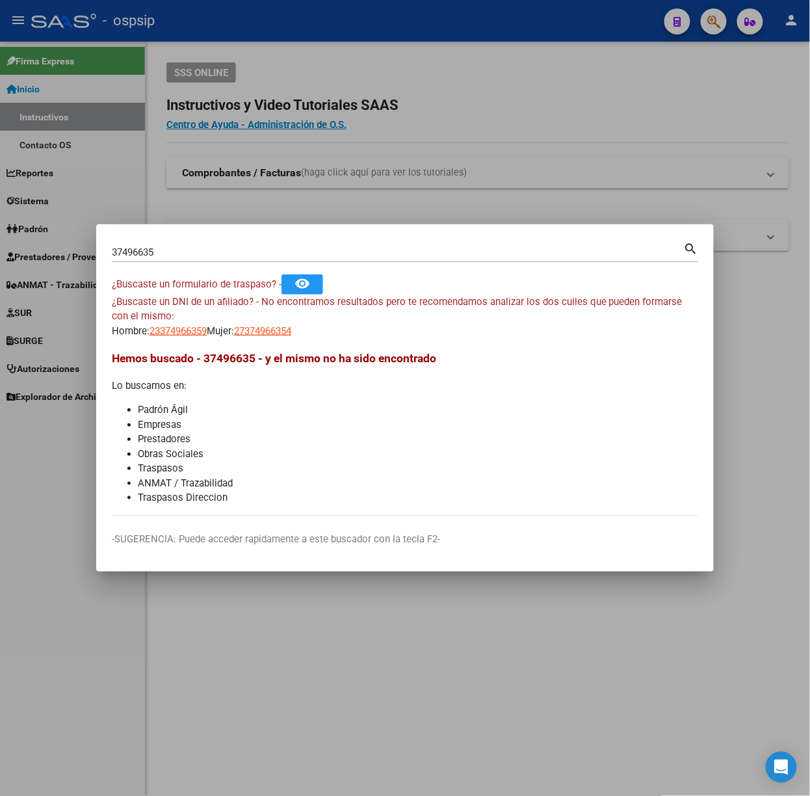
click at [193, 233] on mat-dialog-container "37496635 Buscar (apellido, dni, cuil, nro traspaso, cuit, obra social) search ¿…" at bounding box center [405, 397] width 618 height 347
click at [193, 241] on div "37496635 Buscar (apellido, dni, [PERSON_NAME], [PERSON_NAME], cuit, obra social…" at bounding box center [405, 251] width 587 height 22
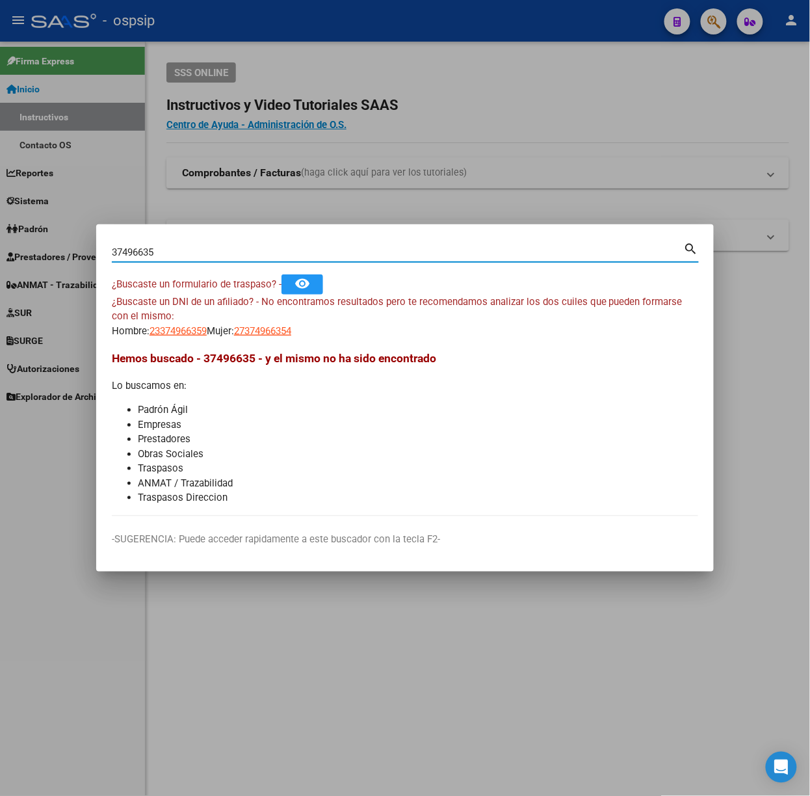
click at [198, 251] on input "37496635" at bounding box center [398, 252] width 572 height 12
click at [181, 252] on input "37496635" at bounding box center [398, 252] width 572 height 12
click at [159, 248] on input "37496635" at bounding box center [398, 252] width 572 height 12
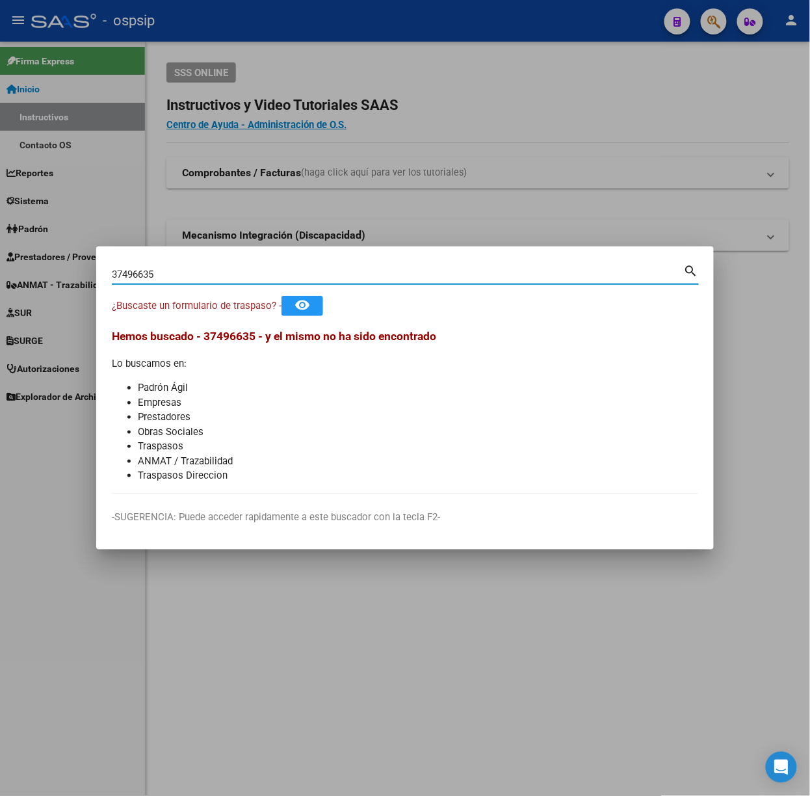
click at [118, 271] on input "37496635" at bounding box center [398, 275] width 572 height 12
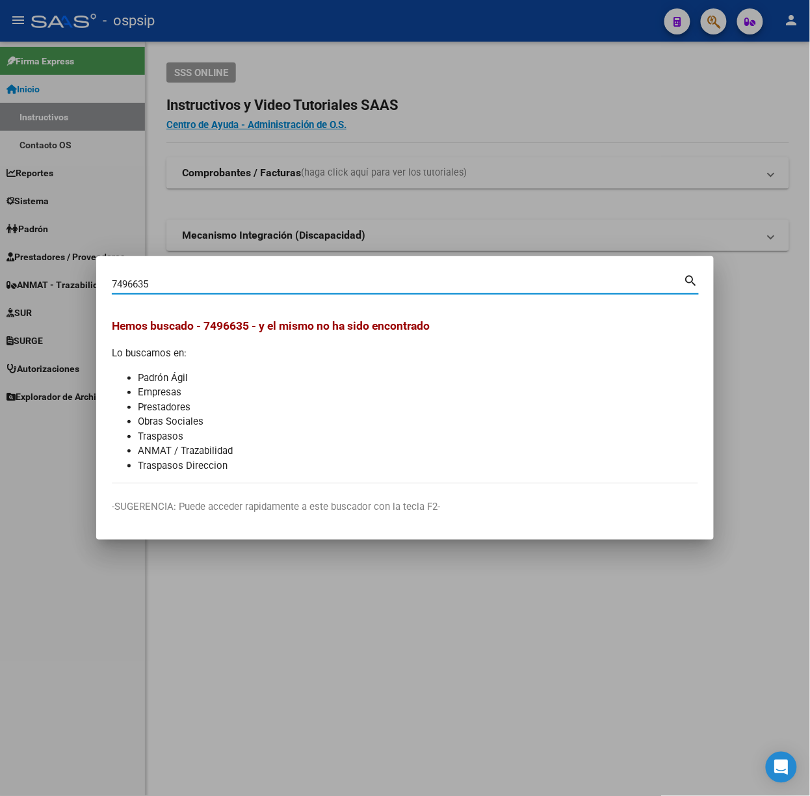
drag, startPoint x: 169, startPoint y: 297, endPoint x: 169, endPoint y: 287, distance: 10.4
click at [169, 294] on div "7496635 Buscar (apellido, dni, [PERSON_NAME], [PERSON_NAME], cuit, obra social)…" at bounding box center [405, 289] width 587 height 34
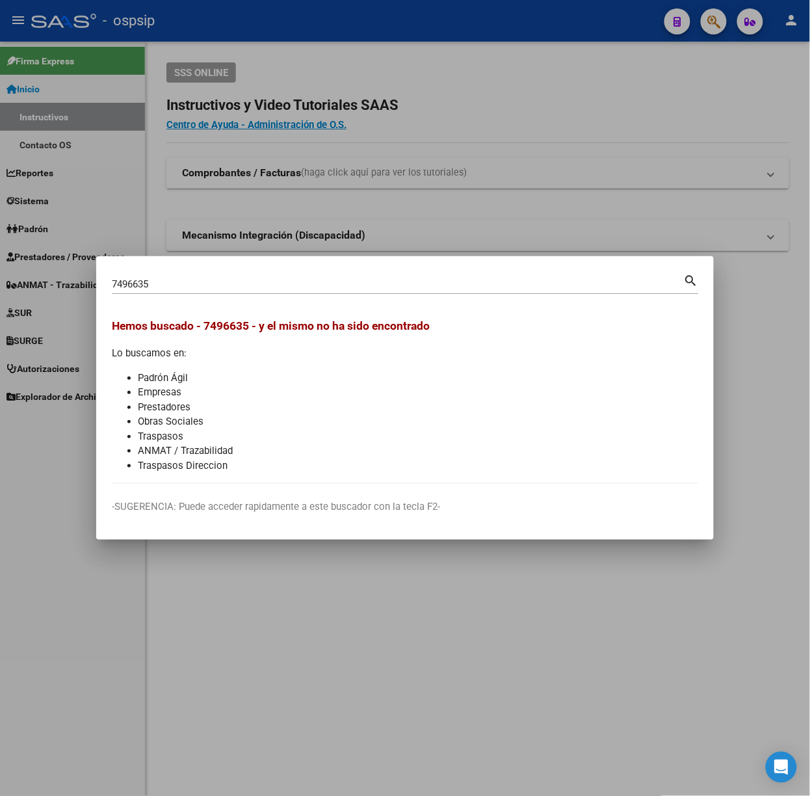
click at [169, 283] on input "7496635" at bounding box center [398, 284] width 572 height 12
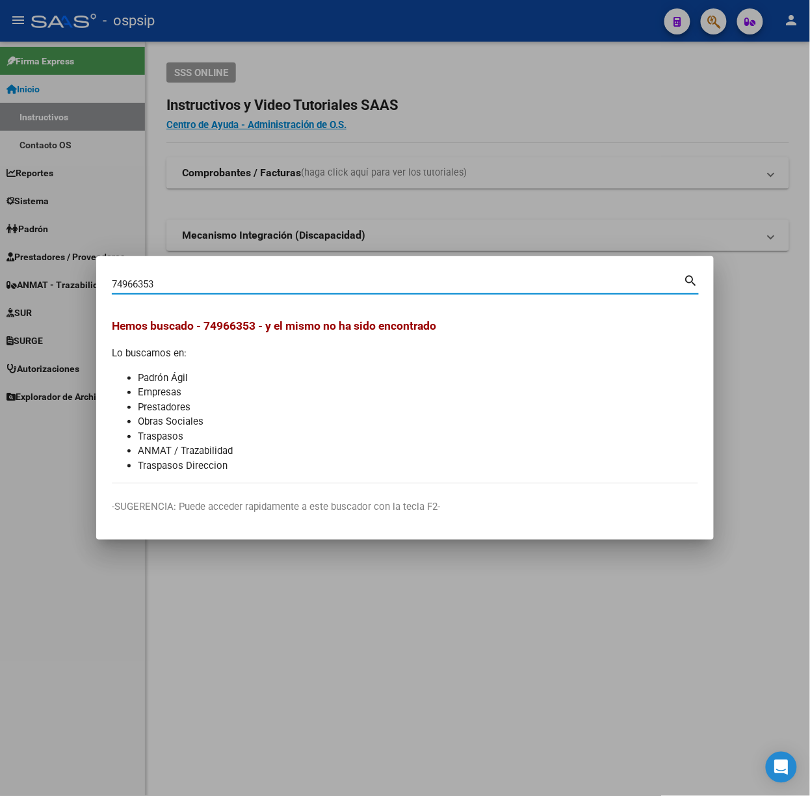
type input "74966353"
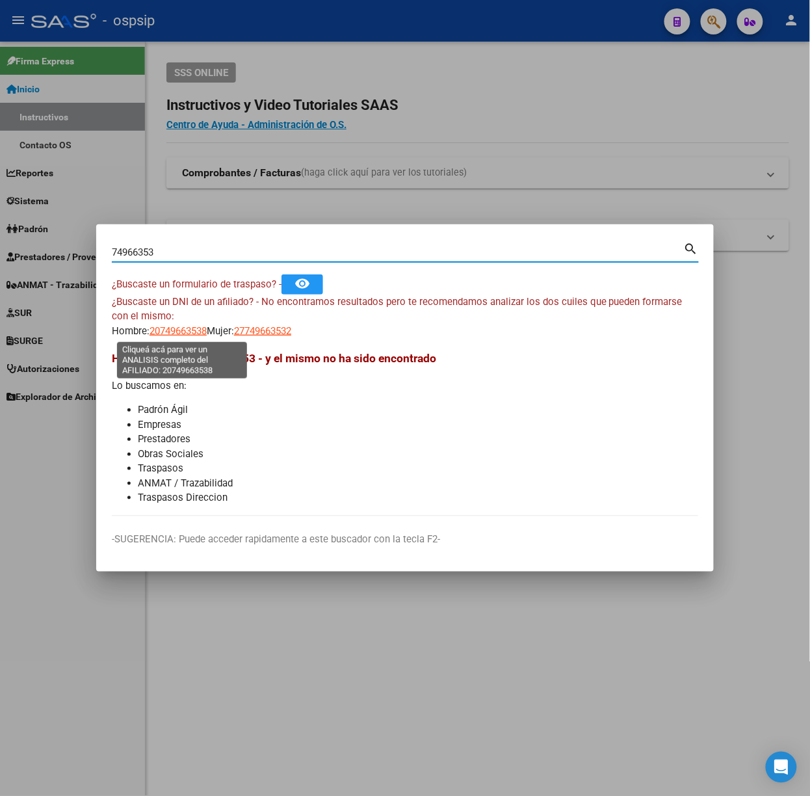
click at [173, 329] on span "20749663538" at bounding box center [178, 331] width 57 height 12
type textarea "20749663538"
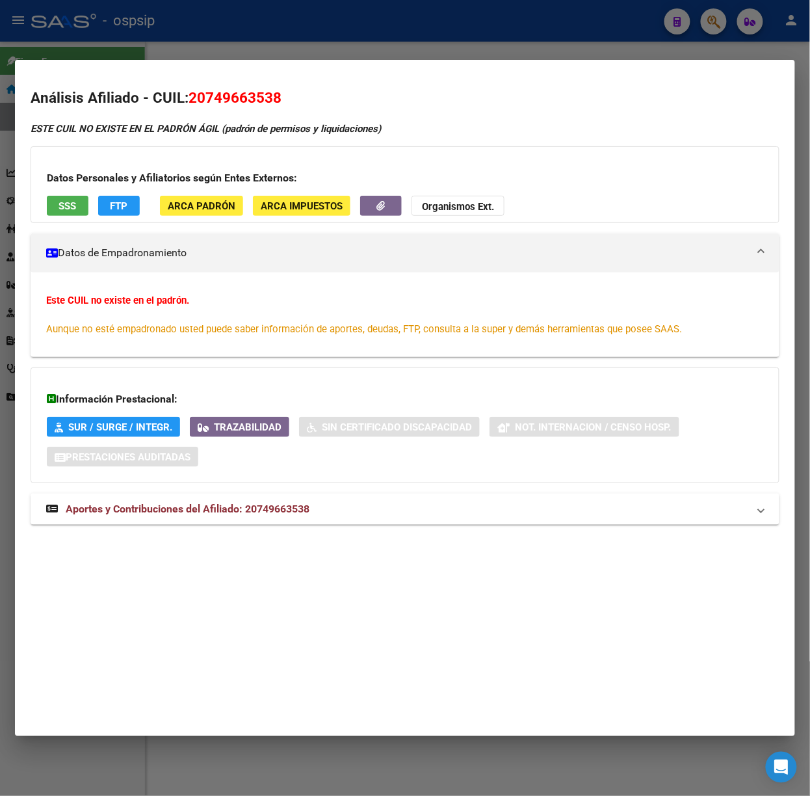
click at [230, 32] on div at bounding box center [405, 398] width 810 height 796
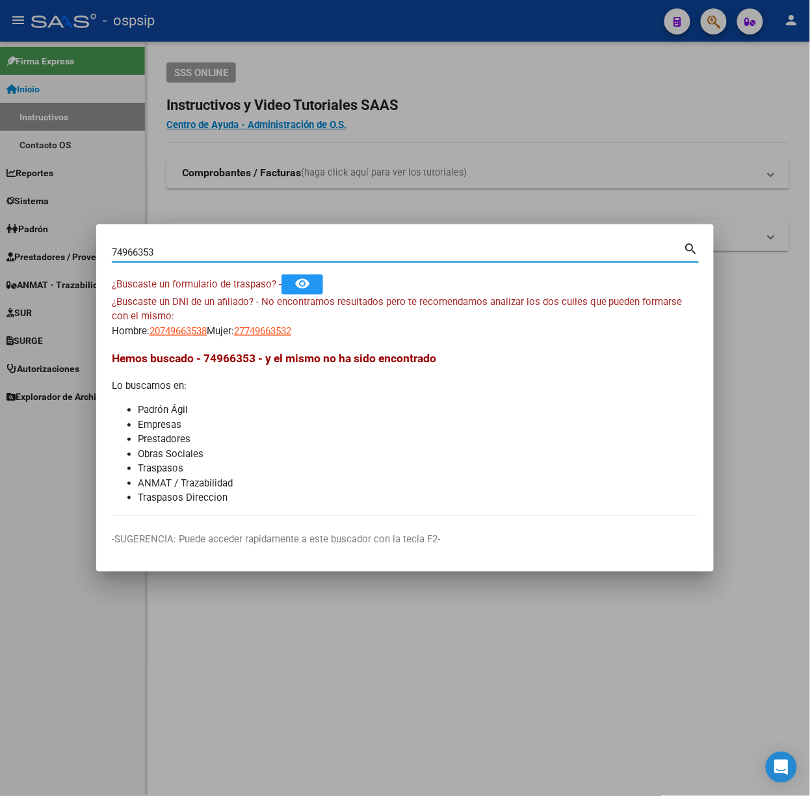
click at [217, 247] on input "74966353" at bounding box center [398, 252] width 572 height 12
click at [115, 256] on input "74966353" at bounding box center [398, 252] width 572 height 12
click at [107, 252] on mat-dialog-content "74966353 Buscar (apellido, dni, cuil, nro traspaso, cuit, obra social) search ¿…" at bounding box center [405, 378] width 618 height 276
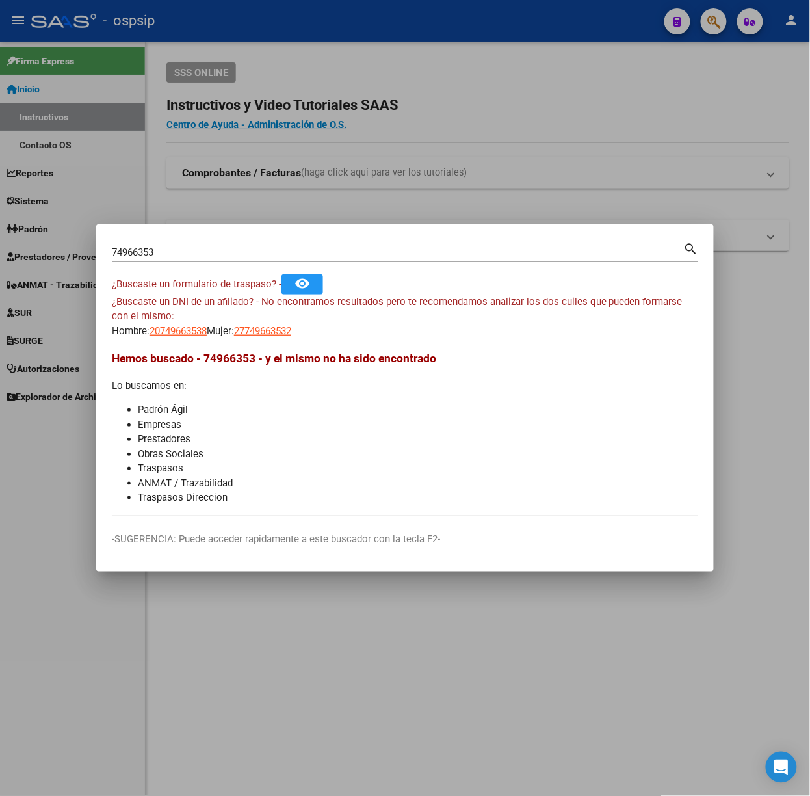
click at [109, 248] on mat-dialog-content "74966353 Buscar (apellido, dni, cuil, nro traspaso, cuit, obra social) search ¿…" at bounding box center [405, 378] width 618 height 276
click at [112, 248] on input "74966353" at bounding box center [398, 252] width 572 height 12
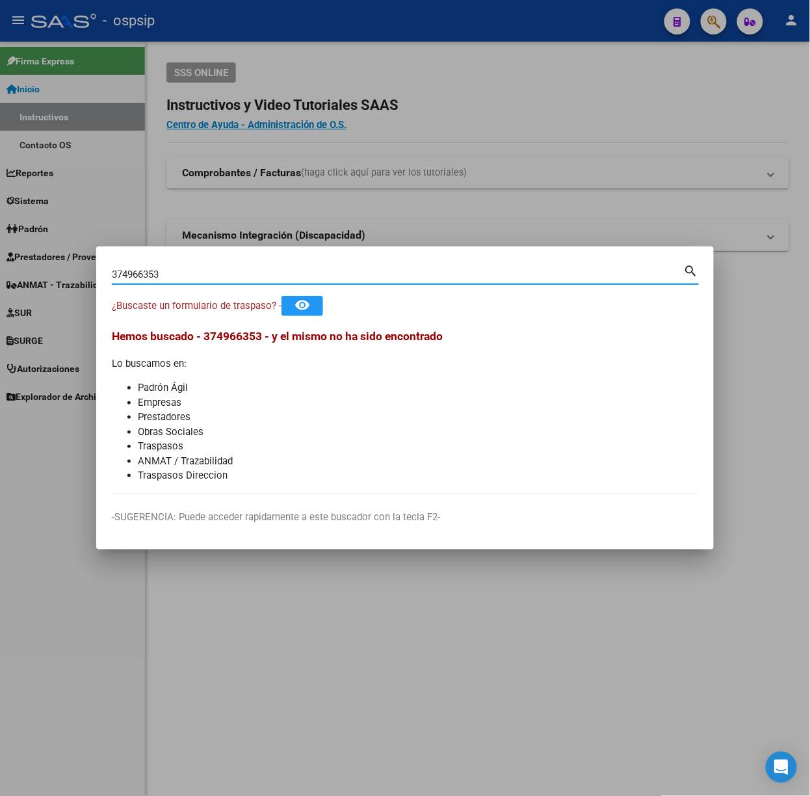
click at [144, 276] on input "374966353" at bounding box center [398, 275] width 572 height 12
type input "37496653"
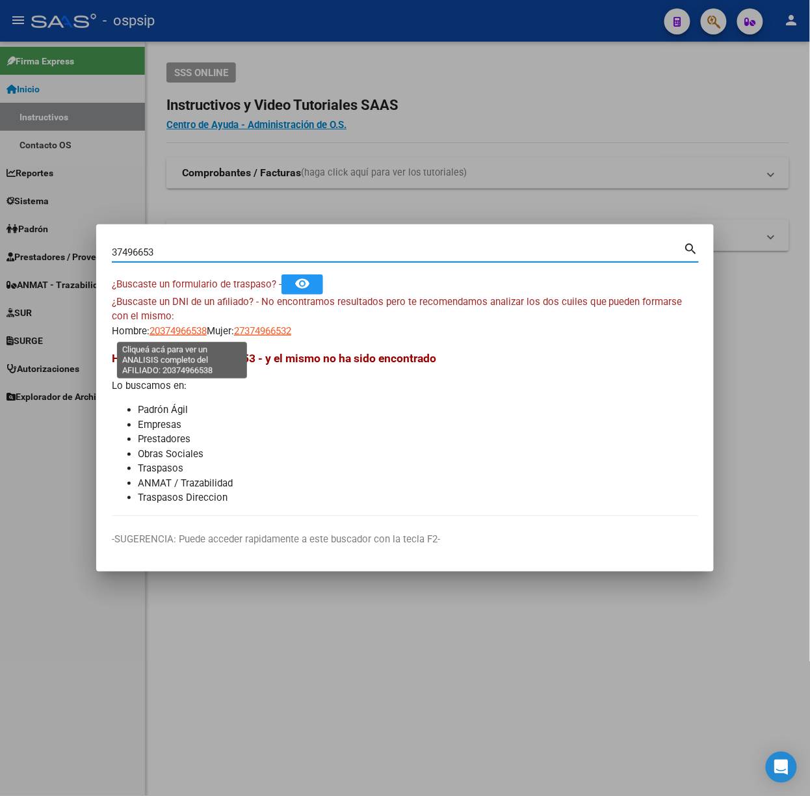
click at [187, 330] on span "20374966538" at bounding box center [178, 331] width 57 height 12
type textarea "20374966538"
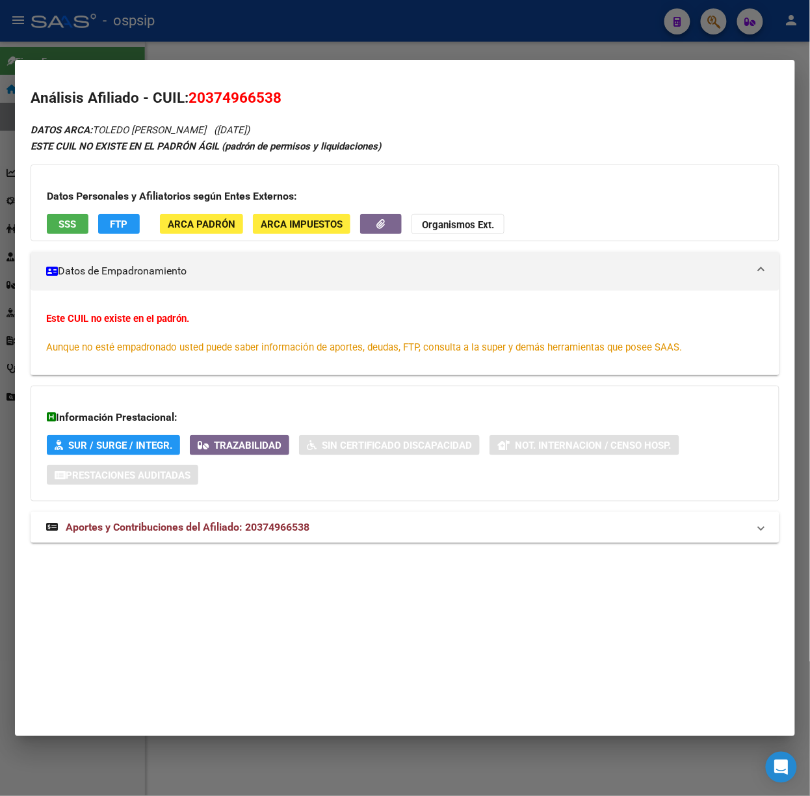
click at [201, 56] on div at bounding box center [405, 398] width 810 height 796
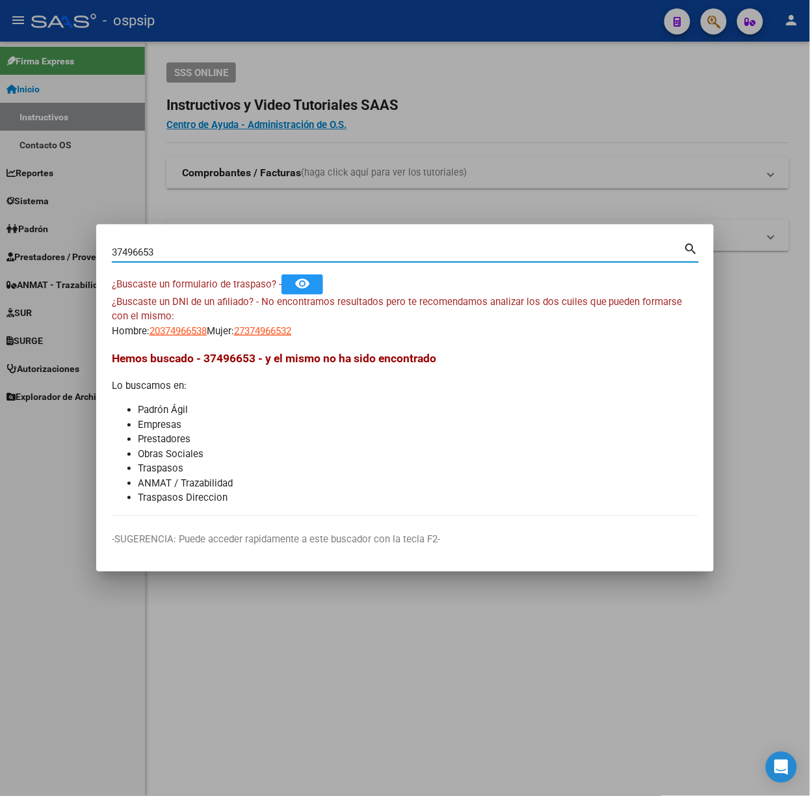
click at [141, 248] on input "37496653" at bounding box center [398, 252] width 572 height 12
type input "37966353"
click at [188, 332] on span "20379663533" at bounding box center [178, 331] width 57 height 12
type textarea "20379663533"
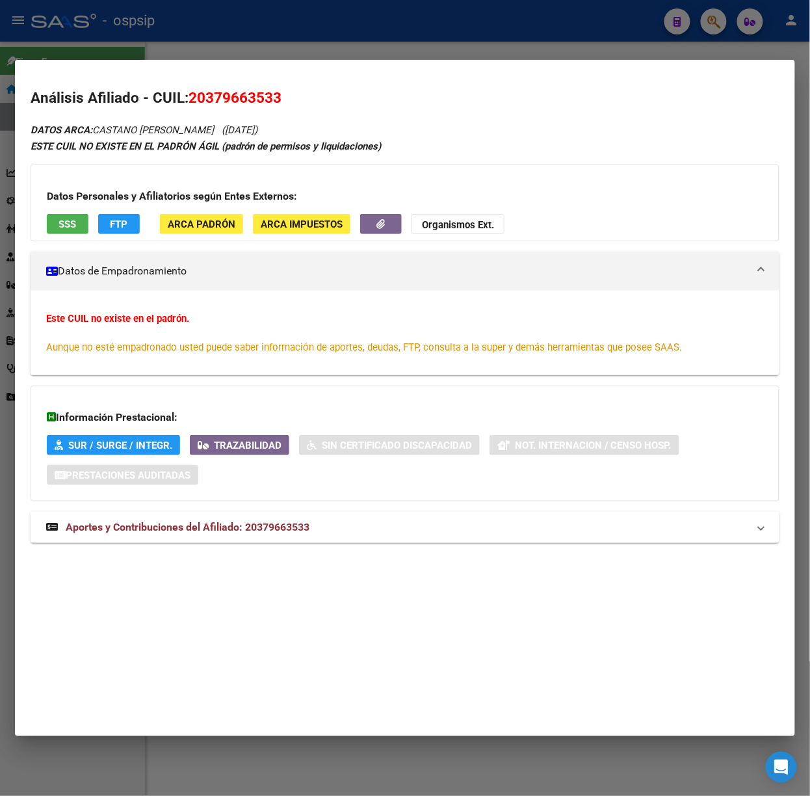
click at [267, 531] on span "Aportes y Contribuciones del Afiliado: 20379663533" at bounding box center [188, 527] width 244 height 12
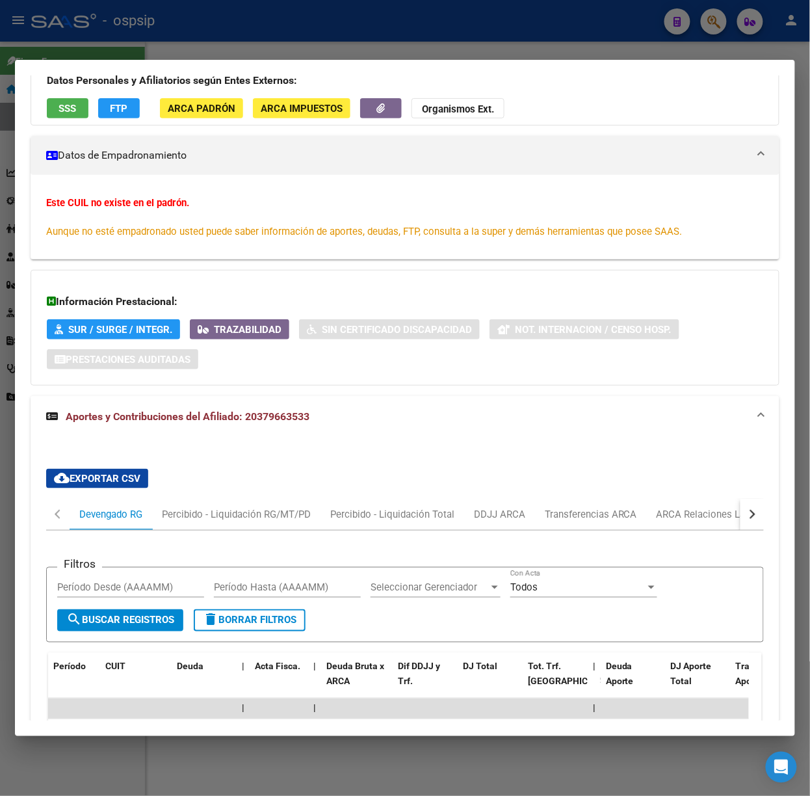
scroll to position [382, 0]
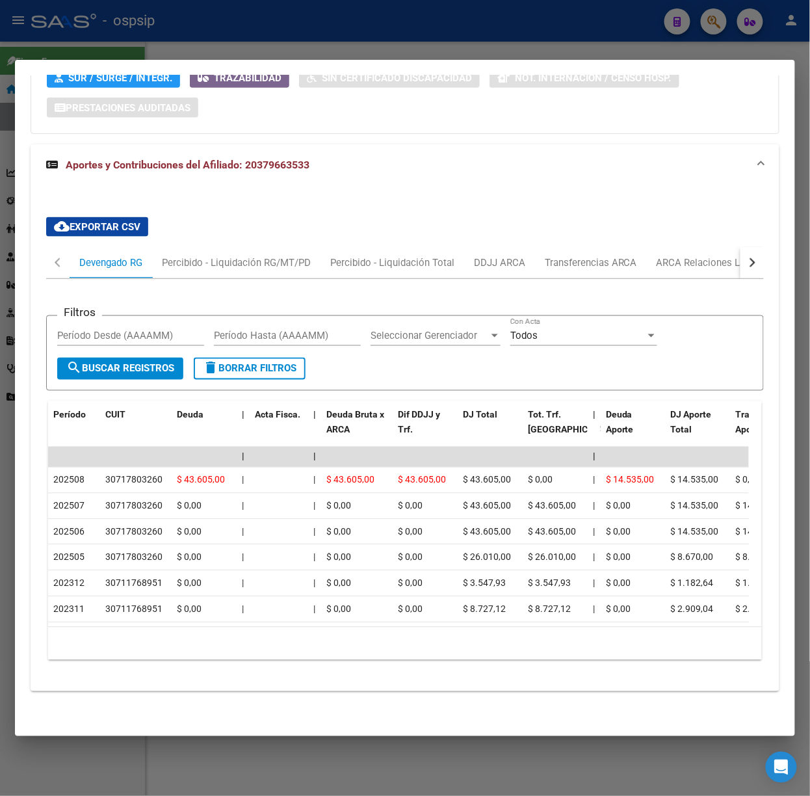
click at [220, 30] on div at bounding box center [405, 398] width 810 height 796
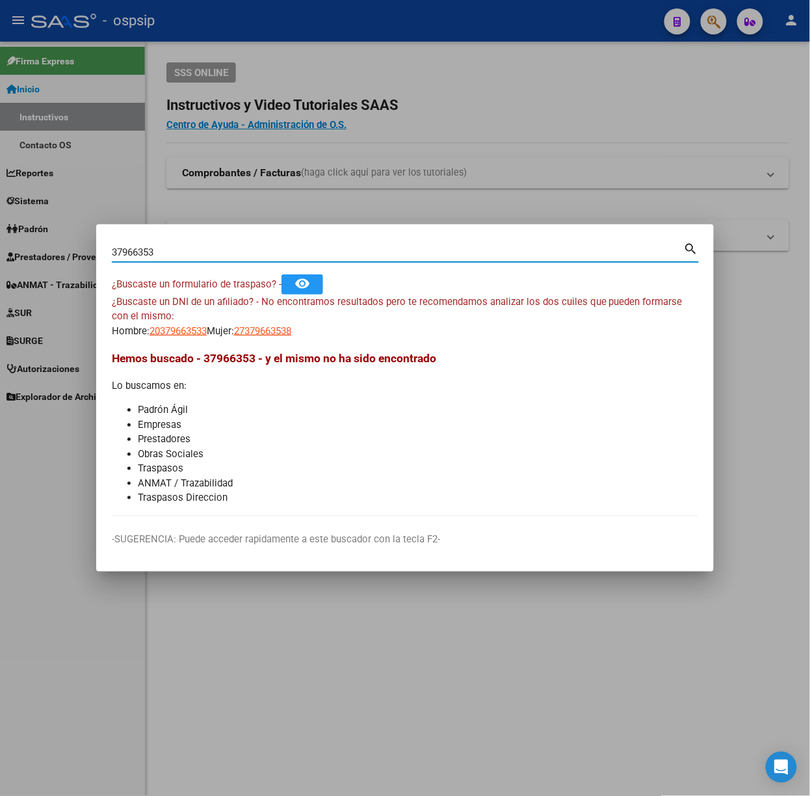
click at [245, 250] on input "37966353" at bounding box center [398, 252] width 572 height 12
type input "41365649"
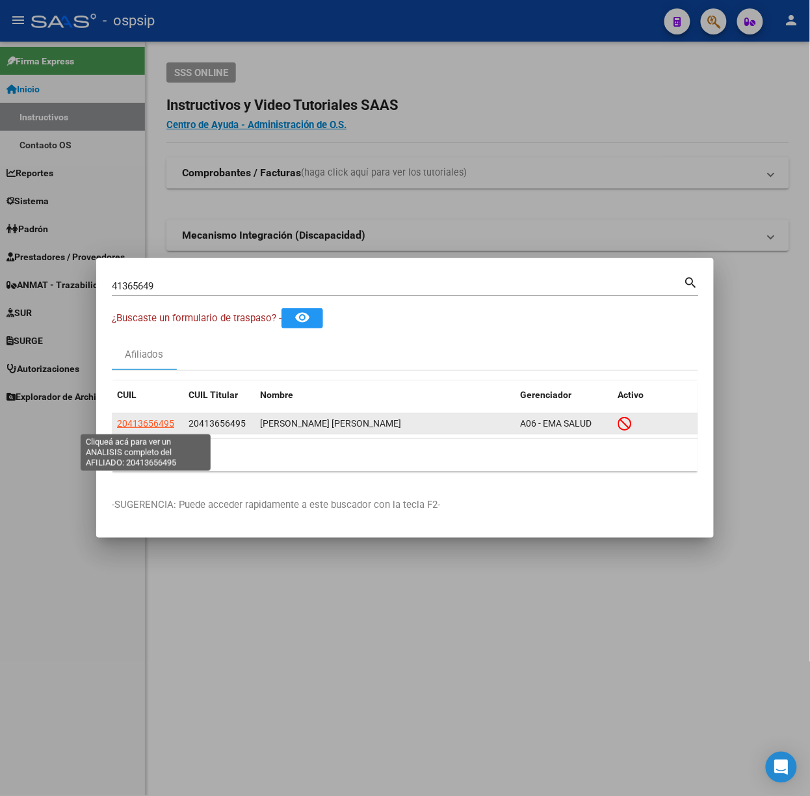
click at [144, 419] on span "20413656495" at bounding box center [145, 423] width 57 height 10
type textarea "20413656495"
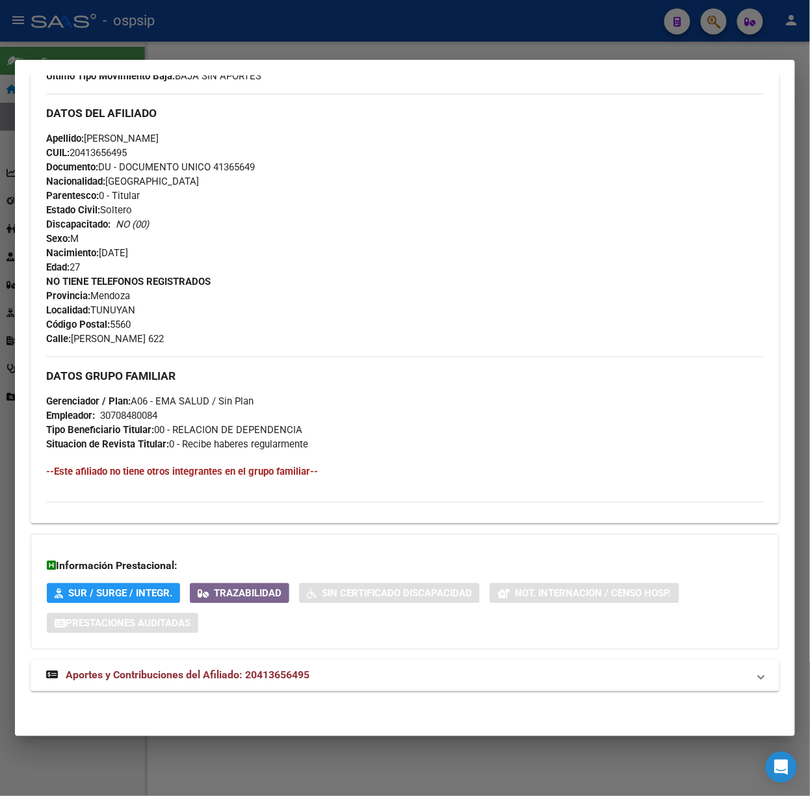
click at [256, 675] on span "Aportes y Contribuciones del Afiliado: 20413656495" at bounding box center [188, 675] width 244 height 12
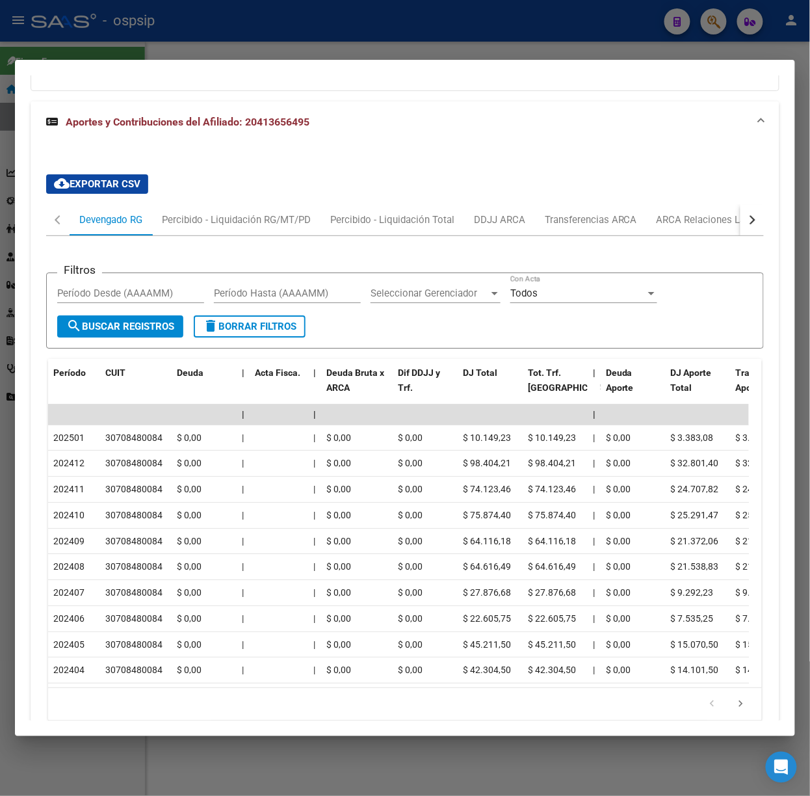
scroll to position [992, 0]
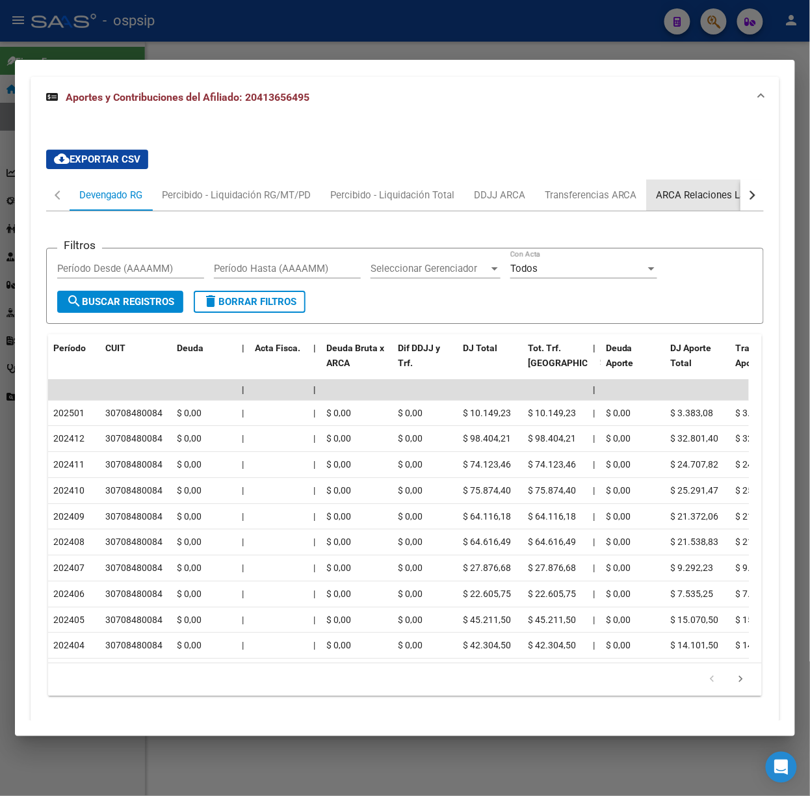
click at [680, 188] on div "ARCA Relaciones Laborales" at bounding box center [717, 194] width 141 height 31
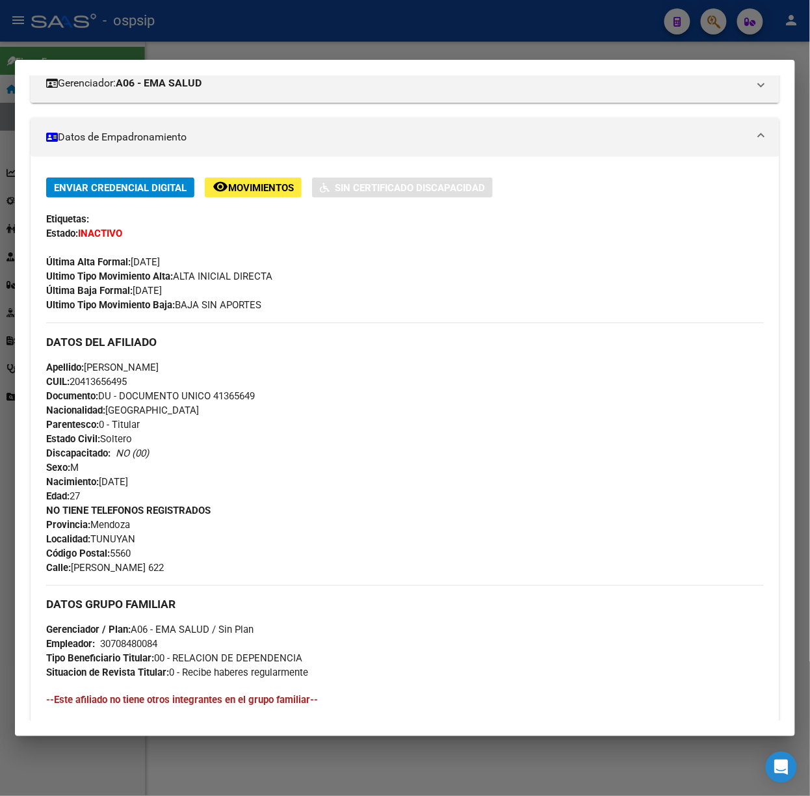
scroll to position [0, 0]
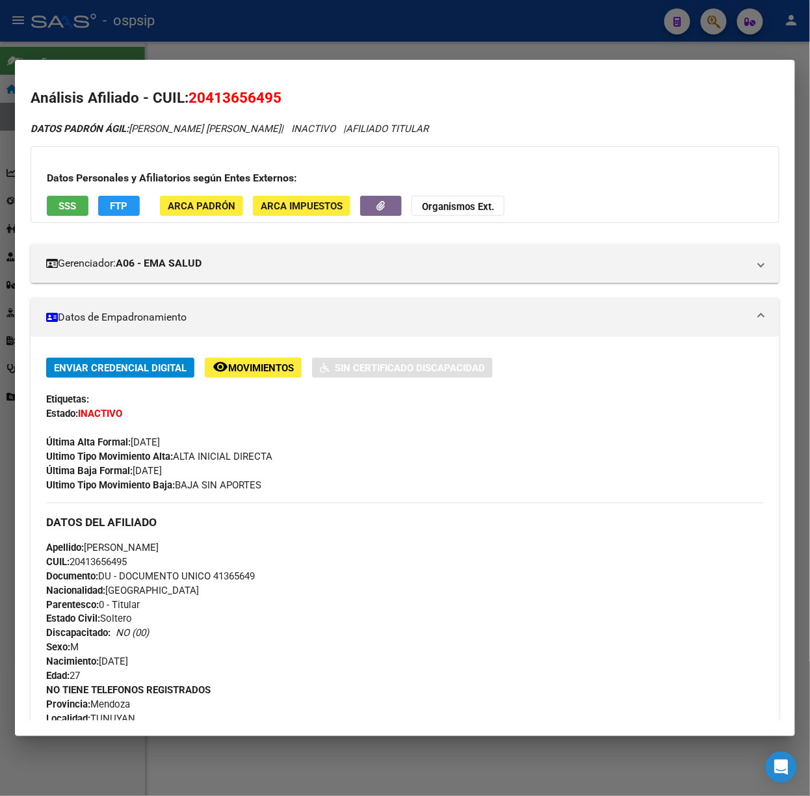
click at [60, 175] on h3 "Datos Personales y Afiliatorios según Entes Externos:" at bounding box center [405, 178] width 717 height 16
click at [71, 192] on div "Datos Personales y Afiliatorios según Entes Externos: SSS FTP ARCA Padrón ARCA …" at bounding box center [405, 184] width 749 height 77
click at [81, 211] on button "SSS" at bounding box center [68, 206] width 42 height 20
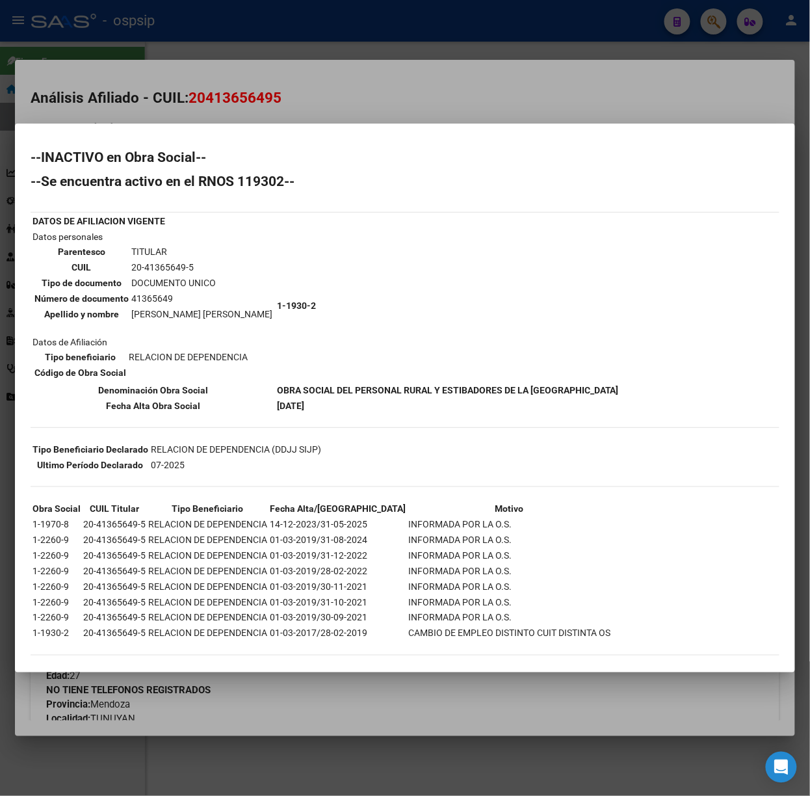
click at [192, 101] on div at bounding box center [405, 398] width 810 height 796
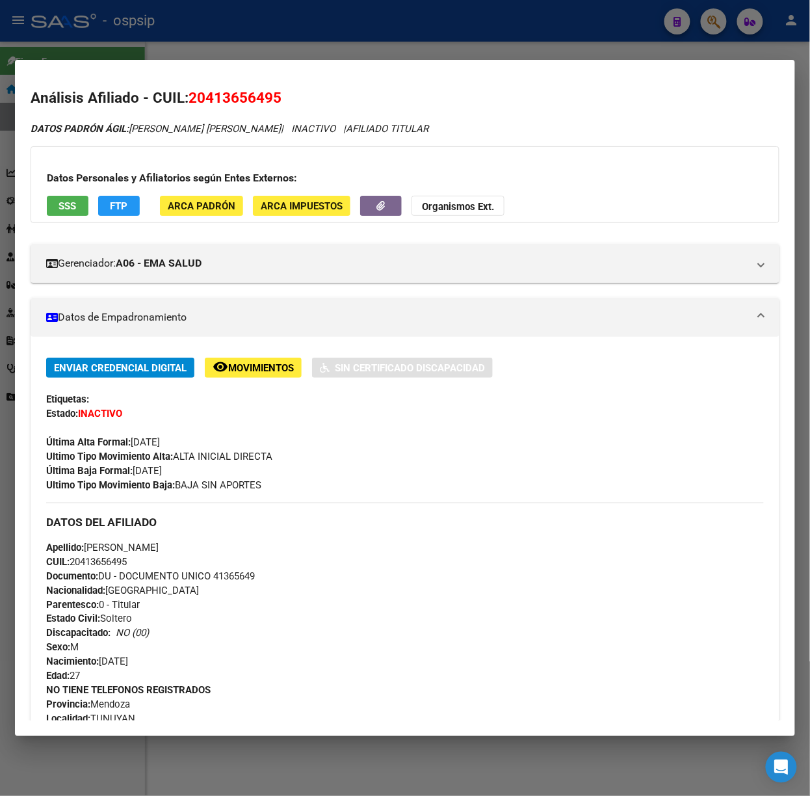
click at [133, 19] on div at bounding box center [405, 398] width 810 height 796
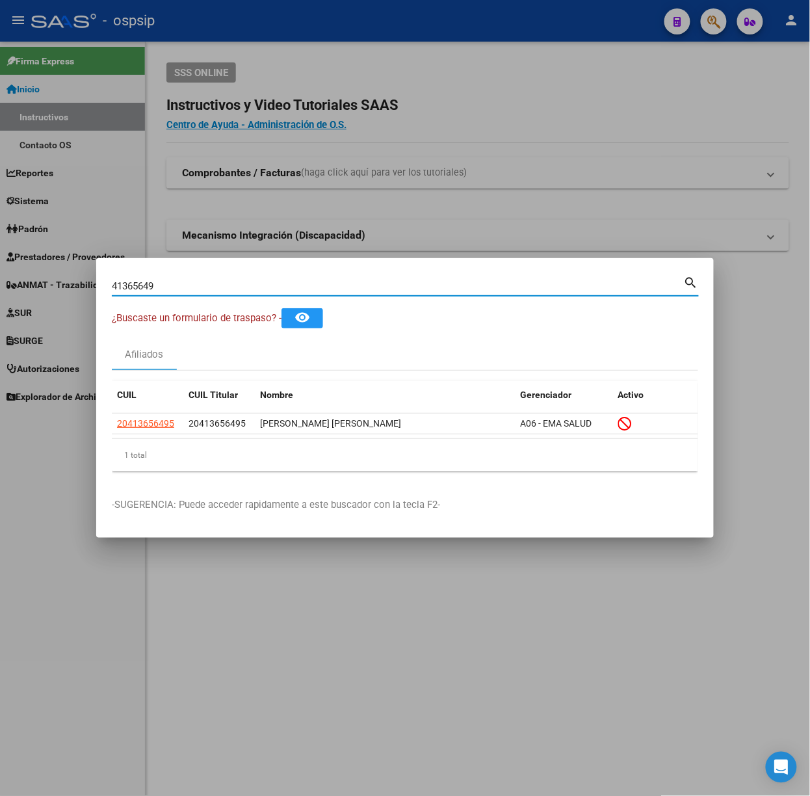
click at [192, 282] on input "41365649" at bounding box center [398, 286] width 572 height 12
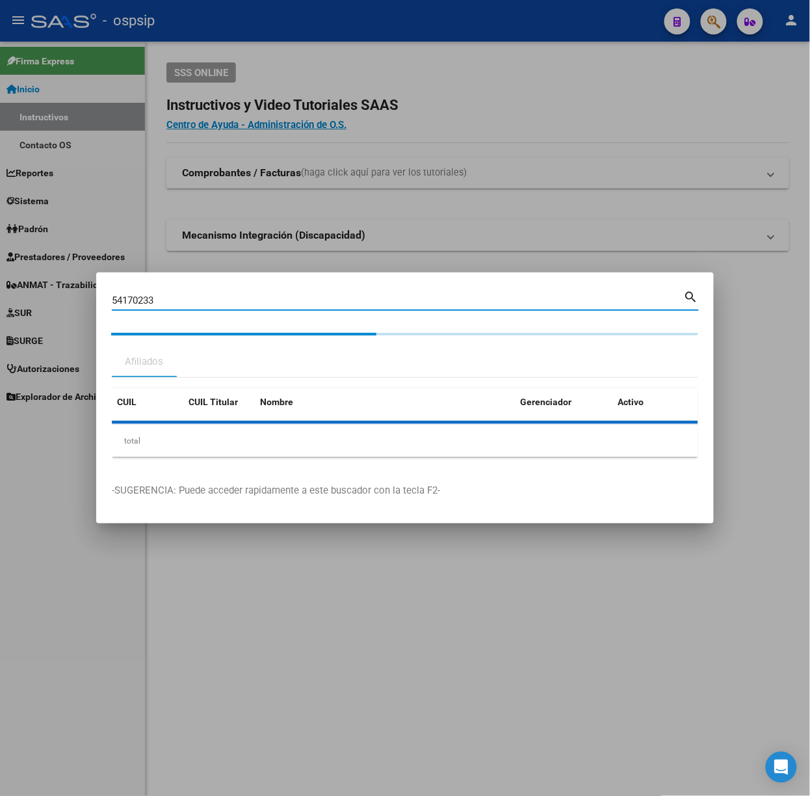
type input "54170233"
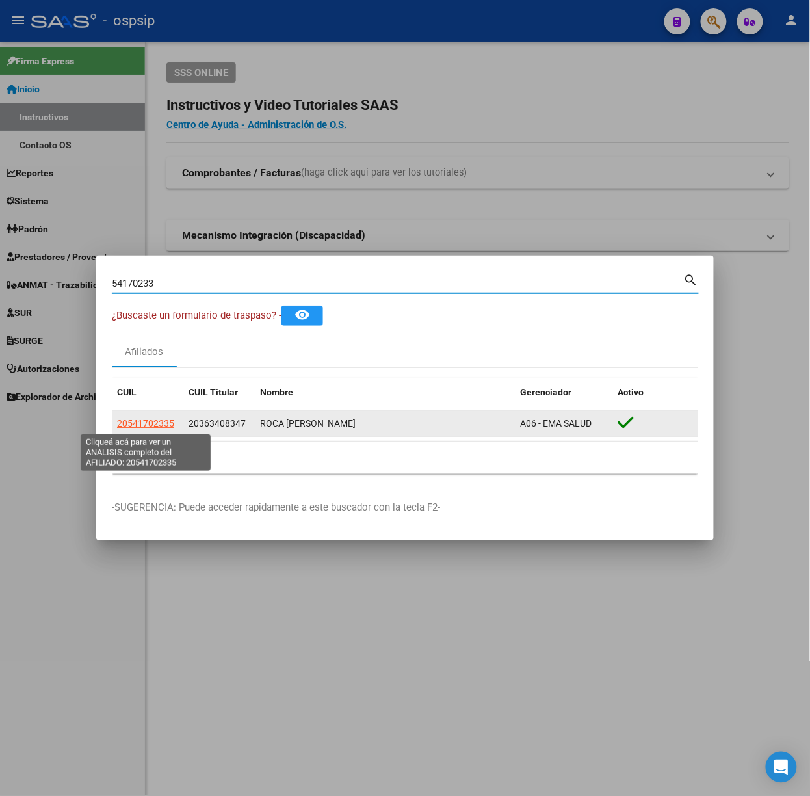
click at [164, 425] on span "20541702335" at bounding box center [145, 423] width 57 height 10
type textarea "20541702335"
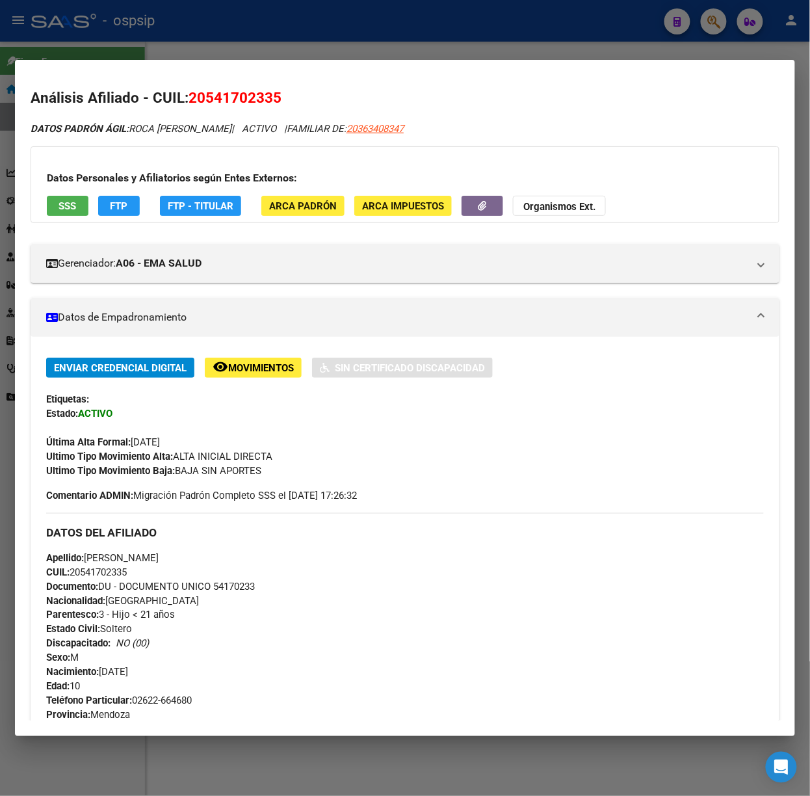
scroll to position [594, 0]
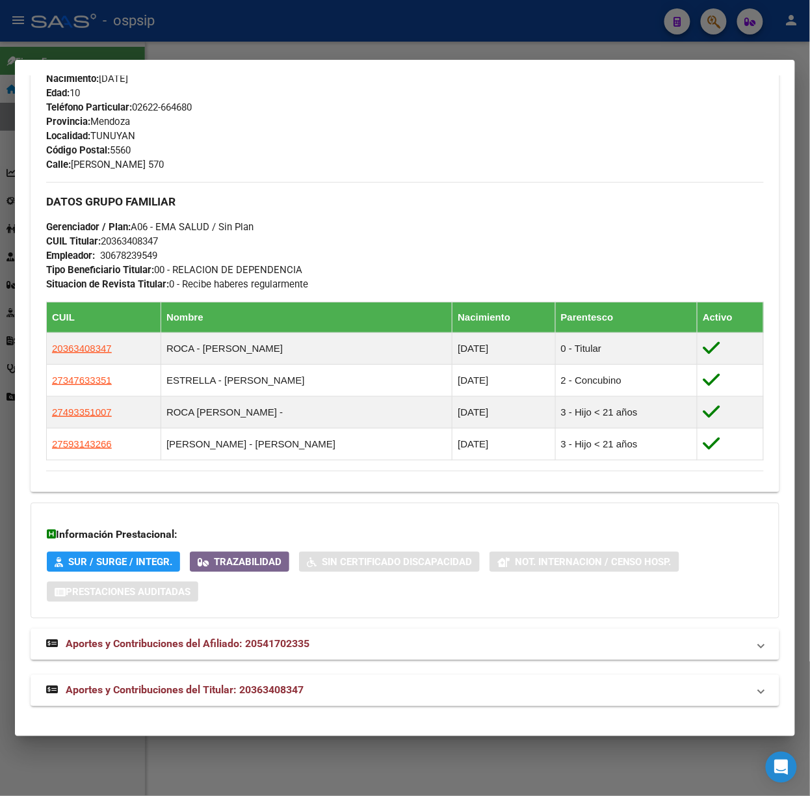
click at [308, 705] on mat-expansion-panel-header "Aportes y Contribuciones del Titular: 20363408347" at bounding box center [405, 690] width 749 height 31
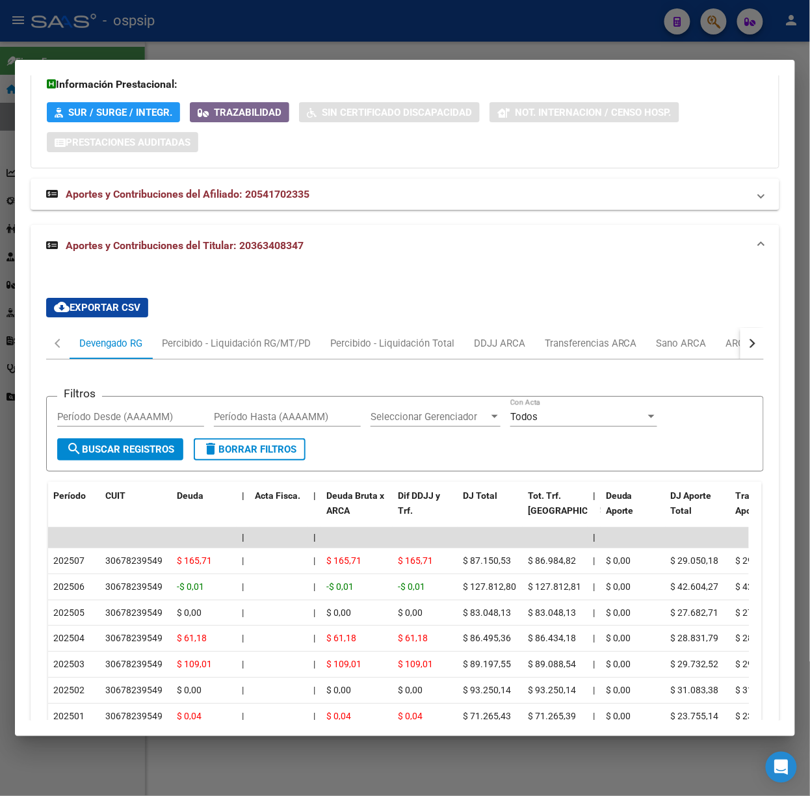
scroll to position [1177, 0]
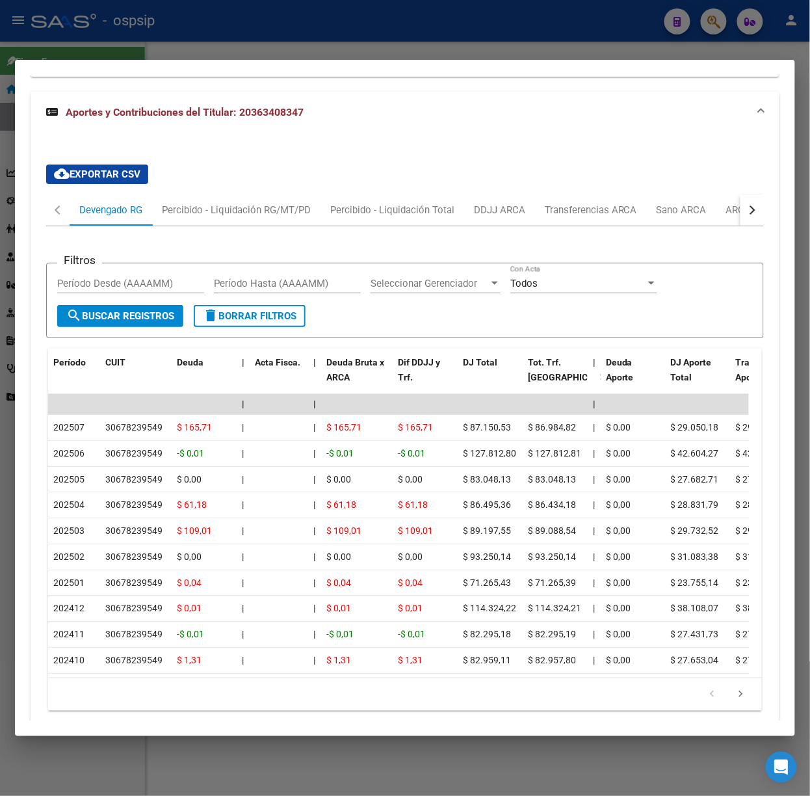
click at [205, 33] on div at bounding box center [405, 398] width 810 height 796
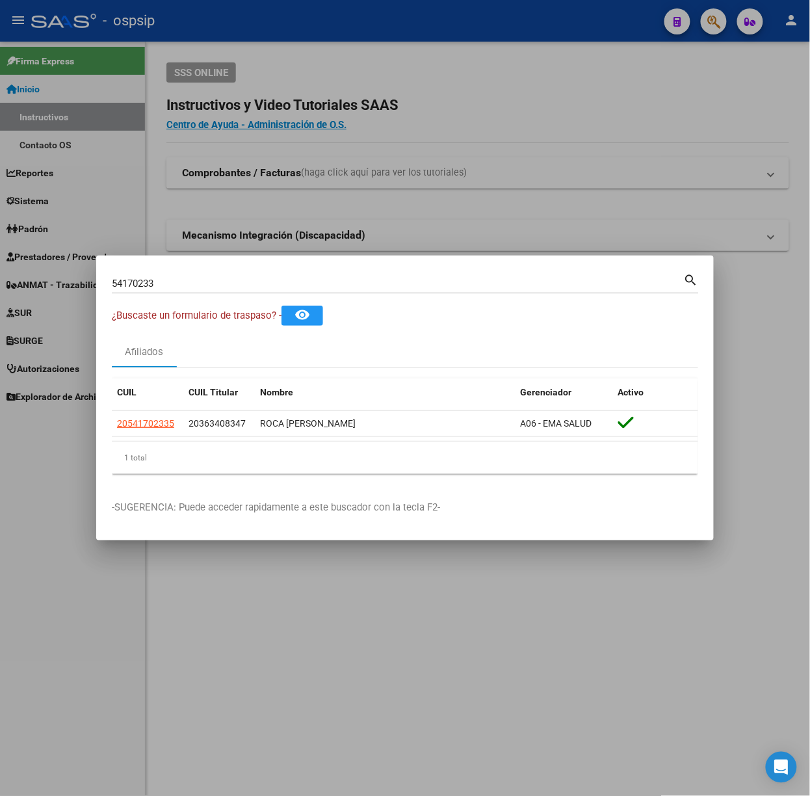
click at [190, 287] on input "54170233" at bounding box center [398, 284] width 572 height 12
type input "5"
type input "25442877"
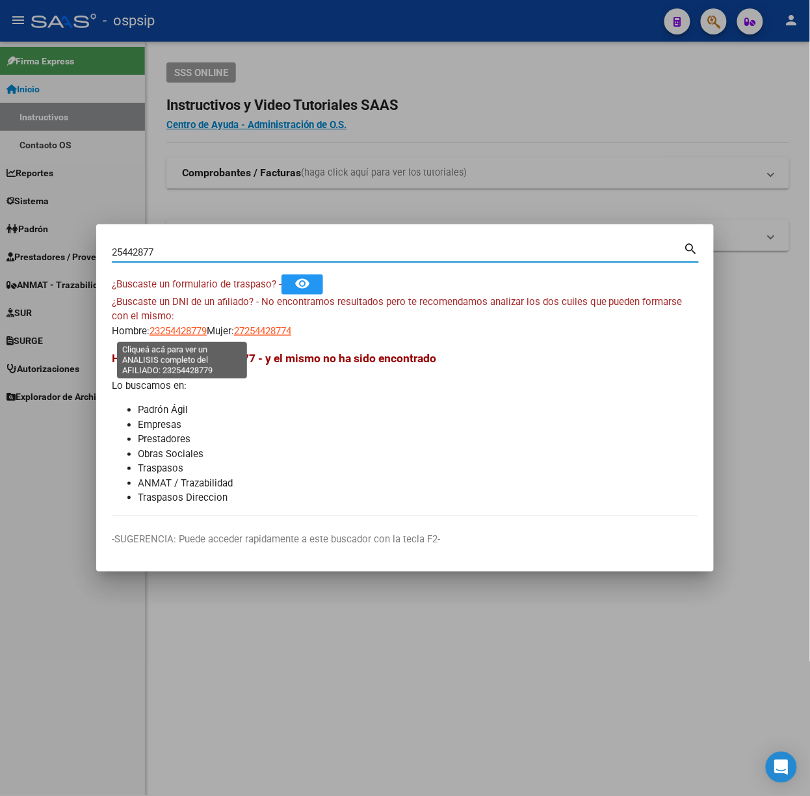
click at [179, 333] on span "23254428779" at bounding box center [178, 331] width 57 height 12
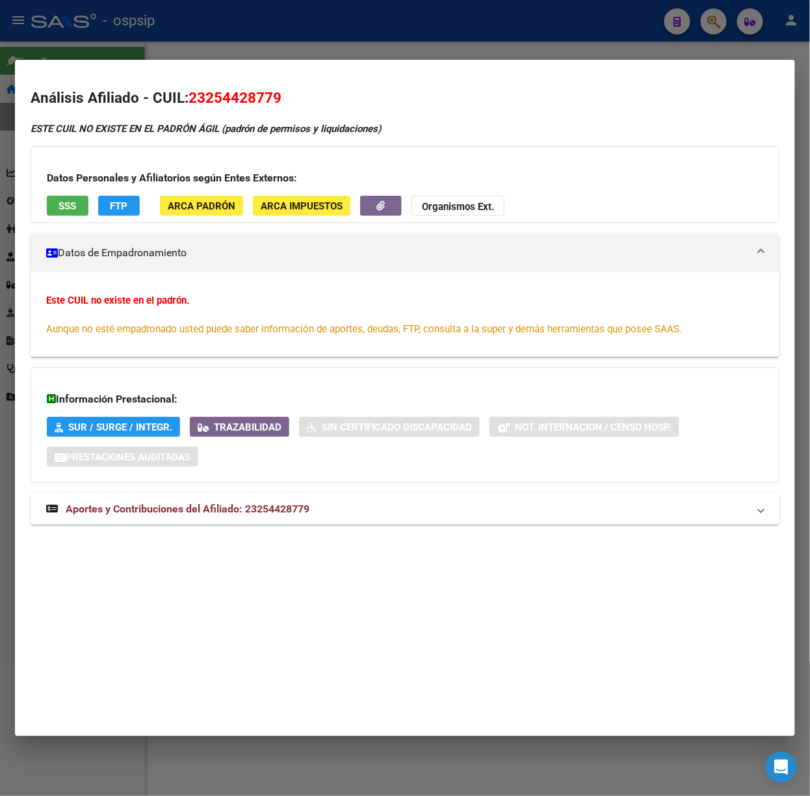
click at [272, 517] on strong "Aportes y Contribuciones del Afiliado: 23254428779" at bounding box center [177, 509] width 263 height 16
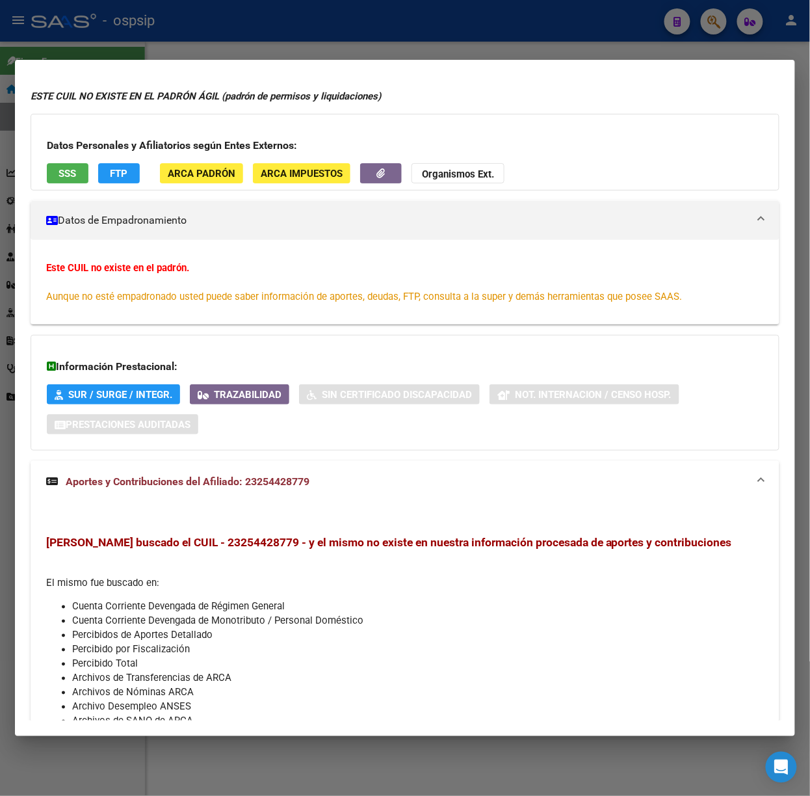
scroll to position [0, 0]
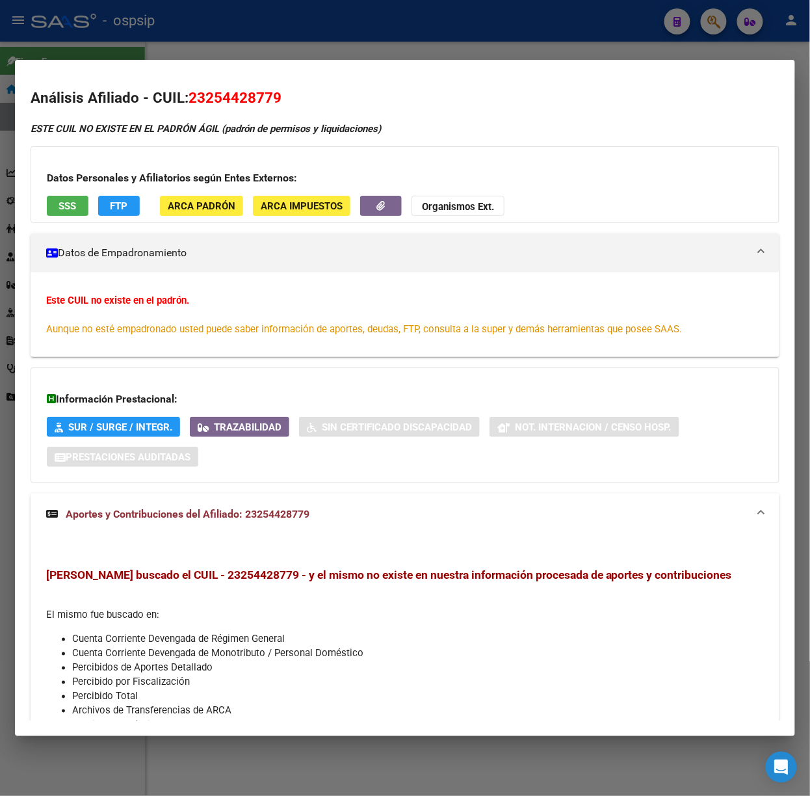
click at [147, 30] on div at bounding box center [405, 398] width 810 height 796
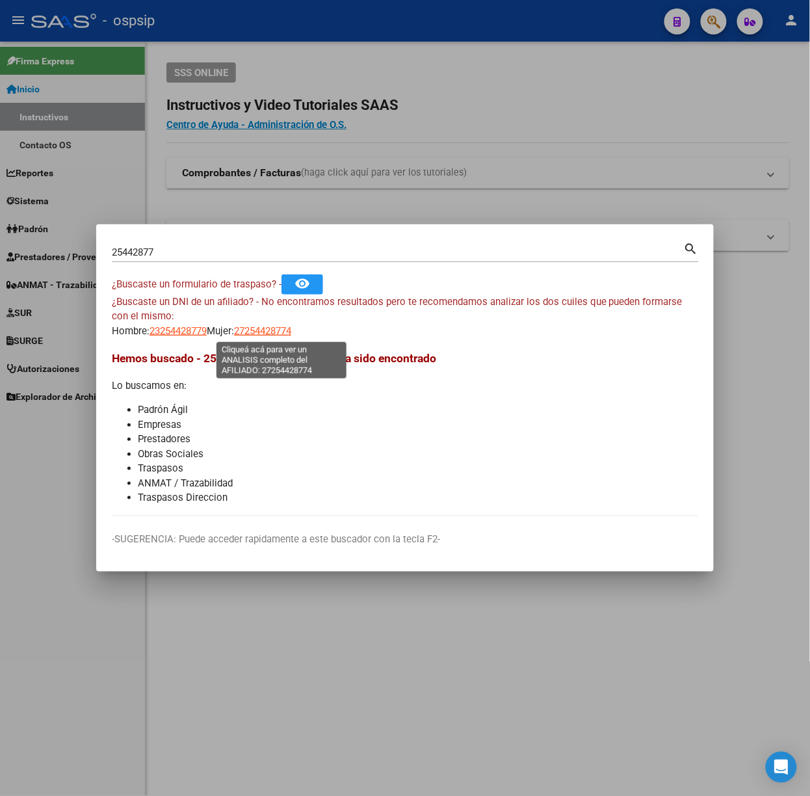
click at [252, 334] on span "27254428774" at bounding box center [262, 331] width 57 height 12
type textarea "27254428774"
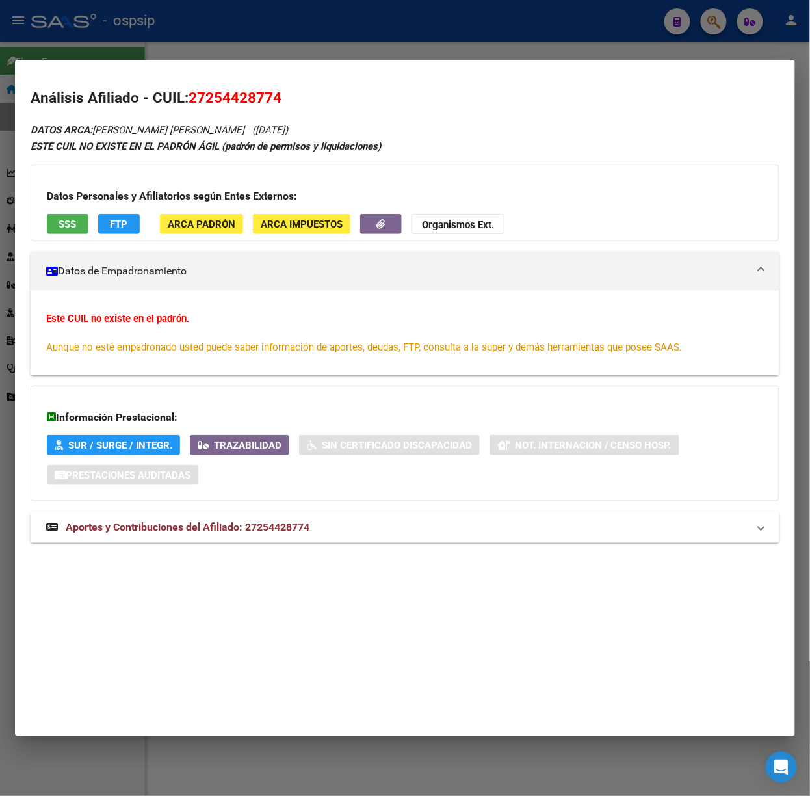
click at [319, 528] on mat-panel-title "Aportes y Contribuciones del Afiliado: 27254428774" at bounding box center [397, 528] width 702 height 16
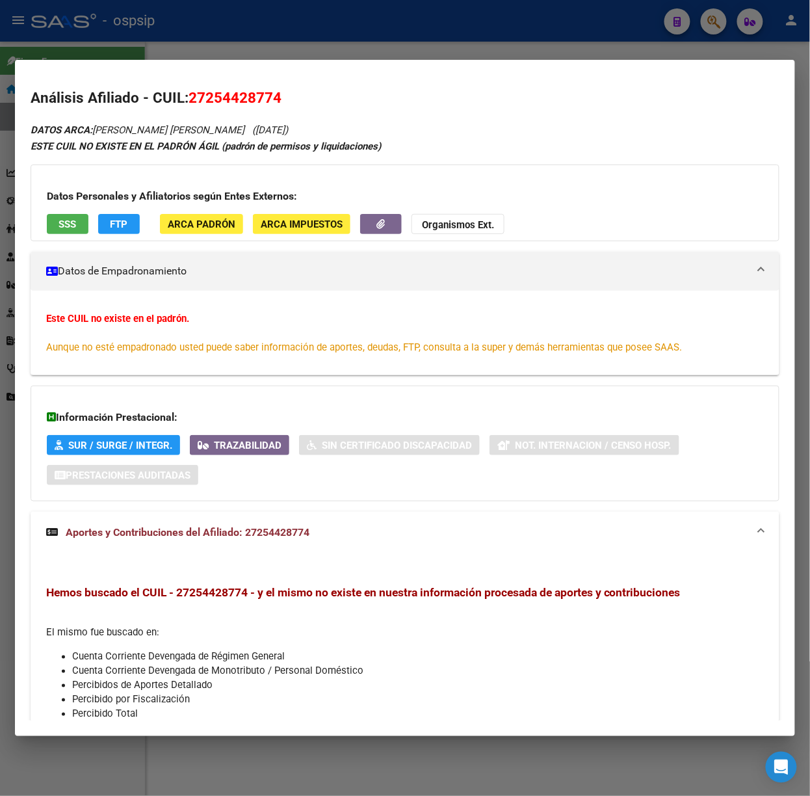
click at [64, 211] on div "Datos Personales y Afiliatorios según Entes Externos: SSS FTP ARCA Padrón ARCA …" at bounding box center [405, 203] width 749 height 77
click at [66, 224] on span "SSS" at bounding box center [68, 224] width 18 height 12
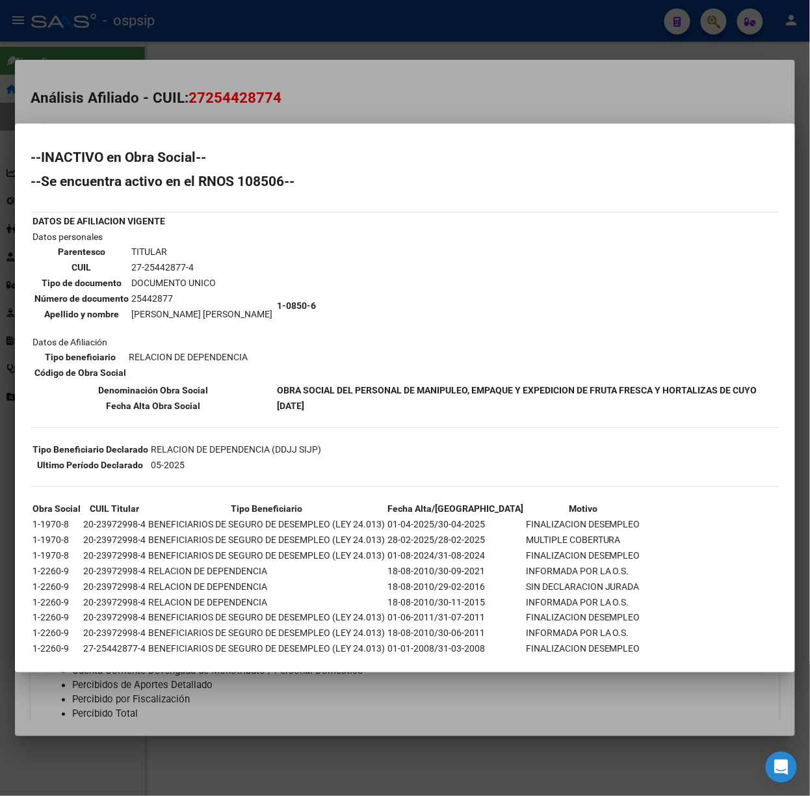
click at [193, 79] on div at bounding box center [405, 398] width 810 height 796
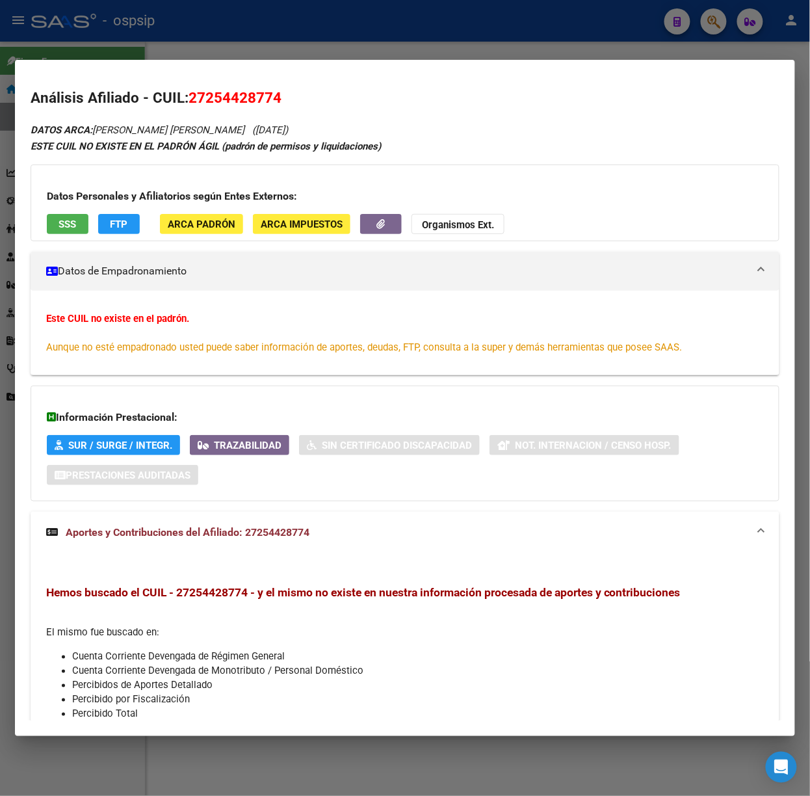
click at [108, 37] on div at bounding box center [405, 398] width 810 height 796
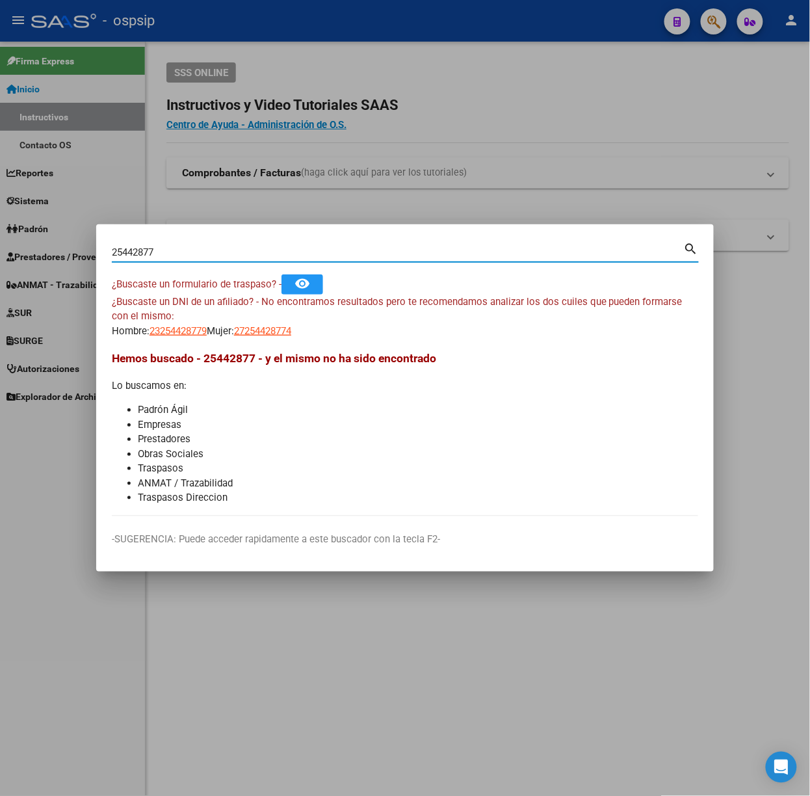
click at [159, 256] on input "25442877" at bounding box center [398, 252] width 572 height 12
type input "44245767"
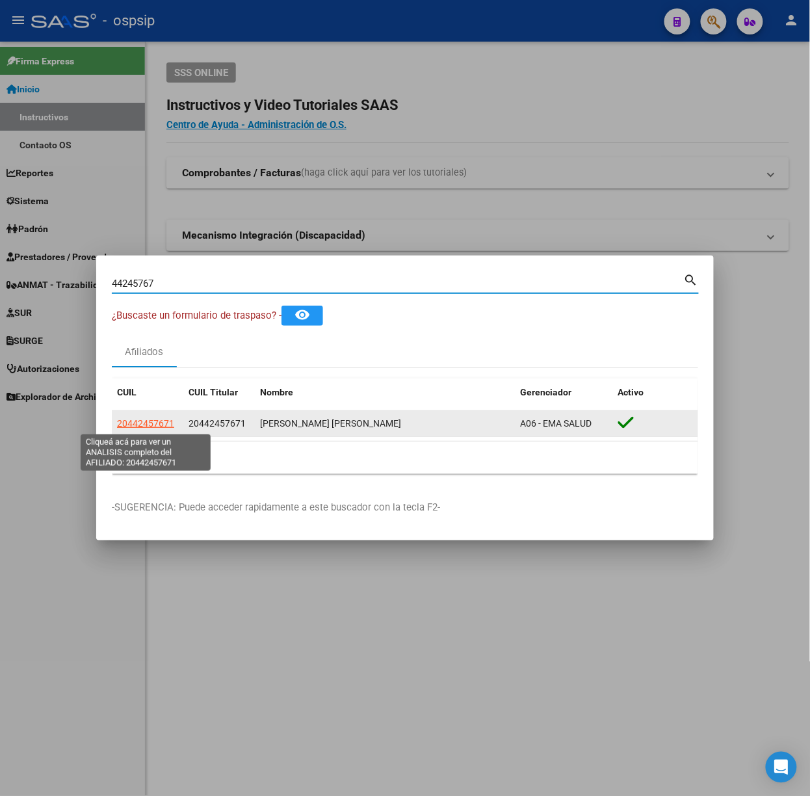
click at [156, 425] on span "20442457671" at bounding box center [145, 423] width 57 height 10
type textarea "20442457671"
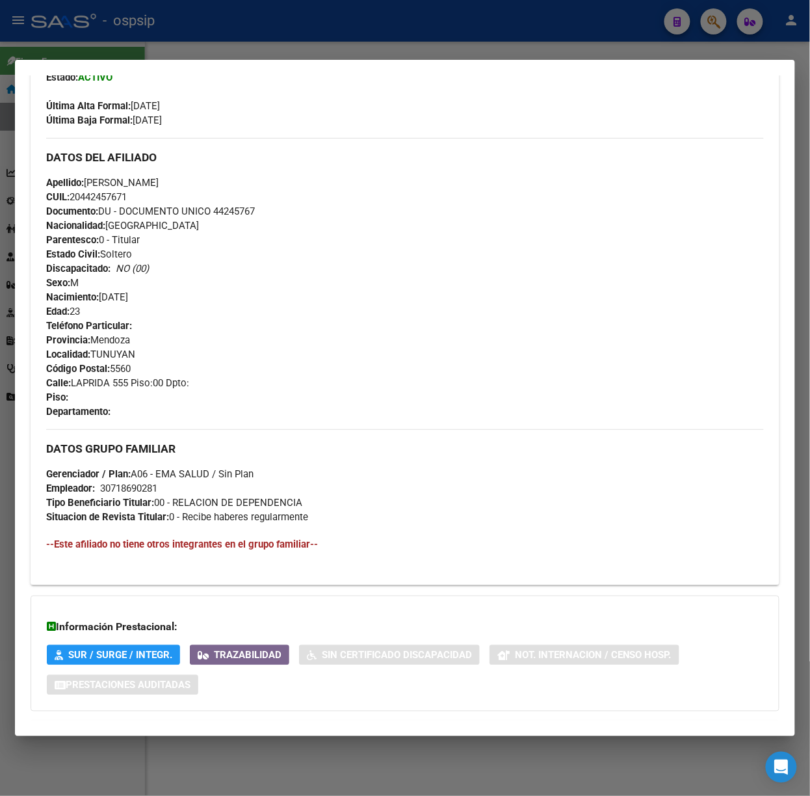
scroll to position [411, 0]
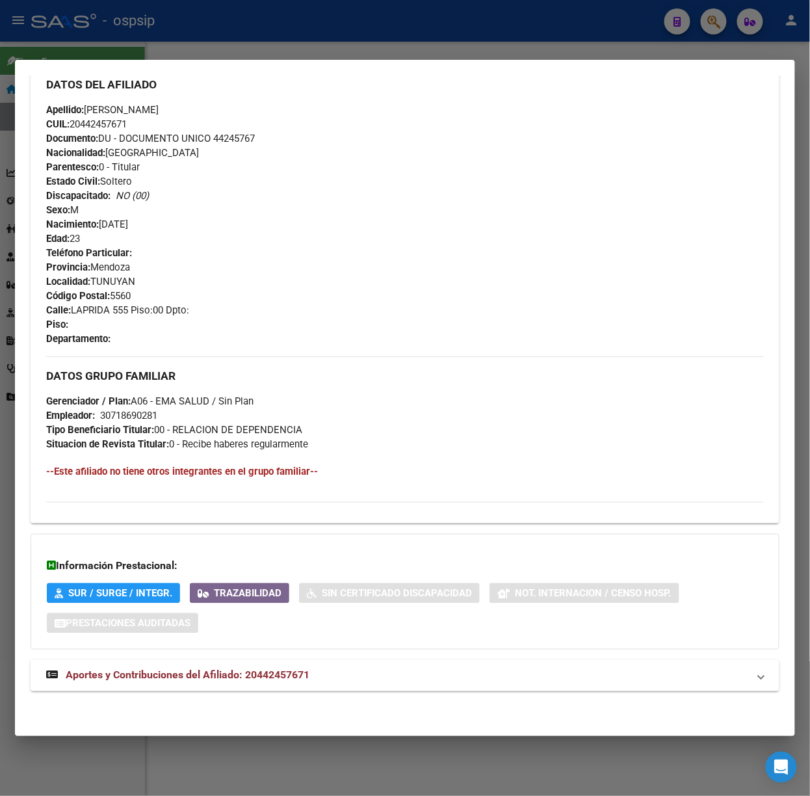
click at [302, 668] on strong "Aportes y Contribuciones del Afiliado: 20442457671" at bounding box center [177, 676] width 263 height 16
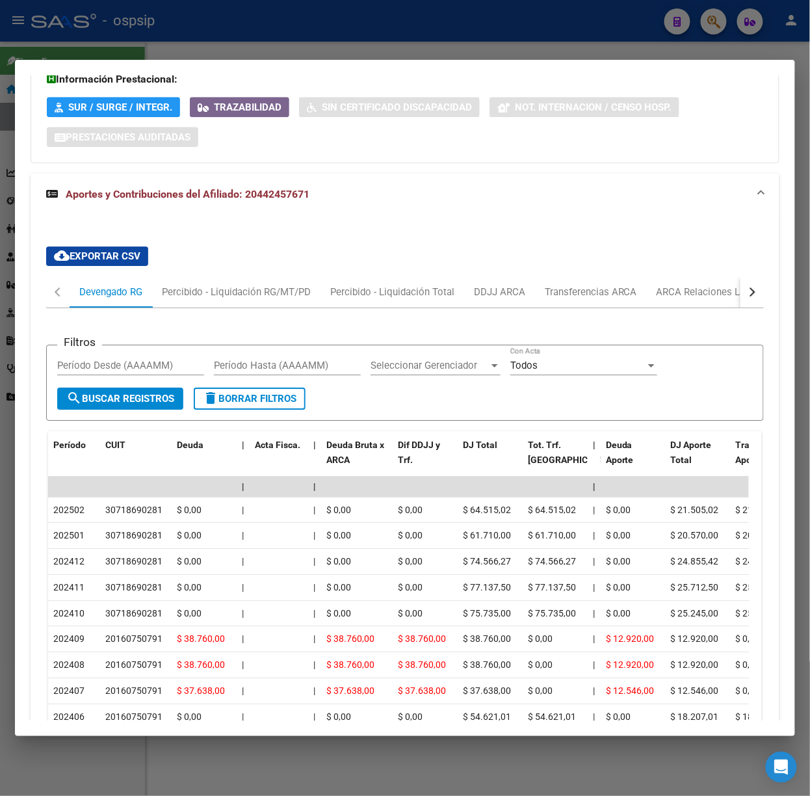
scroll to position [1044, 0]
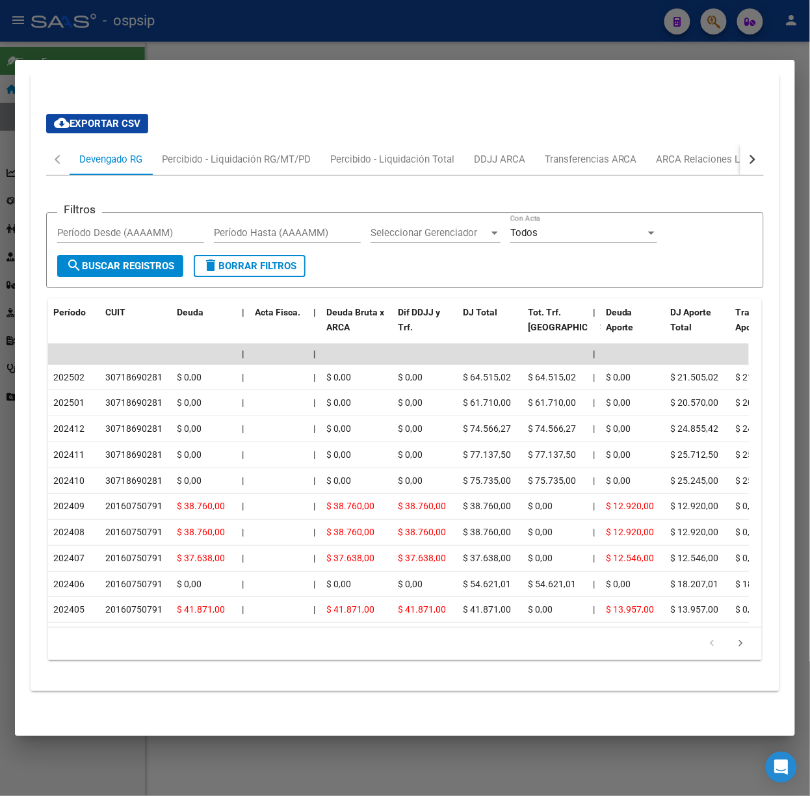
click at [199, 47] on div at bounding box center [405, 398] width 810 height 796
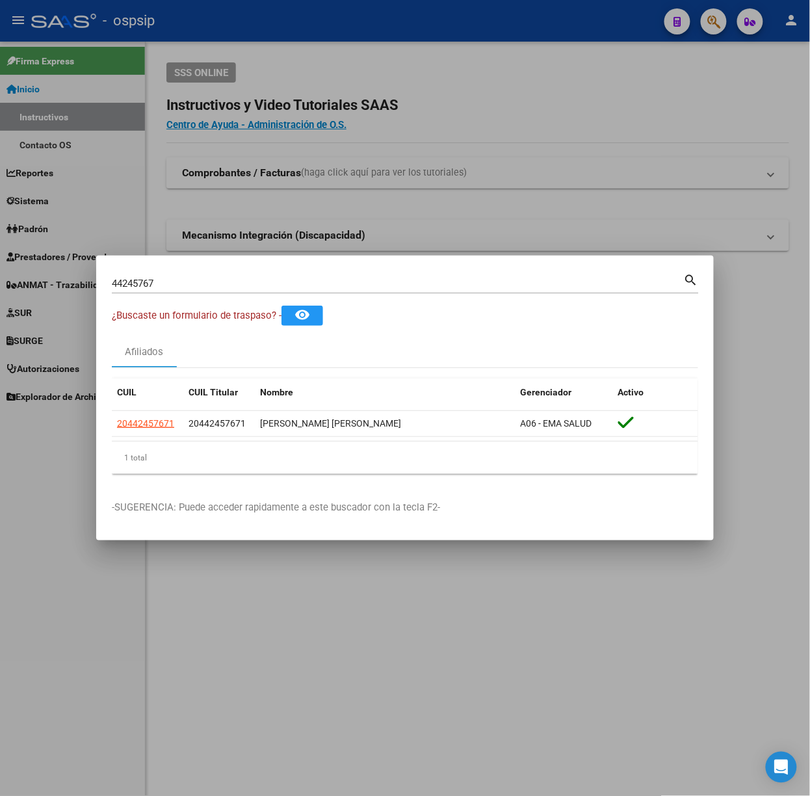
click at [226, 284] on input "44245767" at bounding box center [398, 284] width 572 height 12
type input "40558766"
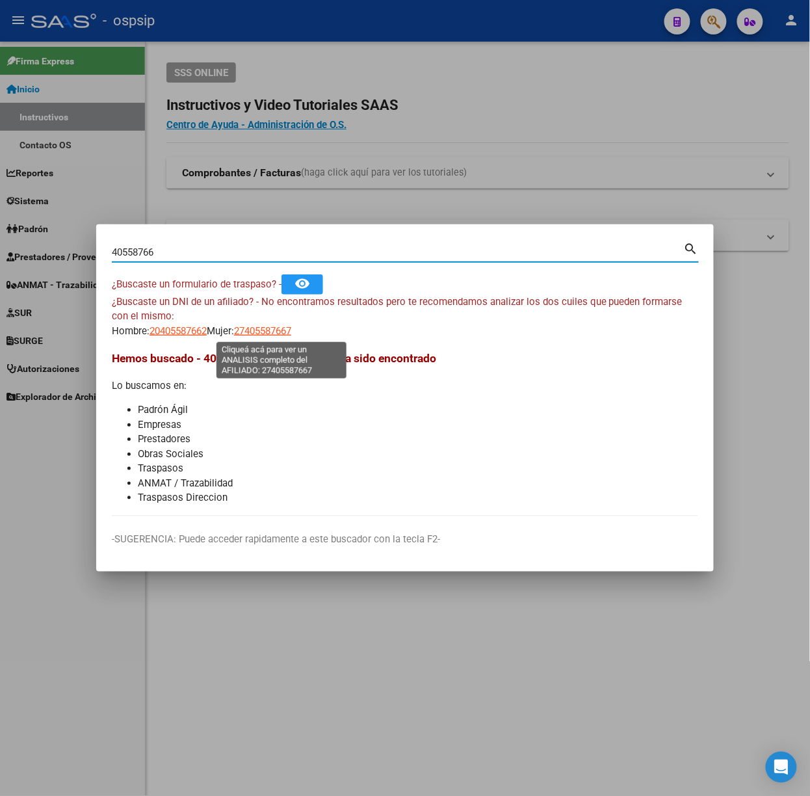
click at [273, 328] on span "27405587667" at bounding box center [262, 331] width 57 height 12
type textarea "27405587667"
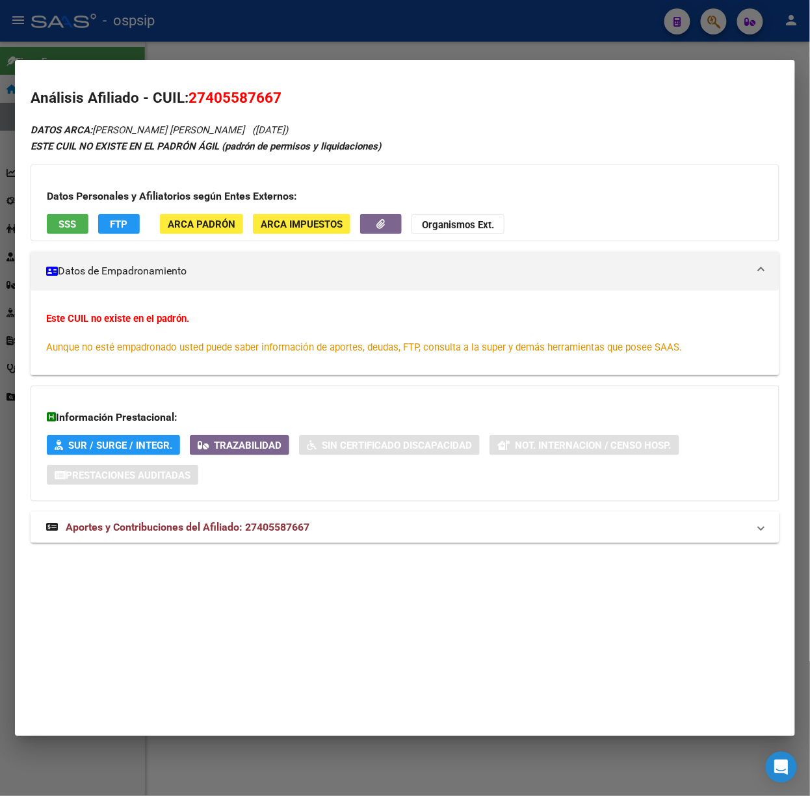
click at [261, 524] on span "Aportes y Contribuciones del Afiliado: 27405587667" at bounding box center [188, 527] width 244 height 12
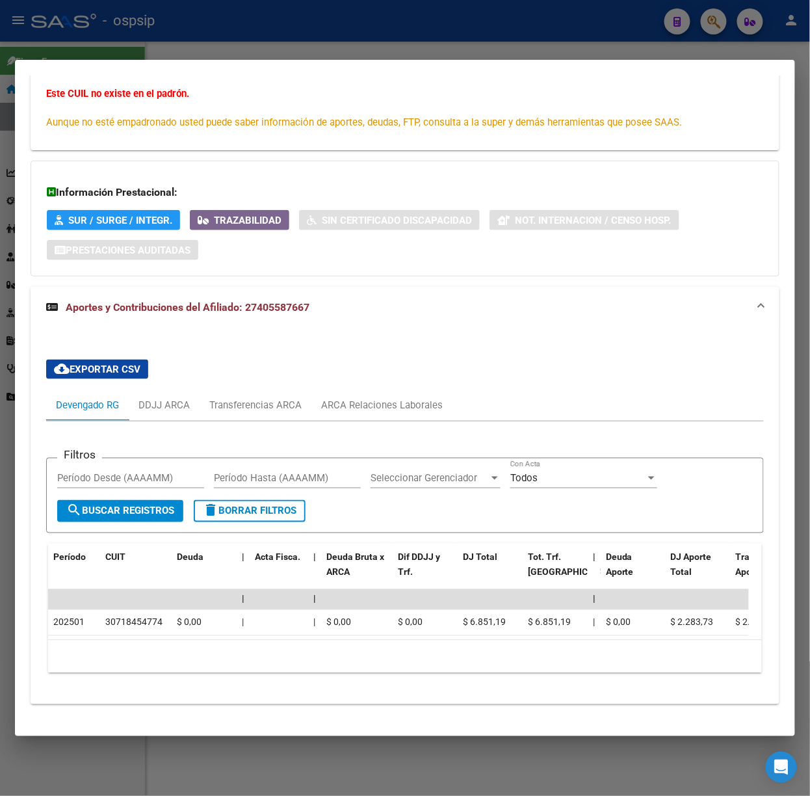
scroll to position [252, 0]
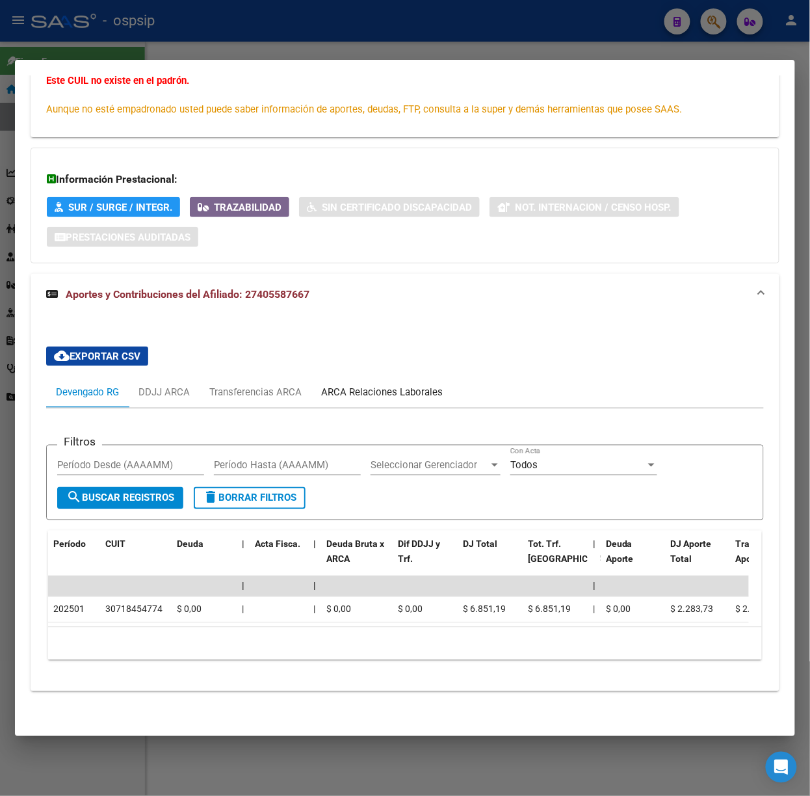
click at [404, 385] on div "ARCA Relaciones Laborales" at bounding box center [382, 392] width 122 height 14
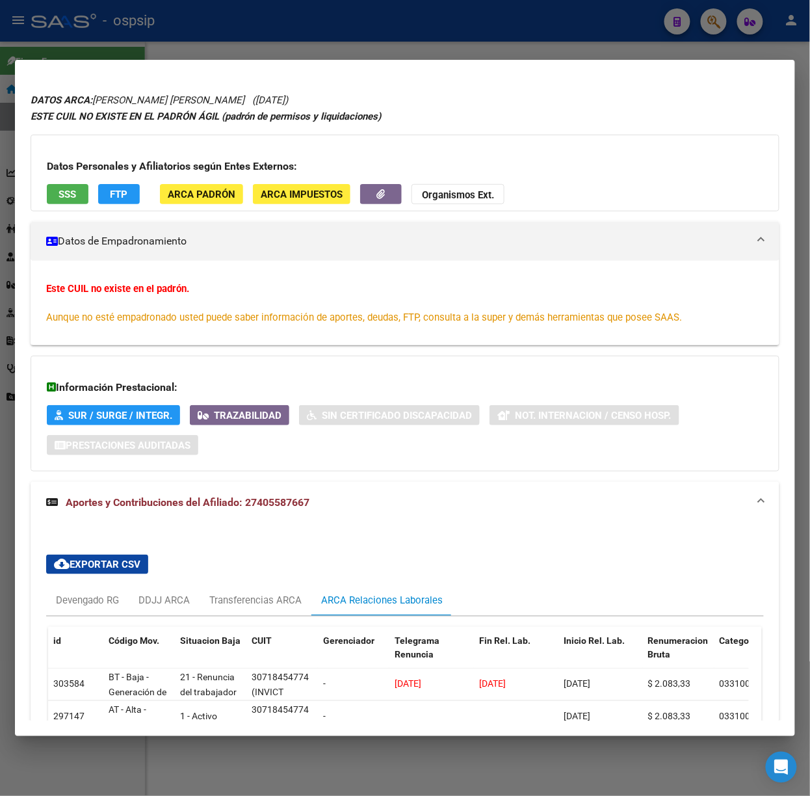
scroll to position [0, 0]
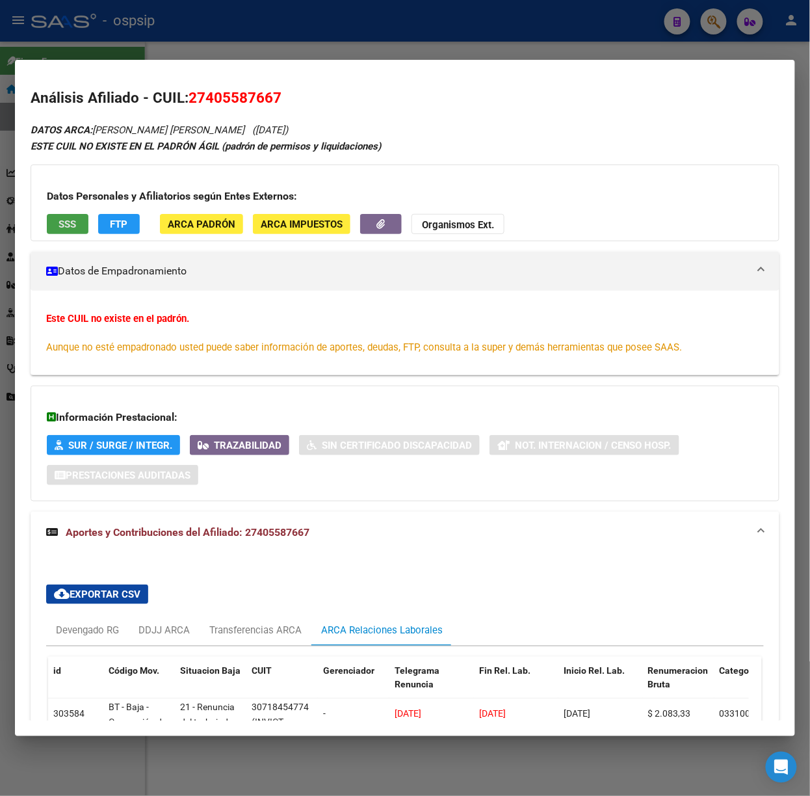
click at [60, 214] on button "SSS" at bounding box center [68, 224] width 42 height 20
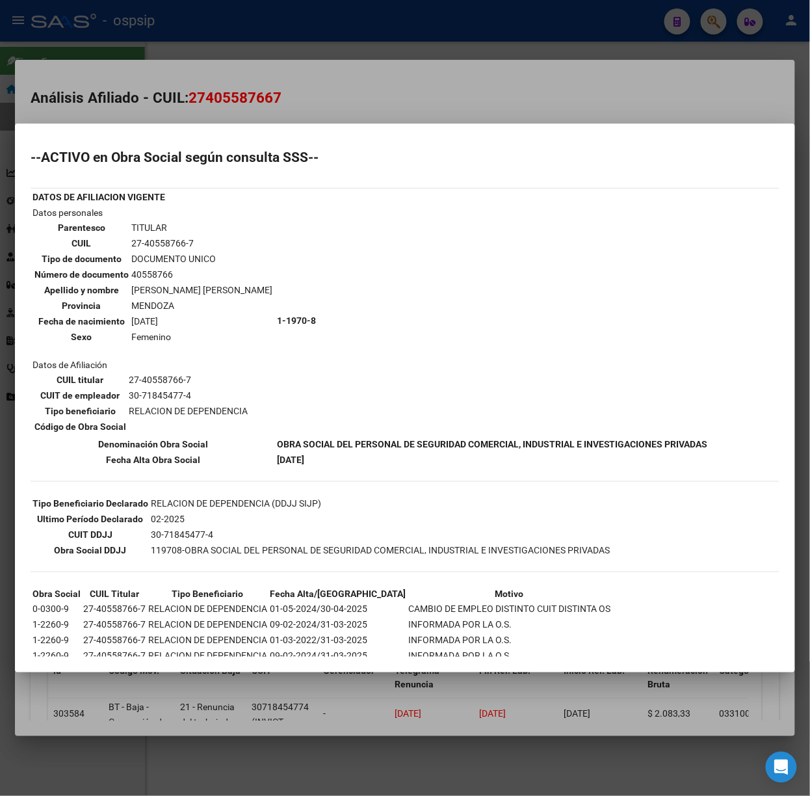
click at [263, 65] on div at bounding box center [405, 398] width 810 height 796
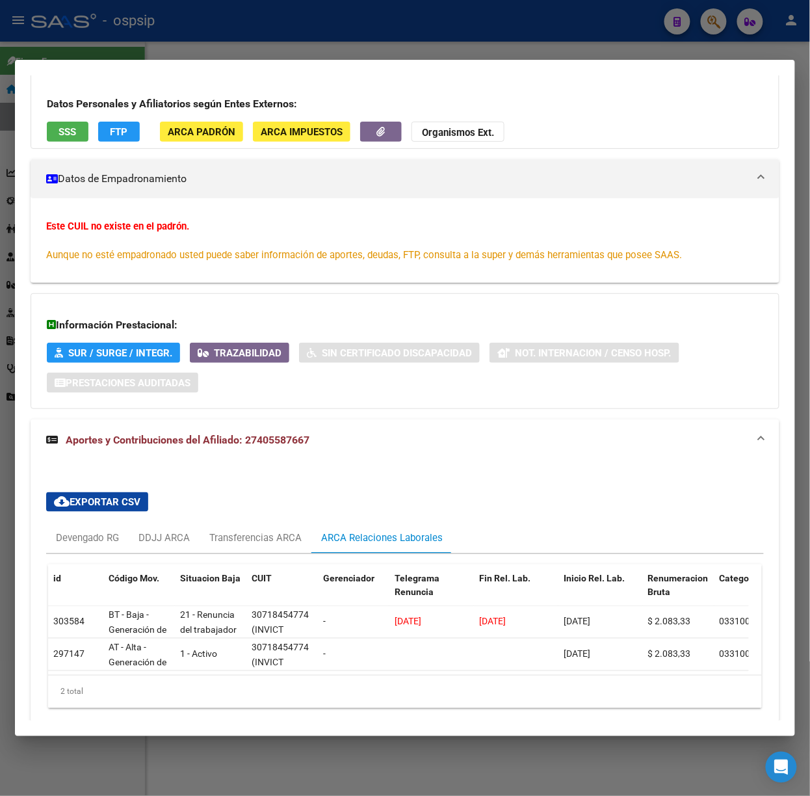
scroll to position [154, 0]
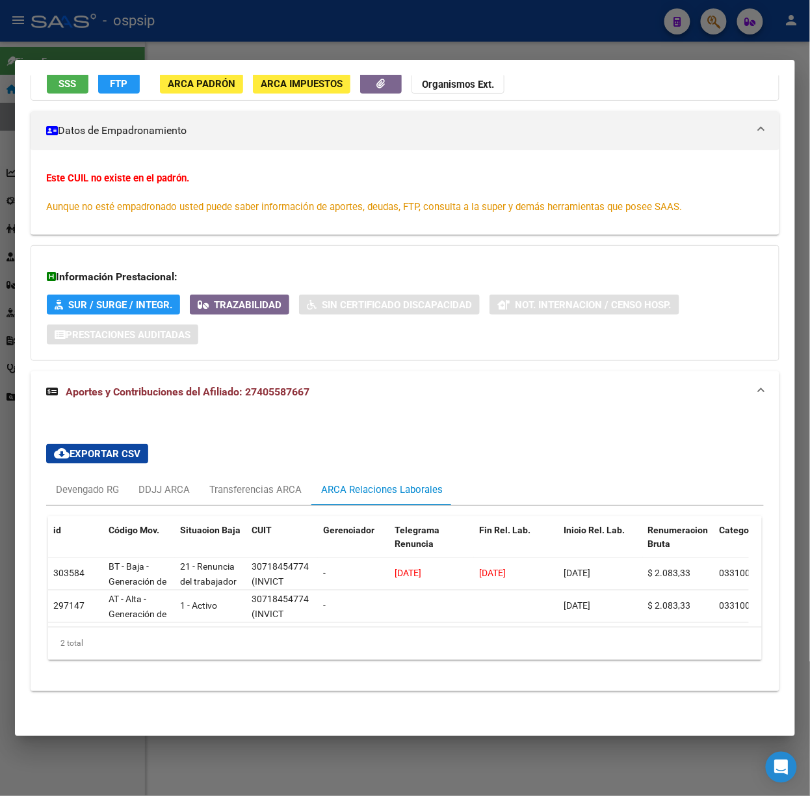
click at [144, 27] on div at bounding box center [405, 398] width 810 height 796
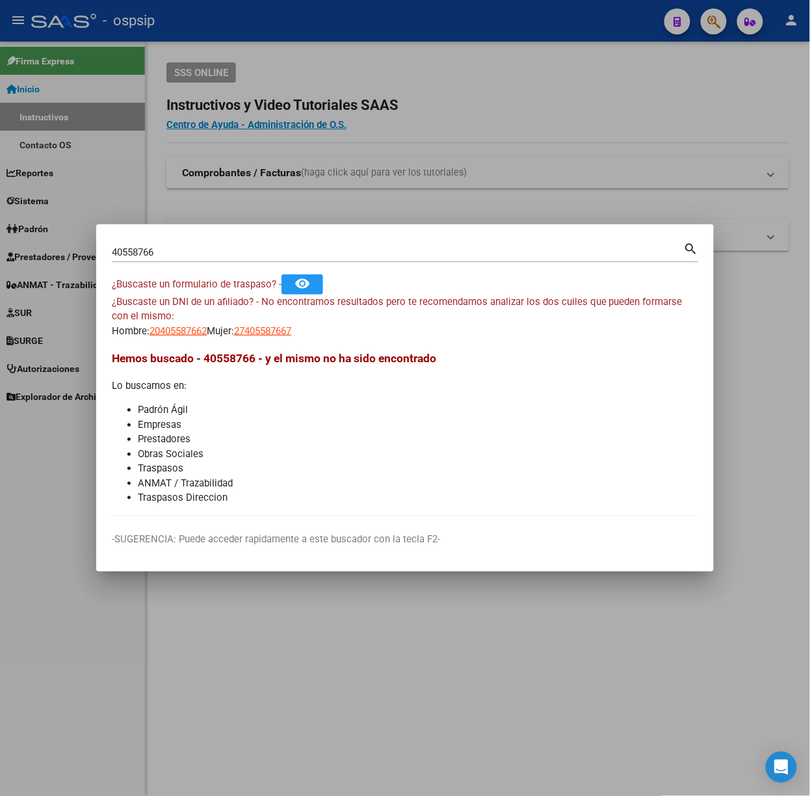
click at [185, 259] on div "40558766 Buscar (apellido, dni, [PERSON_NAME], [PERSON_NAME], cuit, obra social)" at bounding box center [398, 253] width 572 height 20
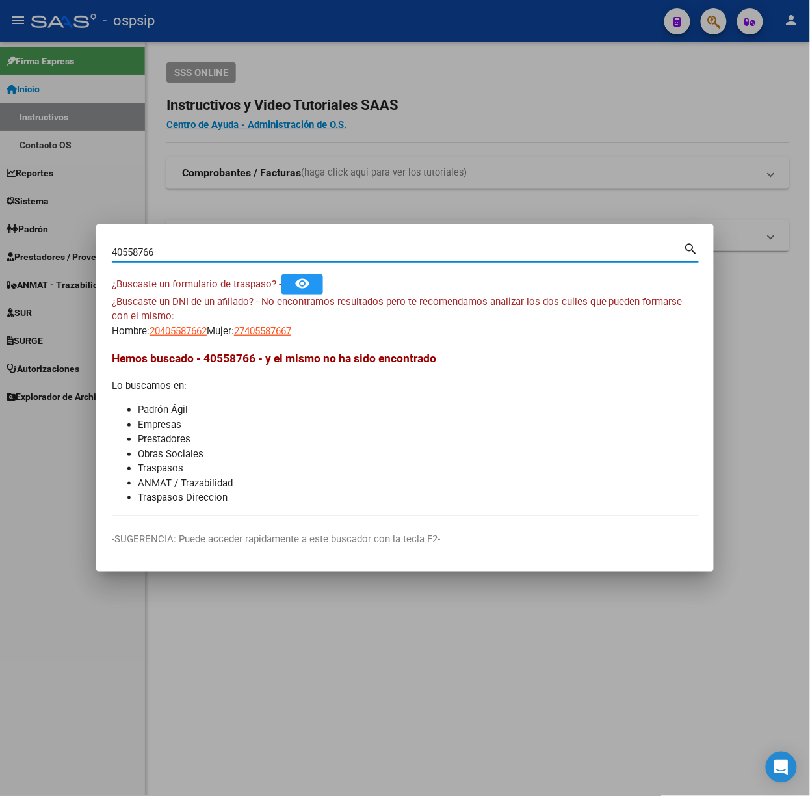
click at [185, 250] on input "40558766" at bounding box center [398, 252] width 572 height 12
type input "35200603"
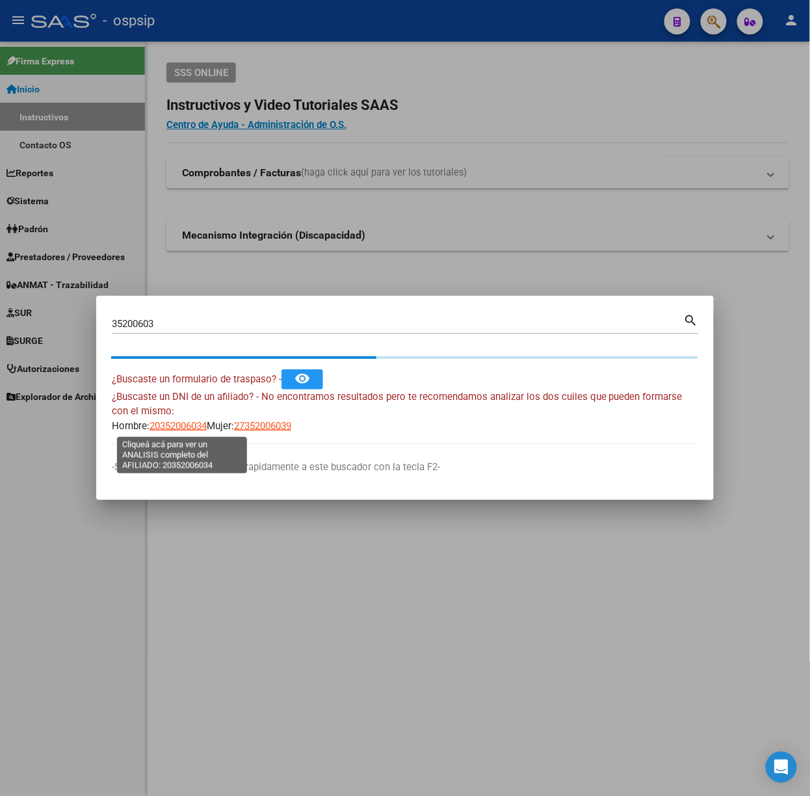
click at [179, 422] on span "20352006034" at bounding box center [178, 426] width 57 height 12
type textarea "20352006034"
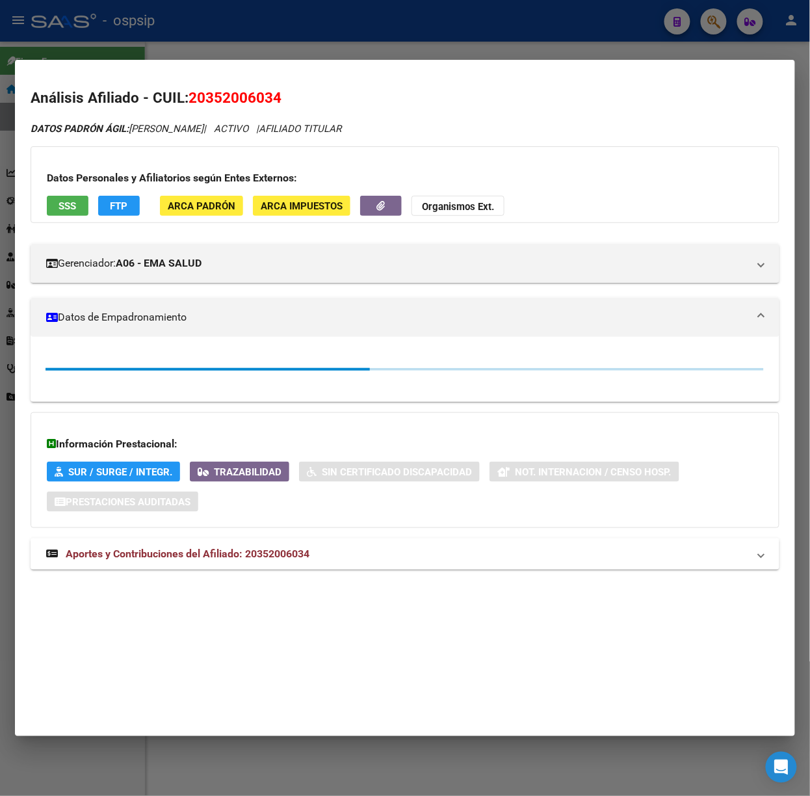
click at [276, 554] on span "Aportes y Contribuciones del Afiliado: 20352006034" at bounding box center [188, 553] width 244 height 12
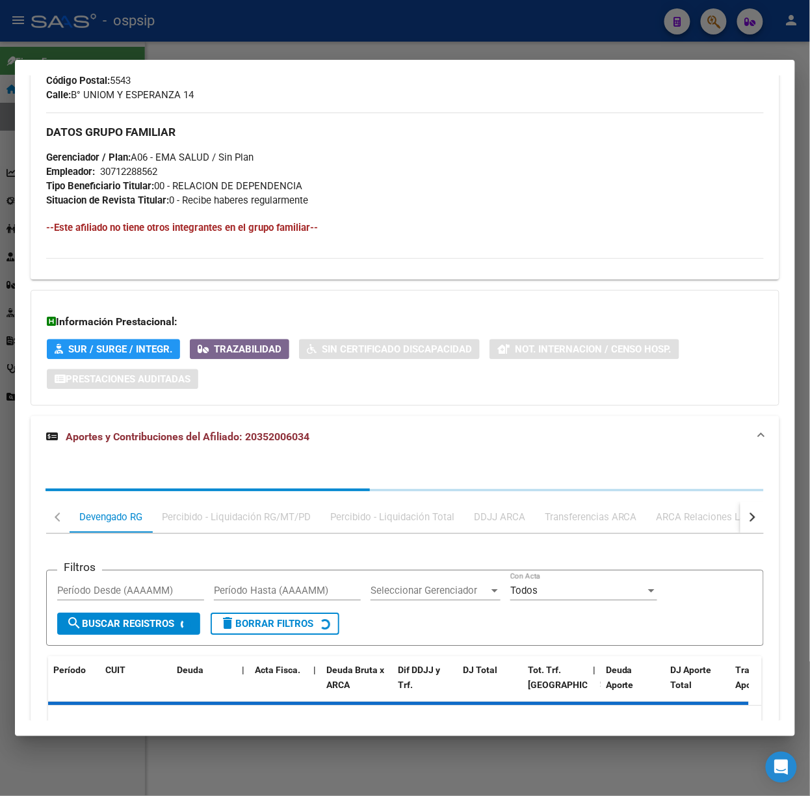
scroll to position [714, 0]
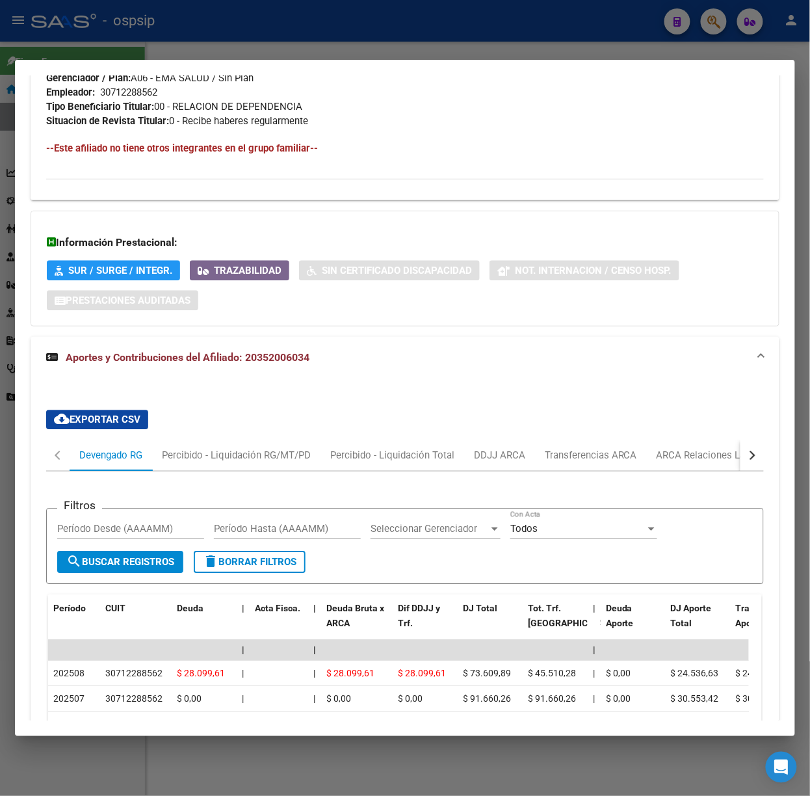
click at [276, 46] on div at bounding box center [405, 398] width 810 height 796
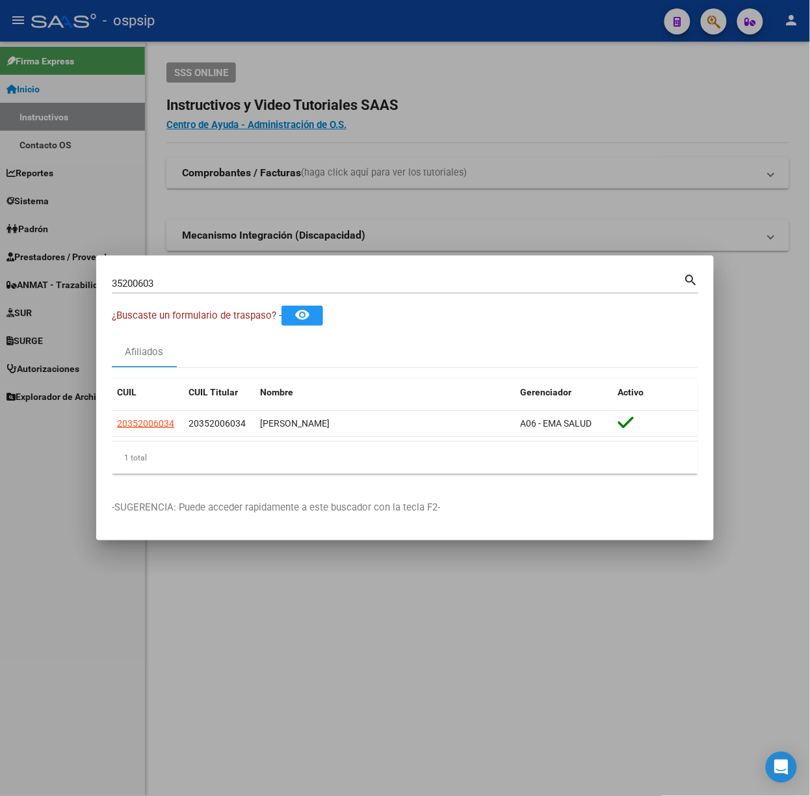
click at [276, 282] on input "35200603" at bounding box center [398, 284] width 572 height 12
type input "59465740"
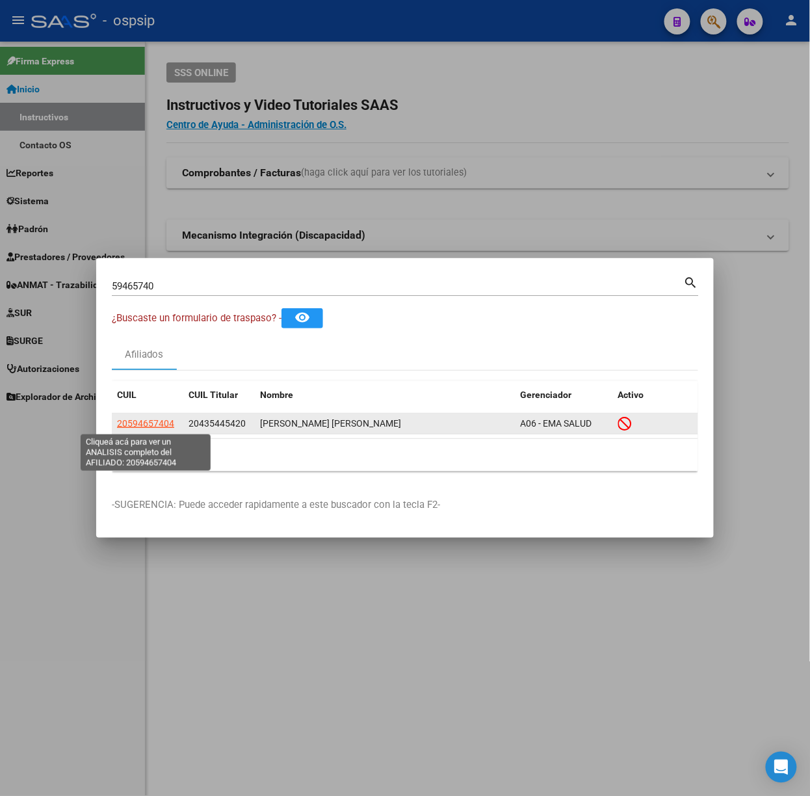
click at [153, 425] on span "20594657404" at bounding box center [145, 423] width 57 height 10
type textarea "20594657404"
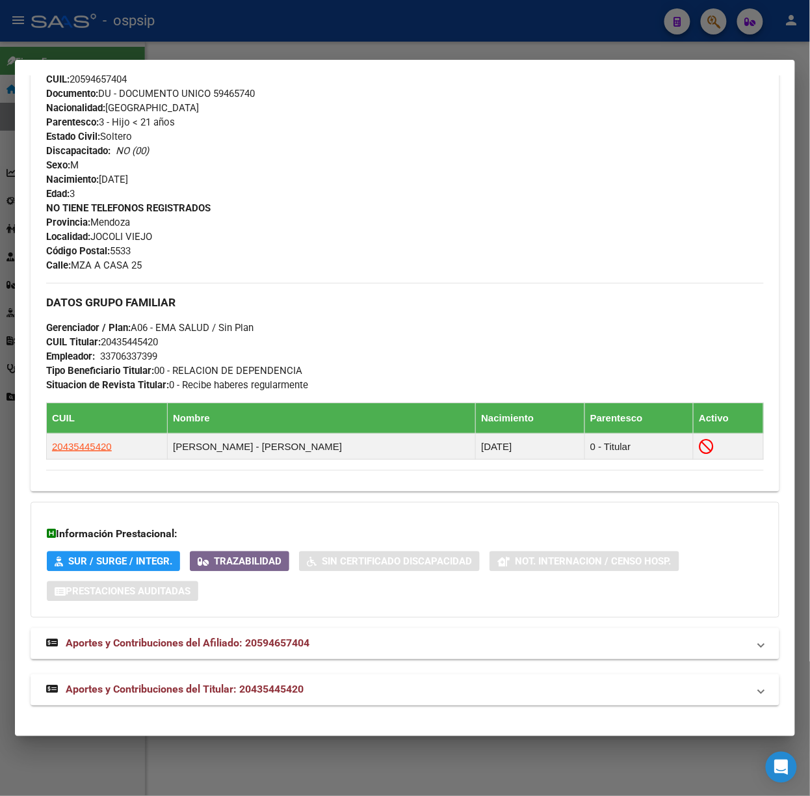
click at [365, 680] on mat-expansion-panel-header "Aportes y Contribuciones del Titular: 20435445420" at bounding box center [405, 689] width 749 height 31
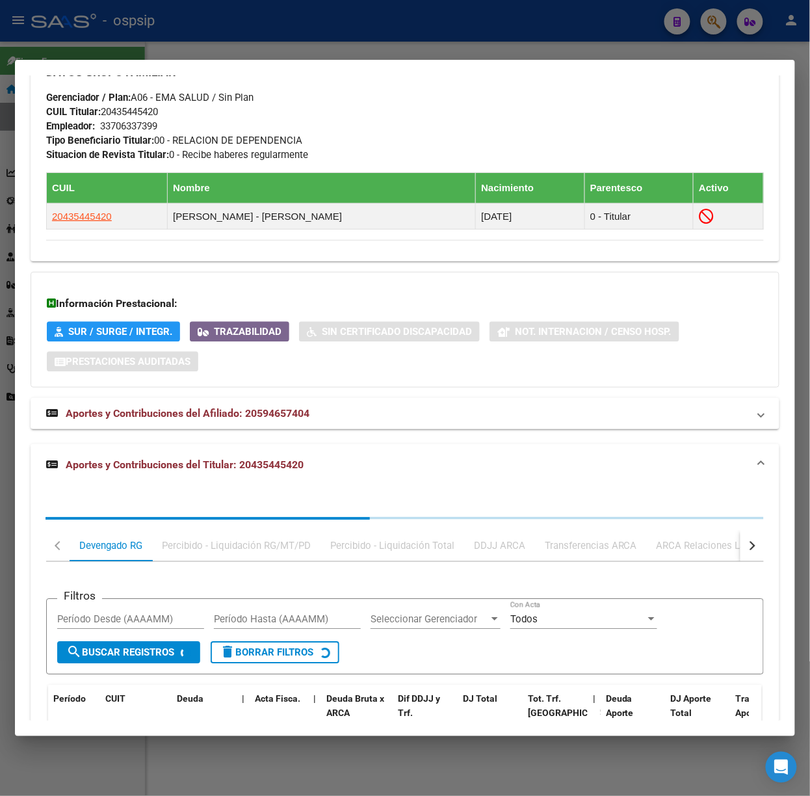
scroll to position [792, 0]
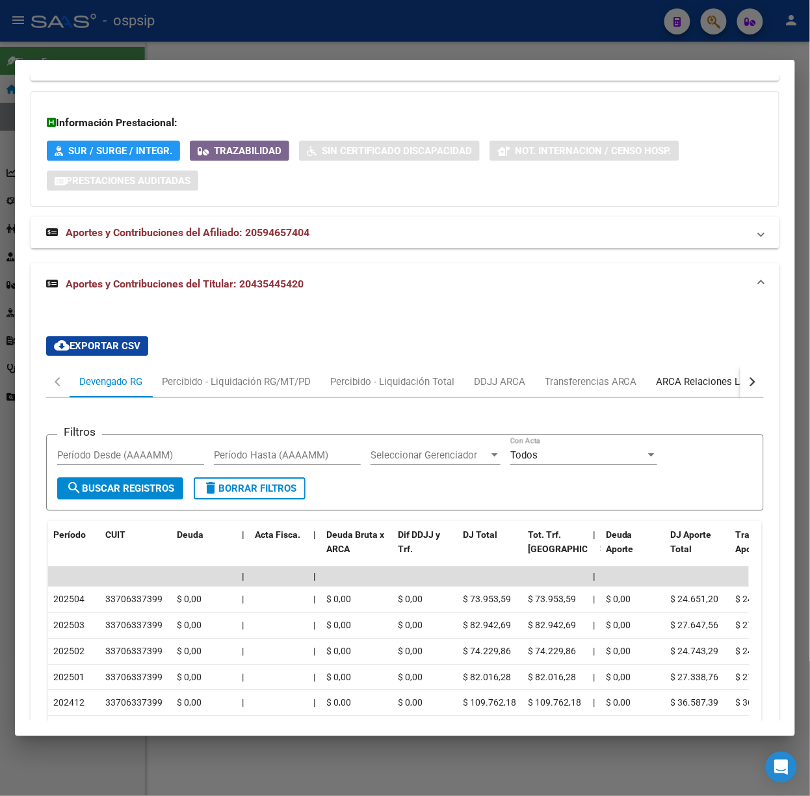
click at [713, 370] on div "ARCA Relaciones Laborales" at bounding box center [717, 381] width 141 height 31
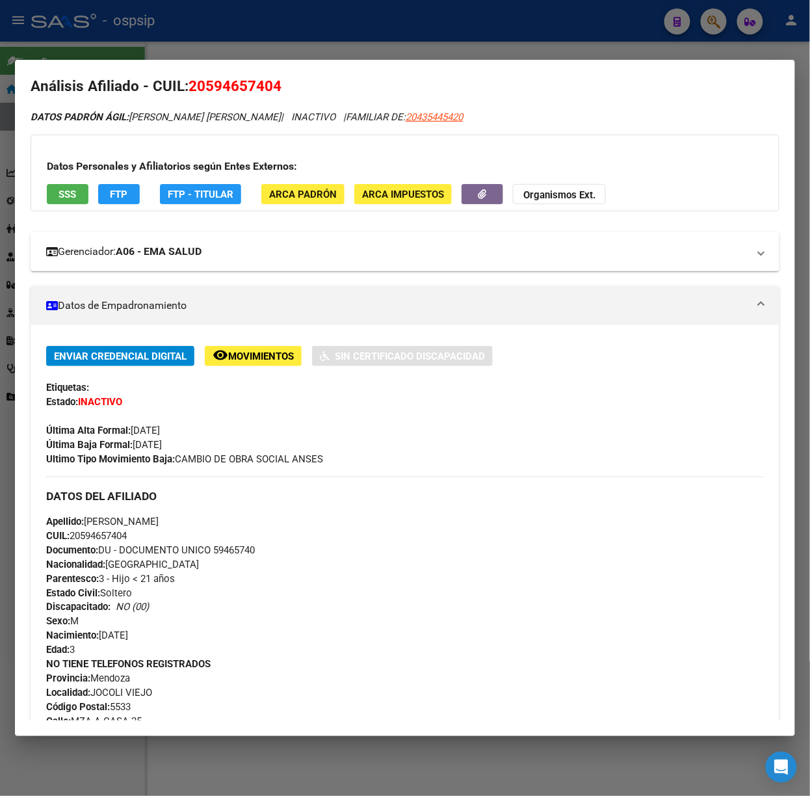
scroll to position [0, 0]
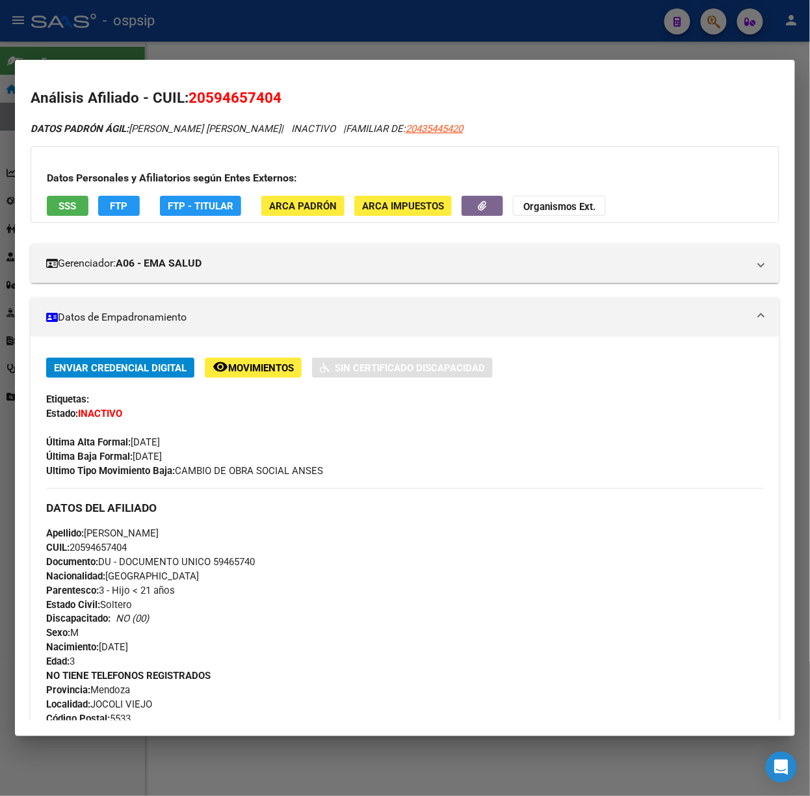
click at [56, 211] on button "SSS" at bounding box center [68, 206] width 42 height 20
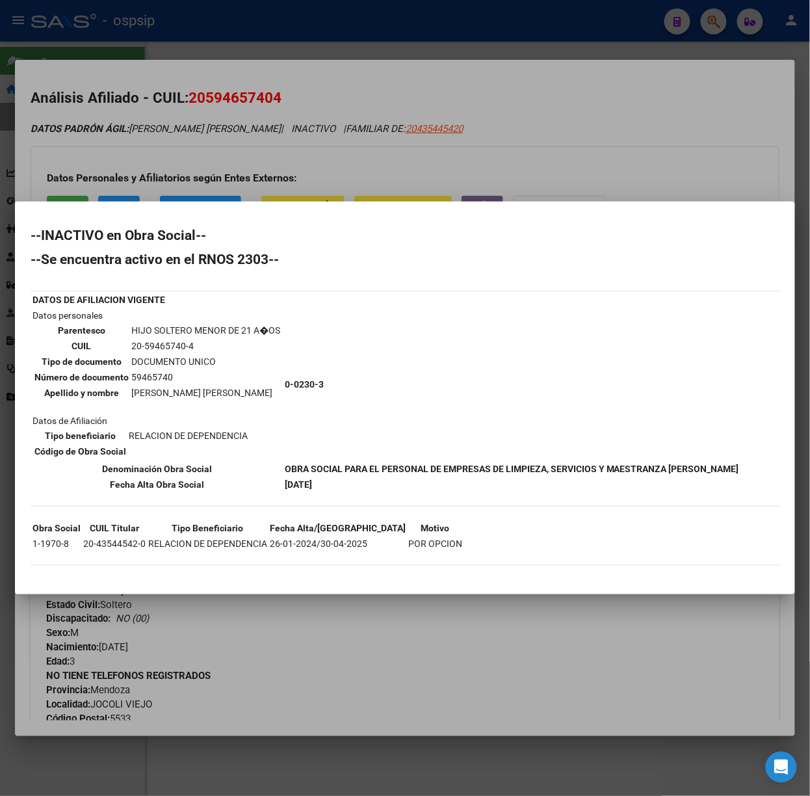
click at [246, 160] on div at bounding box center [405, 398] width 810 height 796
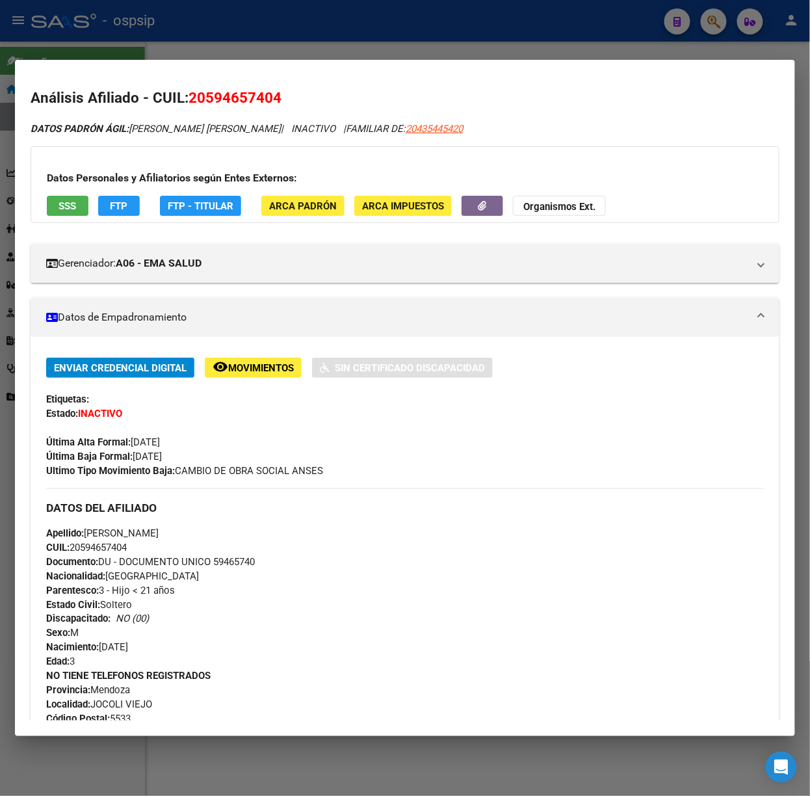
click at [211, 19] on div at bounding box center [405, 398] width 810 height 796
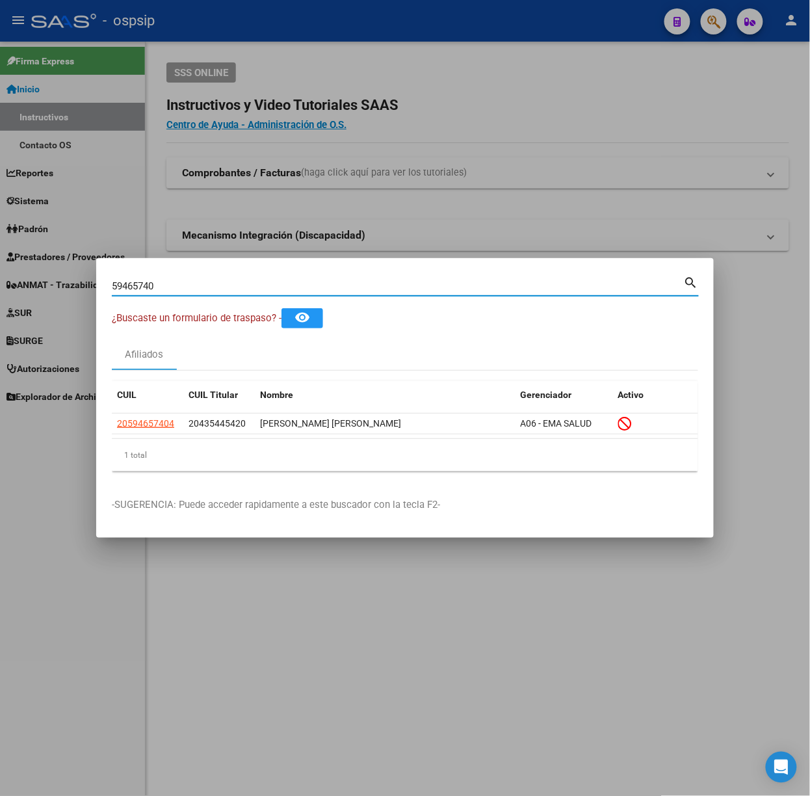
click at [164, 281] on input "59465740" at bounding box center [398, 286] width 572 height 12
type input "51013492"
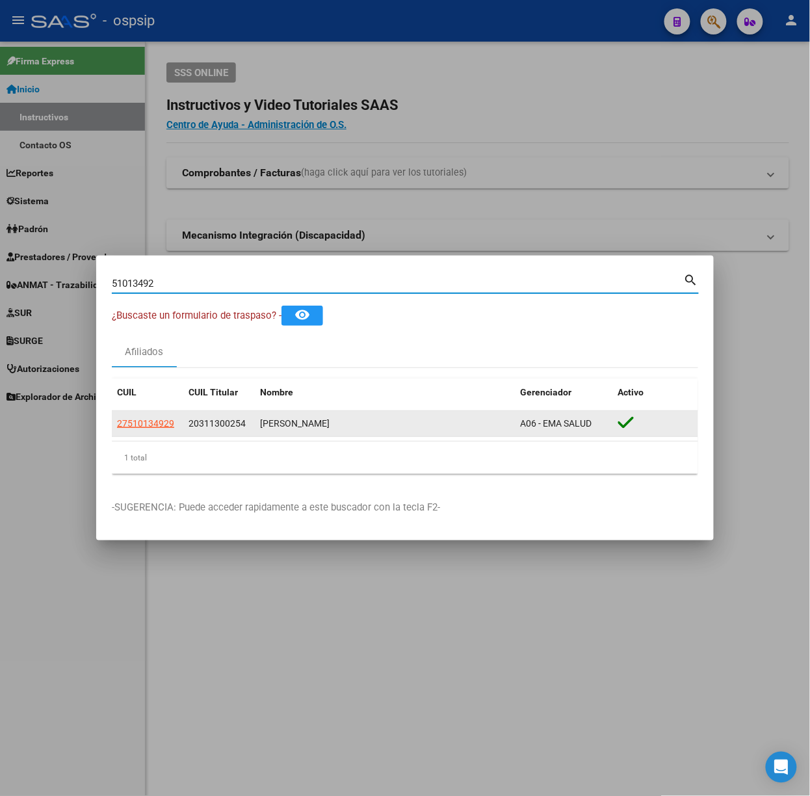
click at [164, 417] on app-link-go-to "27510134929" at bounding box center [145, 423] width 57 height 15
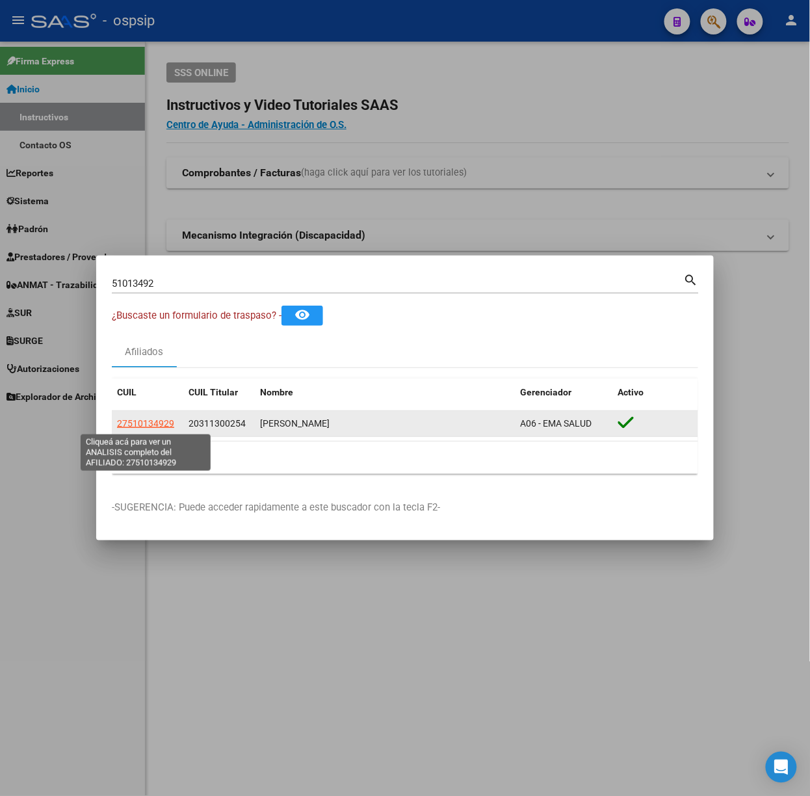
click at [157, 427] on span "27510134929" at bounding box center [145, 423] width 57 height 10
type textarea "27510134929"
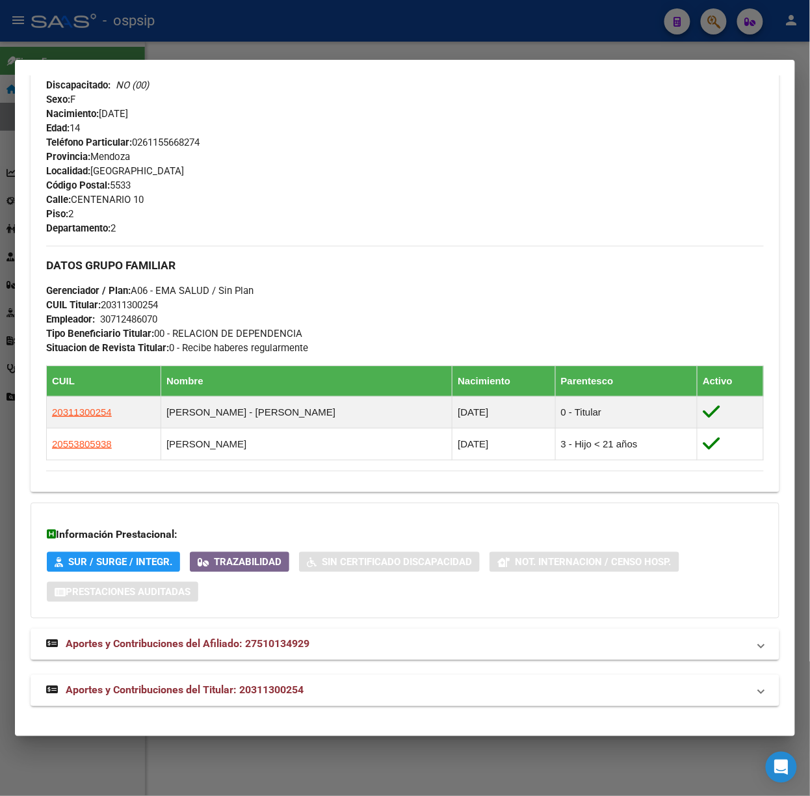
click at [248, 696] on span "Aportes y Contribuciones del Titular: 20311300254" at bounding box center [185, 690] width 238 height 12
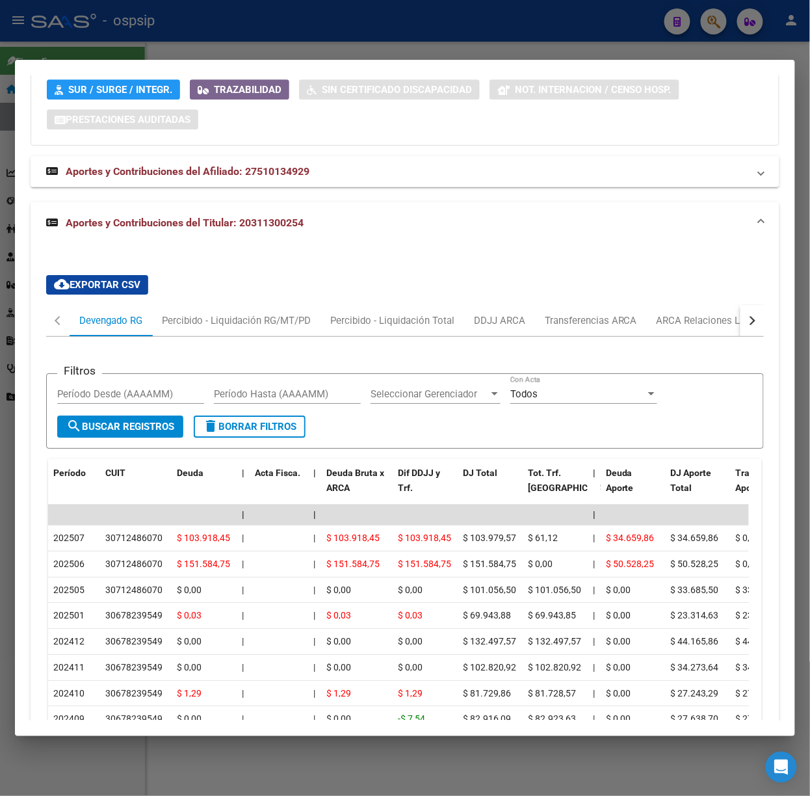
scroll to position [1027, 0]
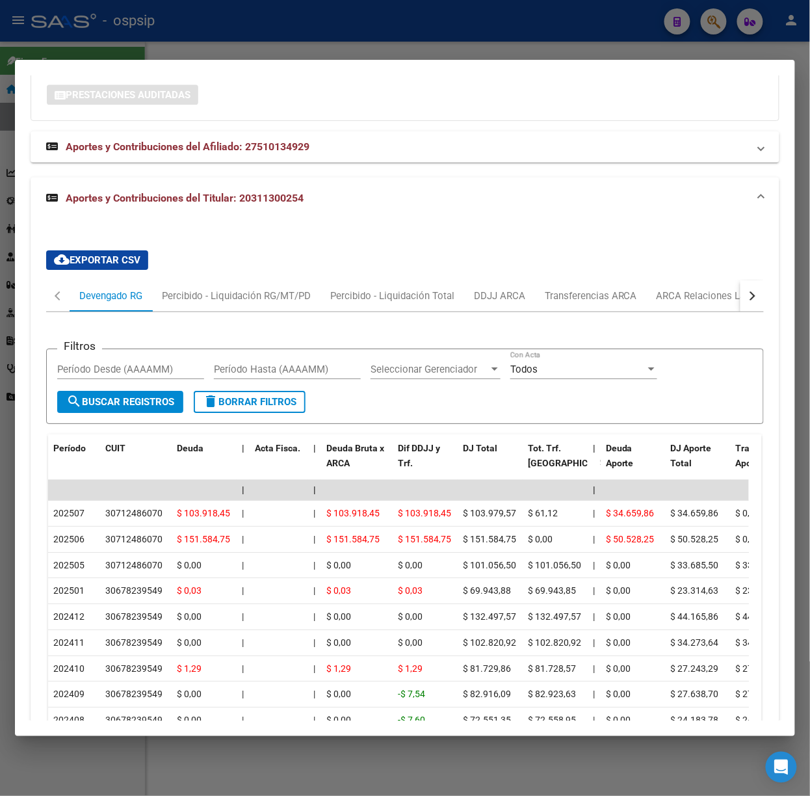
click at [91, 19] on div at bounding box center [405, 398] width 810 height 796
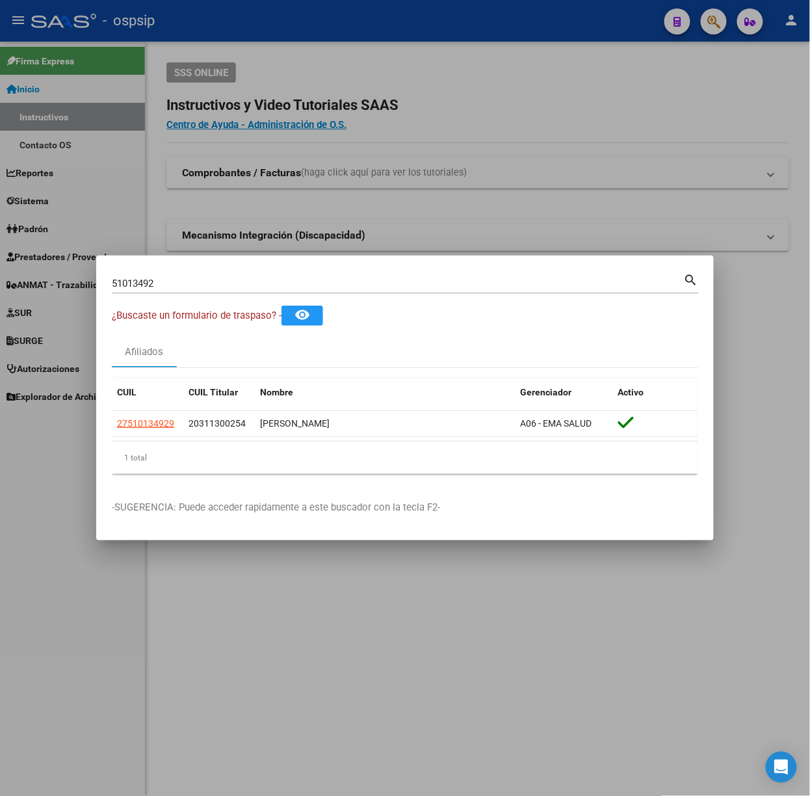
click at [143, 282] on input "51013492" at bounding box center [398, 284] width 572 height 12
type input "37512825"
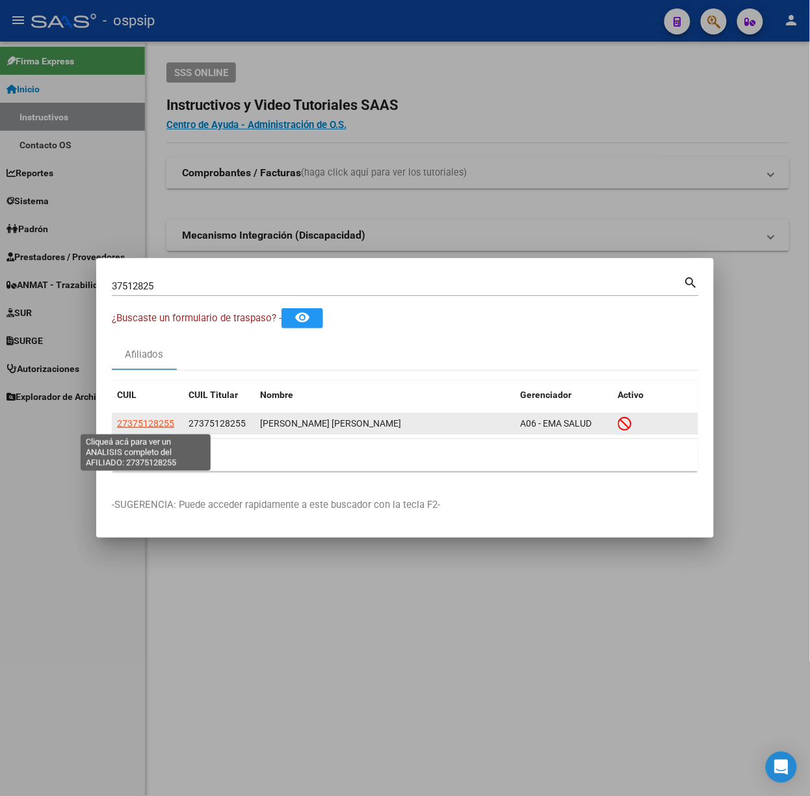
click at [156, 425] on span "27375128255" at bounding box center [145, 423] width 57 height 10
type textarea "27375128255"
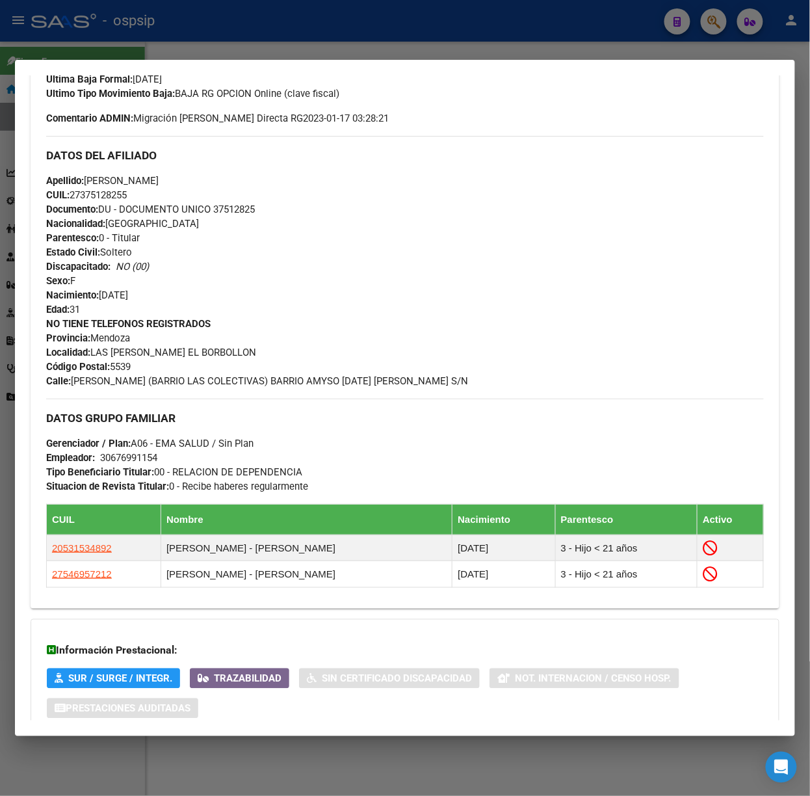
scroll to position [464, 0]
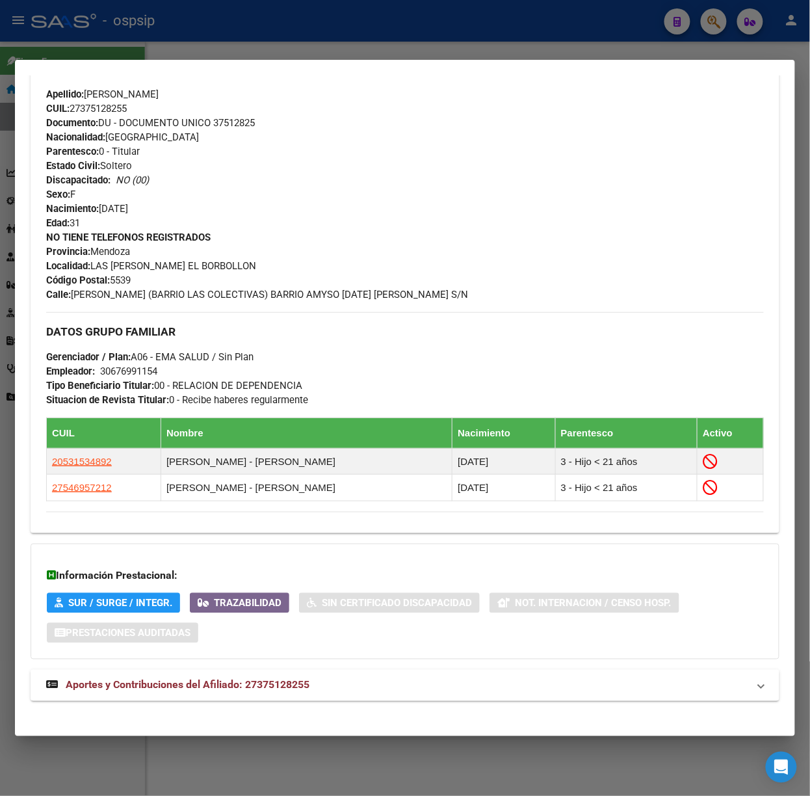
click at [266, 700] on mat-expansion-panel-header "Aportes y Contribuciones del Afiliado: 27375128255" at bounding box center [405, 685] width 749 height 31
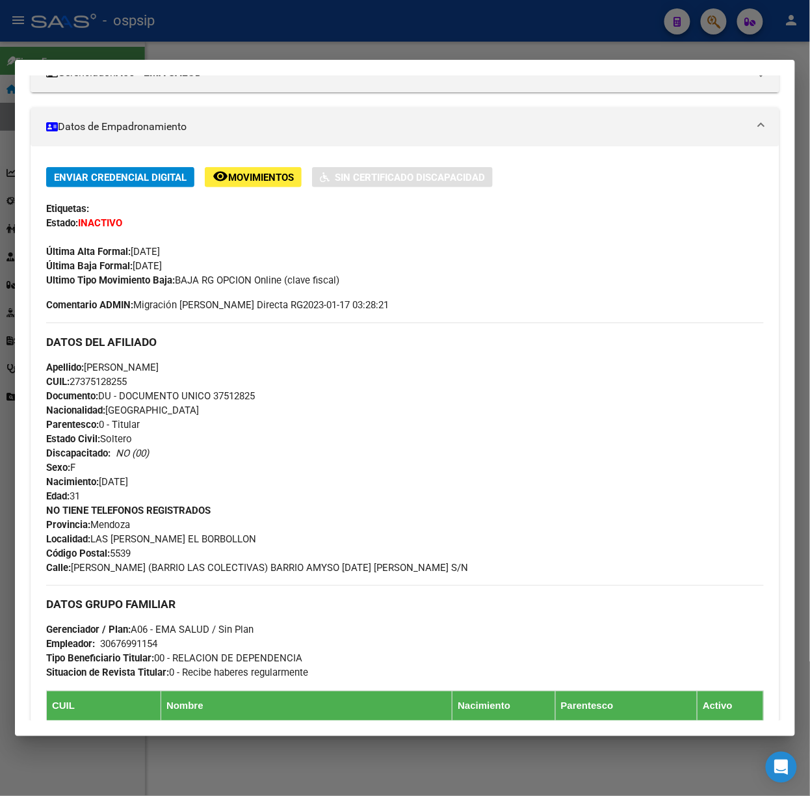
scroll to position [0, 0]
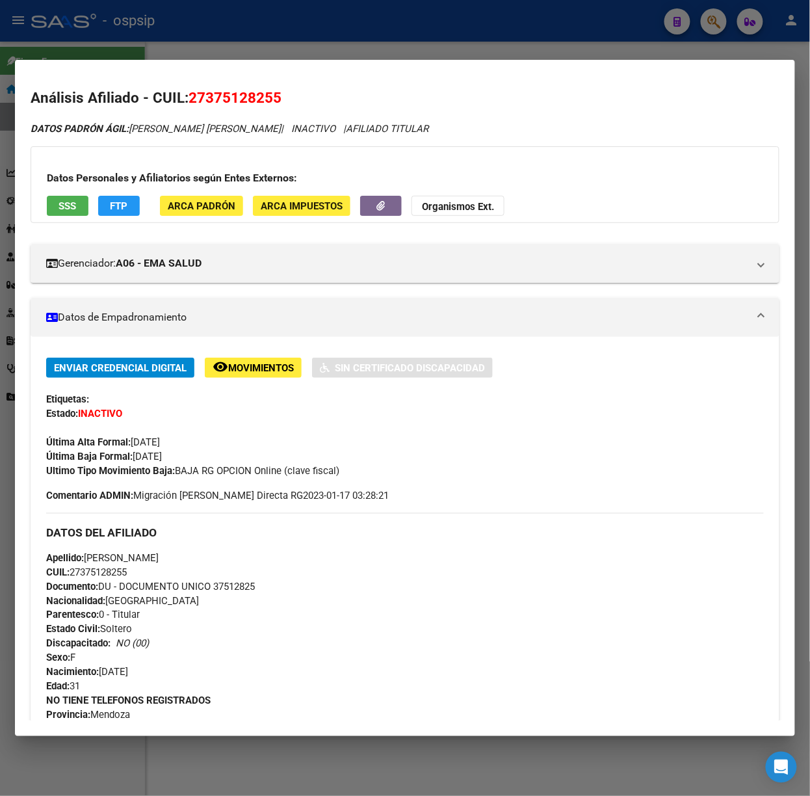
click at [144, 60] on mat-dialog-container "Análisis Afiliado - CUIL: 27375128255 DATOS PADRÓN ÁGIL: [PERSON_NAME] [PERSON_…" at bounding box center [405, 398] width 780 height 676
click at [152, 42] on div at bounding box center [405, 398] width 810 height 796
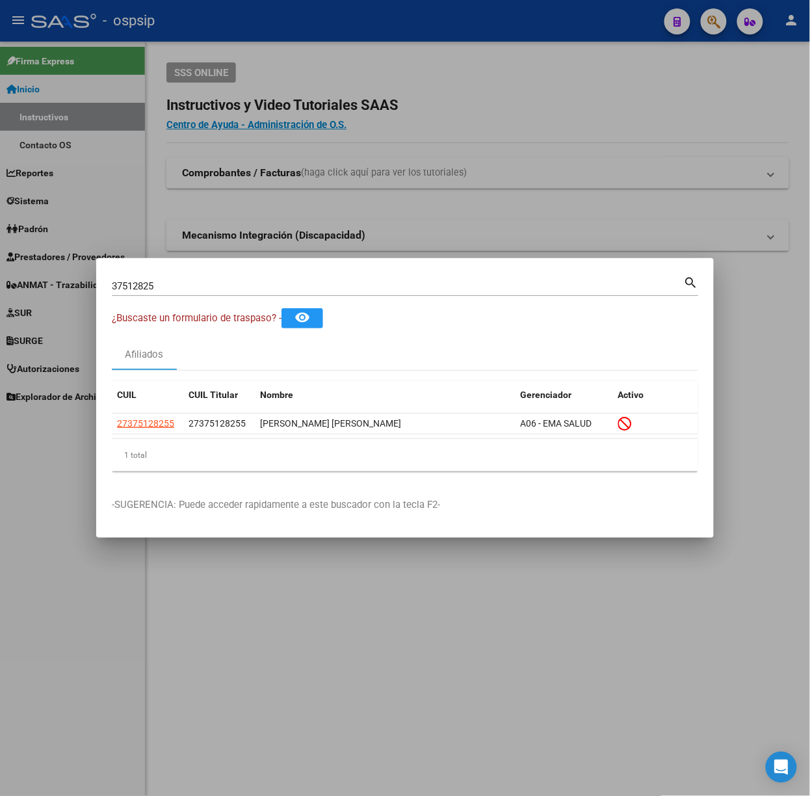
click at [245, 282] on input "37512825" at bounding box center [398, 286] width 572 height 12
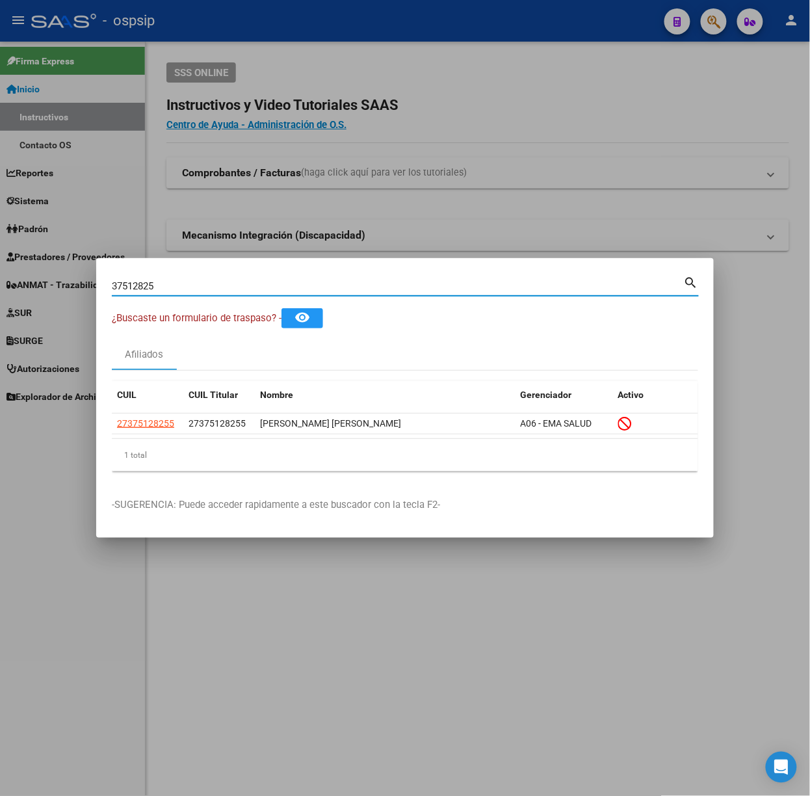
click at [245, 282] on input "37512825" at bounding box center [398, 286] width 572 height 12
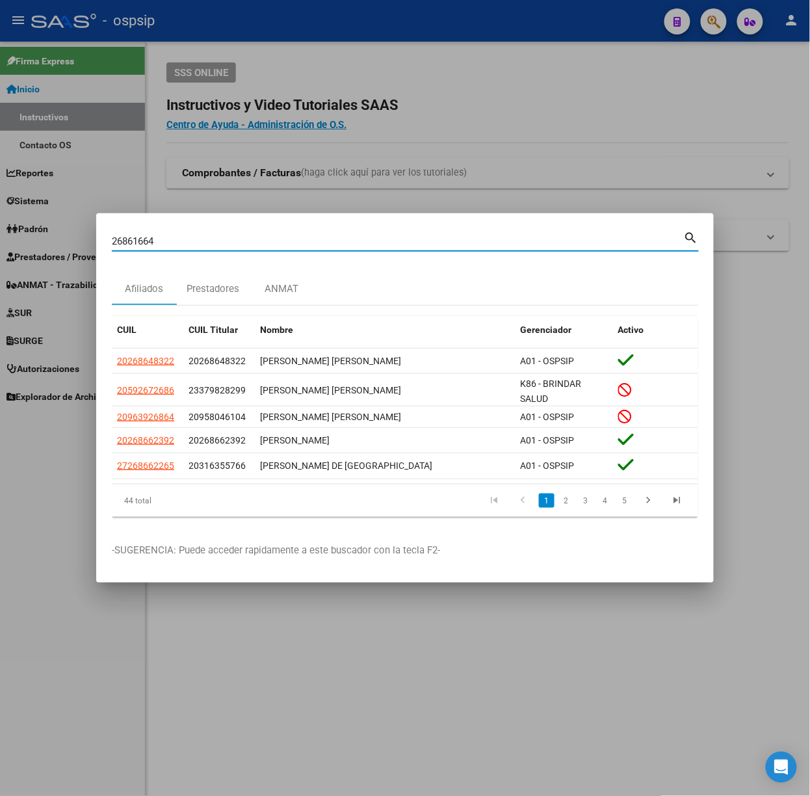
type input "26861664"
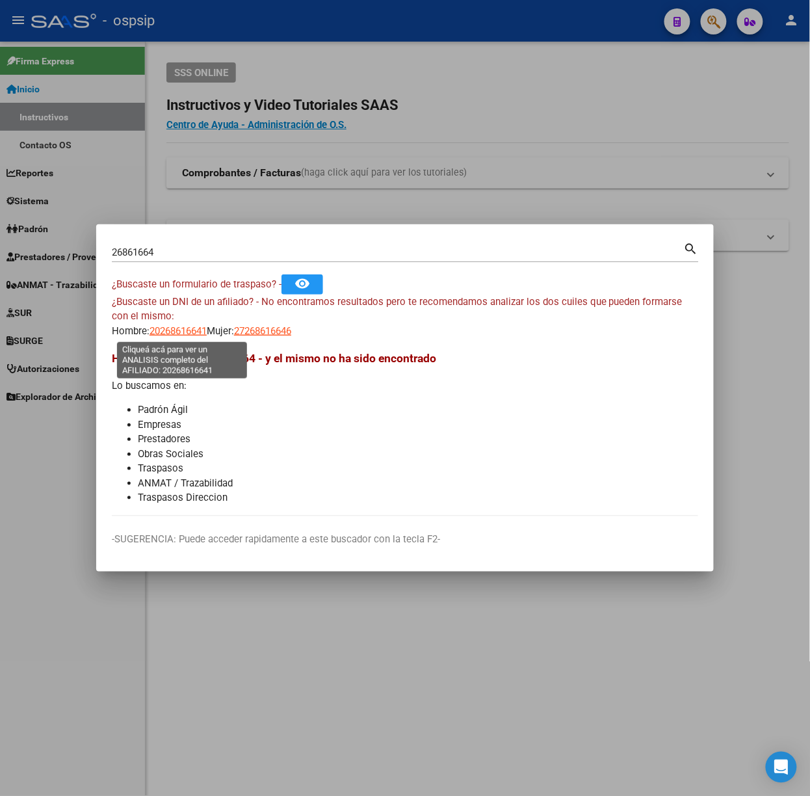
click at [181, 326] on span "20268616641" at bounding box center [178, 331] width 57 height 12
type textarea "20268616641"
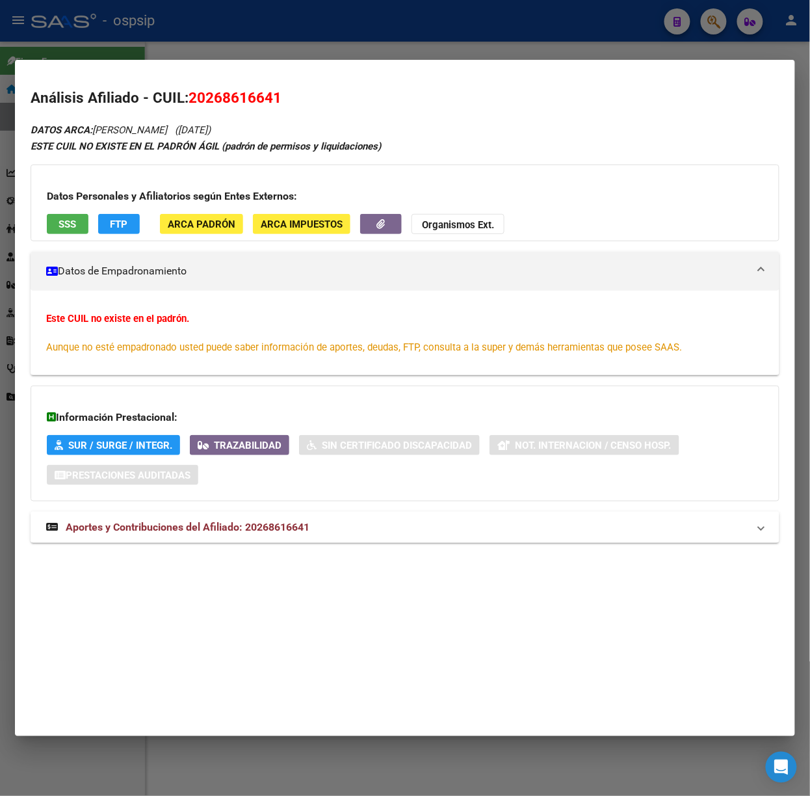
click at [279, 531] on span "Aportes y Contribuciones del Afiliado: 20268616641" at bounding box center [188, 527] width 244 height 12
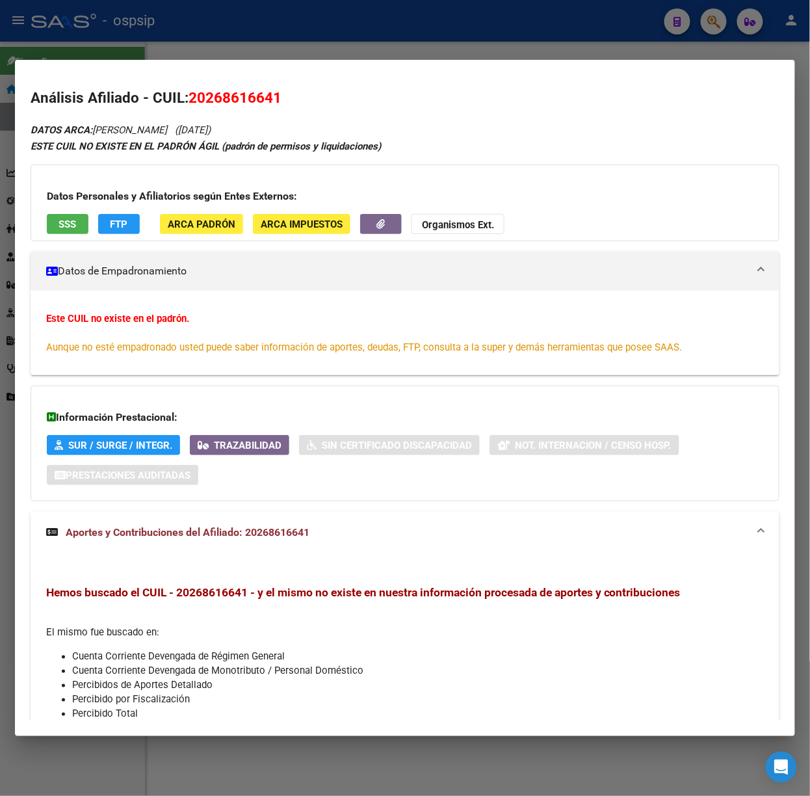
click at [130, 13] on div at bounding box center [405, 398] width 810 height 796
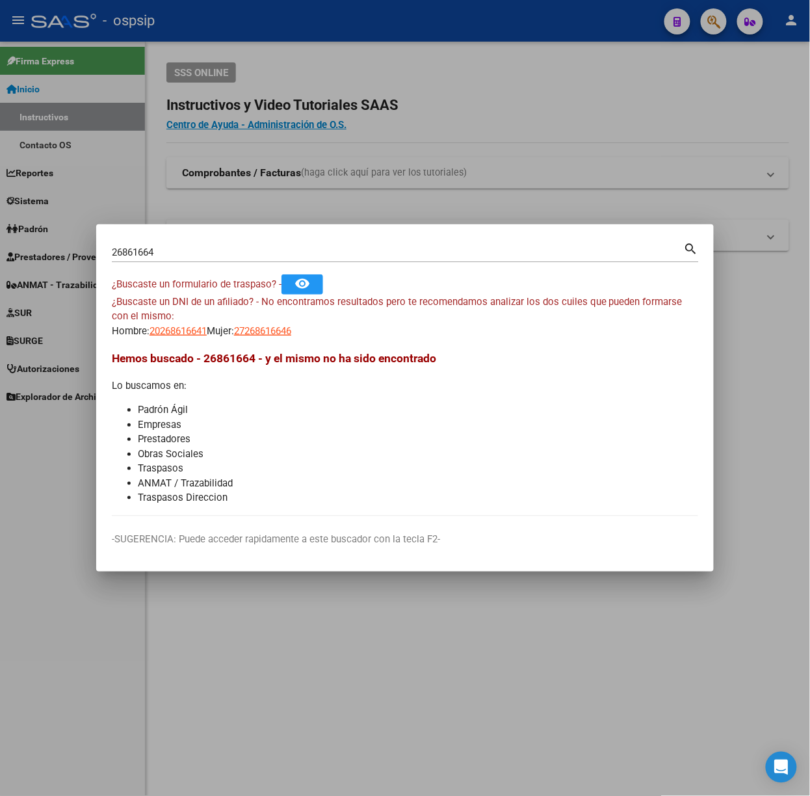
click at [209, 250] on input "26861664" at bounding box center [398, 252] width 572 height 12
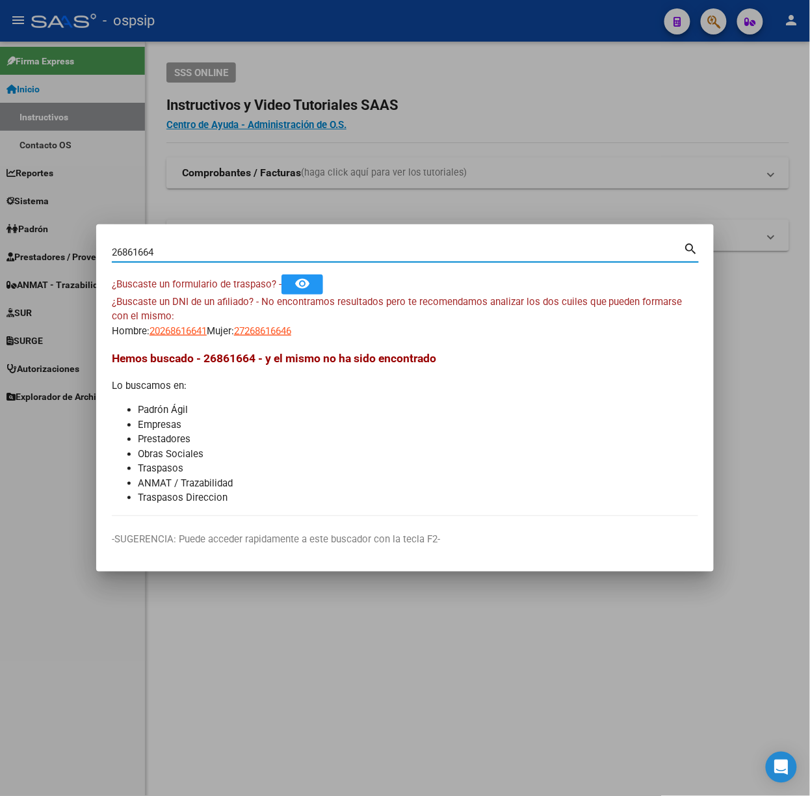
click at [209, 250] on input "26861664" at bounding box center [398, 252] width 572 height 12
click at [167, 242] on div "26861664 Buscar (apellido, dni, [PERSON_NAME], [PERSON_NAME], cuit, obra social…" at bounding box center [405, 251] width 587 height 22
click at [153, 248] on input "26861664" at bounding box center [398, 252] width 572 height 12
click at [162, 263] on div "26861664 Buscar (apellido, dni, [PERSON_NAME], [PERSON_NAME], cuit, obra social…" at bounding box center [405, 257] width 587 height 34
click at [159, 251] on input "26861664" at bounding box center [398, 252] width 572 height 12
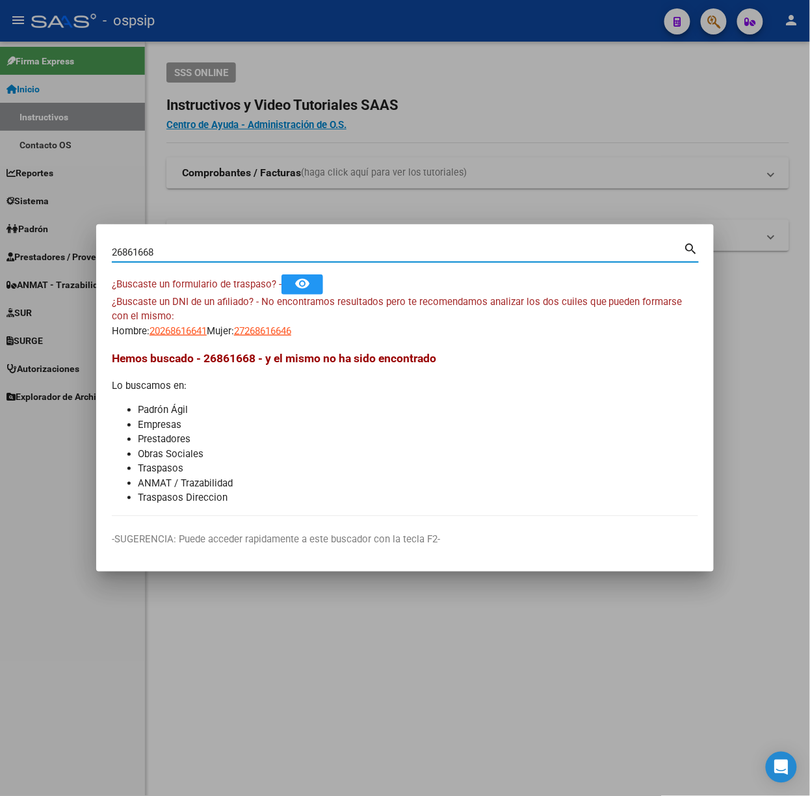
type input "26861668"
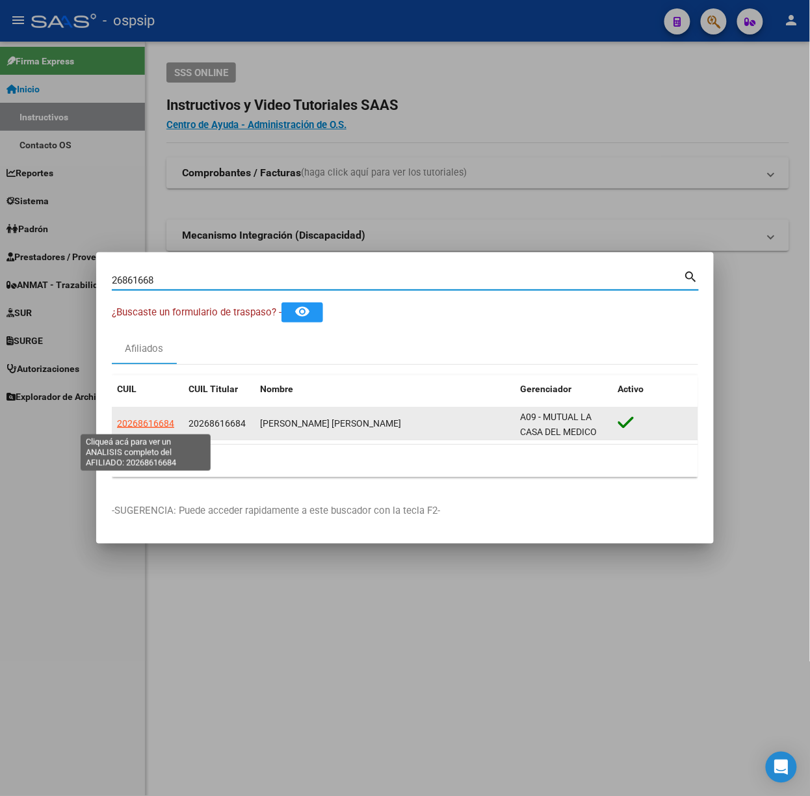
click at [153, 416] on datatable-body-cell "20268616684" at bounding box center [148, 424] width 72 height 32
click at [144, 421] on span "20268616684" at bounding box center [145, 423] width 57 height 10
type textarea "20268616684"
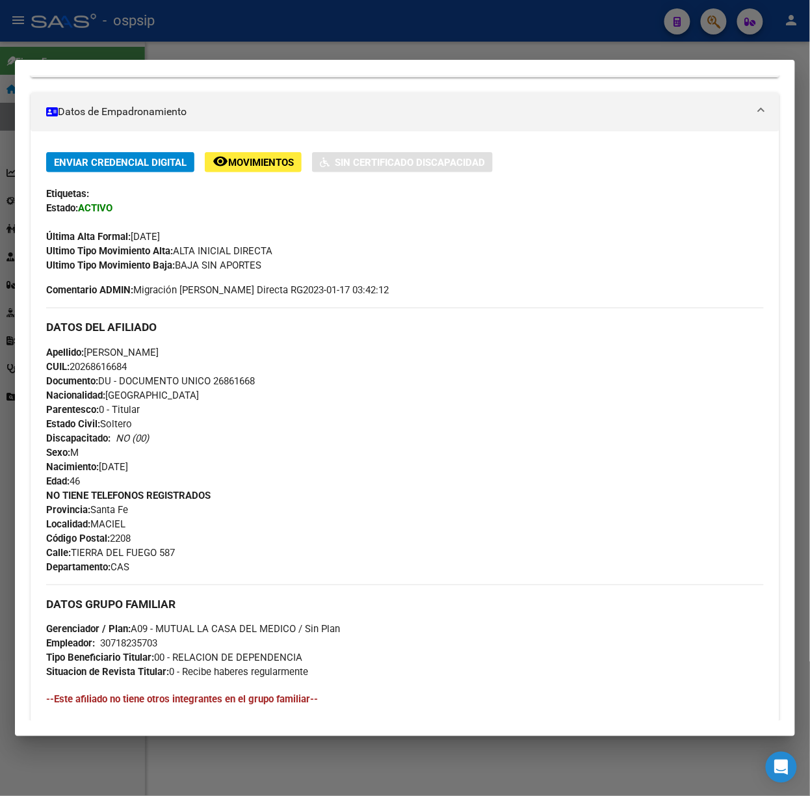
scroll to position [435, 0]
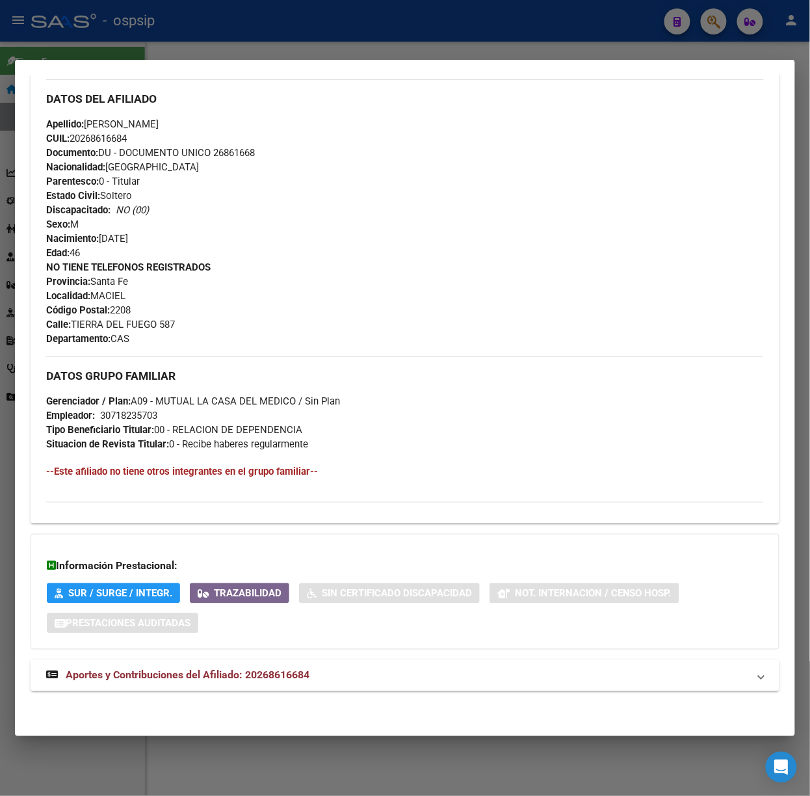
click at [251, 677] on span "Aportes y Contribuciones del Afiliado: 20268616684" at bounding box center [188, 675] width 244 height 12
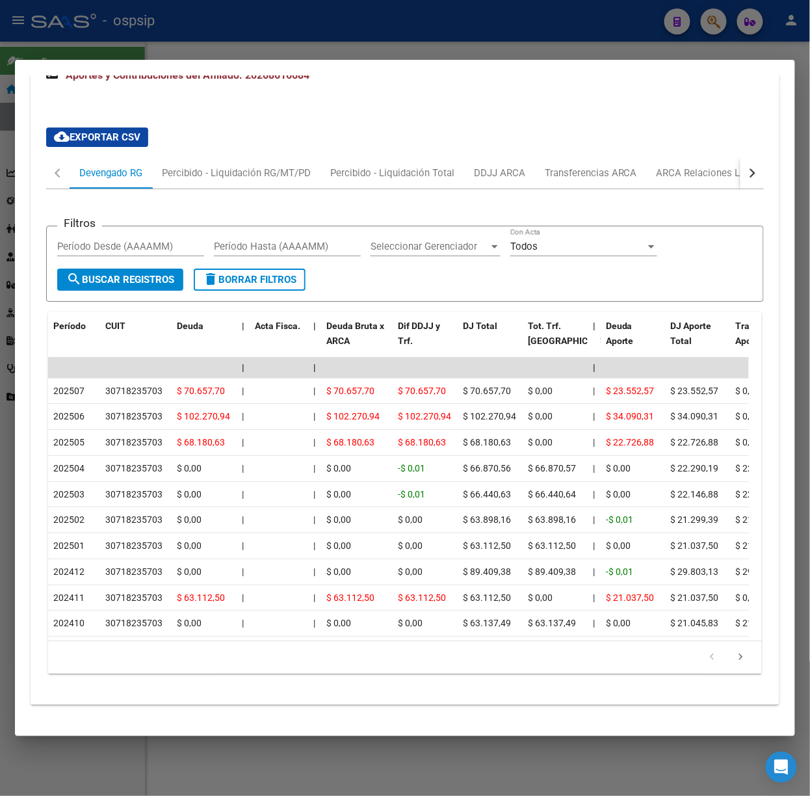
scroll to position [1070, 0]
